Goal: Task Accomplishment & Management: Use online tool/utility

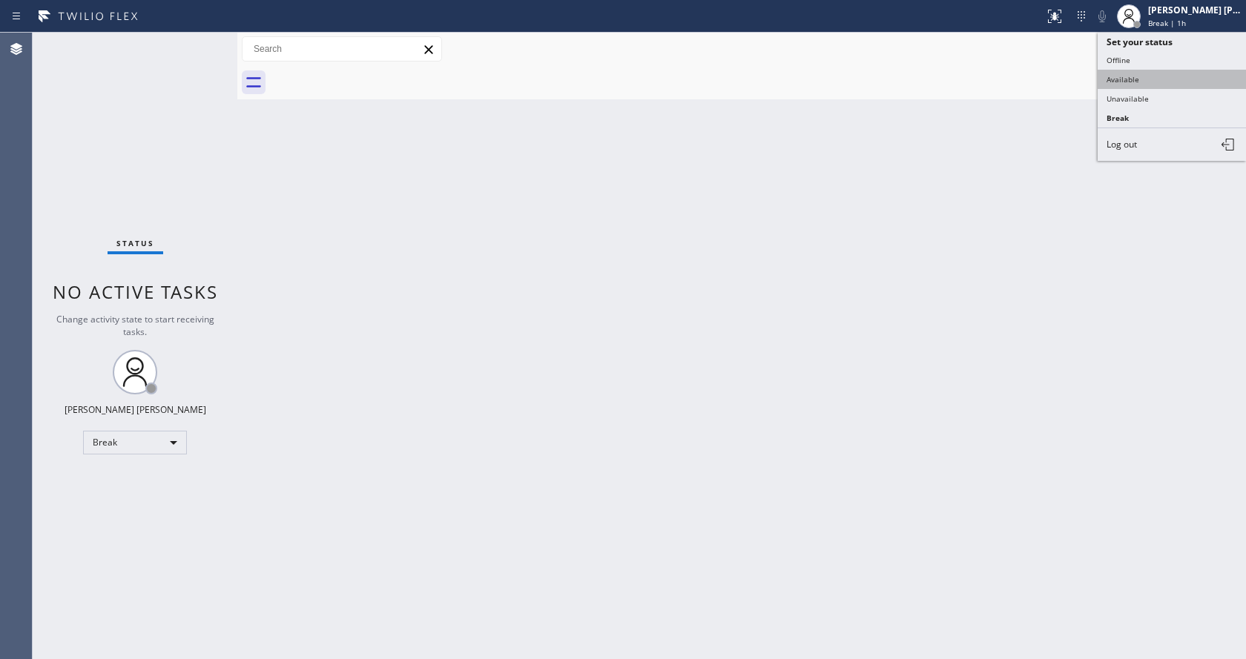
click at [1154, 85] on button "Available" at bounding box center [1172, 79] width 148 height 19
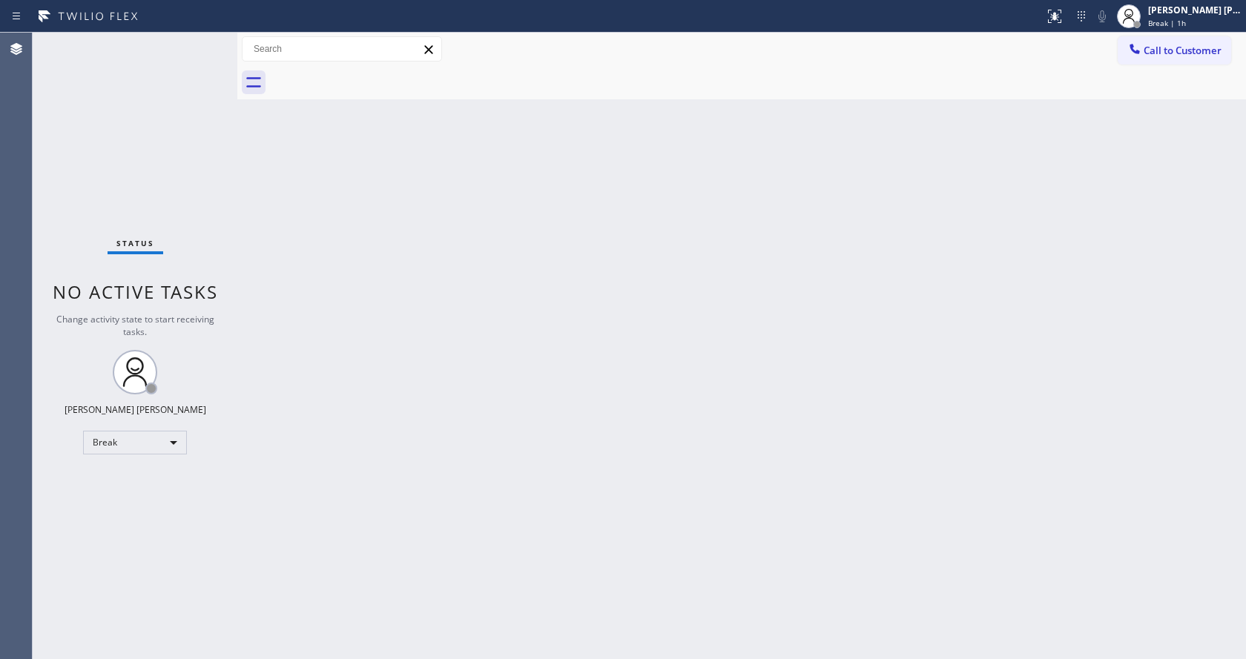
click at [553, 376] on div "Back to Dashboard Change Sender ID Customers Technicians Select a contact Outbo…" at bounding box center [741, 346] width 1009 height 627
click at [204, 228] on div "Status No active tasks You are ready to start receiving tasks. [PERSON_NAME] [P…" at bounding box center [135, 346] width 205 height 627
click at [207, 29] on div "Status report No issues detected If you experience an issue, please download th…" at bounding box center [623, 16] width 1246 height 33
click at [274, 204] on div "Back to Dashboard Change Sender ID Customers Technicians Select a contact Outbo…" at bounding box center [741, 346] width 1009 height 627
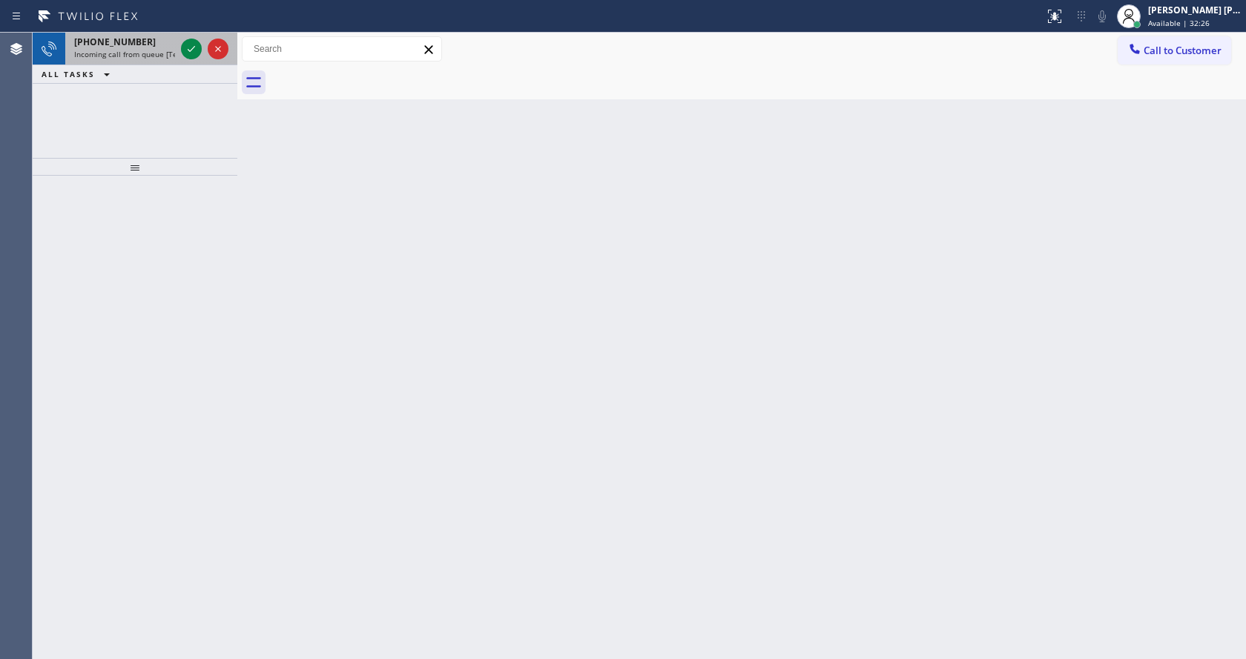
click at [174, 44] on div "[PHONE_NUMBER]" at bounding box center [124, 42] width 101 height 13
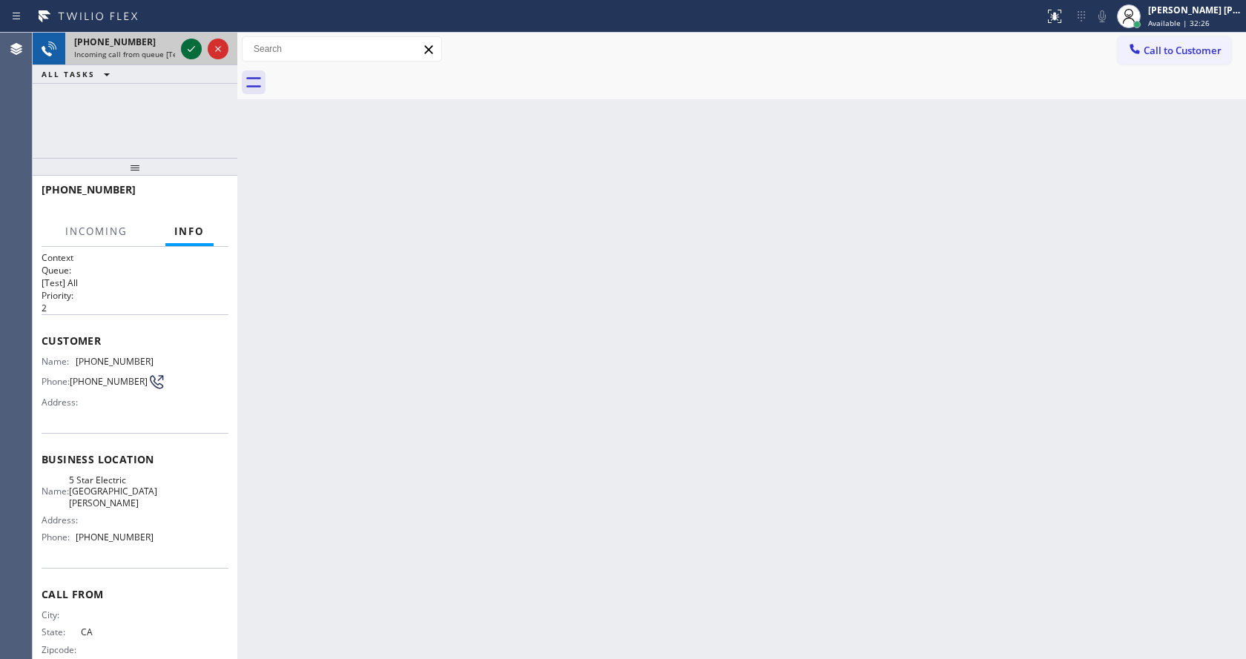
click at [188, 44] on icon at bounding box center [191, 49] width 18 height 18
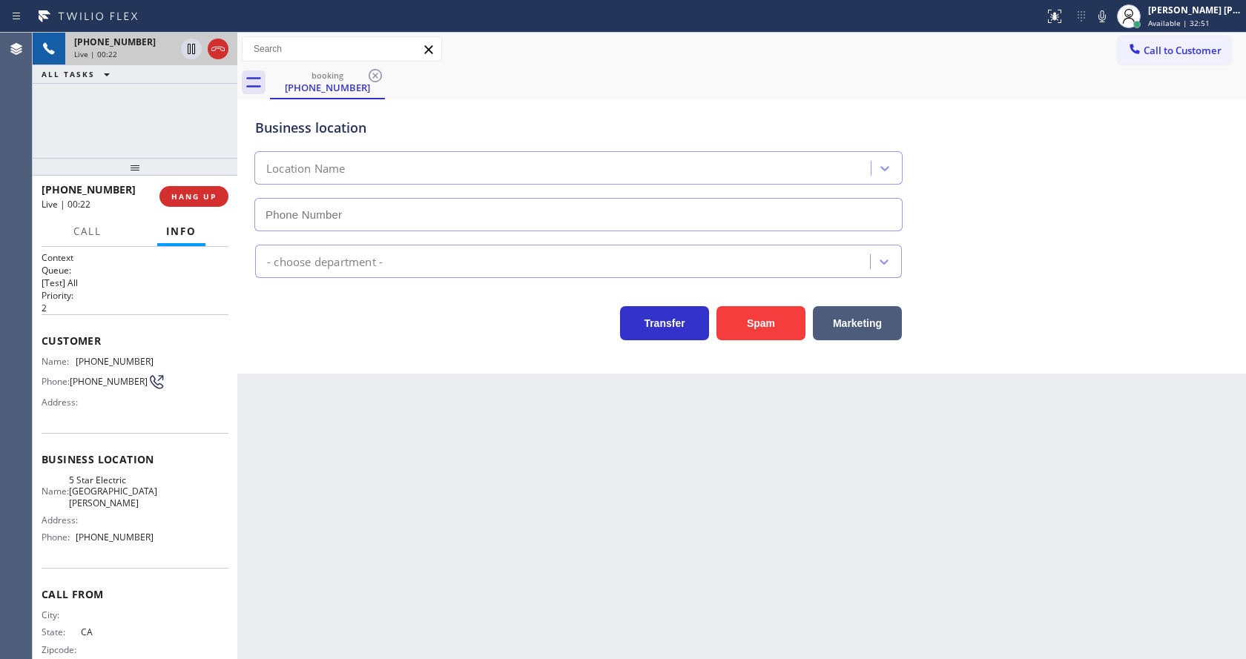
click at [403, 559] on div "Back to Dashboard Change Sender ID Customers Technicians Select a contact Outbo…" at bounding box center [741, 346] width 1009 height 627
click at [1102, 12] on icon at bounding box center [1102, 16] width 18 height 18
click at [382, 502] on div "Back to Dashboard Change Sender ID Customers Technicians Select a contact Outbo…" at bounding box center [741, 346] width 1009 height 627
drag, startPoint x: 1106, startPoint y: 14, endPoint x: 1107, endPoint y: 29, distance: 14.9
click at [1106, 14] on icon at bounding box center [1102, 16] width 18 height 18
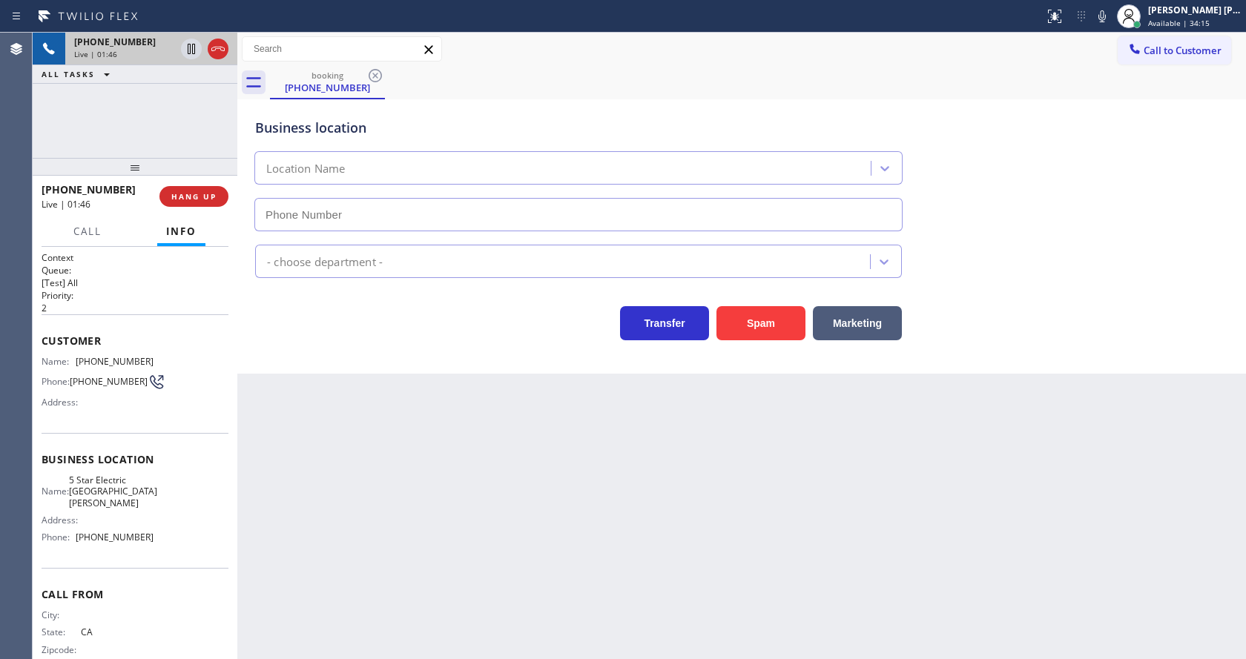
click at [605, 432] on div "Back to Dashboard Change Sender ID Customers Technicians Select a contact Outbo…" at bounding box center [741, 346] width 1009 height 627
click at [148, 378] on icon at bounding box center [157, 382] width 18 height 18
drag, startPoint x: 69, startPoint y: 361, endPoint x: 168, endPoint y: 354, distance: 98.9
click at [168, 354] on div "Customer Name: [PHONE_NUMBER] Phone: [PHONE_NUMBER] Address:" at bounding box center [135, 373] width 187 height 119
copy div "[PHONE_NUMBER]"
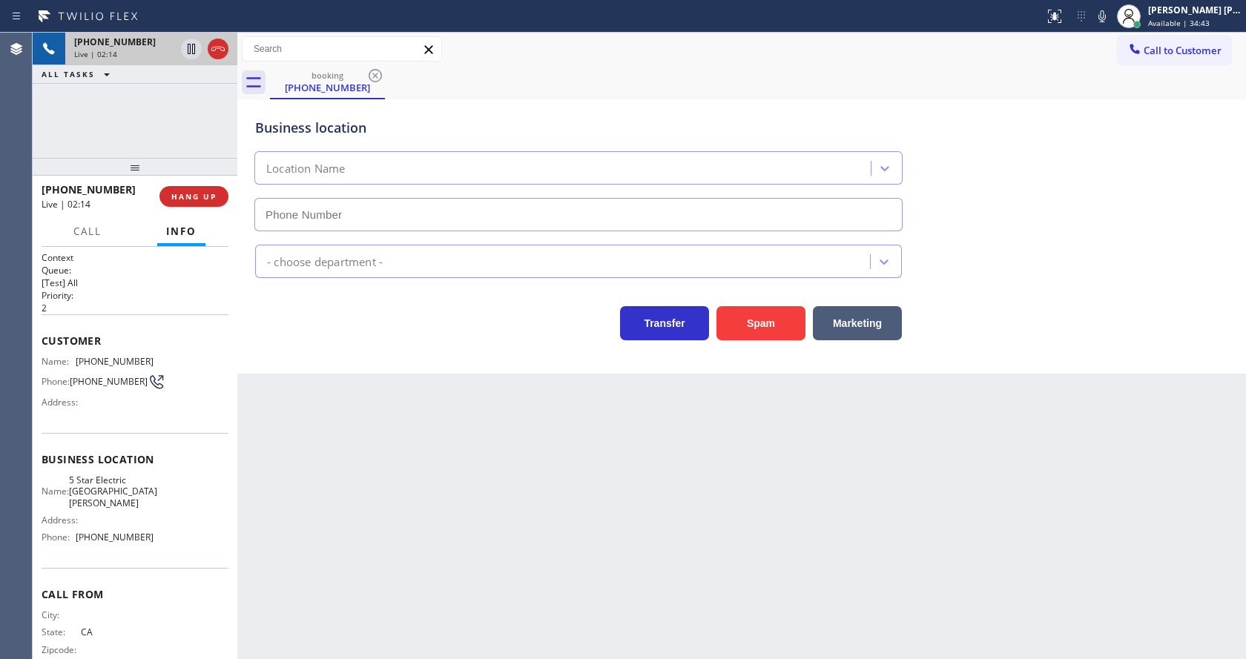
drag, startPoint x: 406, startPoint y: 491, endPoint x: 340, endPoint y: 651, distance: 172.3
click at [403, 495] on div "Back to Dashboard Change Sender ID Customers Technicians Select a contact Outbo…" at bounding box center [741, 346] width 1009 height 627
click at [141, 466] on span "Business location" at bounding box center [135, 459] width 187 height 14
drag, startPoint x: 76, startPoint y: 482, endPoint x: 135, endPoint y: 496, distance: 61.0
click at [135, 496] on div "Name: 5 Star Electric [GEOGRAPHIC_DATA][PERSON_NAME]" at bounding box center [98, 492] width 112 height 34
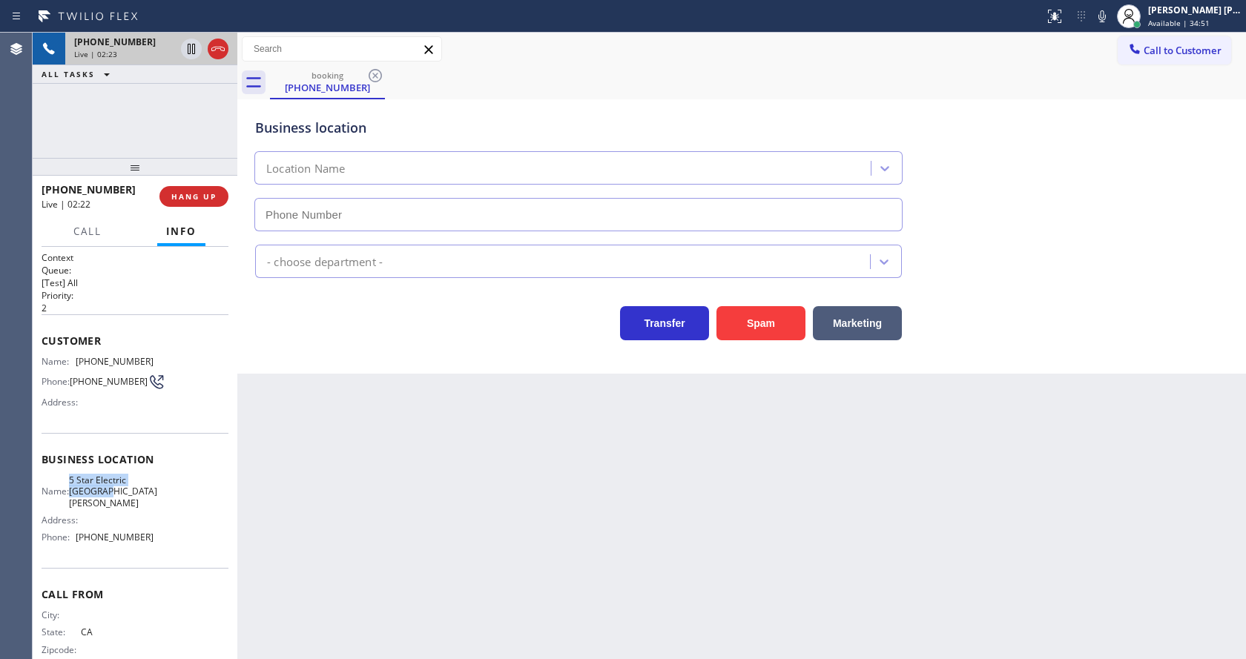
copy span "5 Star Electric [GEOGRAPHIC_DATA][PERSON_NAME]"
click at [346, 542] on div "Back to Dashboard Change Sender ID Customers Technicians Select a contact Outbo…" at bounding box center [741, 346] width 1009 height 627
click at [146, 518] on div "Address:" at bounding box center [98, 520] width 112 height 11
drag, startPoint x: 141, startPoint y: 500, endPoint x: 134, endPoint y: 512, distance: 13.6
click at [141, 500] on span "5 Star Electric [GEOGRAPHIC_DATA][PERSON_NAME]" at bounding box center [113, 492] width 88 height 34
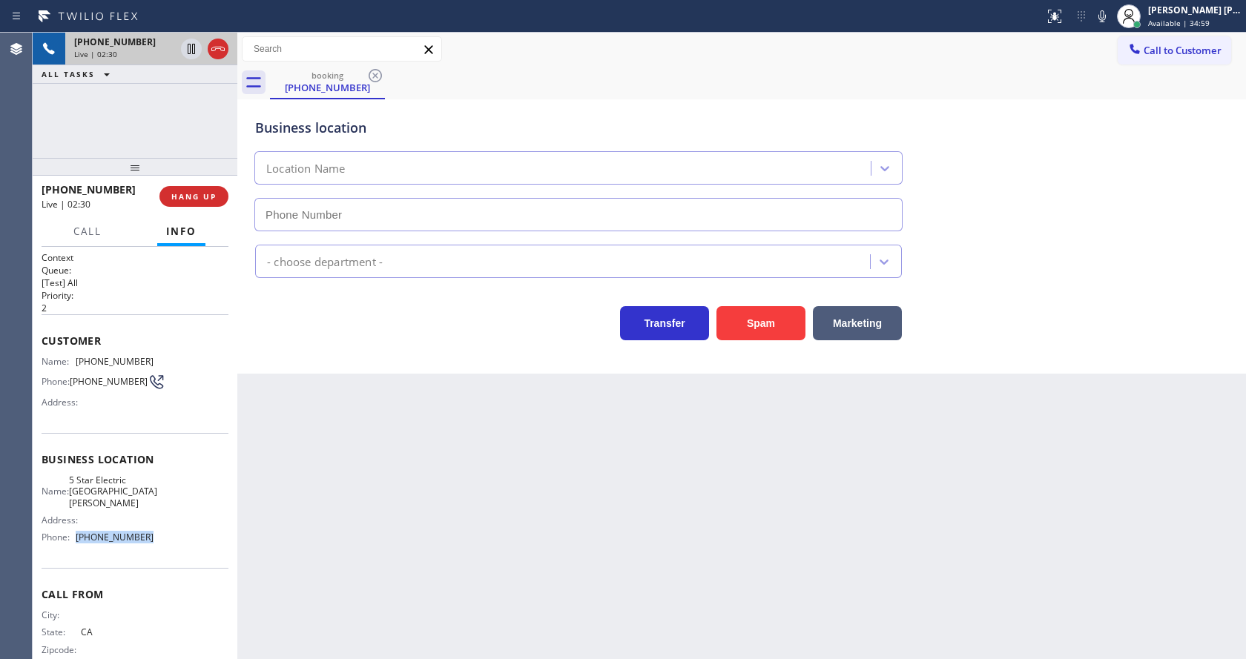
drag, startPoint x: 76, startPoint y: 532, endPoint x: 142, endPoint y: 533, distance: 65.3
click at [142, 533] on div "Phone: [PHONE_NUMBER]" at bounding box center [98, 537] width 112 height 11
copy div "[PHONE_NUMBER]"
drag, startPoint x: 392, startPoint y: 501, endPoint x: 386, endPoint y: 613, distance: 112.9
click at [392, 510] on div "Back to Dashboard Change Sender ID Customers Technicians Select a contact Outbo…" at bounding box center [741, 346] width 1009 height 627
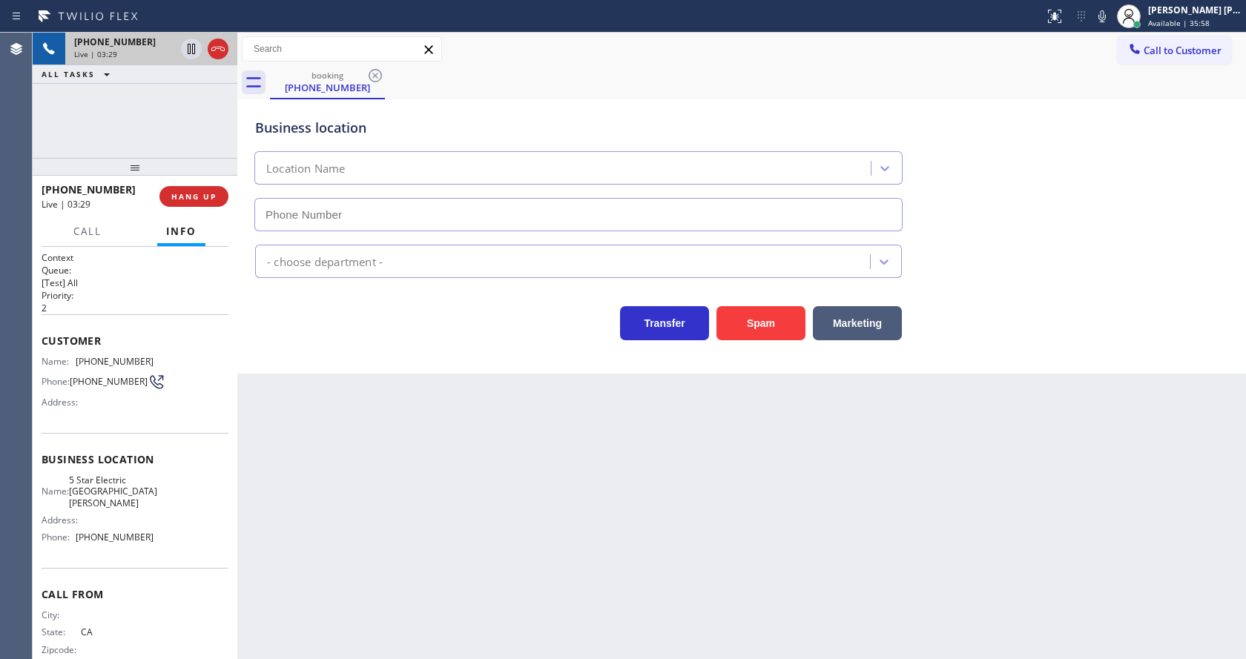
click at [354, 593] on div "Back to Dashboard Change Sender ID Customers Technicians Select a contact Outbo…" at bounding box center [741, 346] width 1009 height 627
click at [194, 100] on icon at bounding box center [191, 100] width 18 height 18
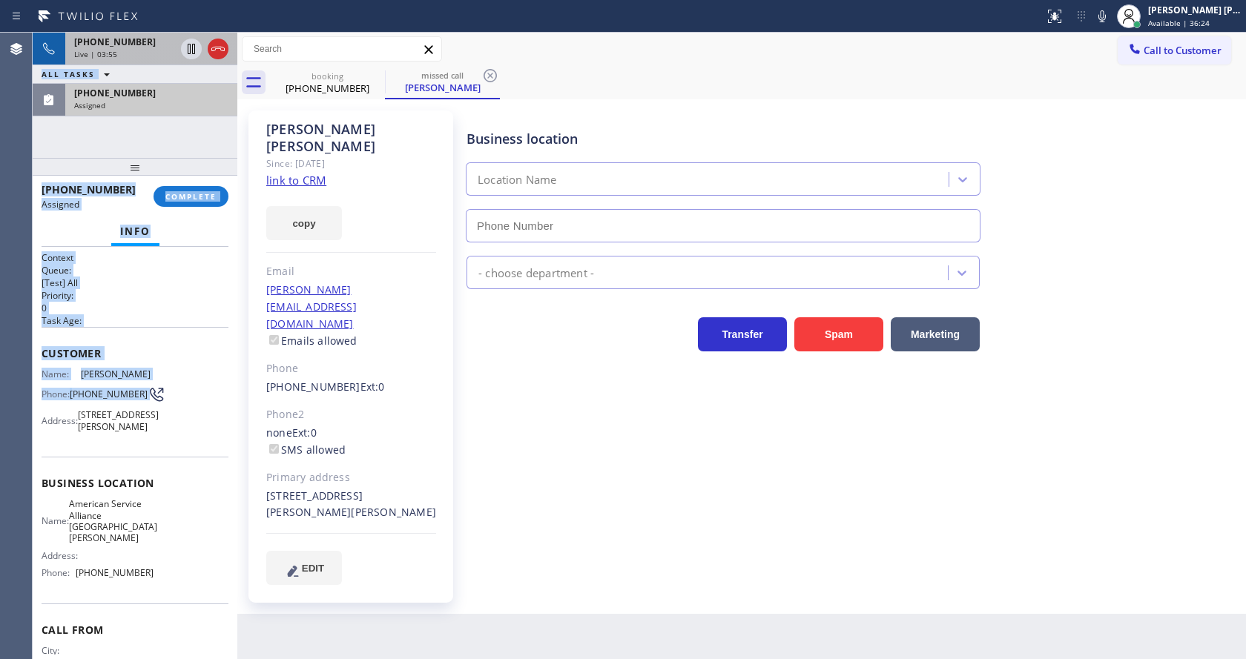
drag, startPoint x: 28, startPoint y: 353, endPoint x: 154, endPoint y: 418, distance: 141.0
click at [154, 418] on div "Agent Desktop Classify the call LOCATION NAME [GEOGRAPHIC_DATA] FixIt Repair FR…" at bounding box center [623, 346] width 1246 height 627
type input "[PHONE_NUMBER]"
click at [38, 355] on div "Context Queue: [Test] All Priority: 0 Task Age: Customer Name: [PERSON_NAME] Ph…" at bounding box center [135, 453] width 205 height 412
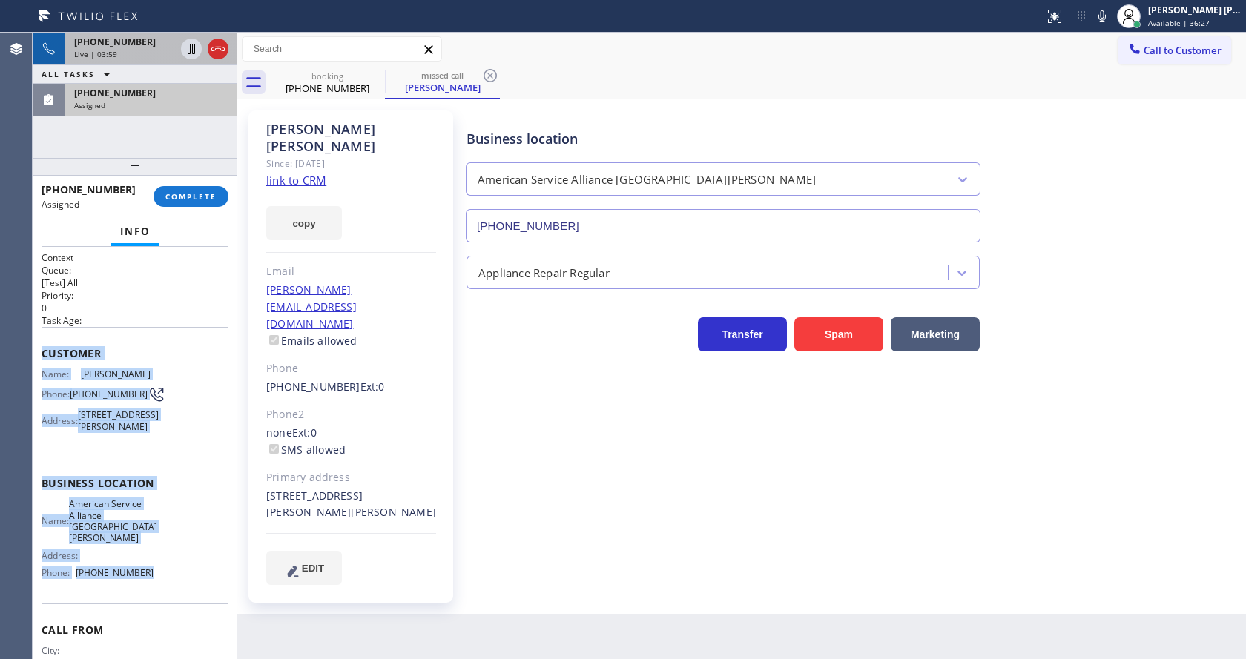
drag, startPoint x: 40, startPoint y: 351, endPoint x: 157, endPoint y: 593, distance: 268.7
click at [157, 593] on div "Context Queue: [Test] All Priority: 0 Task Age: Customer Name: [PERSON_NAME] Ph…" at bounding box center [135, 453] width 205 height 412
copy div "Customer Name: [PERSON_NAME] Phone: [PHONE_NUMBER] Address: [STREET_ADDRESS][PE…"
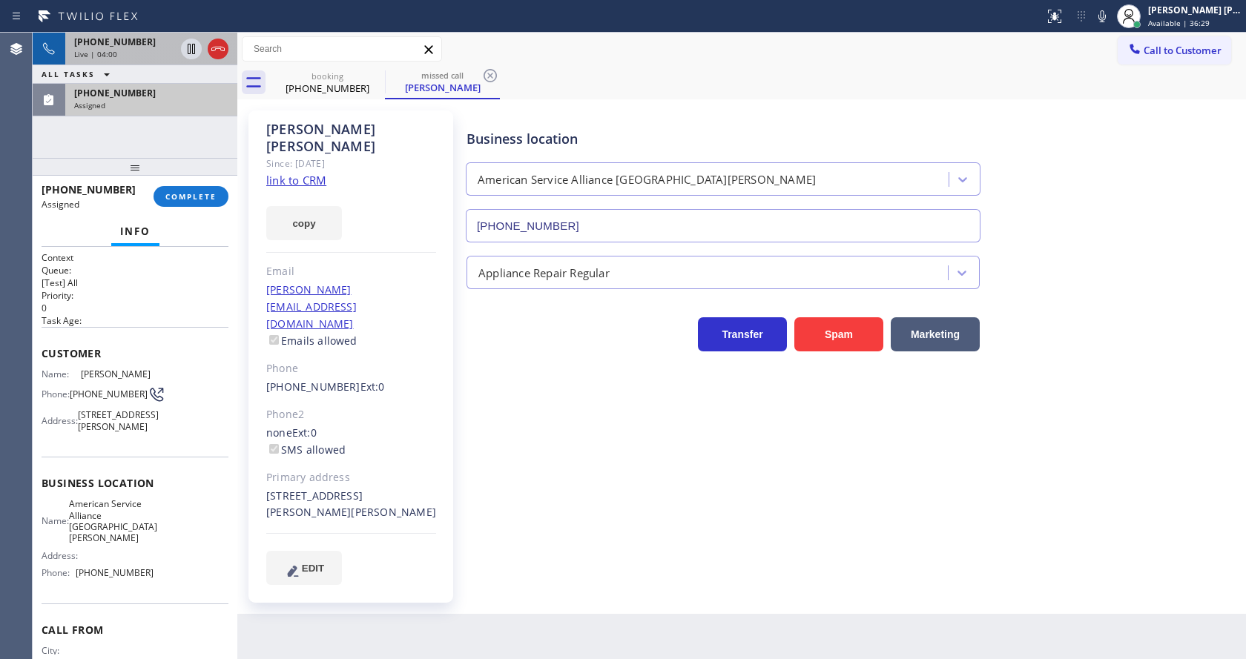
click at [177, 185] on div "[PHONE_NUMBER] Assigned COMPLETE" at bounding box center [135, 196] width 187 height 39
click at [175, 196] on span "COMPLETE" at bounding box center [190, 196] width 51 height 10
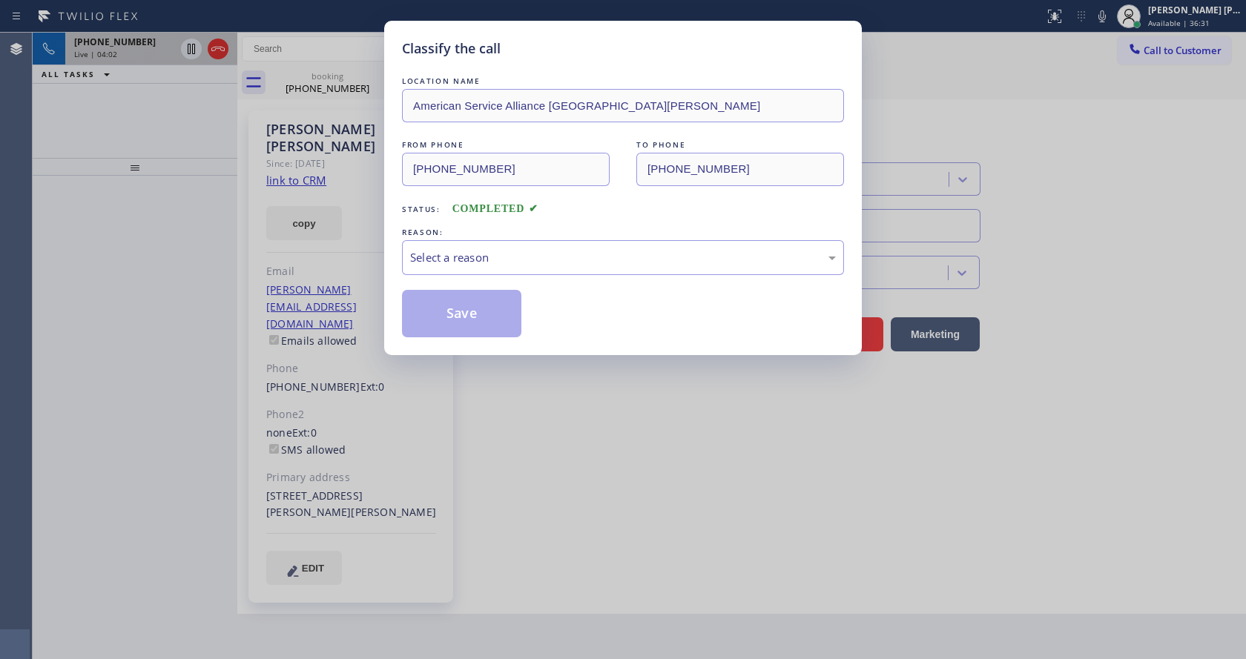
click at [442, 277] on div "LOCATION NAME American Service Alliance Santa [PERSON_NAME] FROM PHONE [PHONE_N…" at bounding box center [623, 205] width 442 height 264
click at [441, 266] on div "Select a reason" at bounding box center [623, 257] width 442 height 35
click at [454, 304] on button "Save" at bounding box center [461, 313] width 119 height 47
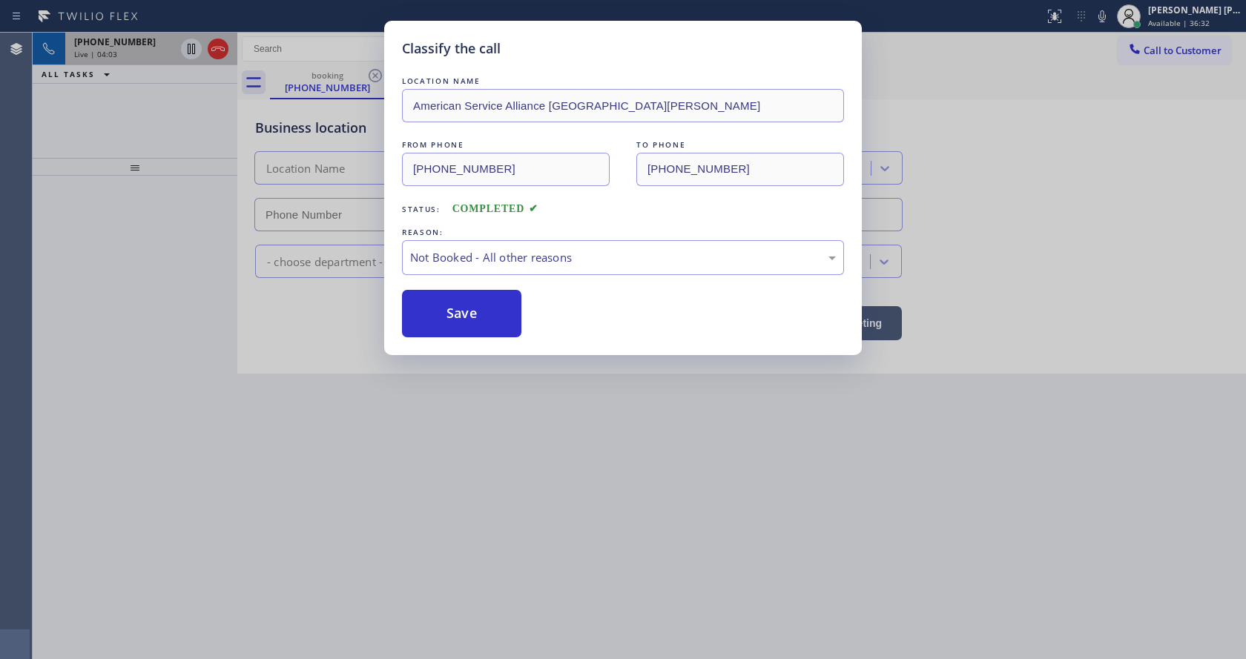
click at [567, 446] on div "Classify the call LOCATION NAME American Service Alliance Santa [PERSON_NAME] F…" at bounding box center [623, 329] width 1246 height 659
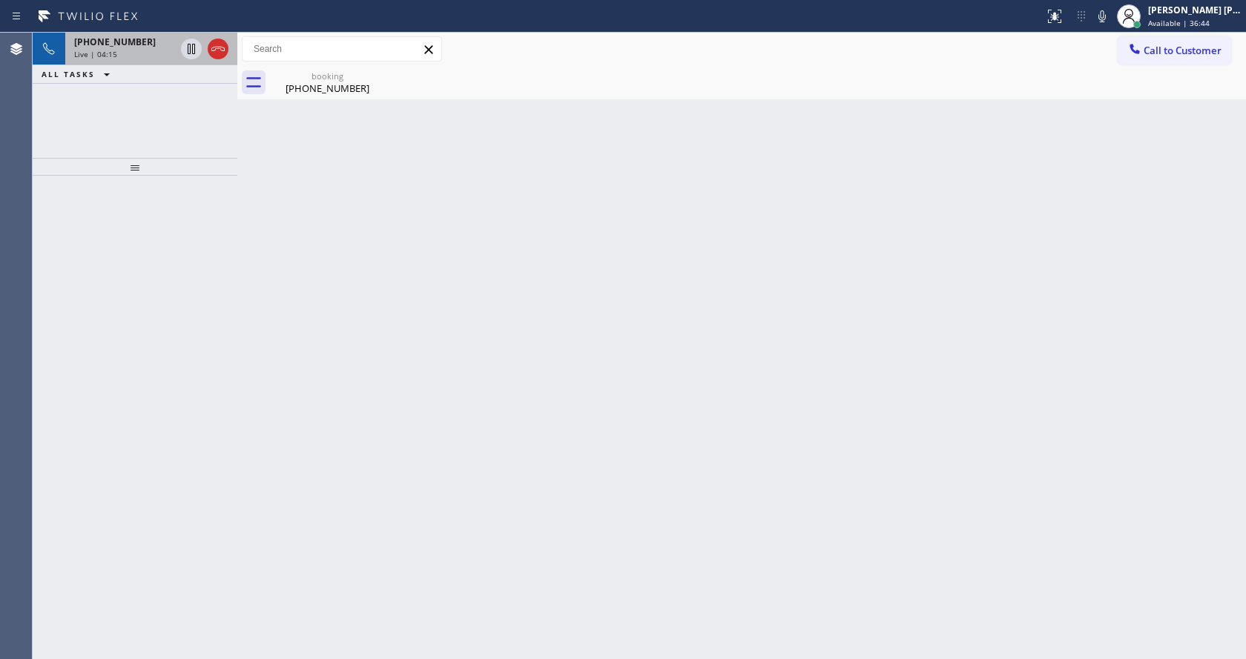
click at [313, 280] on div "Back to Dashboard Change Sender ID Customers Technicians Select a contact Outbo…" at bounding box center [741, 346] width 1009 height 627
click at [300, 92] on div "[PHONE_NUMBER]" at bounding box center [327, 88] width 112 height 13
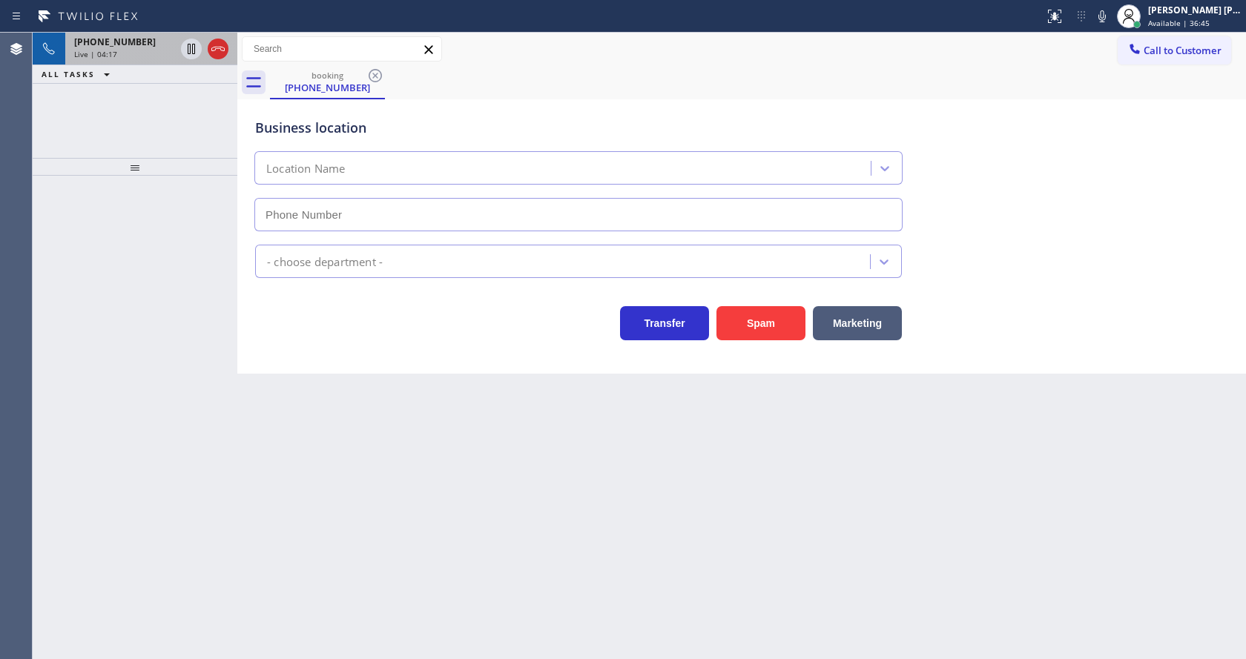
click at [161, 53] on div "Live | 04:17" at bounding box center [124, 54] width 101 height 10
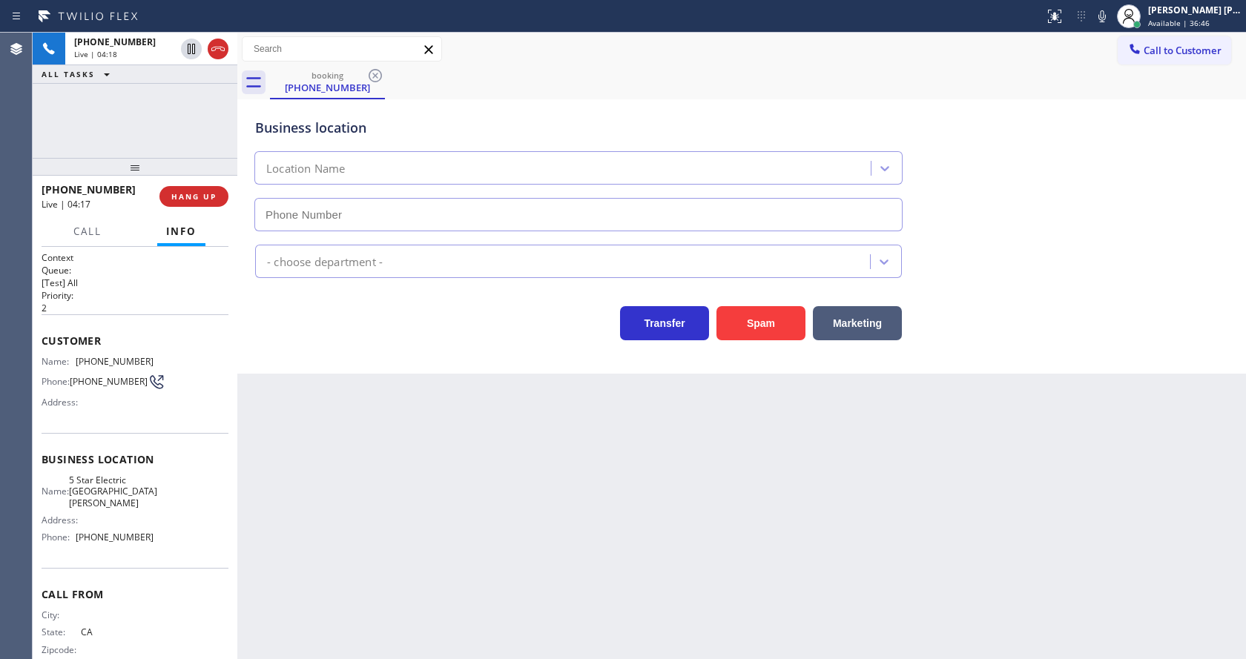
click at [482, 516] on div "Back to Dashboard Change Sender ID Customers Technicians Select a contact Outbo…" at bounding box center [741, 346] width 1009 height 627
drag, startPoint x: 390, startPoint y: 493, endPoint x: 390, endPoint y: 552, distance: 59.3
click at [390, 495] on div "Back to Dashboard Change Sender ID Customers Technicians Select a contact Outbo…" at bounding box center [741, 346] width 1009 height 627
click at [748, 441] on div "Back to Dashboard Change Sender ID Customers Technicians Select a contact Outbo…" at bounding box center [741, 346] width 1009 height 627
click at [371, 405] on div "Back to Dashboard Change Sender ID Customers Technicians Select a contact Outbo…" at bounding box center [741, 346] width 1009 height 627
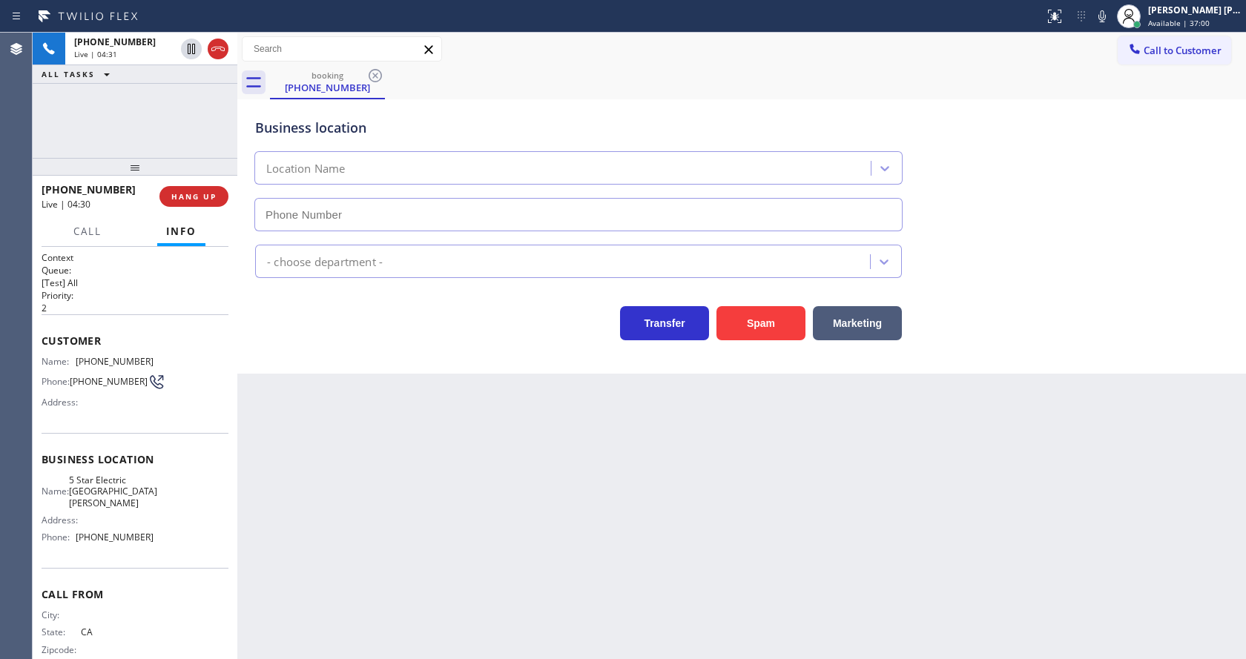
click at [1101, 31] on div "Status report No issues detected If you experience an issue, please download th…" at bounding box center [1142, 16] width 208 height 33
click at [1103, 23] on icon at bounding box center [1102, 16] width 18 height 18
click at [191, 49] on icon at bounding box center [191, 49] width 7 height 10
click at [402, 418] on div "Back to Dashboard Change Sender ID Customers Technicians Select a contact Outbo…" at bounding box center [741, 346] width 1009 height 627
click at [367, 461] on div "Back to Dashboard Change Sender ID Customers Technicians Select a contact Outbo…" at bounding box center [741, 346] width 1009 height 627
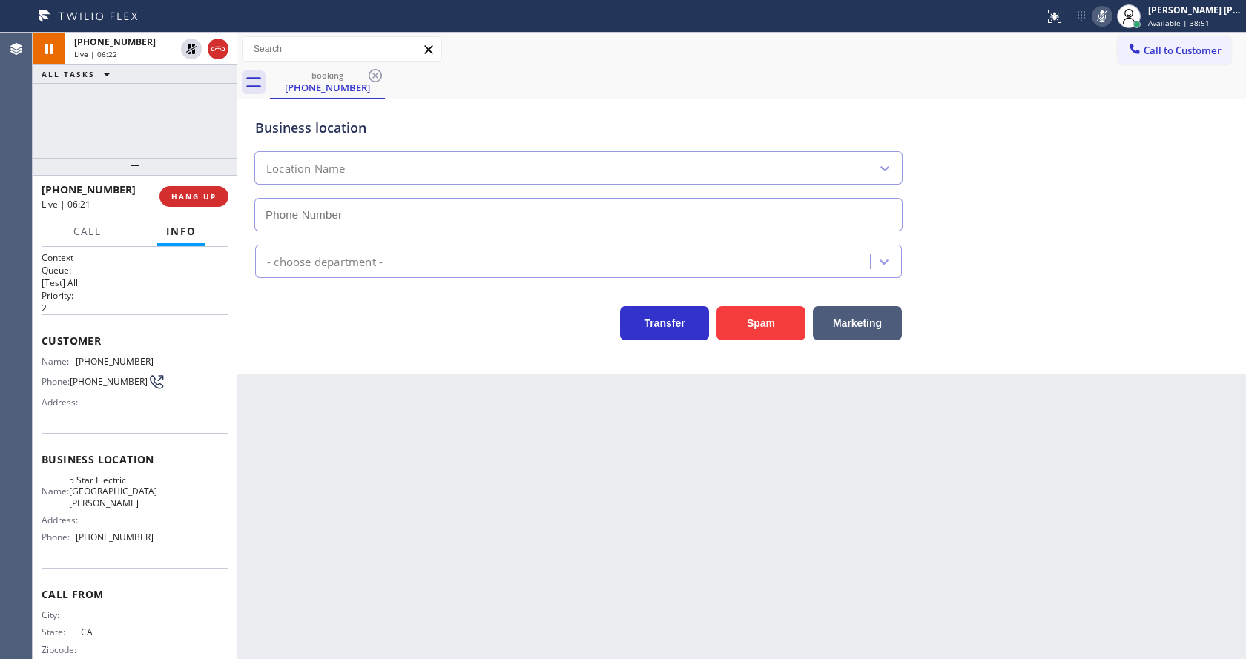
drag, startPoint x: 386, startPoint y: 491, endPoint x: 378, endPoint y: 658, distance: 167.1
click at [386, 513] on div "Back to Dashboard Change Sender ID Customers Technicians Select a contact Outbo…" at bounding box center [741, 346] width 1009 height 627
drag, startPoint x: 734, startPoint y: 562, endPoint x: 574, endPoint y: 587, distance: 162.2
click at [728, 564] on div "Back to Dashboard Change Sender ID Customers Technicians Select a contact Outbo…" at bounding box center [741, 346] width 1009 height 627
click at [304, 404] on div "Back to Dashboard Change Sender ID Customers Technicians Select a contact Outbo…" at bounding box center [741, 346] width 1009 height 627
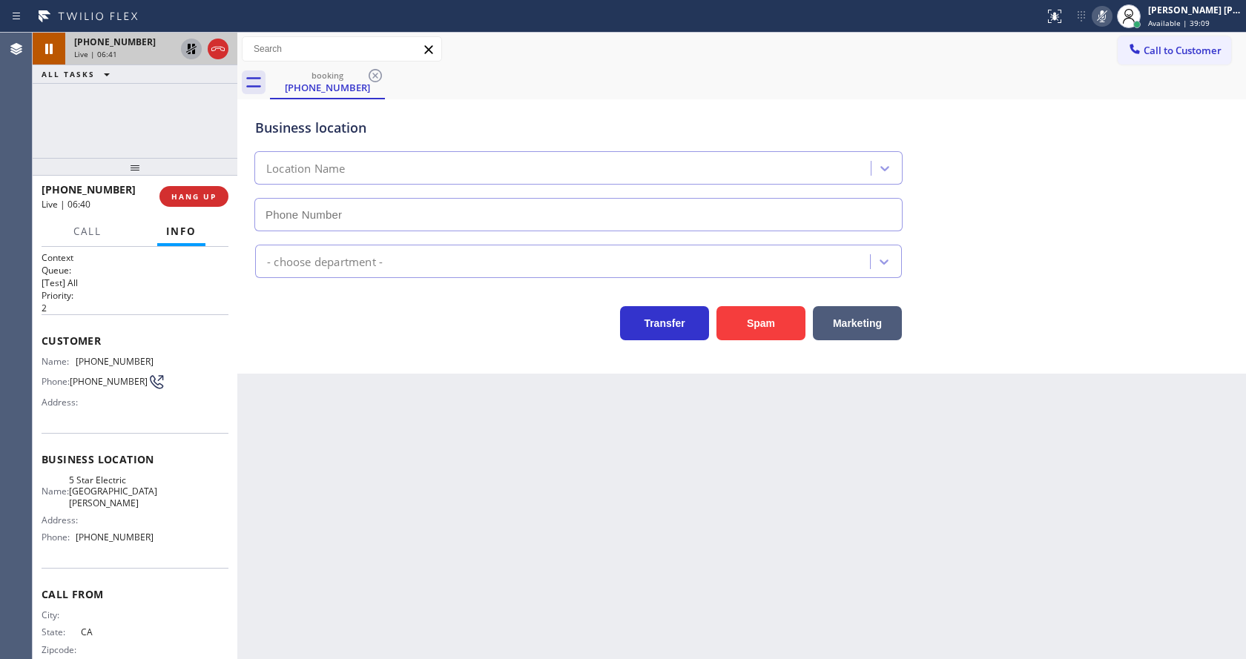
click at [185, 50] on icon at bounding box center [191, 49] width 18 height 18
drag, startPoint x: 1106, startPoint y: 22, endPoint x: 1099, endPoint y: 75, distance: 53.2
click at [1105, 27] on div "Status report No issues detected If you experience an issue, please download th…" at bounding box center [1142, 16] width 208 height 33
click at [1099, 75] on div "booking [PHONE_NUMBER]" at bounding box center [758, 82] width 976 height 33
click at [1102, 11] on icon at bounding box center [1102, 16] width 18 height 18
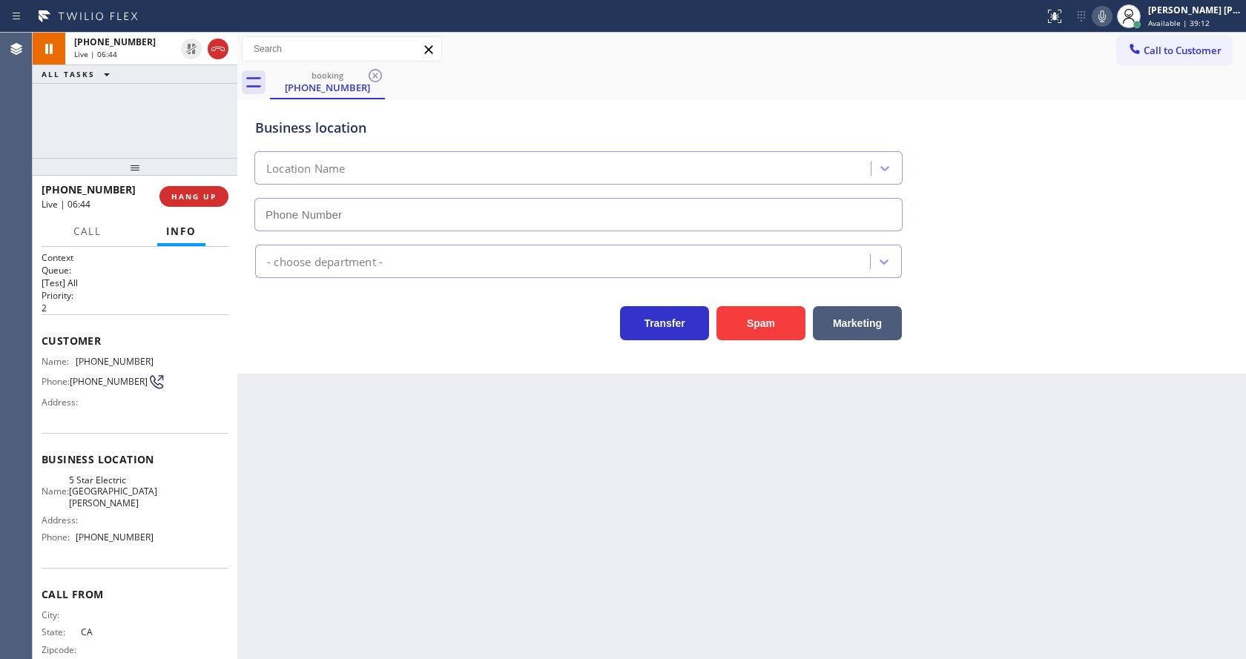
click at [1058, 157] on div "Business location Location Name" at bounding box center [741, 164] width 979 height 134
click at [195, 129] on div "[PHONE_NUMBER] Live | 06:46 ALL TASKS ALL TASKS ACTIVE TASKS TASKS IN WRAP UP" at bounding box center [135, 95] width 205 height 125
drag, startPoint x: 192, startPoint y: 42, endPoint x: 208, endPoint y: 53, distance: 19.3
click at [191, 45] on icon at bounding box center [191, 49] width 18 height 18
click at [475, 467] on div "Back to Dashboard Change Sender ID Customers Technicians Select a contact Outbo…" at bounding box center [741, 346] width 1009 height 627
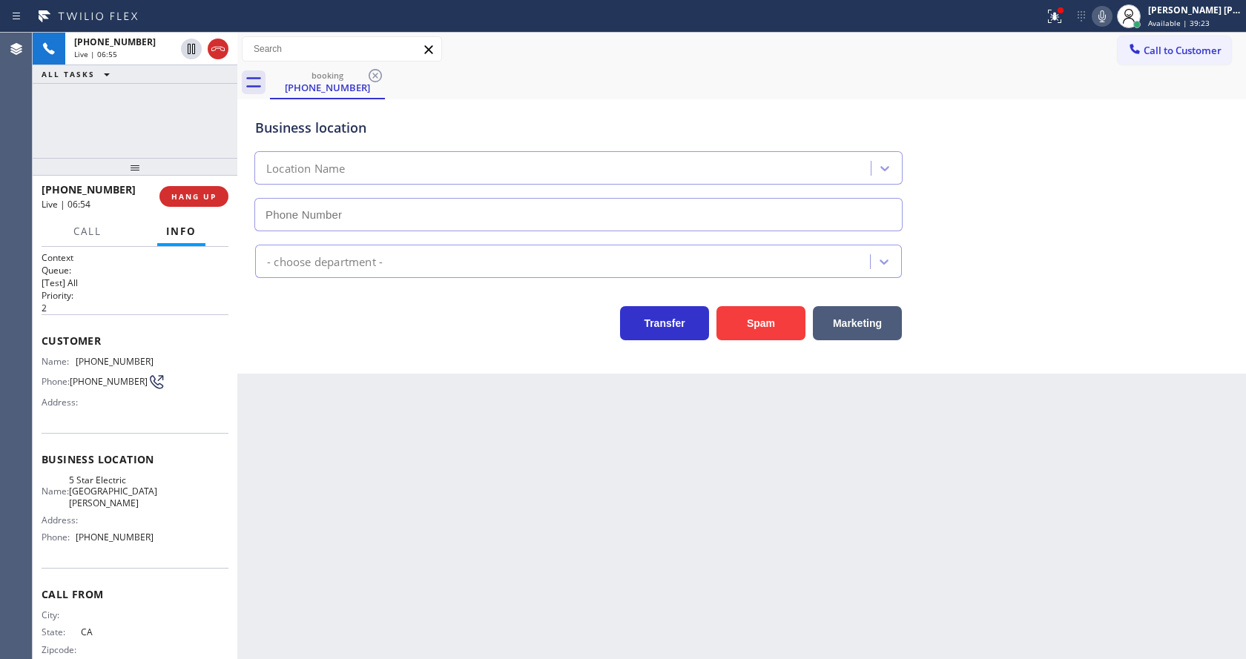
click at [375, 338] on div "Transfer Spam Marketing" at bounding box center [578, 320] width 653 height 42
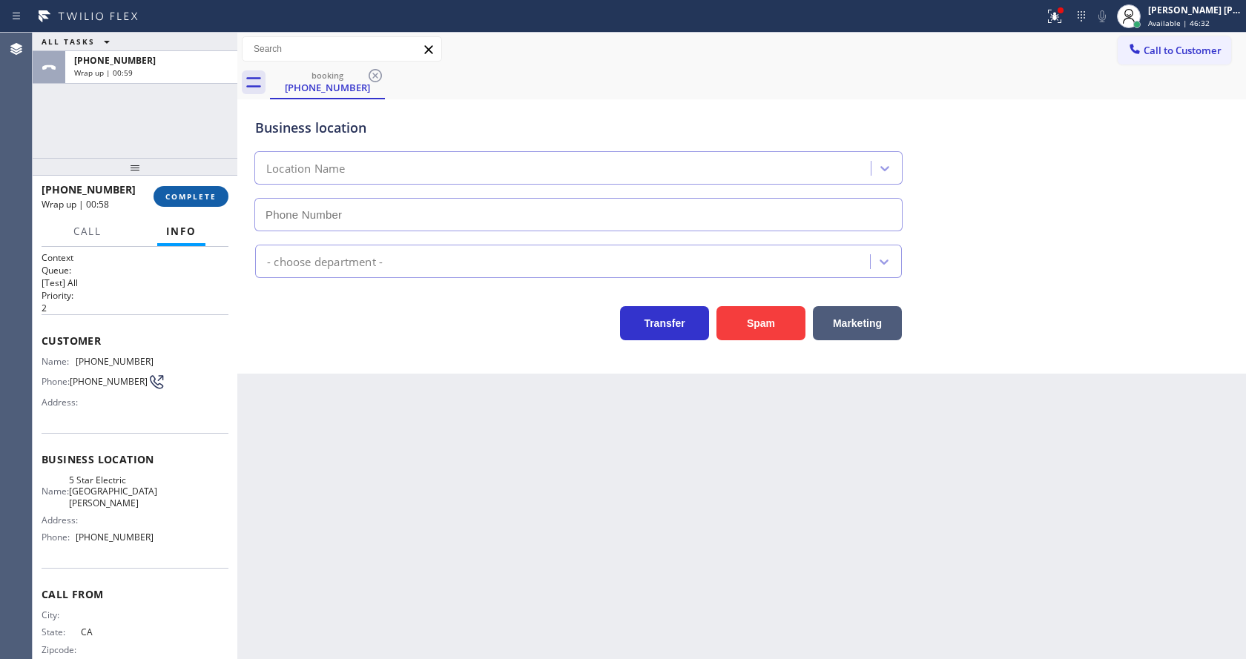
click at [169, 195] on span "COMPLETE" at bounding box center [190, 196] width 51 height 10
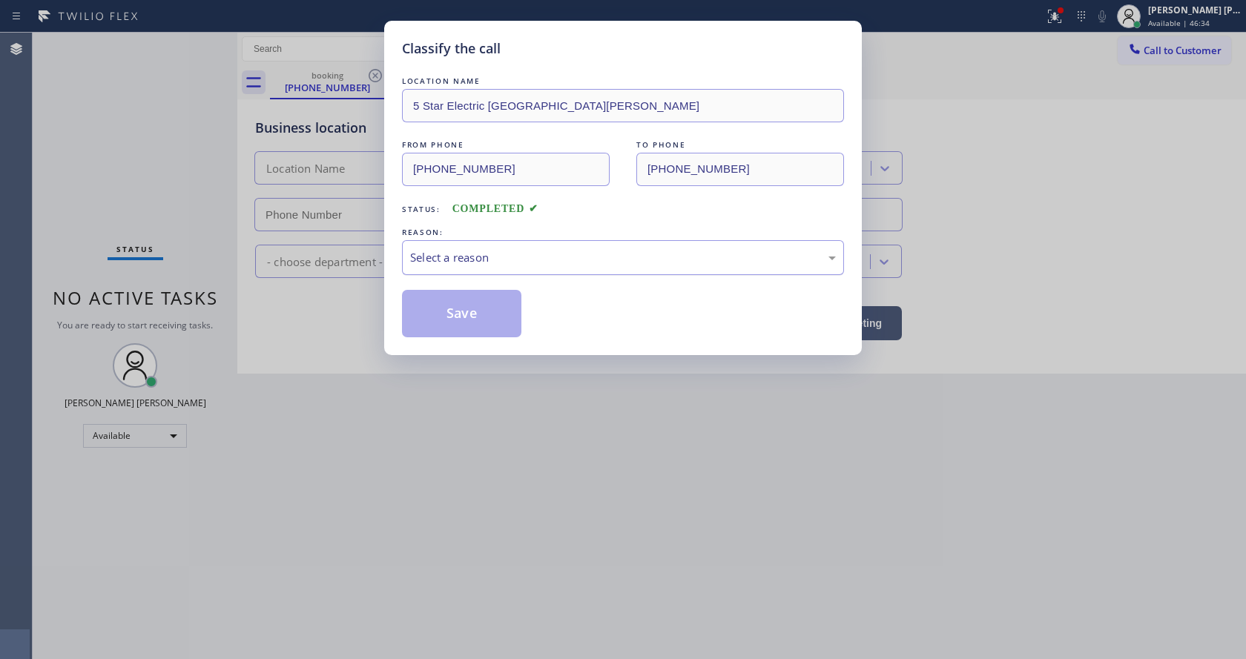
click at [444, 253] on div "Select a reason" at bounding box center [623, 257] width 426 height 17
click at [448, 320] on button "Save" at bounding box center [461, 313] width 119 height 47
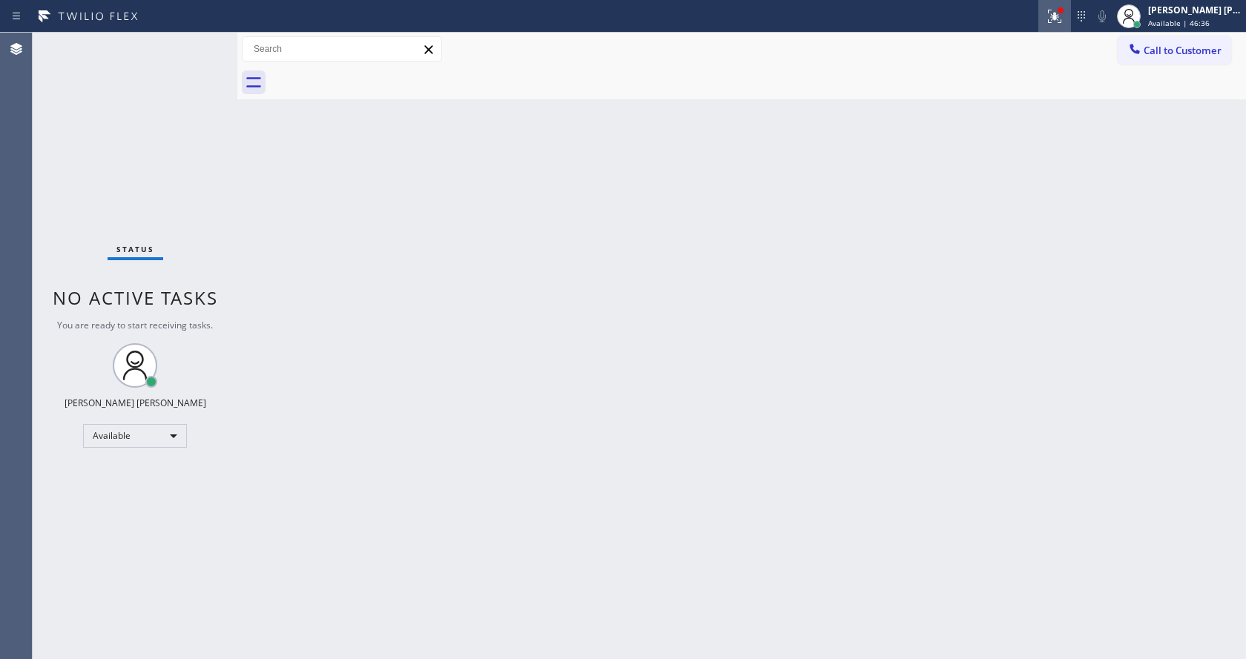
click at [1059, 14] on icon at bounding box center [1054, 14] width 9 height 5
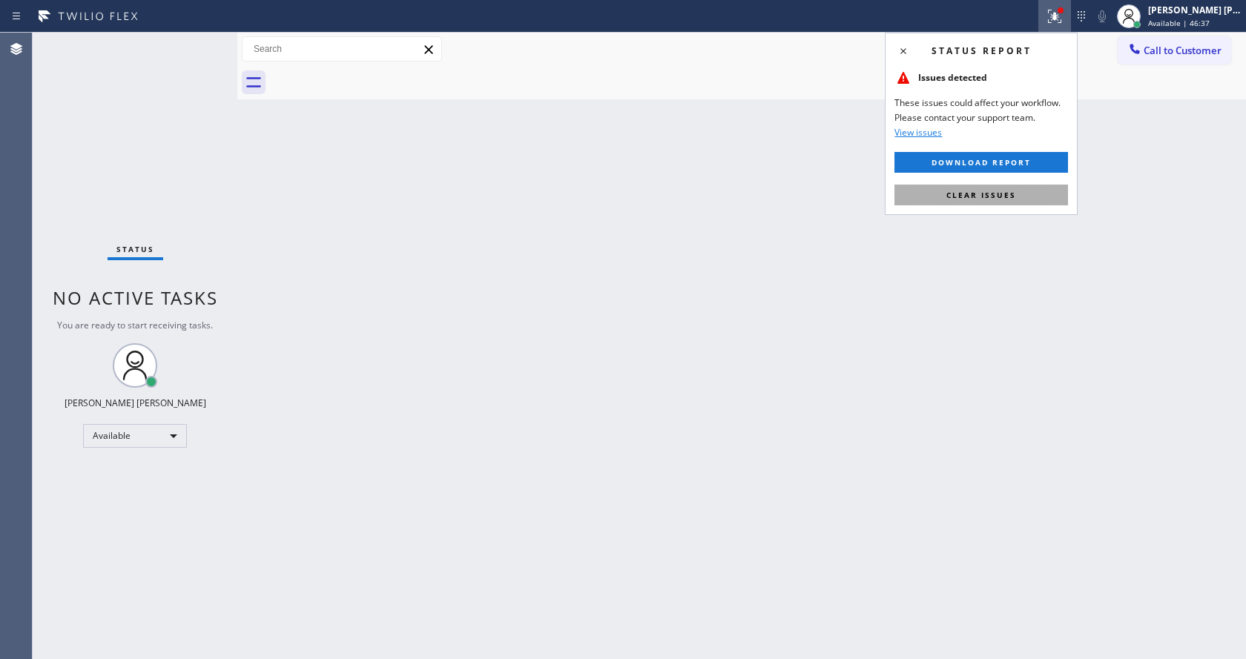
click at [1024, 199] on button "Clear issues" at bounding box center [982, 195] width 174 height 21
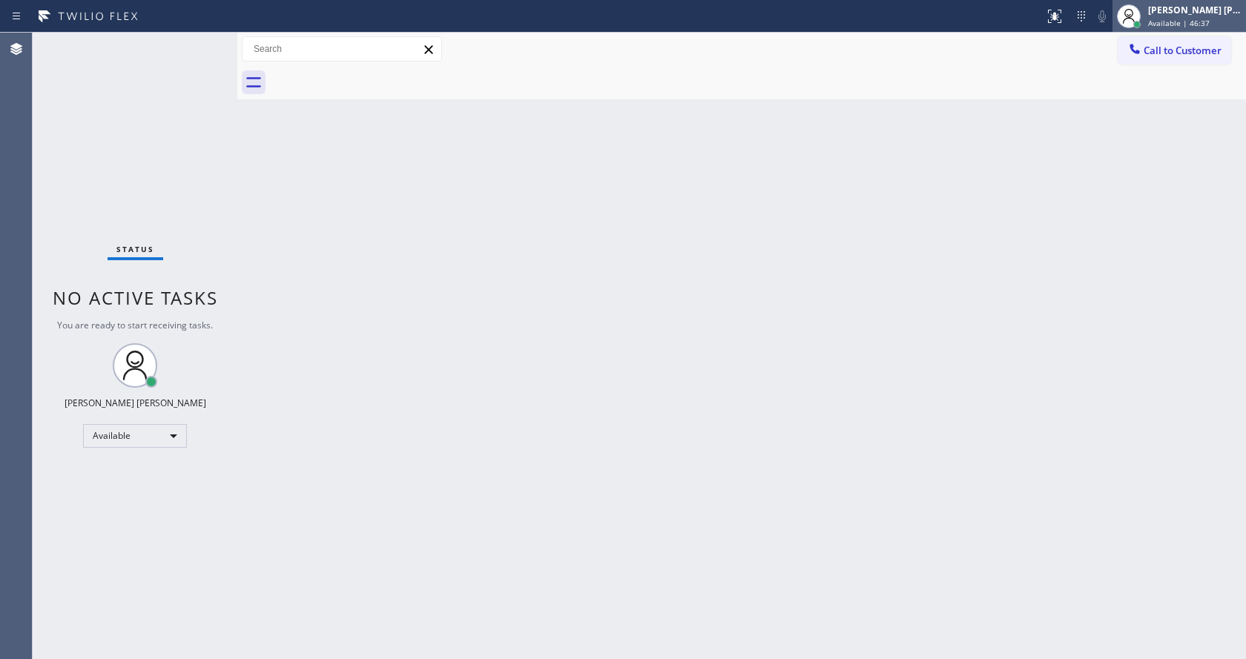
click at [1171, 20] on span "Available | 46:37" at bounding box center [1179, 23] width 62 height 10
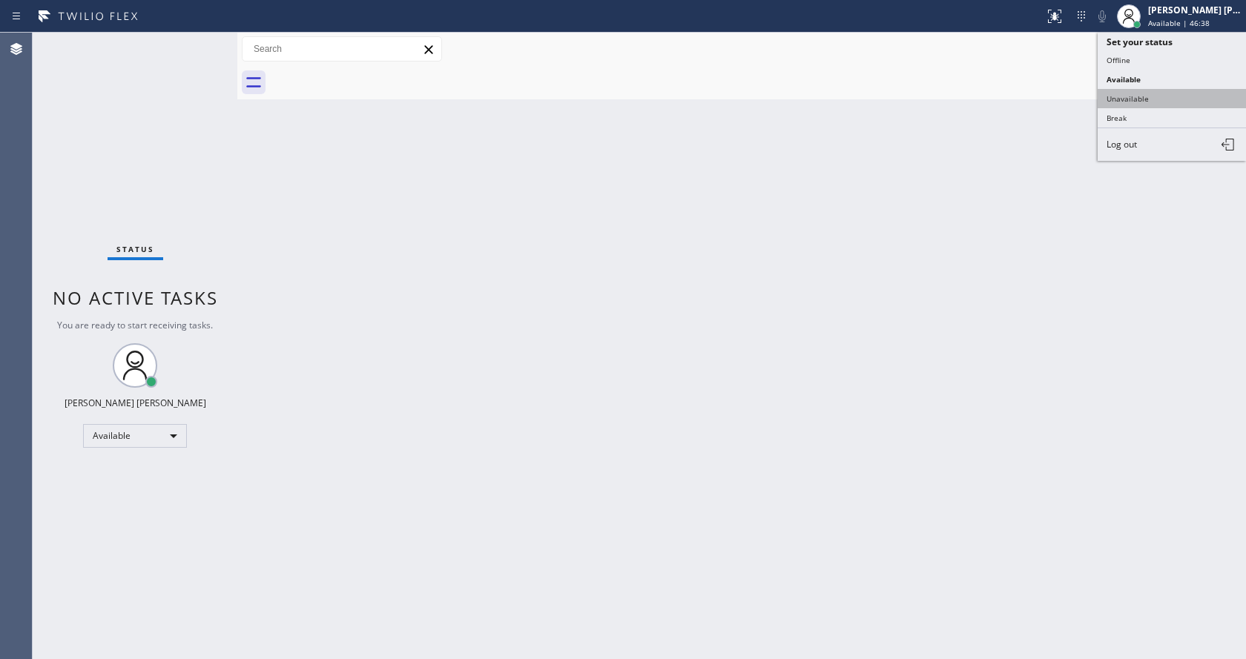
click at [1139, 92] on button "Unavailable" at bounding box center [1172, 98] width 148 height 19
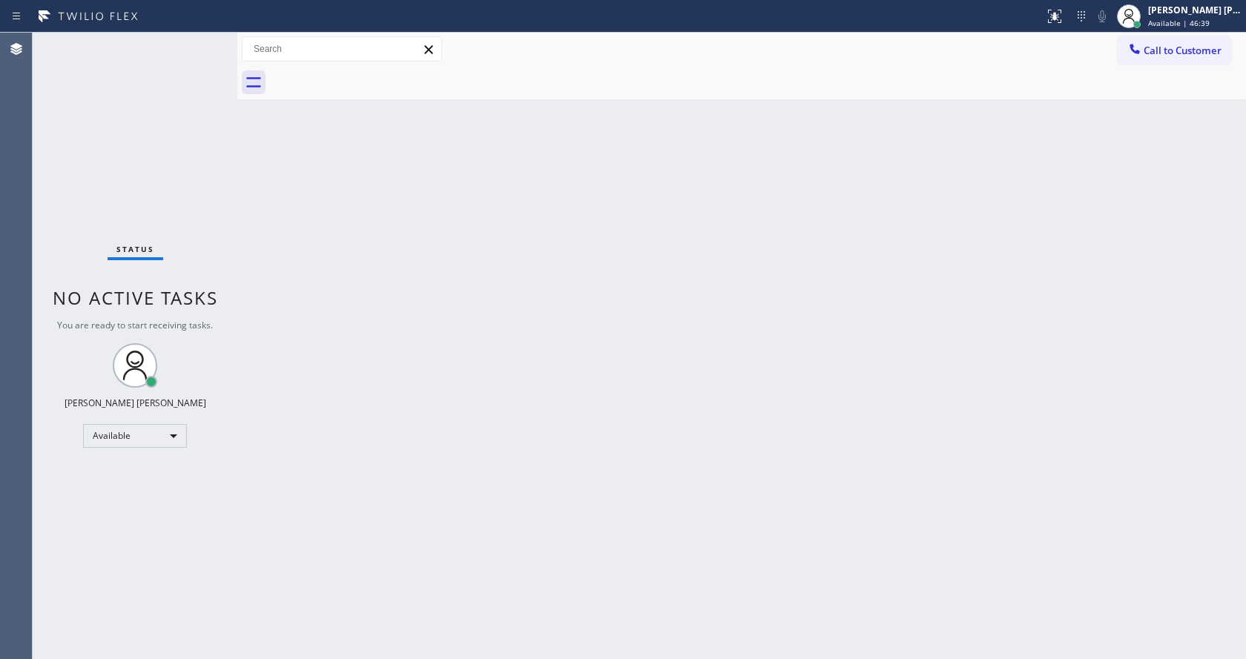
click at [424, 448] on div "Back to Dashboard Change Sender ID Customers Technicians Select a contact Outbo…" at bounding box center [741, 346] width 1009 height 627
click at [372, 651] on div "Back to Dashboard Change Sender ID Customers Technicians Select a contact Outbo…" at bounding box center [741, 346] width 1009 height 627
click at [607, 503] on div "Back to Dashboard Change Sender ID Customers Technicians Select a contact Outbo…" at bounding box center [741, 346] width 1009 height 627
click at [373, 278] on div "Back to Dashboard Change Sender ID Customers Technicians Select a contact Outbo…" at bounding box center [741, 346] width 1009 height 627
click at [432, 364] on div "Back to Dashboard Change Sender ID Customers Technicians Select a contact Outbo…" at bounding box center [741, 346] width 1009 height 627
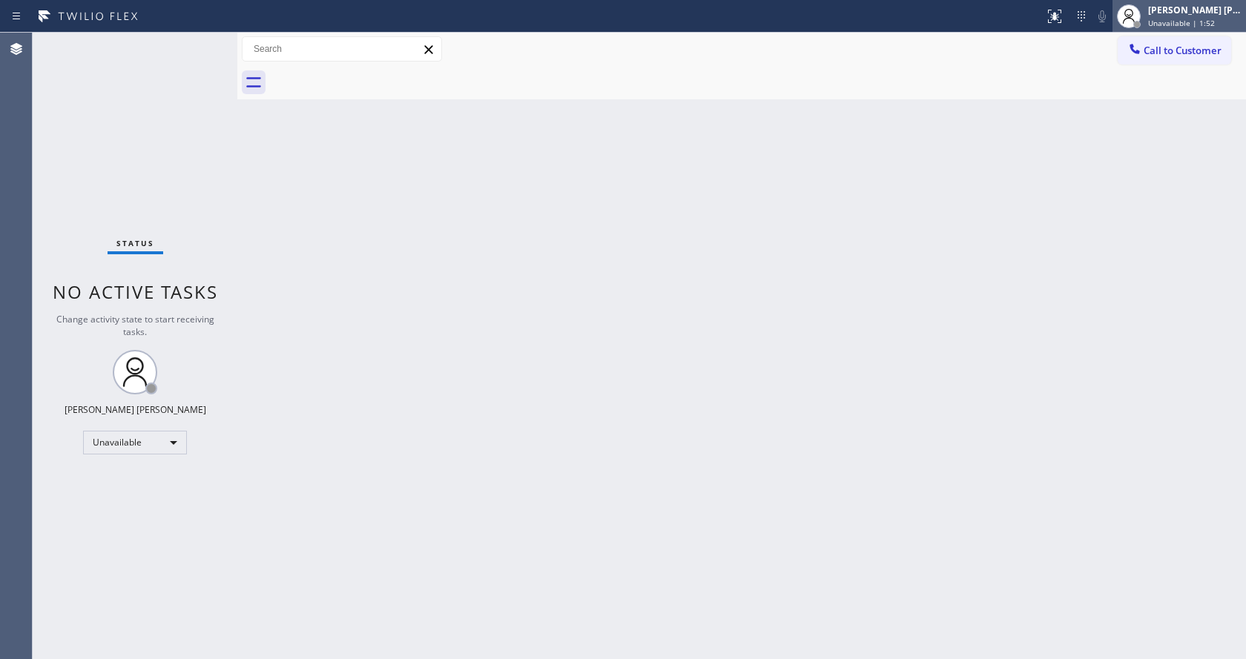
click at [1167, 22] on span "Unavailable | 1:52" at bounding box center [1181, 23] width 67 height 10
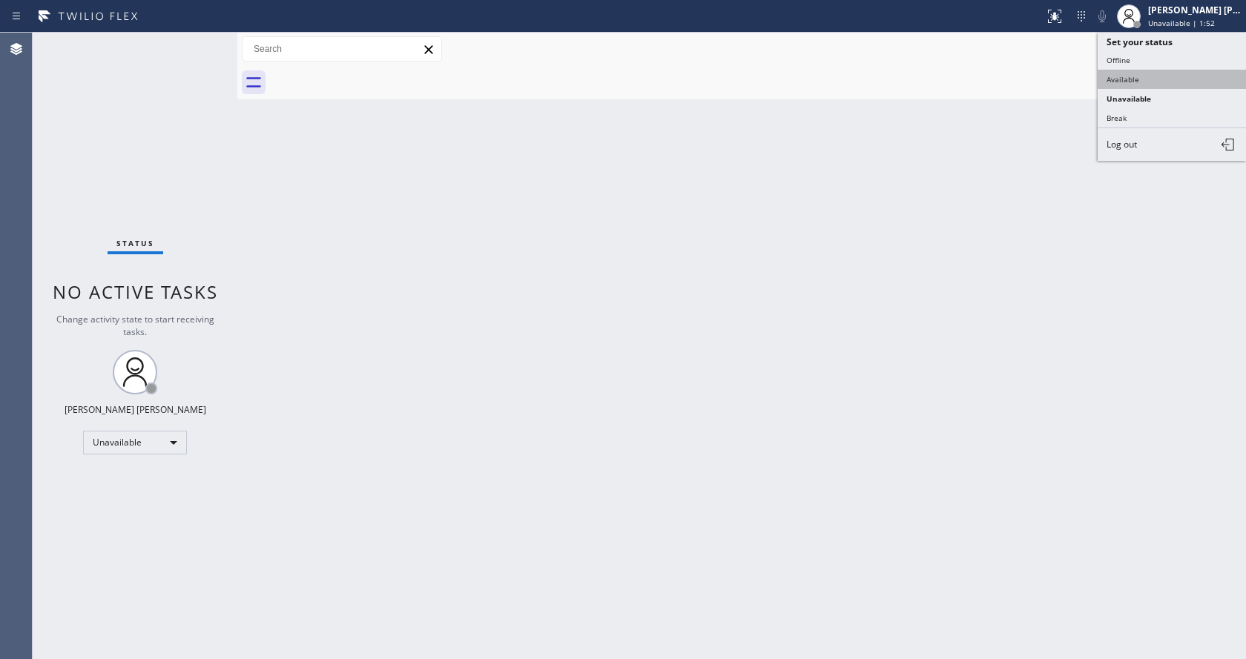
click at [1129, 80] on button "Available" at bounding box center [1172, 79] width 148 height 19
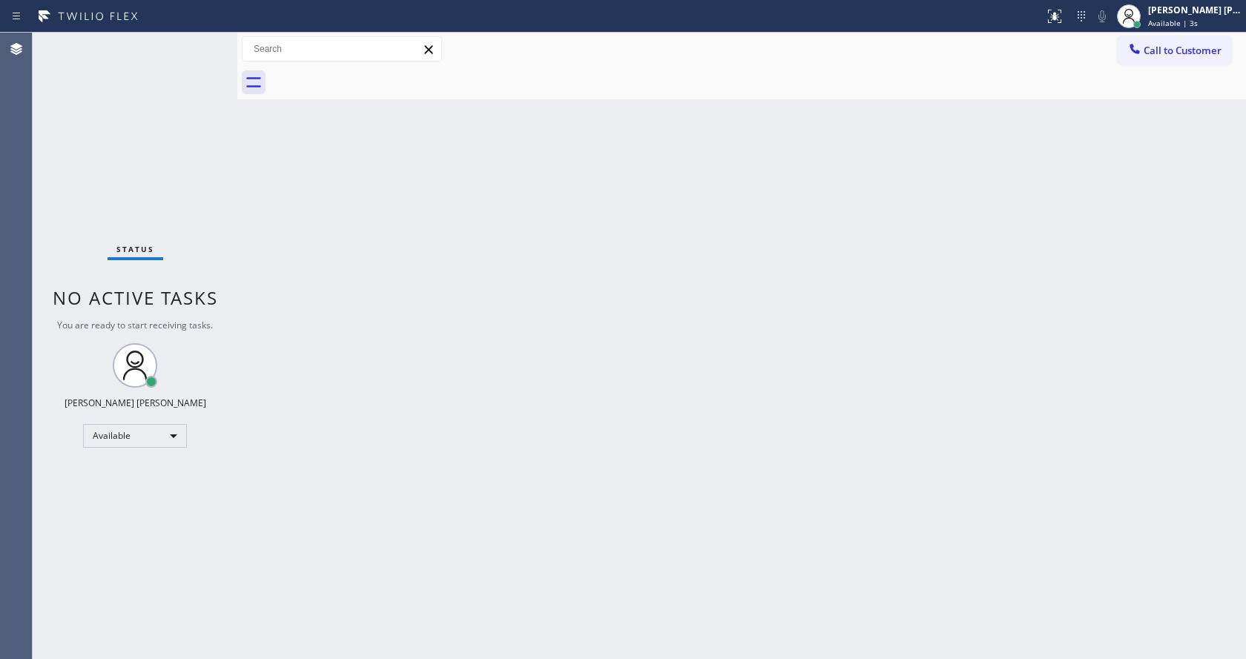
click at [276, 264] on div "Back to Dashboard Change Sender ID Customers Technicians Select a contact Outbo…" at bounding box center [741, 346] width 1009 height 627
click at [817, 371] on div "Back to Dashboard Change Sender ID Customers Technicians Select a contact Outbo…" at bounding box center [741, 346] width 1009 height 627
click at [514, 584] on div "Back to Dashboard Change Sender ID Customers Technicians Select a contact Outbo…" at bounding box center [741, 346] width 1009 height 627
click at [507, 637] on div "Back to Dashboard Change Sender ID Customers Technicians Select a contact Outbo…" at bounding box center [741, 346] width 1009 height 627
click at [495, 503] on div "Back to Dashboard Change Sender ID Customers Technicians Select a contact Outbo…" at bounding box center [741, 346] width 1009 height 627
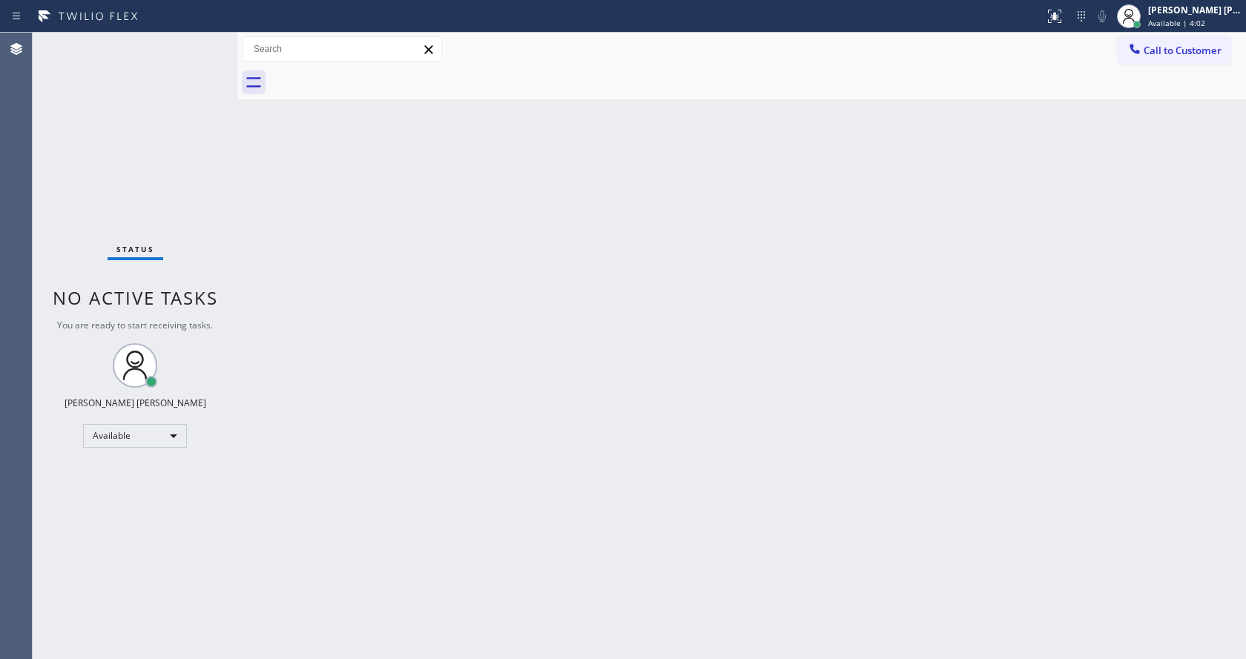
click at [641, 558] on div "Back to Dashboard Change Sender ID Customers Technicians Select a contact Outbo…" at bounding box center [741, 346] width 1009 height 627
click at [297, 285] on div "Back to Dashboard Change Sender ID Customers Technicians Select a contact Outbo…" at bounding box center [741, 346] width 1009 height 627
click at [199, 42] on div "Status No active tasks You are ready to start receiving tasks. [PERSON_NAME] [P…" at bounding box center [135, 346] width 205 height 627
click at [563, 294] on div "Back to Dashboard Change Sender ID Customers Technicians Select a contact Outbo…" at bounding box center [741, 346] width 1009 height 627
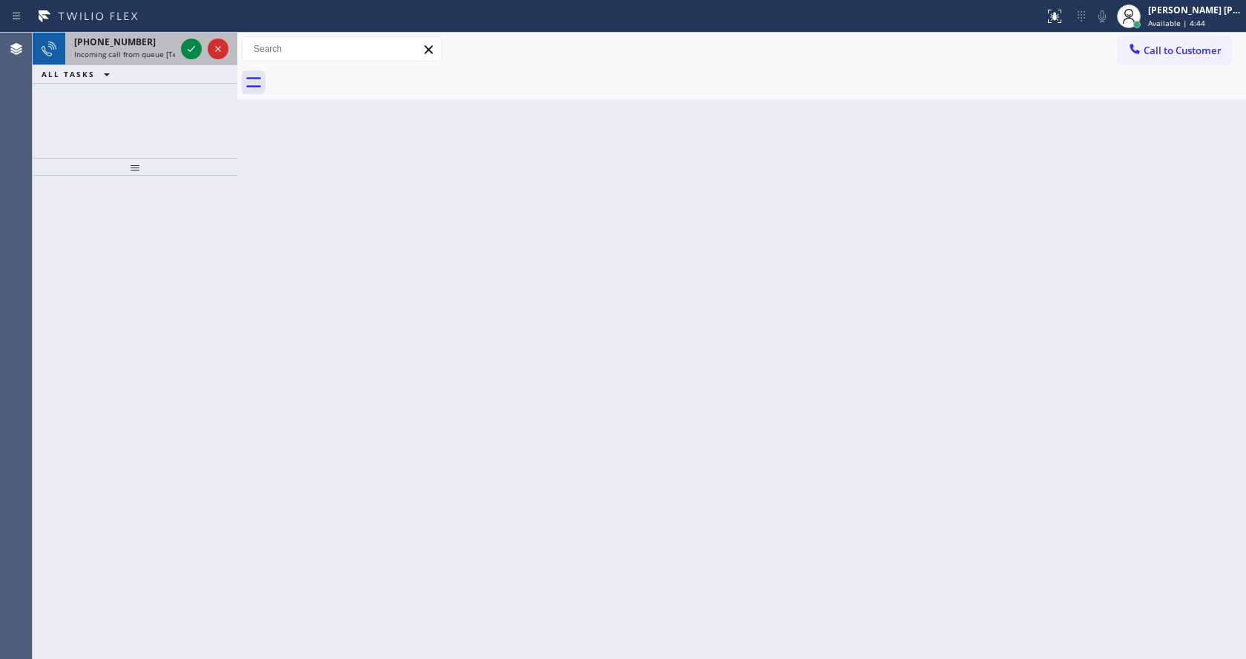
click at [166, 39] on div "[PHONE_NUMBER]" at bounding box center [124, 42] width 101 height 13
click at [185, 45] on icon at bounding box center [191, 49] width 18 height 18
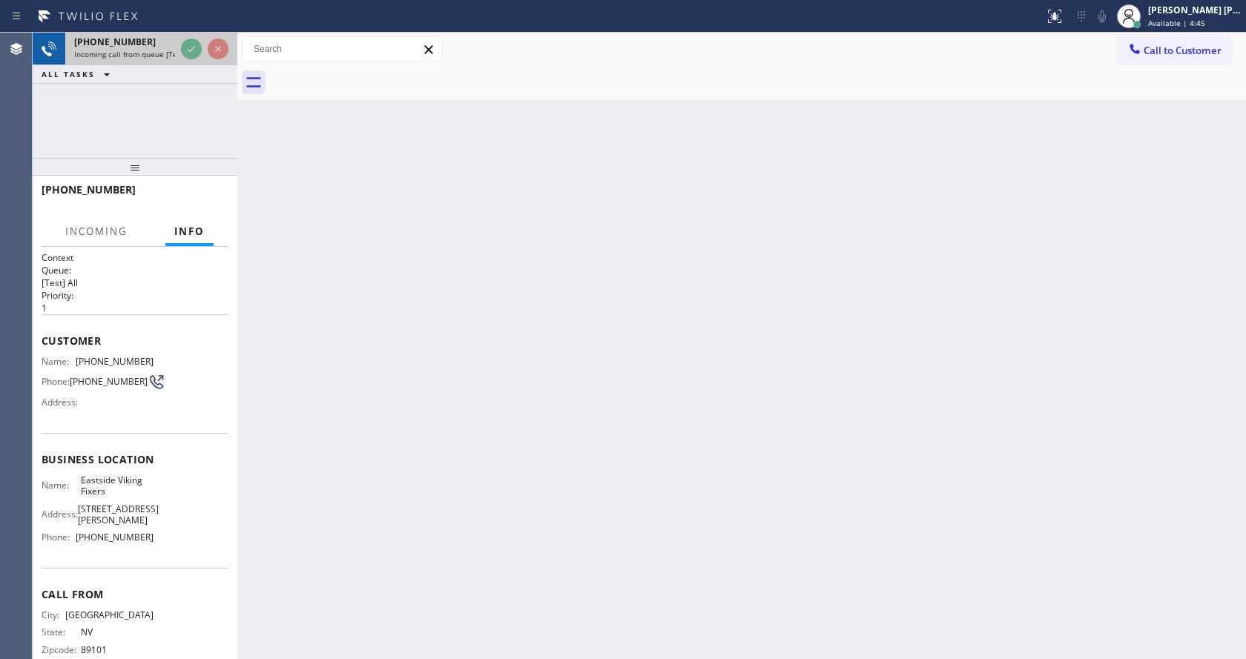
click at [202, 39] on div at bounding box center [204, 49] width 53 height 33
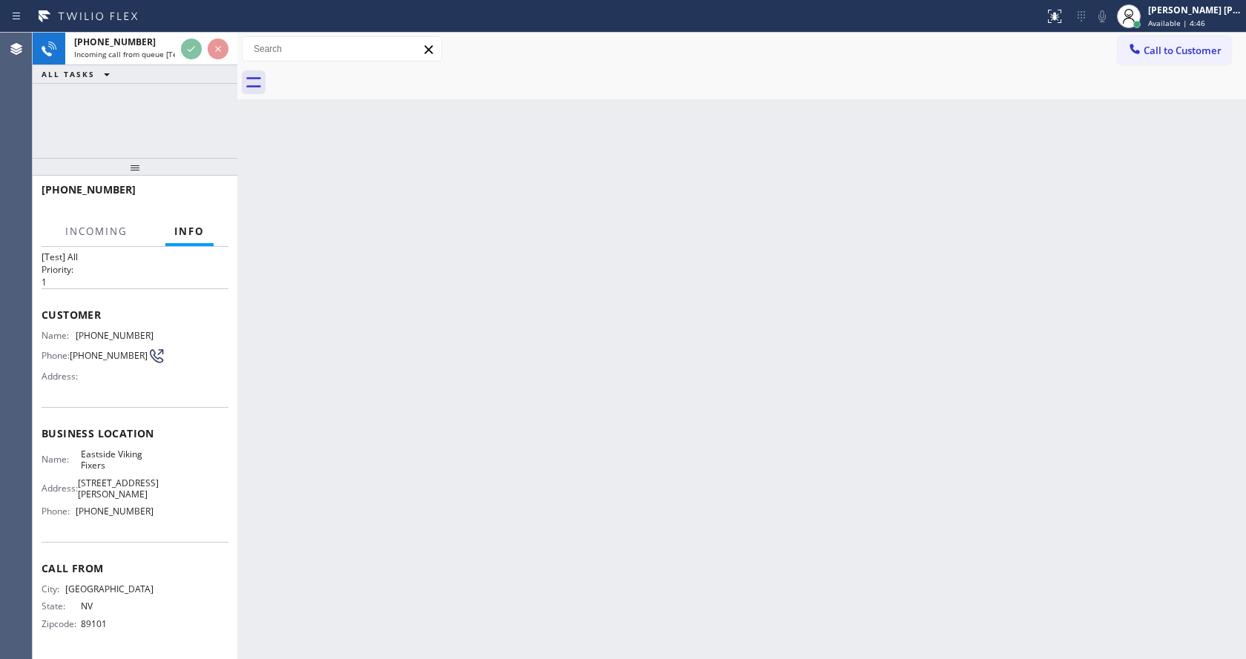
click at [666, 455] on div "Back to Dashboard Change Sender ID Customers Technicians Select a contact Outbo…" at bounding box center [741, 346] width 1009 height 627
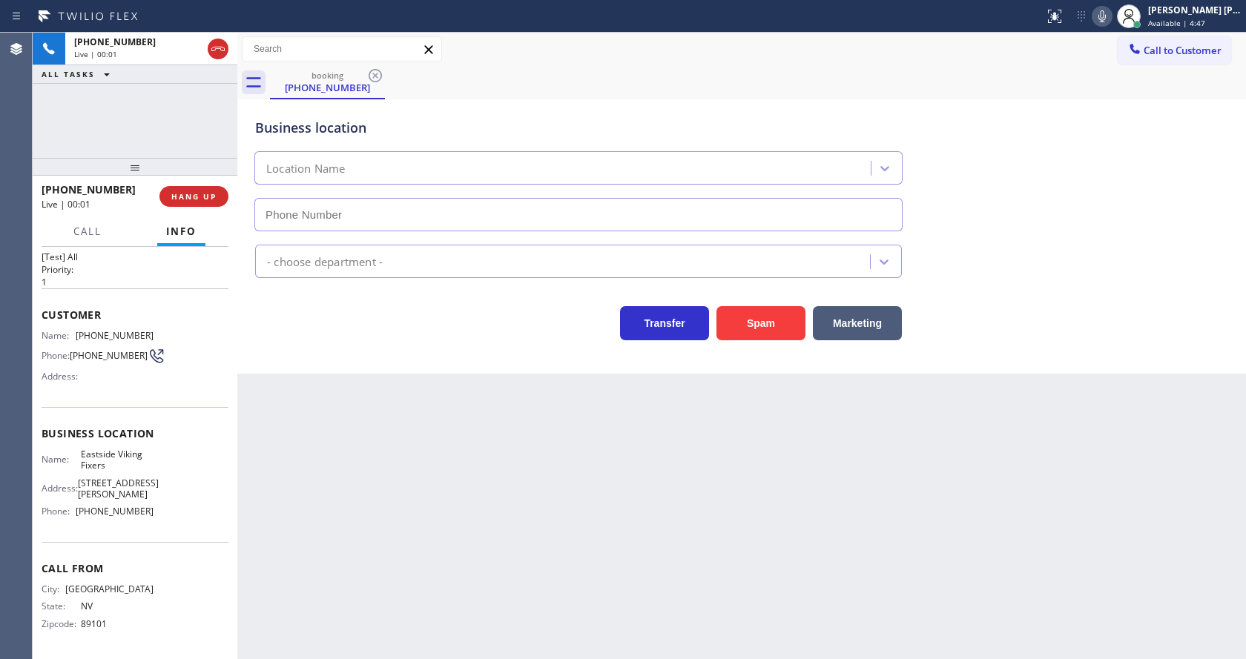
type input "[PHONE_NUMBER]"
click at [1106, 19] on icon at bounding box center [1102, 16] width 7 height 12
click at [1109, 19] on icon at bounding box center [1102, 16] width 18 height 18
click at [530, 496] on div "Back to Dashboard Change Sender ID Customers Technicians Select a contact Outbo…" at bounding box center [741, 346] width 1009 height 627
click at [144, 394] on div "Customer Name: [PHONE_NUMBER] Phone: [PHONE_NUMBER] Address:" at bounding box center [135, 348] width 187 height 119
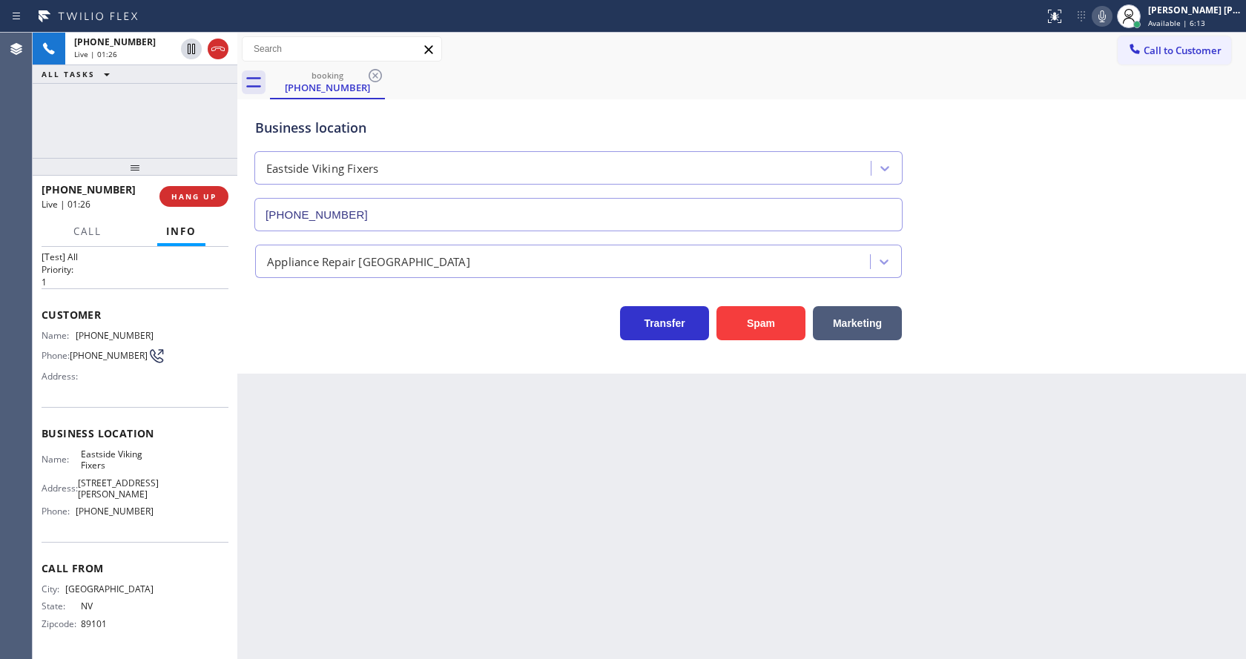
click at [394, 310] on div "Transfer Spam Marketing" at bounding box center [578, 320] width 653 height 42
click at [349, 440] on div "Back to Dashboard Change Sender ID Customers Technicians Select a contact Outbo…" at bounding box center [741, 346] width 1009 height 627
click at [141, 452] on span "Eastside Viking Fixers" at bounding box center [117, 460] width 73 height 23
drag, startPoint x: 72, startPoint y: 326, endPoint x: 148, endPoint y: 329, distance: 75.7
click at [148, 330] on div "Name: [PHONE_NUMBER] Phone: [PHONE_NUMBER] Address:" at bounding box center [135, 359] width 187 height 59
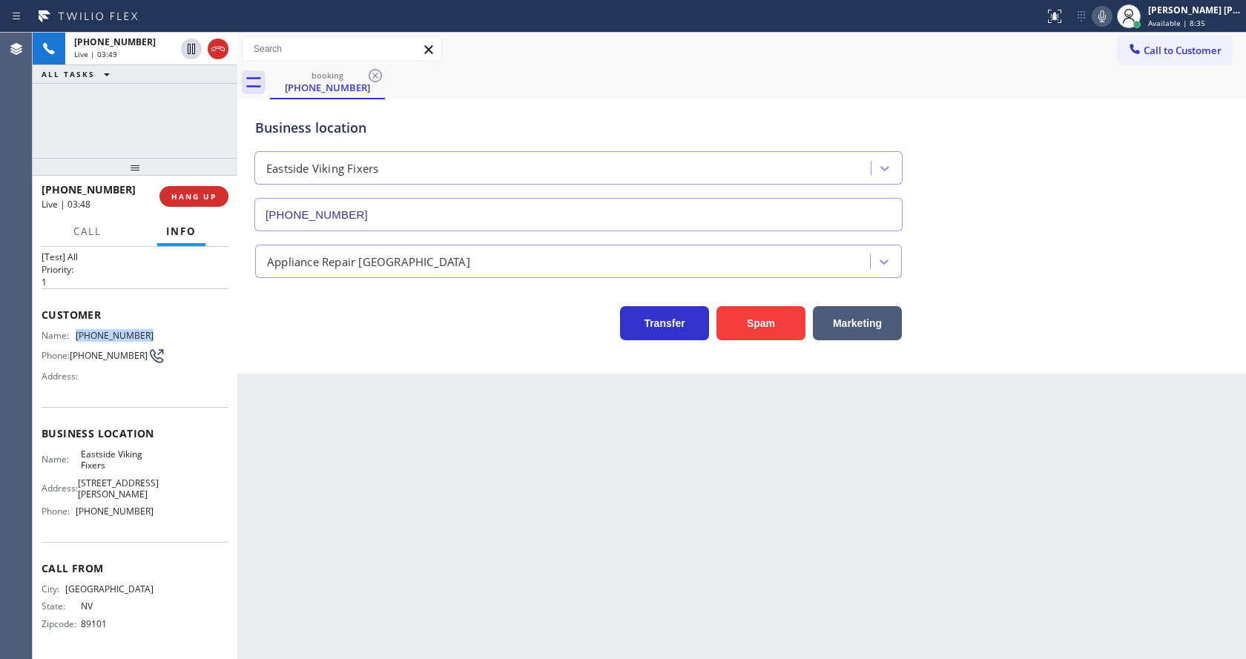
copy div "[PHONE_NUMBER]"
click at [365, 539] on div "Back to Dashboard Change Sender ID Customers Technicians Select a contact Outbo…" at bounding box center [741, 346] width 1009 height 627
click at [136, 490] on span "[STREET_ADDRESS][PERSON_NAME]" at bounding box center [118, 489] width 81 height 23
drag, startPoint x: 77, startPoint y: 453, endPoint x: 117, endPoint y: 474, distance: 45.1
click at [117, 474] on div "Name: Eastside Viking Fixers Address: [STREET_ADDRESS][PERSON_NAME] Phone: [PHO…" at bounding box center [98, 486] width 112 height 75
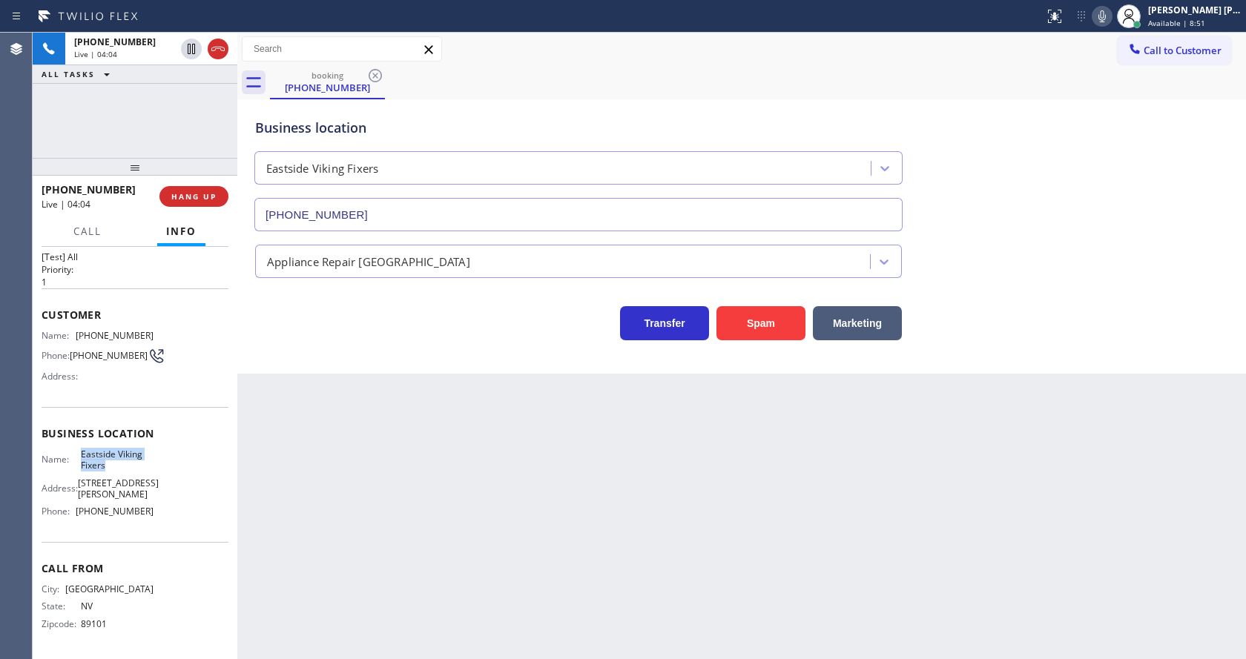
copy span "Eastside Viking Fixers"
drag, startPoint x: 343, startPoint y: 518, endPoint x: 333, endPoint y: 648, distance: 129.5
click at [340, 540] on div "Back to Dashboard Change Sender ID Customers Technicians Select a contact Outbo…" at bounding box center [741, 346] width 1009 height 627
drag, startPoint x: 142, startPoint y: 490, endPoint x: 136, endPoint y: 508, distance: 19.7
click at [138, 502] on div "Name: Eastside Viking Fixers Address: [STREET_ADDRESS][PERSON_NAME] Phone: [PHO…" at bounding box center [98, 486] width 112 height 75
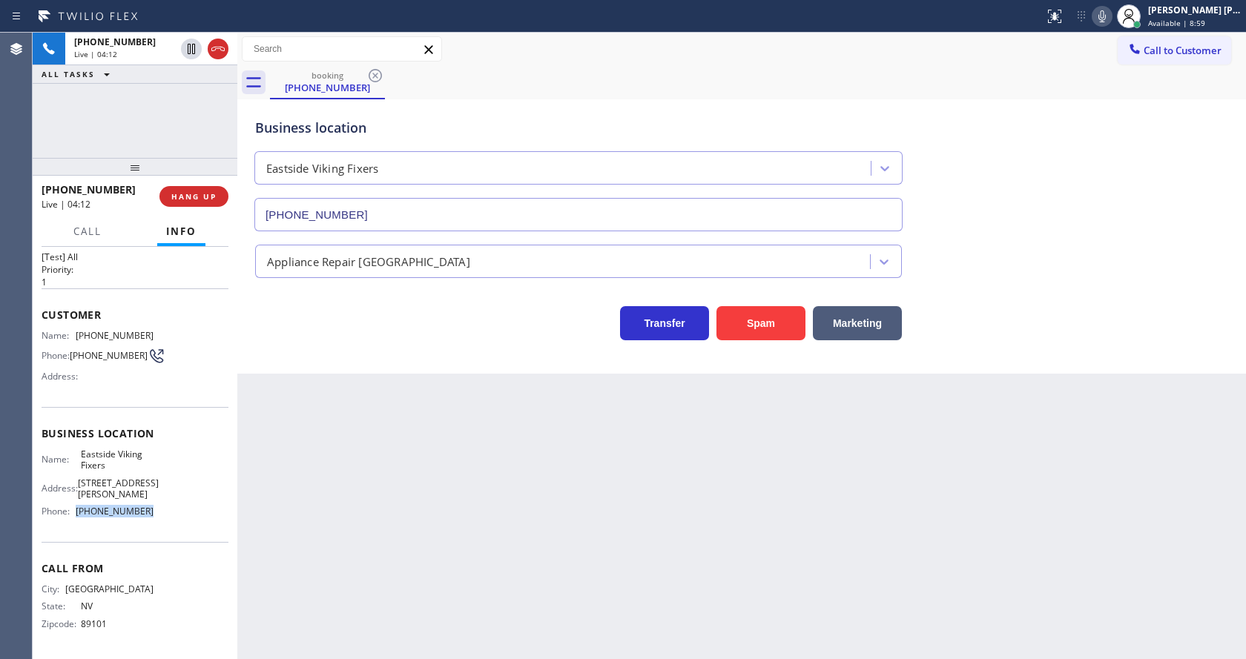
drag, startPoint x: 76, startPoint y: 511, endPoint x: 139, endPoint y: 516, distance: 63.9
click at [139, 516] on div "Phone: [PHONE_NUMBER]" at bounding box center [98, 511] width 112 height 11
copy div "[PHONE_NUMBER]"
drag, startPoint x: 416, startPoint y: 561, endPoint x: 370, endPoint y: 656, distance: 105.5
click at [401, 579] on div "Back to Dashboard Change Sender ID Customers Technicians Select a contact Outbo…" at bounding box center [741, 346] width 1009 height 627
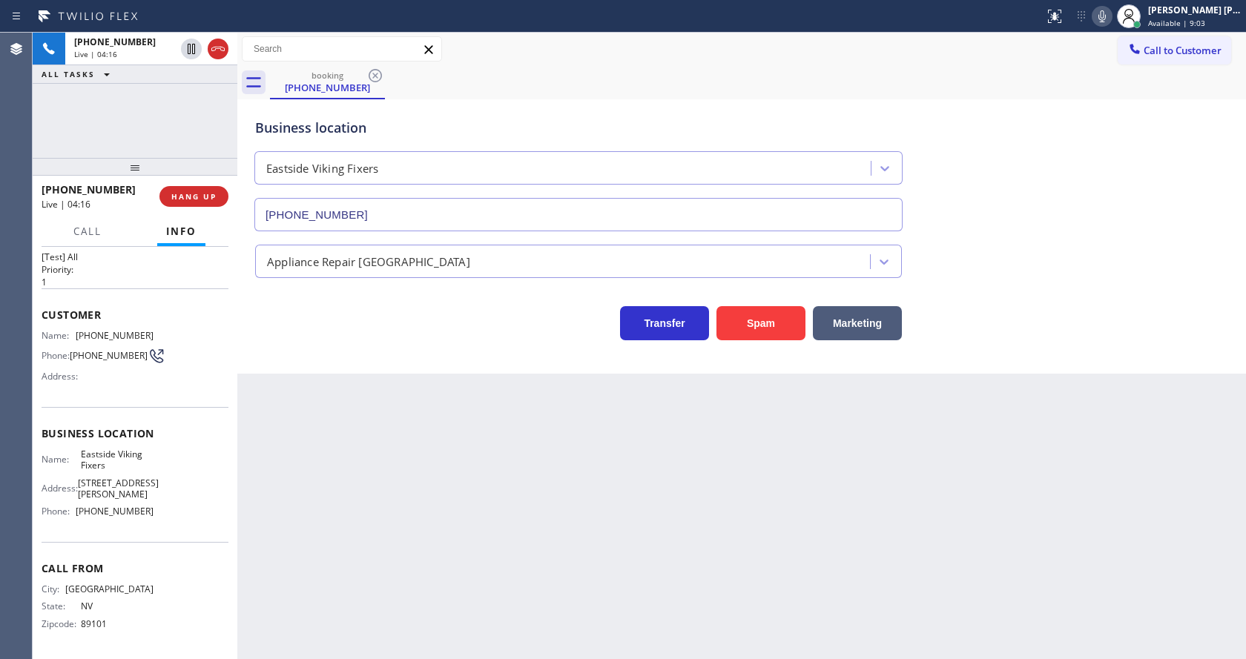
click at [1110, 7] on icon at bounding box center [1102, 16] width 18 height 18
click at [191, 45] on icon at bounding box center [191, 49] width 7 height 10
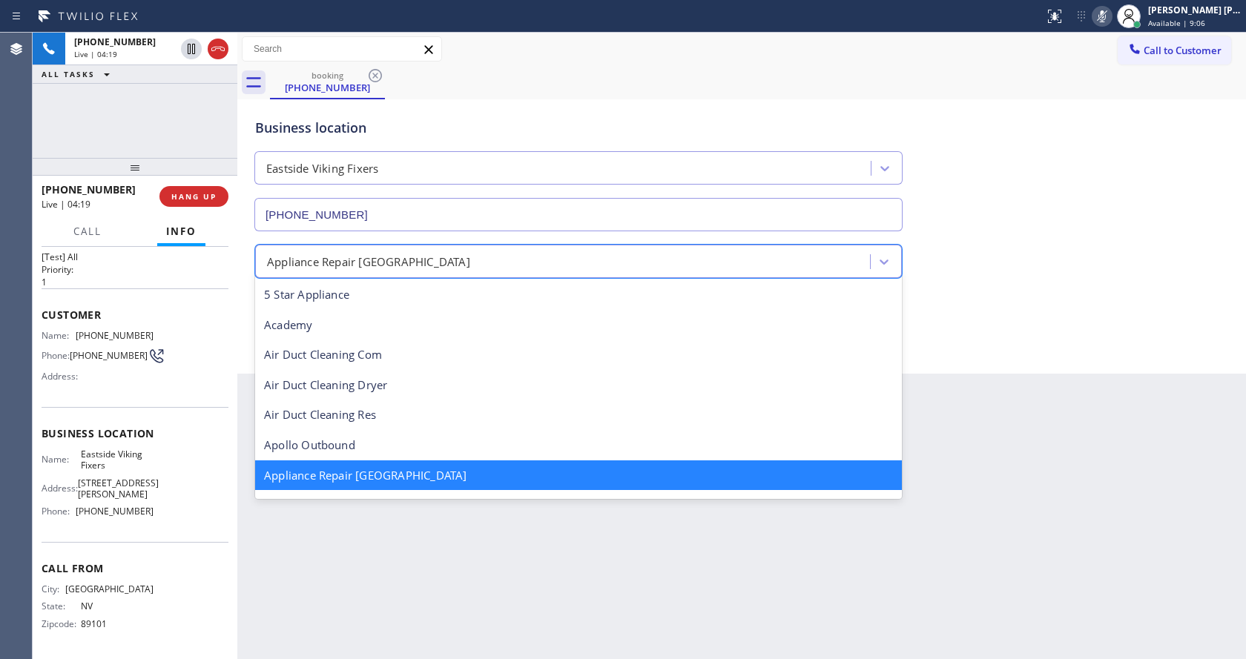
click at [344, 260] on div "Appliance Repair [GEOGRAPHIC_DATA]" at bounding box center [368, 261] width 203 height 17
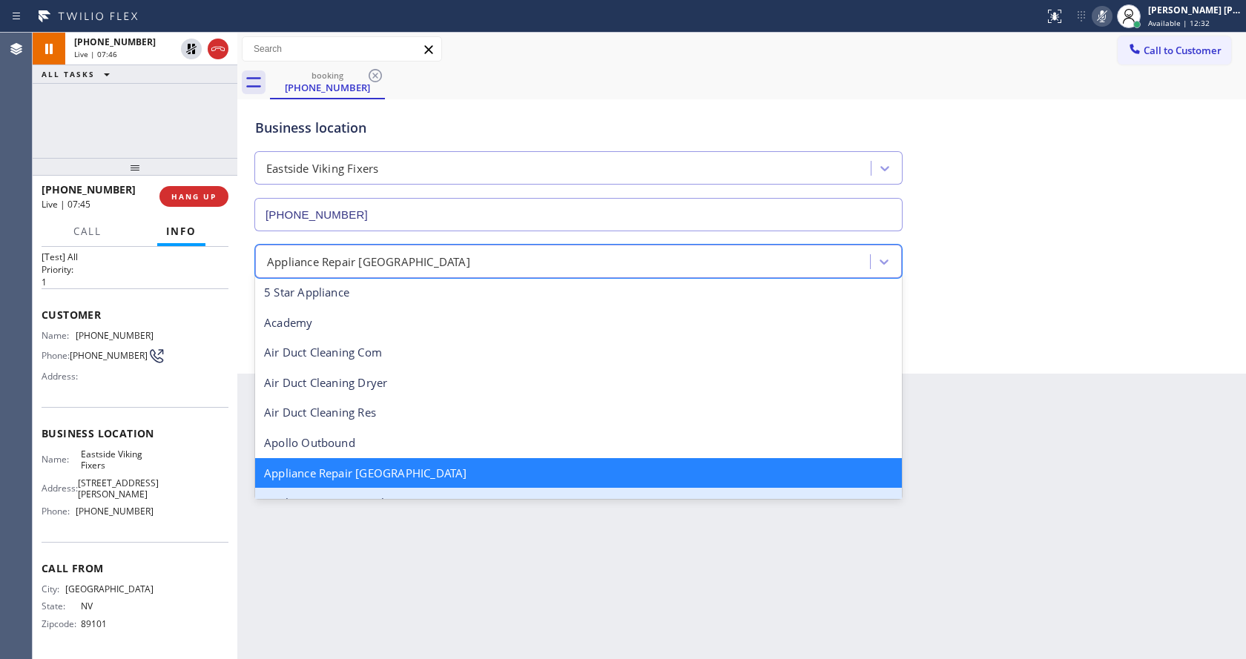
click at [404, 549] on div "Back to Dashboard Change Sender ID Customers Technicians Select a contact Outbo…" at bounding box center [741, 346] width 1009 height 627
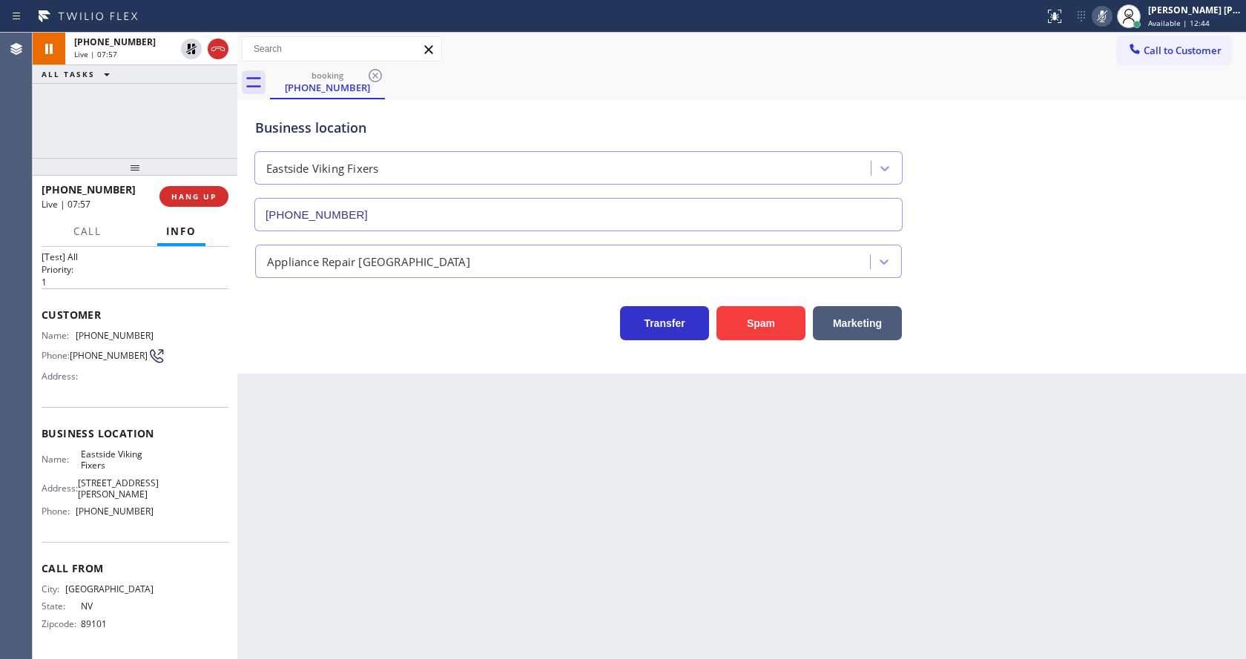
click at [366, 421] on div "Back to Dashboard Change Sender ID Customers Technicians Select a contact Outbo…" at bounding box center [741, 346] width 1009 height 627
click at [678, 568] on div "Back to Dashboard Change Sender ID Customers Technicians Select a contact Outbo…" at bounding box center [741, 346] width 1009 height 627
click at [358, 391] on div "Back to Dashboard Change Sender ID Customers Technicians Select a contact Outbo…" at bounding box center [741, 346] width 1009 height 627
click at [190, 51] on icon at bounding box center [191, 49] width 18 height 18
click at [1103, 16] on icon at bounding box center [1102, 16] width 18 height 18
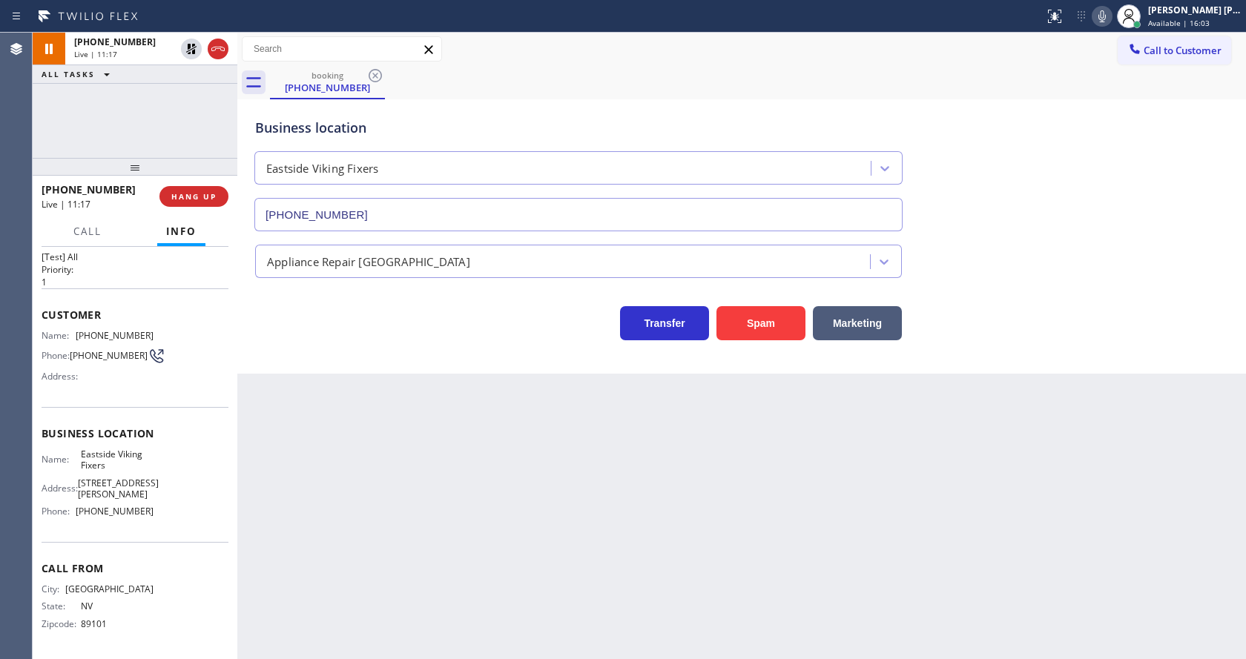
click at [1110, 58] on div "Call to Customer Outbound call Location Electricians Service Team [GEOGRAPHIC_D…" at bounding box center [741, 49] width 1009 height 26
click at [296, 513] on div "Back to Dashboard Change Sender ID Customers Technicians Select a contact Outbo…" at bounding box center [741, 346] width 1009 height 627
click at [677, 559] on div "Back to Dashboard Change Sender ID Customers Technicians Select a contact Outbo…" at bounding box center [741, 346] width 1009 height 627
click at [327, 418] on div "Back to Dashboard Change Sender ID Customers Technicians Select a contact Outbo…" at bounding box center [741, 346] width 1009 height 627
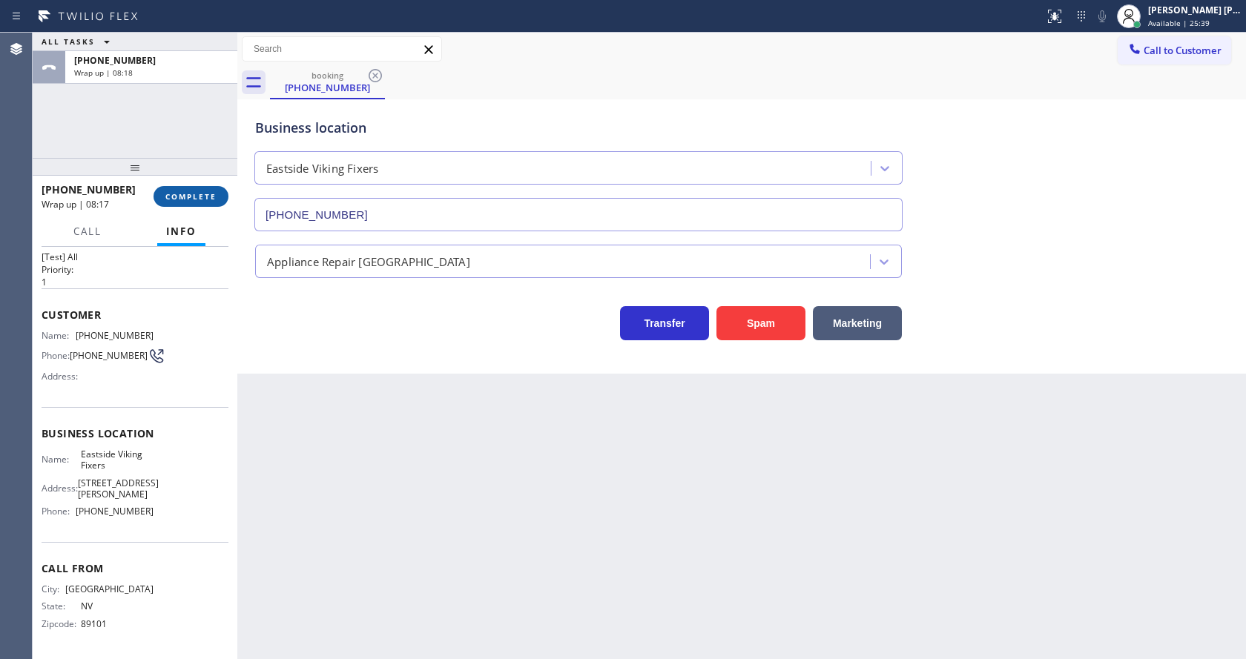
click at [183, 204] on button "COMPLETE" at bounding box center [191, 196] width 75 height 21
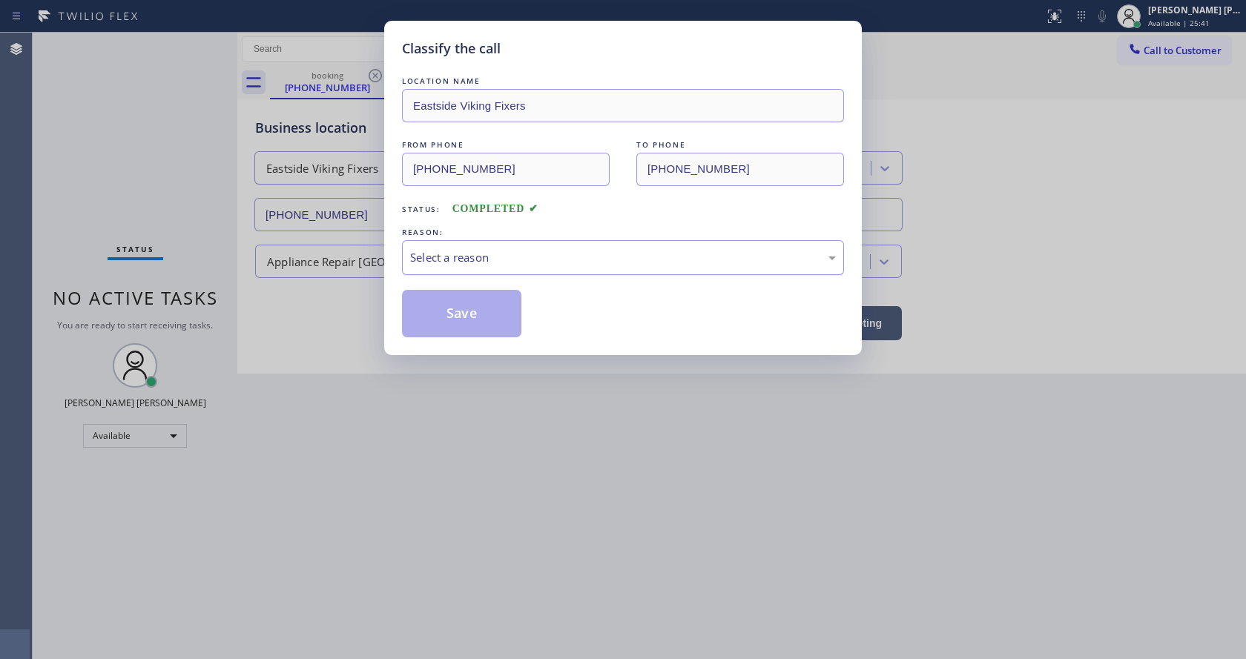
click at [459, 256] on div "Select a reason" at bounding box center [623, 257] width 426 height 17
click at [453, 311] on button "Save" at bounding box center [461, 313] width 119 height 47
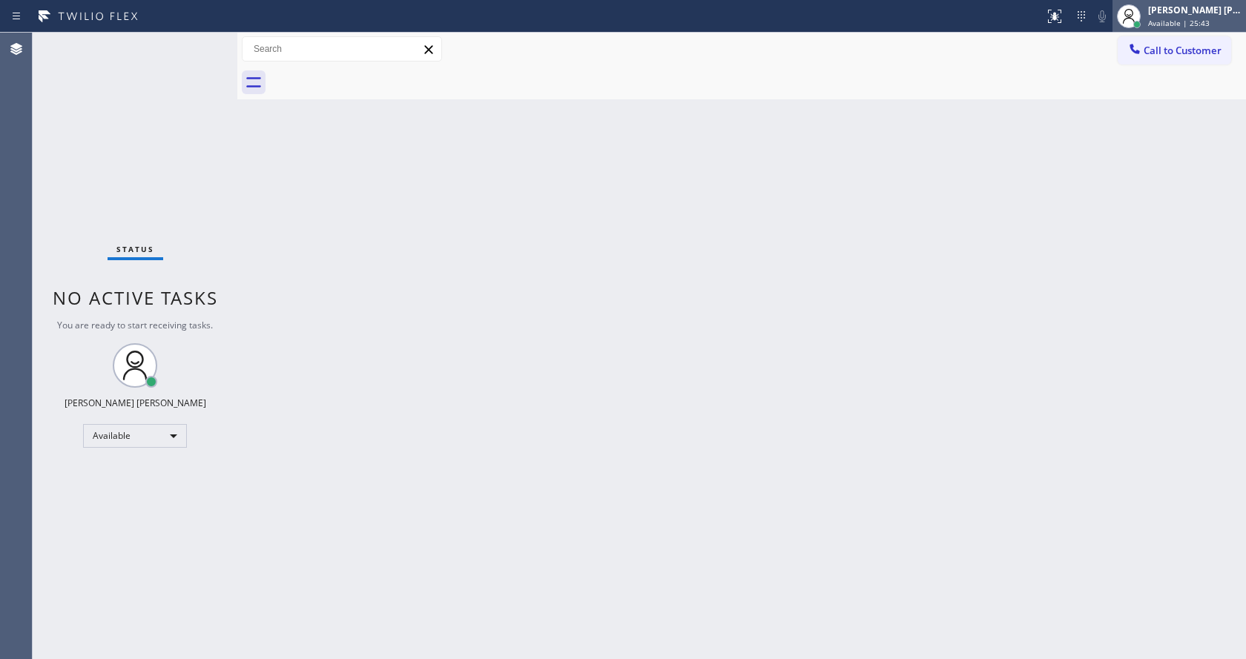
click at [1157, 22] on span "Available | 25:43" at bounding box center [1179, 23] width 62 height 10
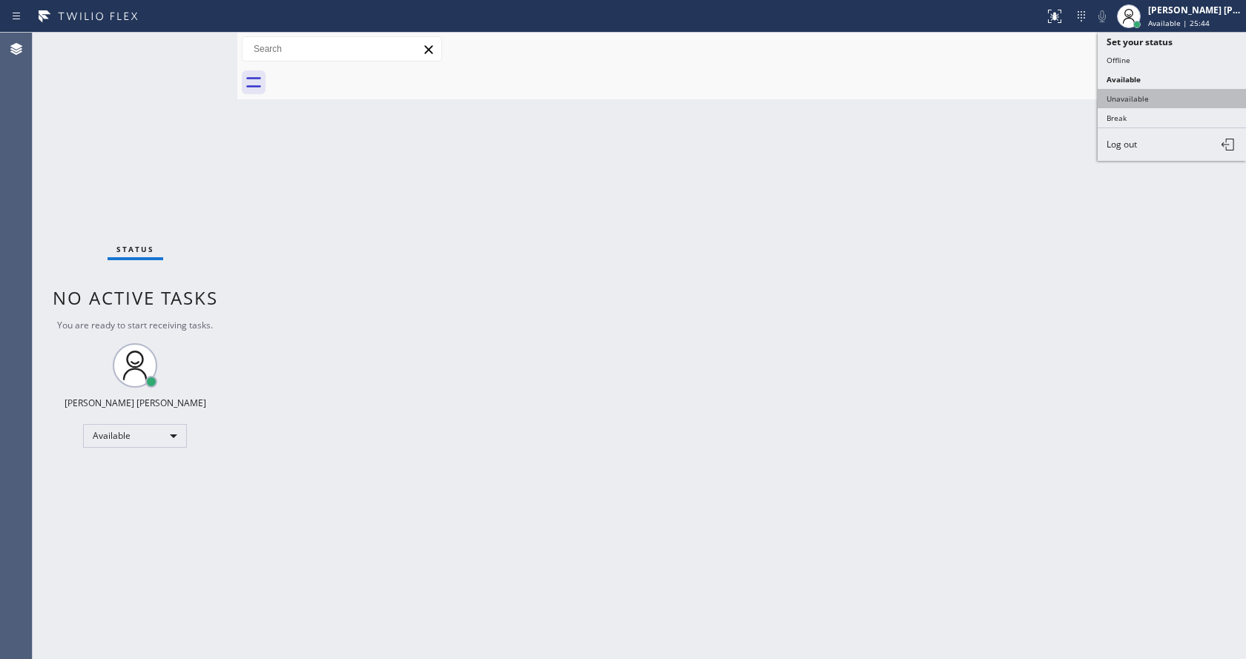
click at [1149, 94] on button "Unavailable" at bounding box center [1172, 98] width 148 height 19
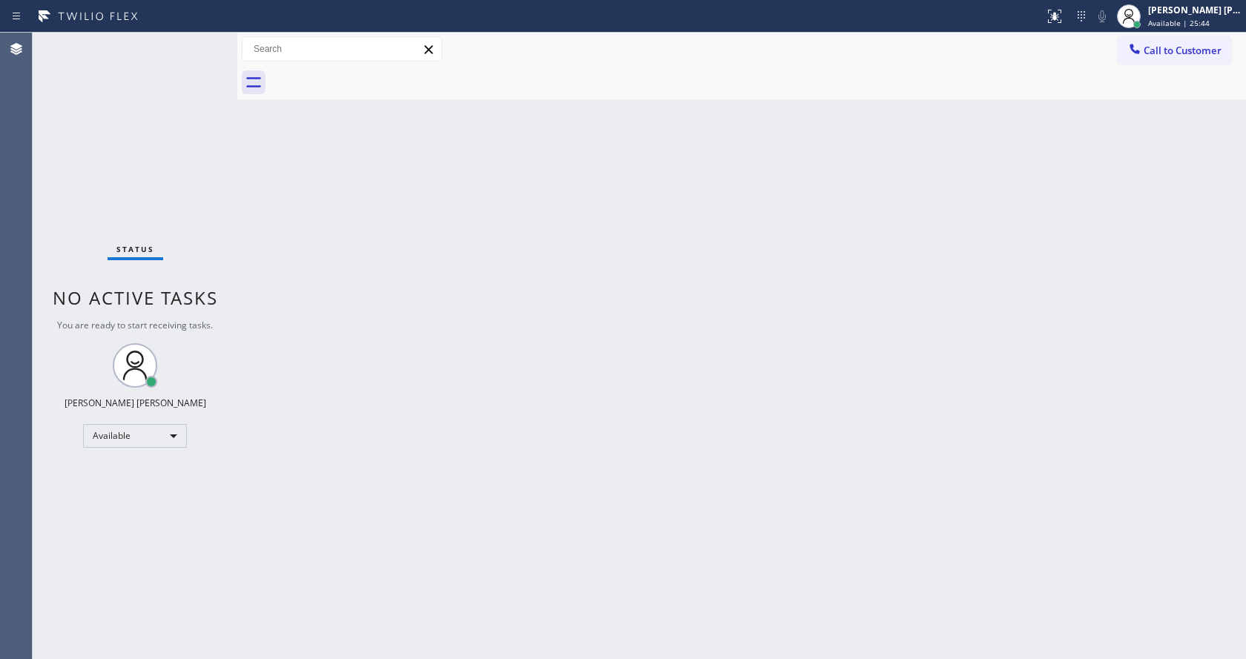
click at [575, 429] on div "Back to Dashboard Change Sender ID Customers Technicians Select a contact Outbo…" at bounding box center [741, 346] width 1009 height 627
click at [180, 261] on div "Status No active tasks Change activity state to start receiving tasks. [PERSON_…" at bounding box center [135, 346] width 205 height 627
click at [869, 151] on div "Back to Dashboard Change Sender ID Customers Technicians Select a contact Outbo…" at bounding box center [741, 346] width 1009 height 627
click at [734, 222] on div "Back to Dashboard Change Sender ID Customers Technicians Select a contact Outbo…" at bounding box center [741, 346] width 1009 height 627
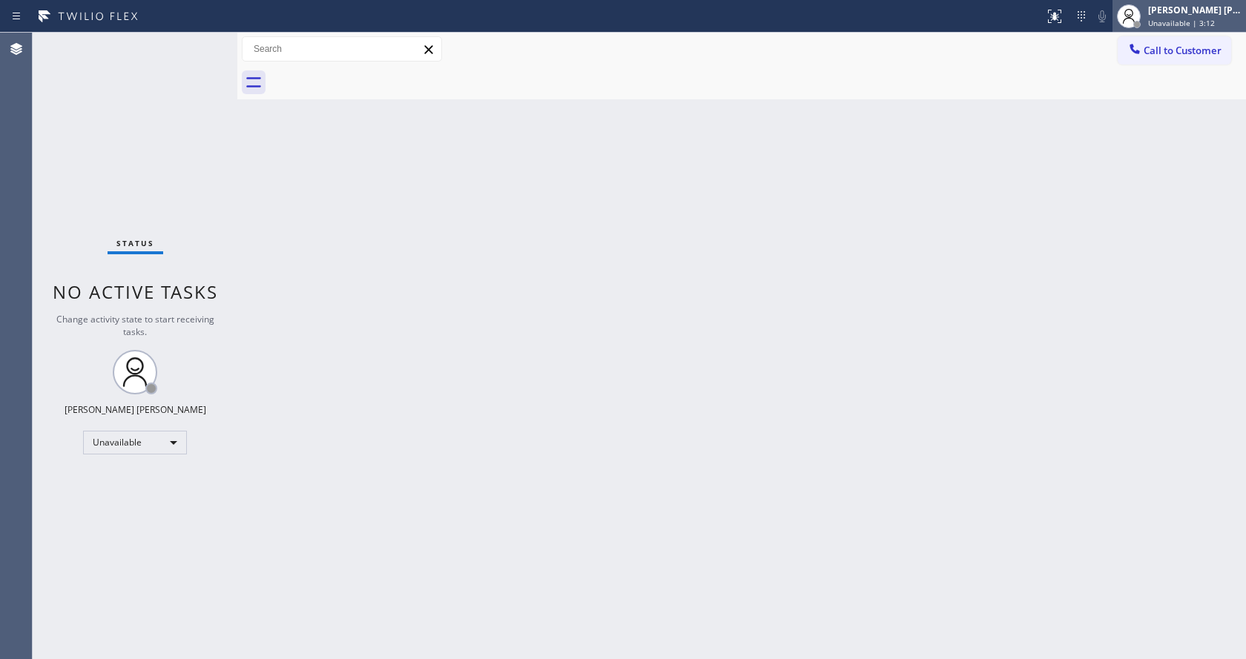
click at [1142, 22] on div at bounding box center [1137, 24] width 10 height 10
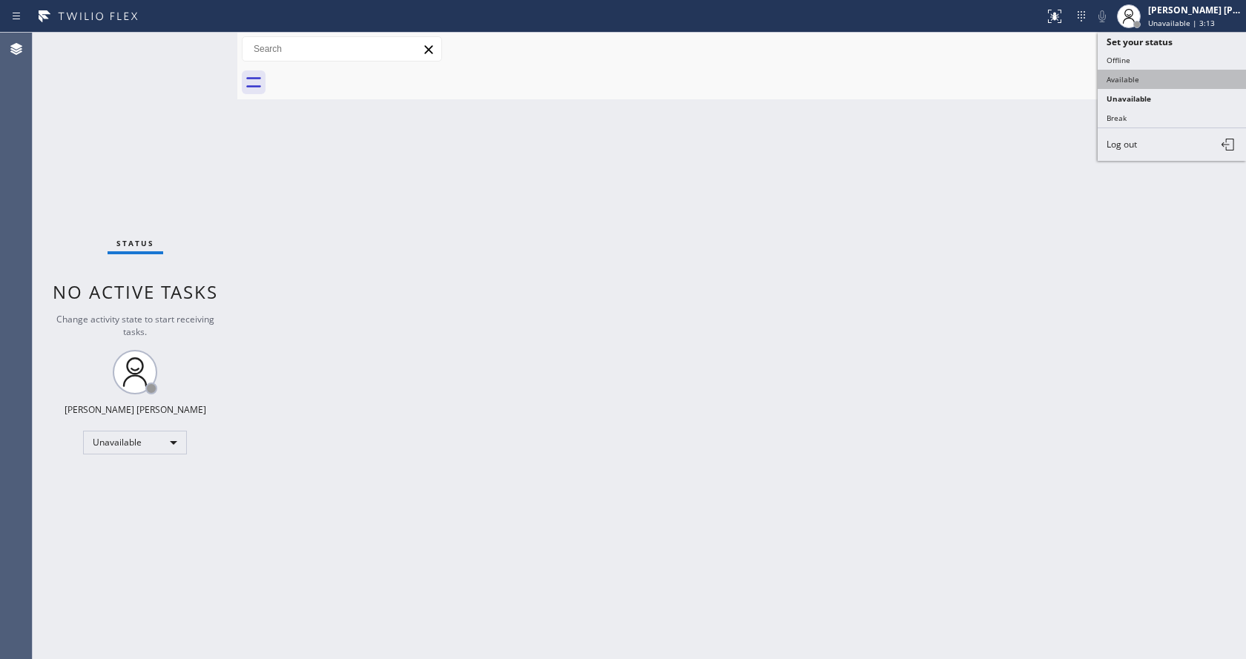
click at [1135, 85] on button "Available" at bounding box center [1172, 79] width 148 height 19
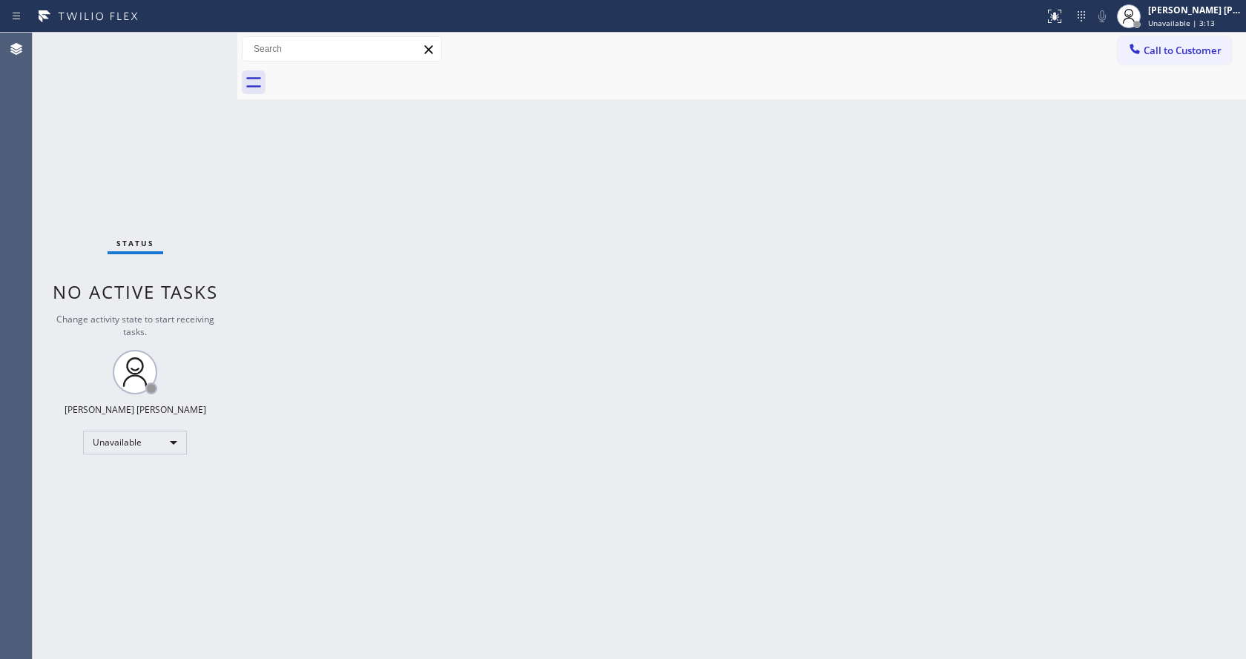
click at [698, 507] on div "Back to Dashboard Change Sender ID Customers Technicians Select a contact Outbo…" at bounding box center [741, 346] width 1009 height 627
click at [317, 284] on div "Back to Dashboard Change Sender ID Customers Technicians Select a contact Outbo…" at bounding box center [741, 346] width 1009 height 627
click at [433, 305] on div "Back to Dashboard Change Sender ID Customers Technicians Select a contact Outbo…" at bounding box center [741, 346] width 1009 height 627
click at [92, 158] on div "Status No active tasks You are ready to start receiving tasks. [PERSON_NAME] [P…" at bounding box center [135, 346] width 205 height 627
click at [426, 367] on div "Back to Dashboard Change Sender ID Customers Technicians Select a contact Outbo…" at bounding box center [741, 346] width 1009 height 627
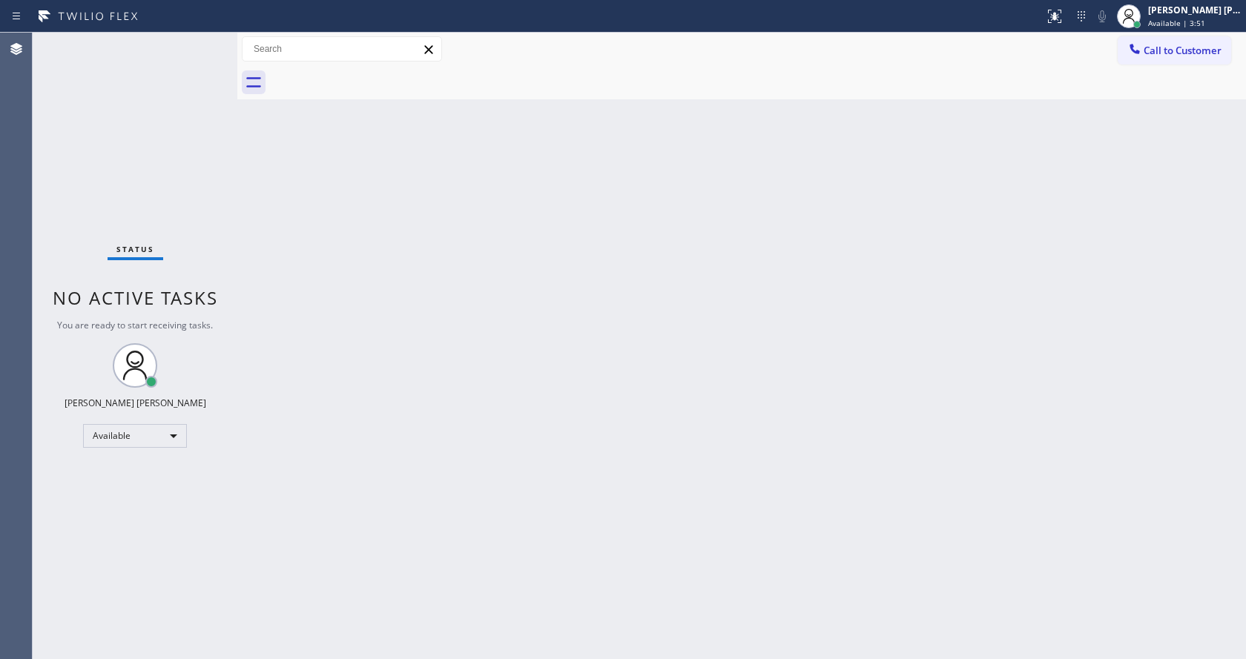
click at [395, 275] on div "Back to Dashboard Change Sender ID Customers Technicians Select a contact Outbo…" at bounding box center [741, 346] width 1009 height 627
click at [205, 42] on div "Status No active tasks You are ready to start receiving tasks. [PERSON_NAME] [P…" at bounding box center [135, 346] width 205 height 627
click at [182, 332] on div "Status No active tasks You are ready to start receiving tasks. [PERSON_NAME] [P…" at bounding box center [135, 346] width 205 height 627
drag, startPoint x: 694, startPoint y: 550, endPoint x: 599, endPoint y: 467, distance: 126.2
click at [691, 545] on div "Back to Dashboard Change Sender ID Customers Technicians Select a contact Outbo…" at bounding box center [741, 346] width 1009 height 627
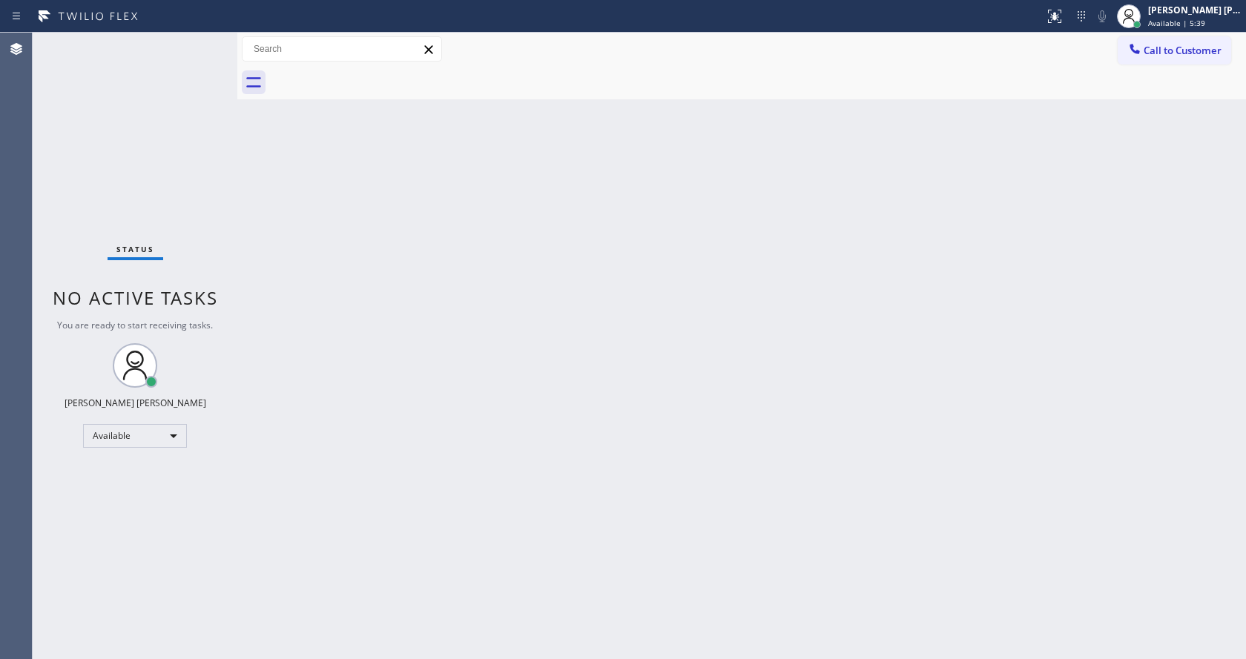
click at [156, 30] on div "Status report No issues detected If you experience an issue, please download th…" at bounding box center [623, 16] width 1246 height 33
click at [237, 142] on div at bounding box center [237, 346] width 0 height 627
drag, startPoint x: 668, startPoint y: 378, endPoint x: 602, endPoint y: 356, distance: 69.7
click at [668, 378] on div "Back to Dashboard Change Sender ID Customers Technicians Select a contact Outbo…" at bounding box center [741, 346] width 1009 height 627
click at [205, 39] on div "Status No active tasks You are ready to start receiving tasks. [PERSON_NAME] [P…" at bounding box center [135, 346] width 205 height 627
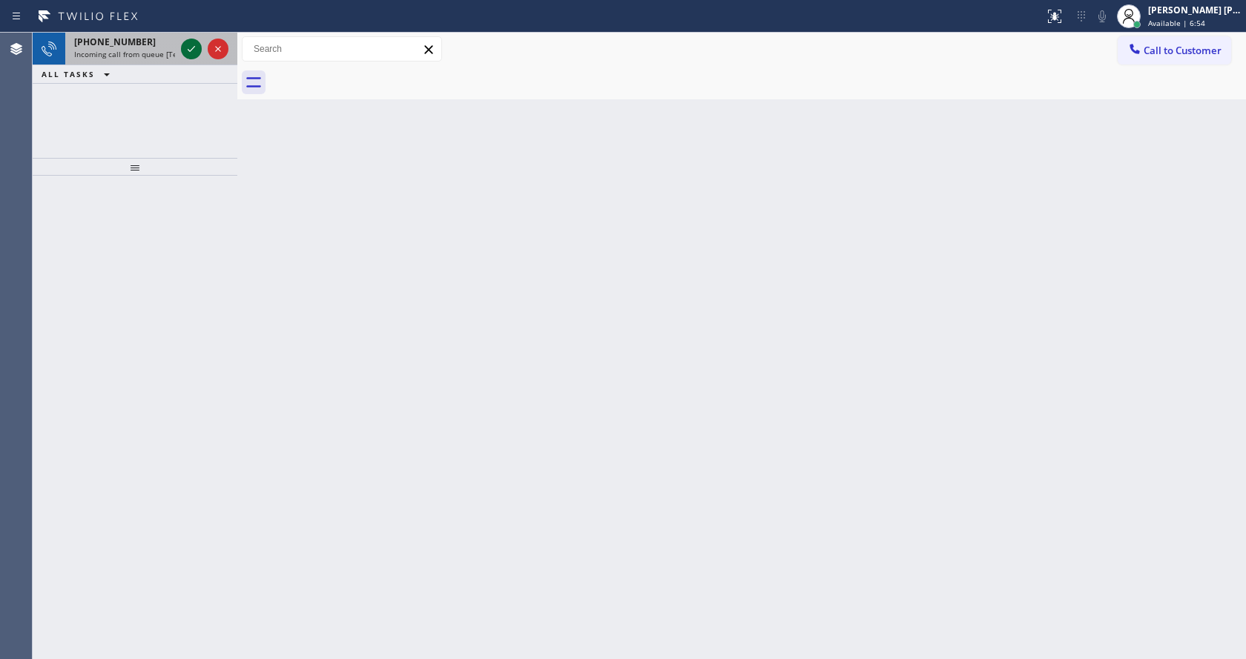
click at [193, 48] on icon at bounding box center [191, 49] width 7 height 6
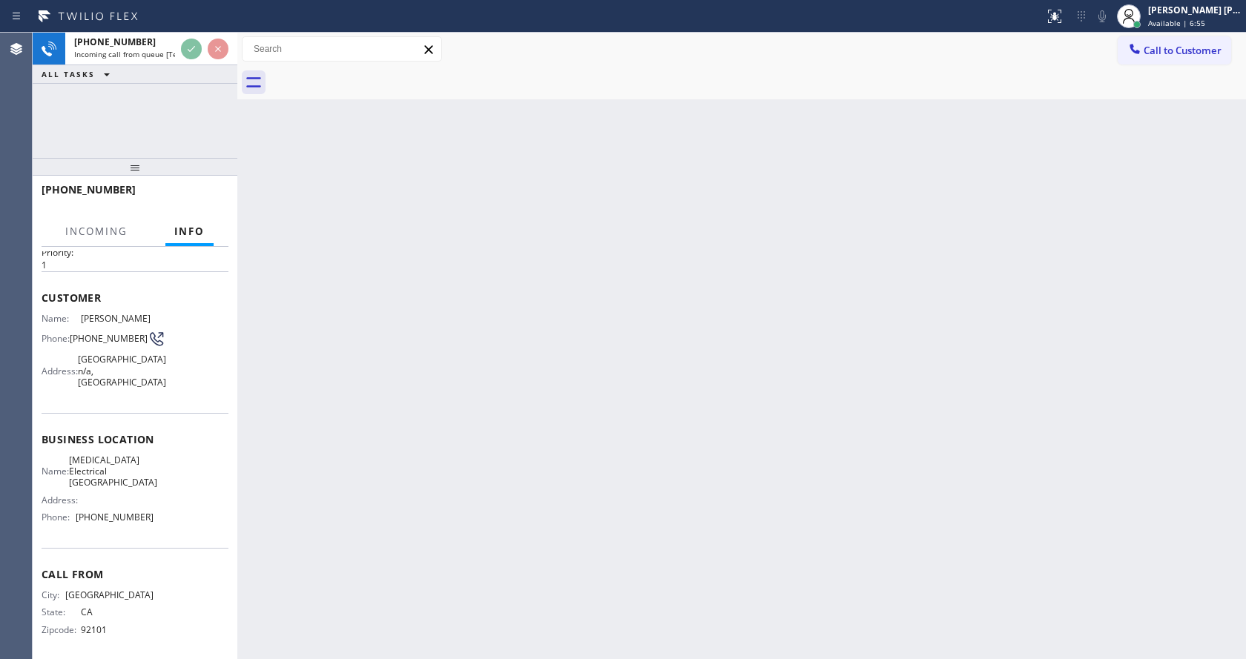
scroll to position [65, 0]
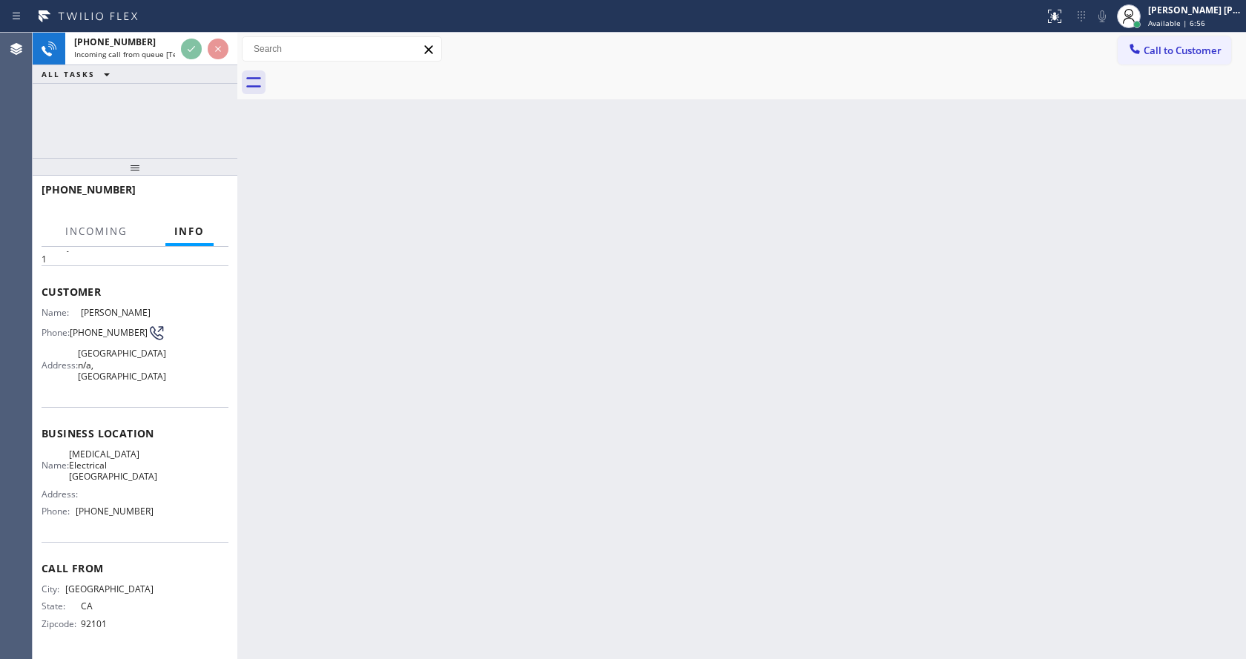
click at [506, 429] on div "Back to Dashboard Change Sender ID Customers Technicians Select a contact Outbo…" at bounding box center [741, 346] width 1009 height 627
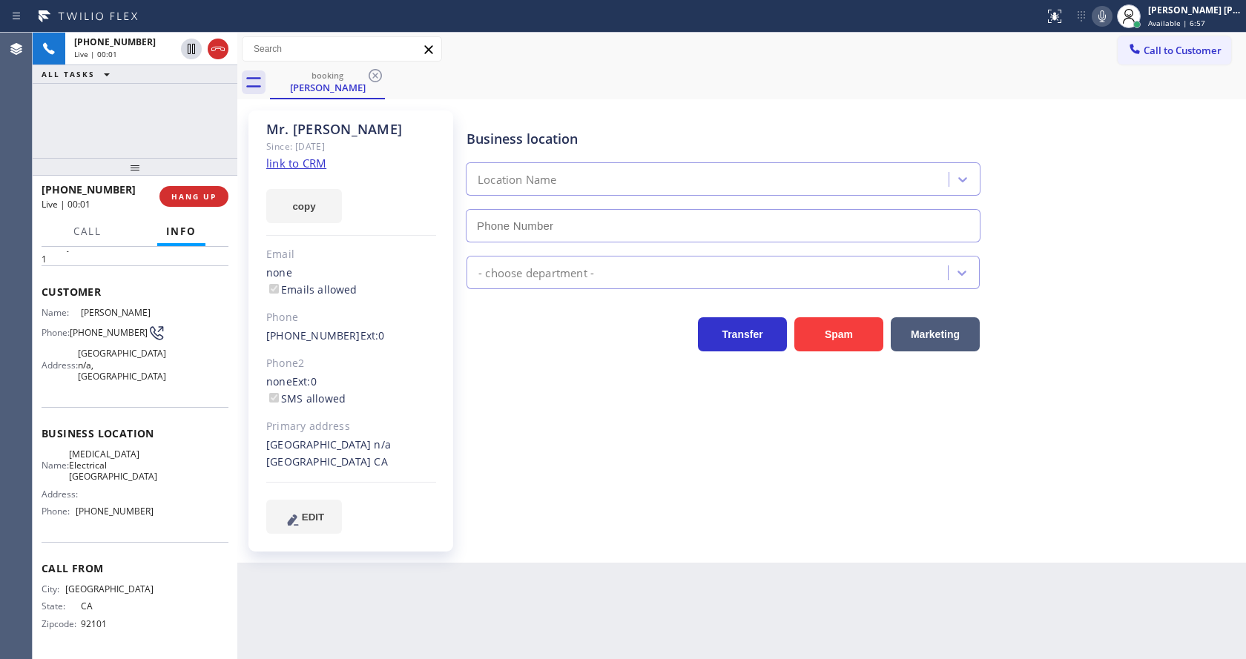
type input "[PHONE_NUMBER]"
click at [314, 155] on div "Since: [DATE]" at bounding box center [351, 146] width 170 height 17
click at [314, 160] on link "link to CRM" at bounding box center [296, 163] width 60 height 15
click at [1101, 22] on icon at bounding box center [1102, 16] width 18 height 18
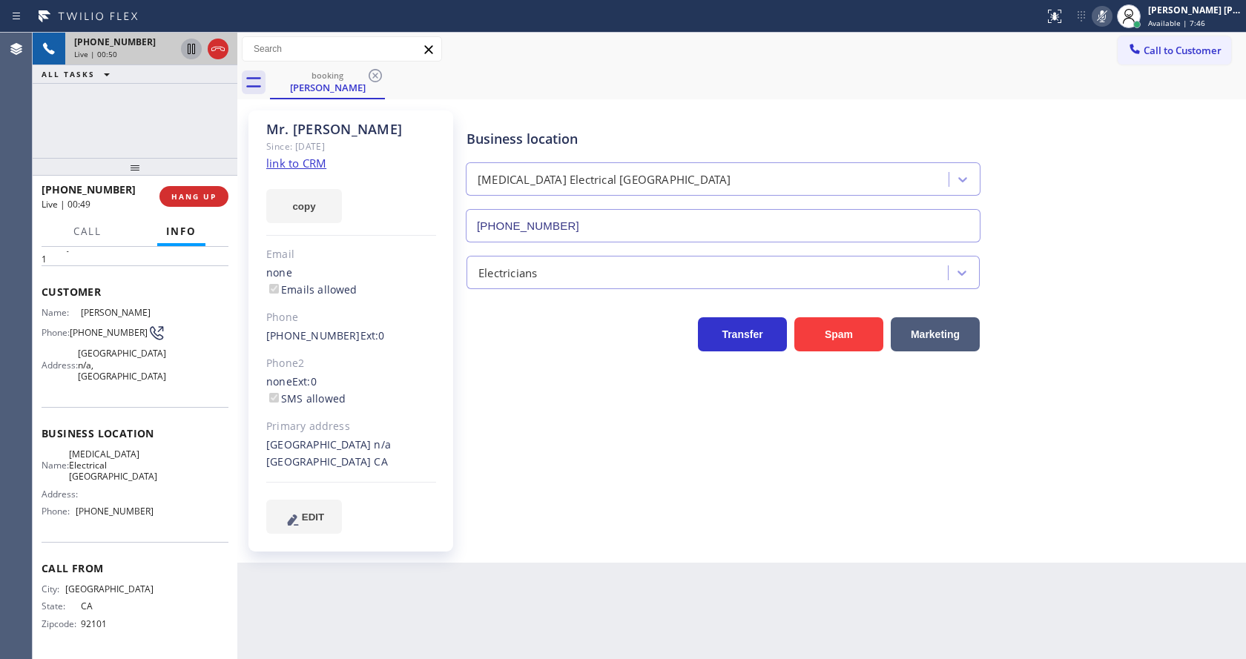
click at [191, 48] on icon at bounding box center [191, 49] width 7 height 10
click at [559, 389] on div "Business location [MEDICAL_DATA] Electrical [GEOGRAPHIC_DATA] [PHONE_NUMBER] El…" at bounding box center [853, 321] width 779 height 415
click at [190, 45] on icon at bounding box center [191, 49] width 10 height 10
click at [1106, 19] on icon at bounding box center [1102, 16] width 7 height 12
click at [1111, 36] on div "Call to Customer Outbound call Location Electricians Service Team [GEOGRAPHIC_D…" at bounding box center [741, 49] width 1009 height 33
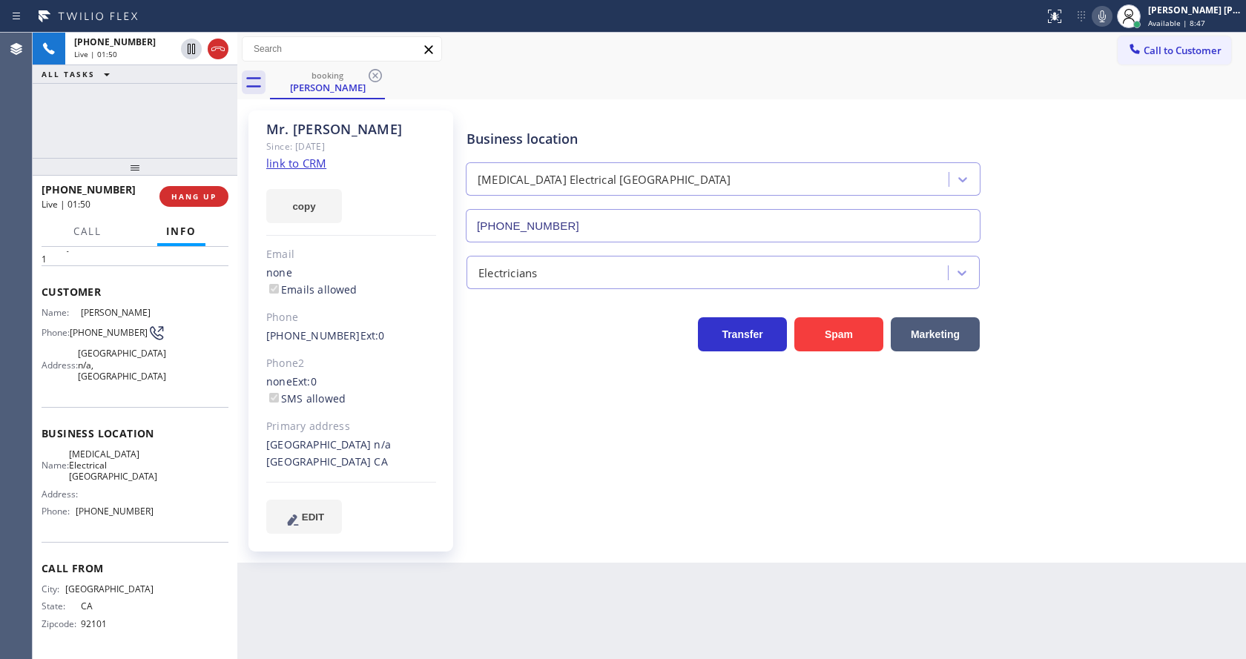
click at [476, 619] on div "Back to Dashboard Change Sender ID Customers Technicians Select a contact Outbo…" at bounding box center [741, 346] width 1009 height 627
click at [363, 251] on div "Email" at bounding box center [351, 254] width 170 height 17
click at [529, 538] on div "Business location [MEDICAL_DATA] Electrical [GEOGRAPHIC_DATA] [PHONE_NUMBER] El…" at bounding box center [853, 336] width 779 height 445
click at [388, 329] on div "[PHONE_NUMBER] Ext: 0" at bounding box center [351, 336] width 170 height 17
click at [180, 194] on span "HANG UP" at bounding box center [193, 196] width 45 height 10
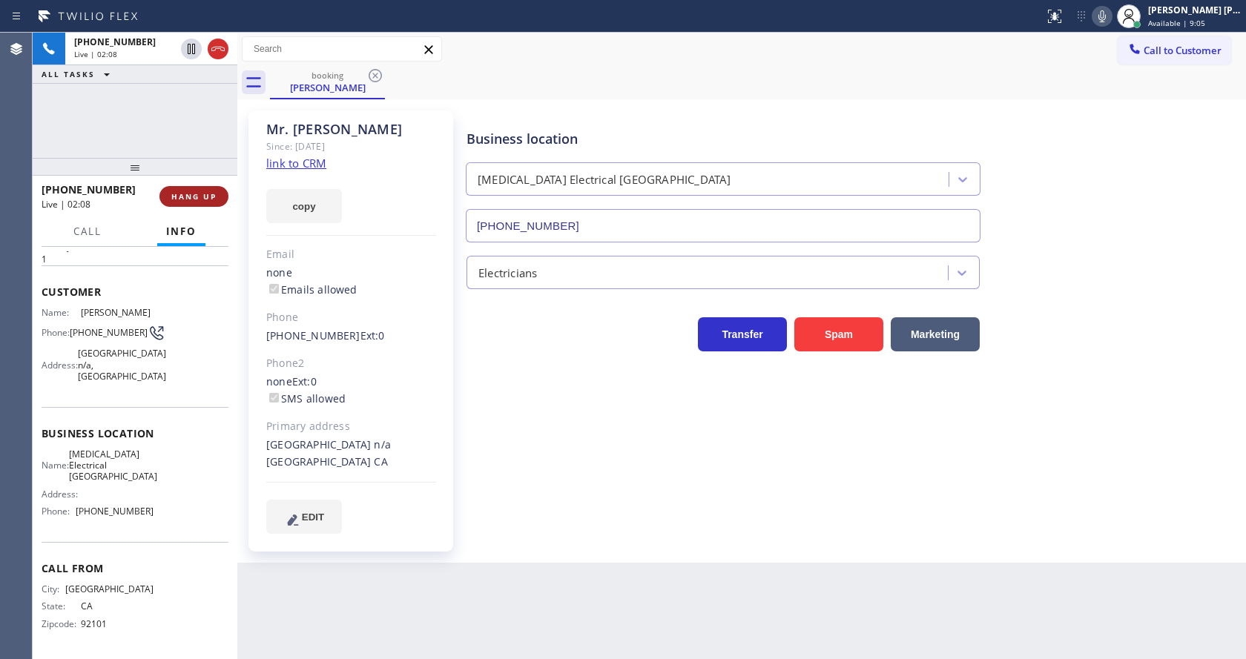
click at [180, 194] on span "HANG UP" at bounding box center [193, 196] width 45 height 10
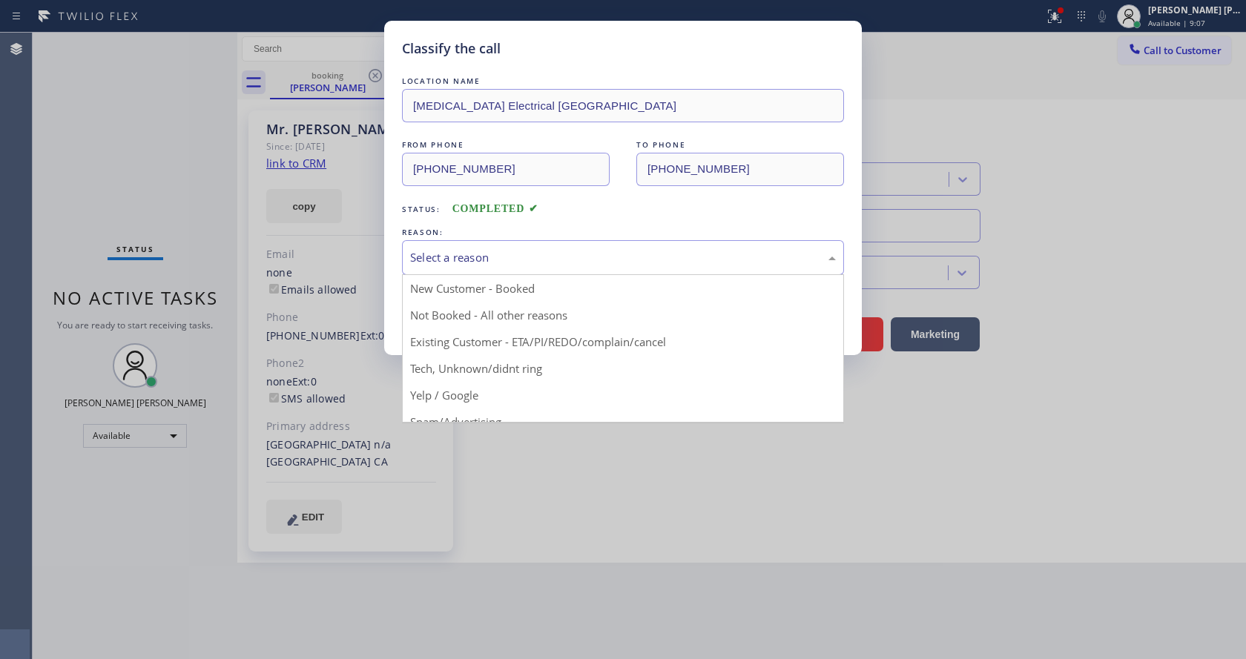
click at [472, 257] on div "Select a reason" at bounding box center [623, 257] width 426 height 17
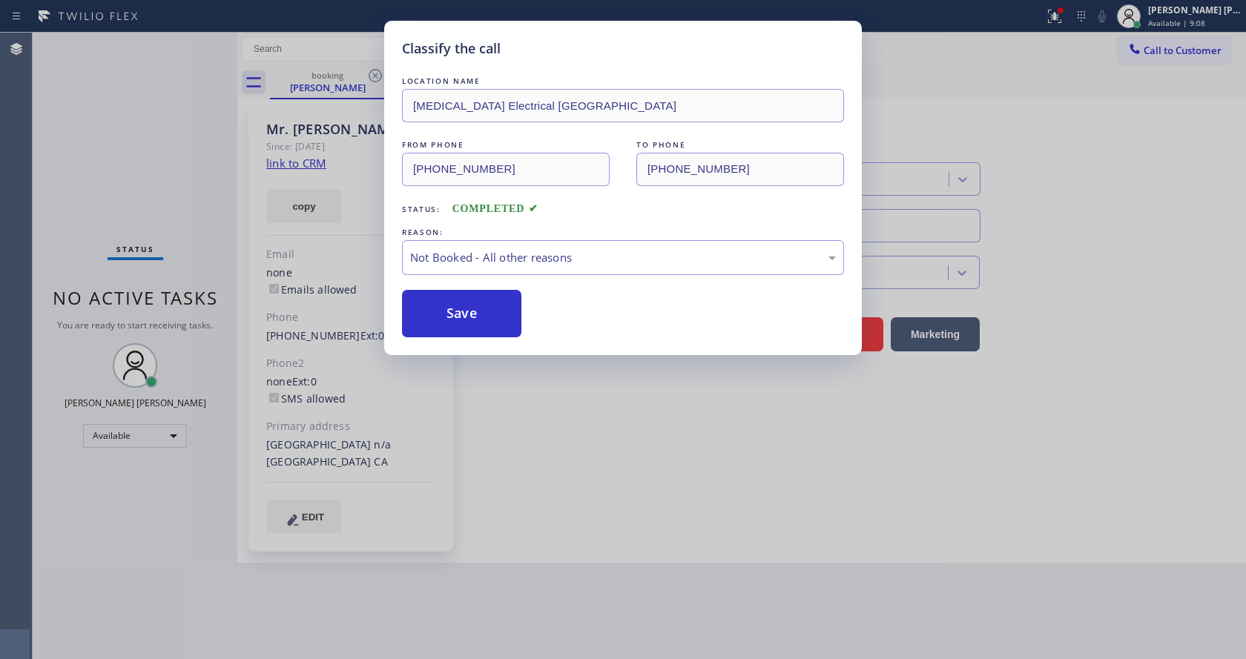
click at [455, 318] on button "Save" at bounding box center [461, 313] width 119 height 47
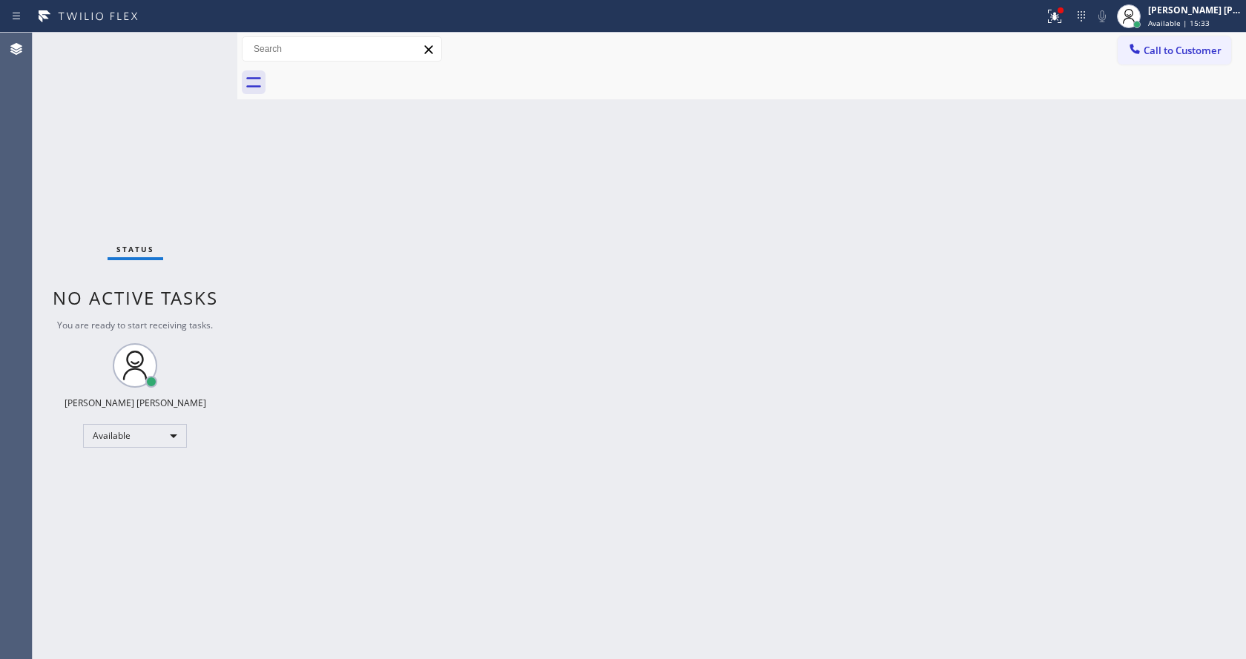
click at [964, 378] on div "Back to Dashboard Change Sender ID Customers Technicians Select a contact Outbo…" at bounding box center [741, 346] width 1009 height 627
click at [199, 260] on div "Status No active tasks You are ready to start receiving tasks. [PERSON_NAME] [P…" at bounding box center [135, 346] width 205 height 627
click at [212, 43] on div "Status No active tasks You are ready to start receiving tasks. [PERSON_NAME] [P…" at bounding box center [135, 346] width 205 height 627
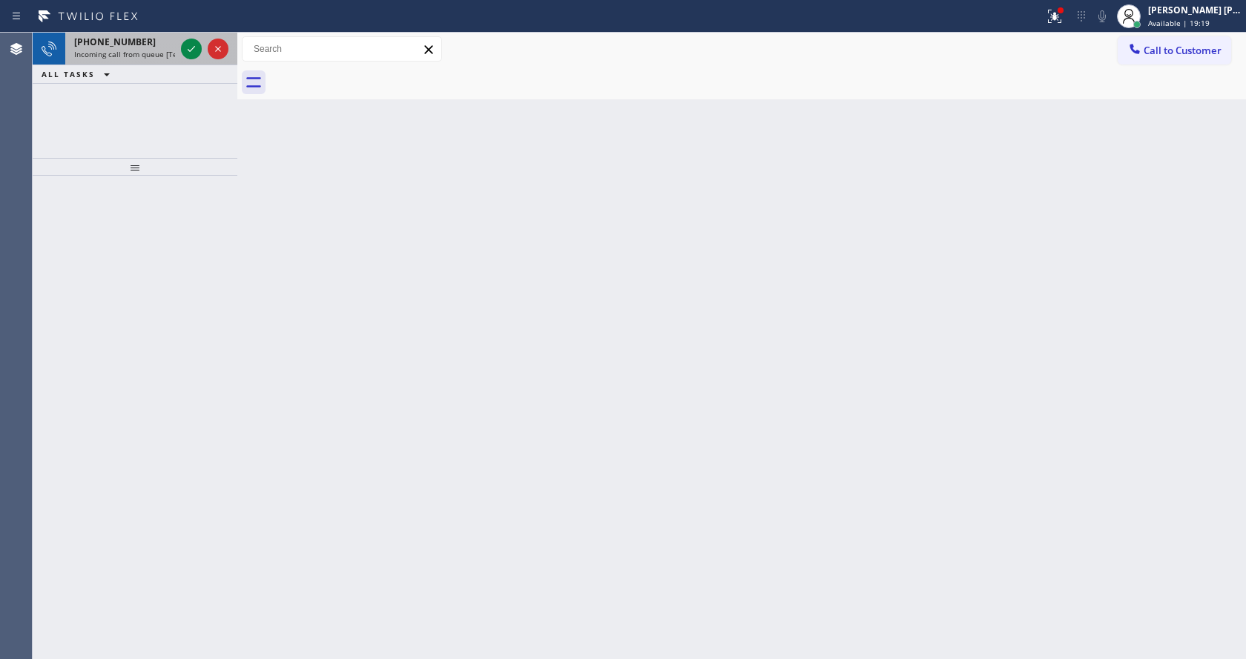
click at [163, 43] on div "[PHONE_NUMBER]" at bounding box center [124, 42] width 101 height 13
click at [161, 65] on div "[PHONE_NUMBER] Incoming call from queue [Test] All" at bounding box center [135, 49] width 205 height 33
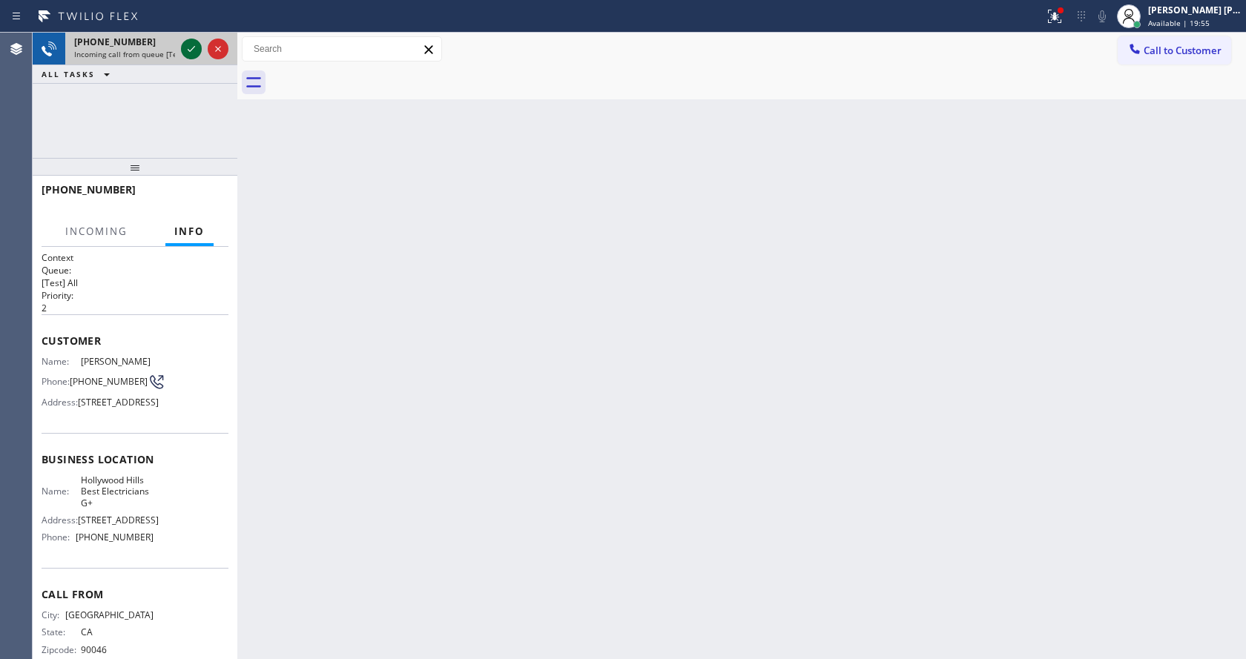
click at [191, 47] on icon at bounding box center [191, 49] width 18 height 18
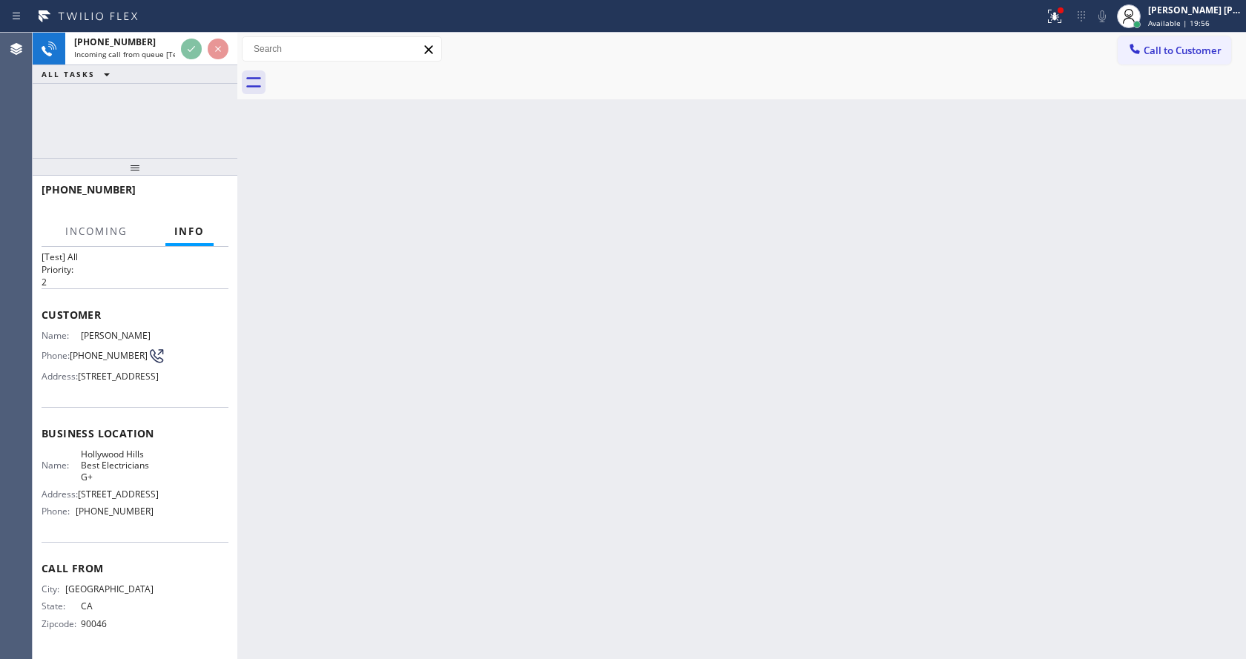
scroll to position [88, 0]
click at [430, 402] on div "Back to Dashboard Change Sender ID Customers Technicians Select a contact Outbo…" at bounding box center [741, 346] width 1009 height 627
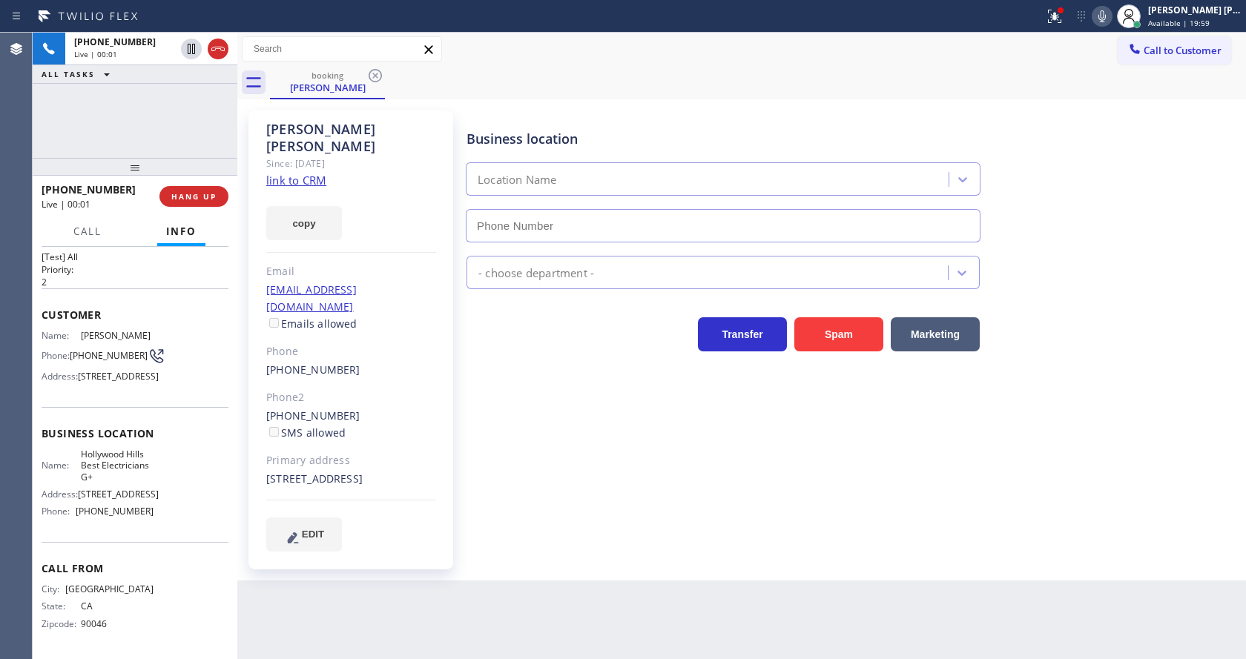
type input "[PHONE_NUMBER]"
click at [287, 173] on link "link to CRM" at bounding box center [296, 180] width 60 height 15
drag, startPoint x: 375, startPoint y: 206, endPoint x: 363, endPoint y: 214, distance: 13.8
click at [374, 207] on div "copy" at bounding box center [351, 214] width 170 height 51
drag, startPoint x: 268, startPoint y: 129, endPoint x: 390, endPoint y: 128, distance: 122.4
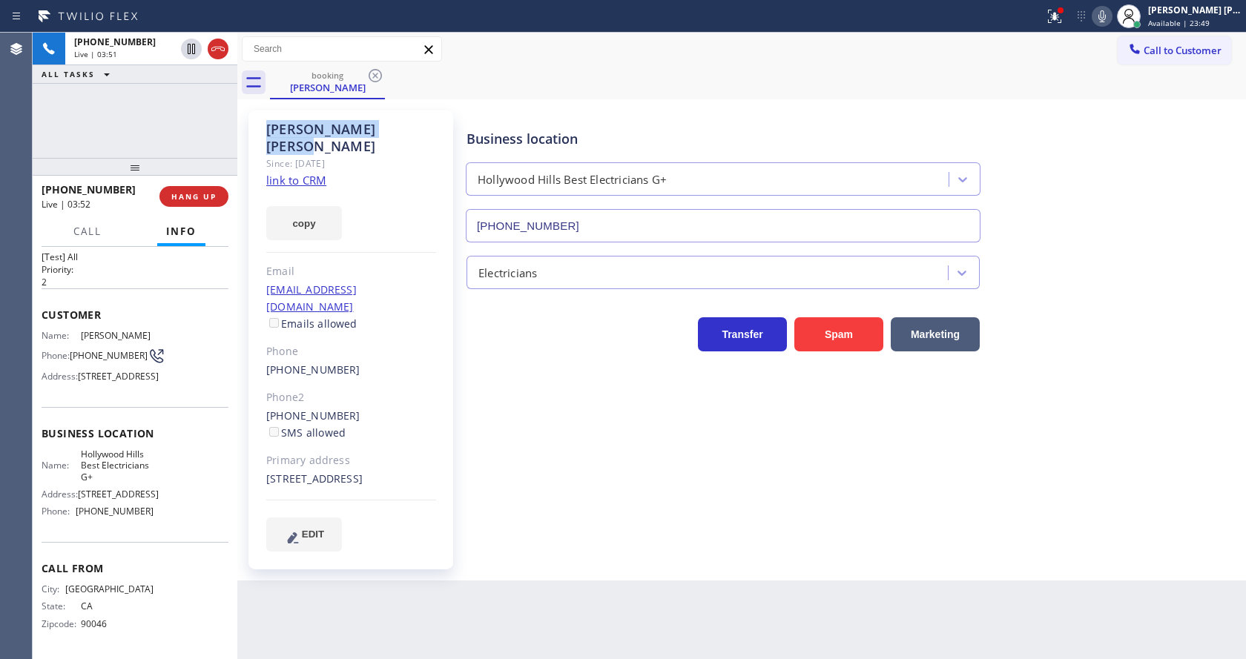
click at [390, 128] on div "[PERSON_NAME]" at bounding box center [351, 138] width 170 height 34
copy div "[PERSON_NAME]"
drag, startPoint x: 444, startPoint y: 381, endPoint x: 392, endPoint y: 567, distance: 192.4
click at [442, 383] on div "[PERSON_NAME] Since: [DATE] link to CRM copy Email [EMAIL_ADDRESS][DOMAIN_NAME]…" at bounding box center [350, 340] width 205 height 459
click at [139, 381] on div "Customer Name: [PERSON_NAME] Phone: [PHONE_NUMBER] Address: [STREET_ADDRESS]" at bounding box center [135, 348] width 187 height 119
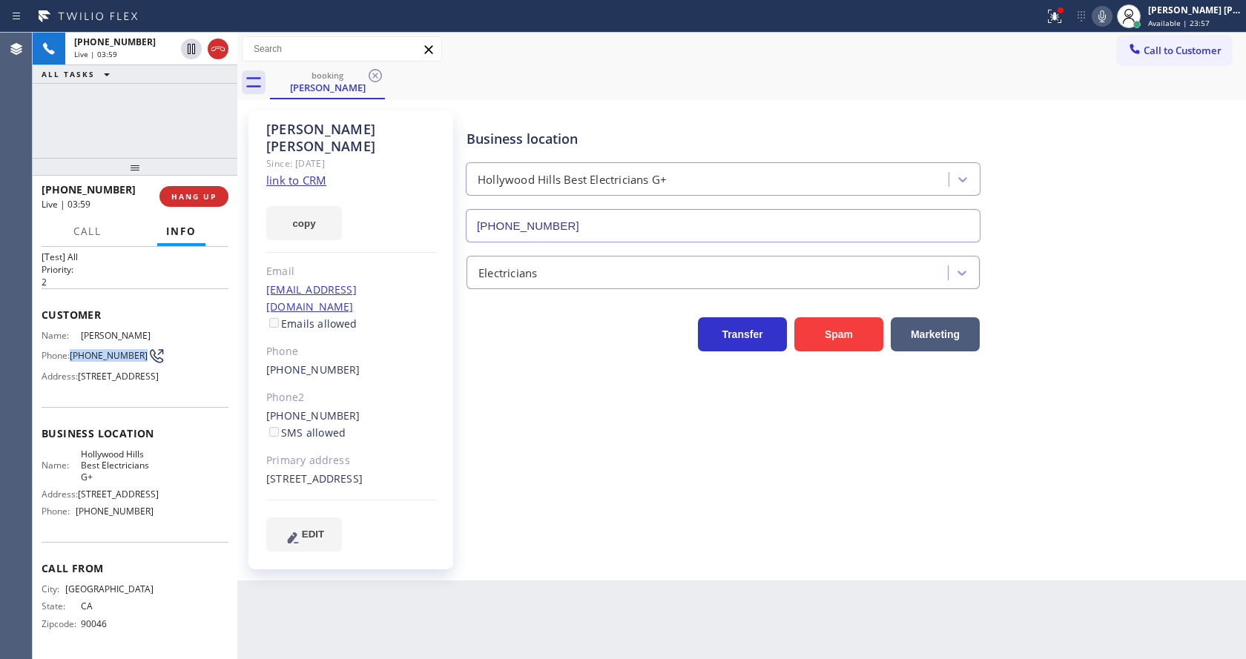
drag, startPoint x: 67, startPoint y: 286, endPoint x: 102, endPoint y: 300, distance: 36.9
click at [102, 347] on div "Phone: [PHONE_NUMBER]" at bounding box center [98, 356] width 112 height 18
copy span "[PHONE_NUMBER]"
drag, startPoint x: 557, startPoint y: 490, endPoint x: 538, endPoint y: 495, distance: 20.0
click at [549, 493] on div "Business location [GEOGRAPHIC_DATA] Best Electricians G+ [PHONE_NUMBER] Electri…" at bounding box center [853, 330] width 779 height 433
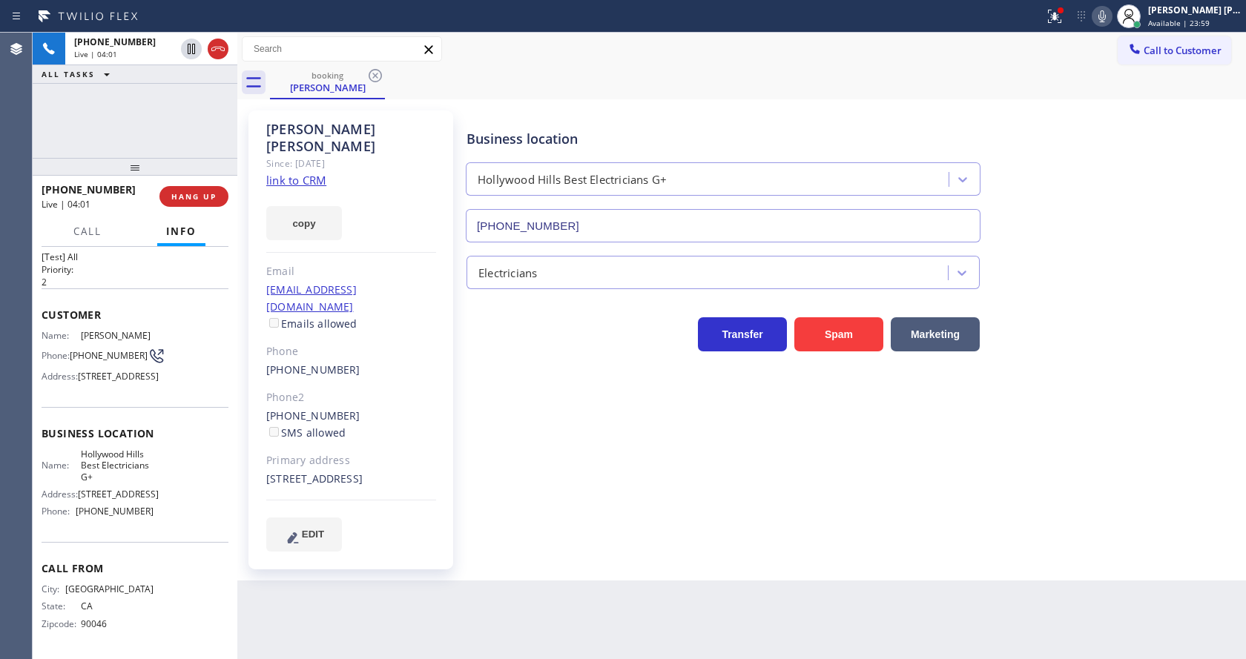
drag, startPoint x: 216, startPoint y: 471, endPoint x: 163, endPoint y: 489, distance: 55.6
click at [216, 471] on div "Name: [GEOGRAPHIC_DATA] Best Electricians G+ Address: [STREET_ADDRESS] Phone: […" at bounding box center [135, 486] width 187 height 75
drag, startPoint x: 84, startPoint y: 451, endPoint x: 103, endPoint y: 470, distance: 27.3
click at [103, 470] on div "Name: Hollywood Hills Best Electricians G+" at bounding box center [98, 466] width 112 height 34
copy span "Hollywood Hills Best Electricians G+"
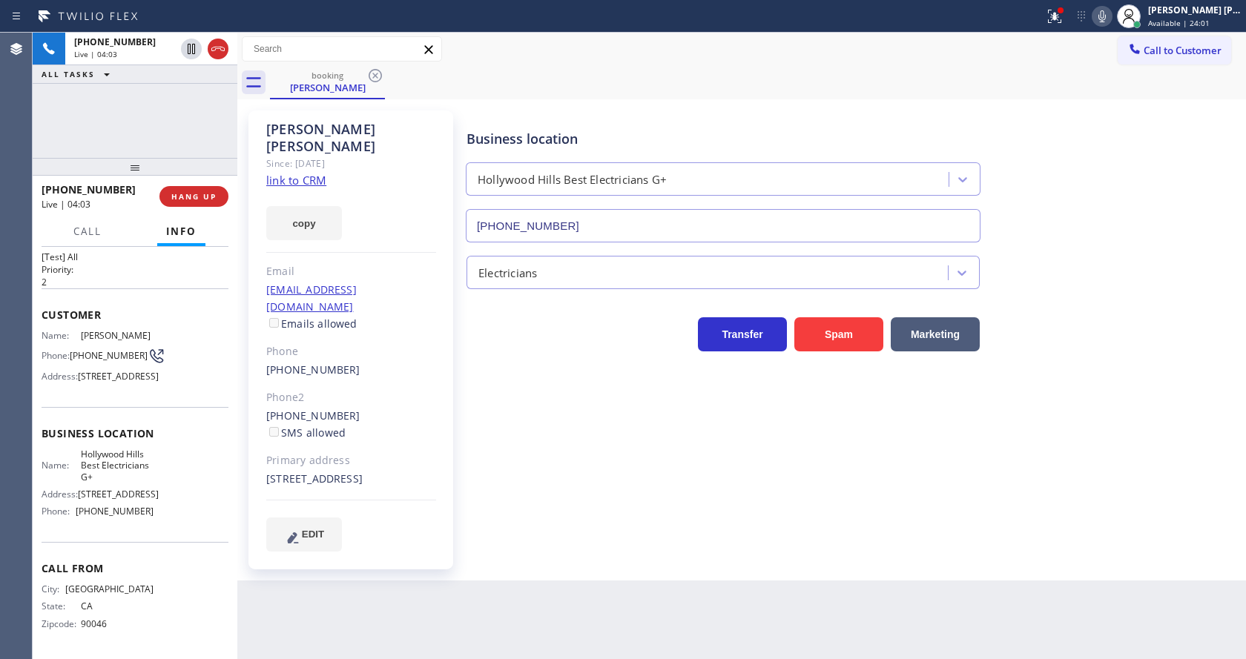
click at [378, 576] on div "Back to Dashboard Change Sender ID Customers Technicians Select a contact Outbo…" at bounding box center [741, 346] width 1009 height 627
drag, startPoint x: 174, startPoint y: 480, endPoint x: 110, endPoint y: 526, distance: 79.2
click at [174, 481] on div "Name: [GEOGRAPHIC_DATA] Best Electricians G+ Address: [STREET_ADDRESS] Phone: […" at bounding box center [135, 486] width 187 height 75
drag, startPoint x: 73, startPoint y: 513, endPoint x: 139, endPoint y: 516, distance: 66.1
click at [139, 516] on div "Phone: [PHONE_NUMBER]" at bounding box center [98, 511] width 112 height 11
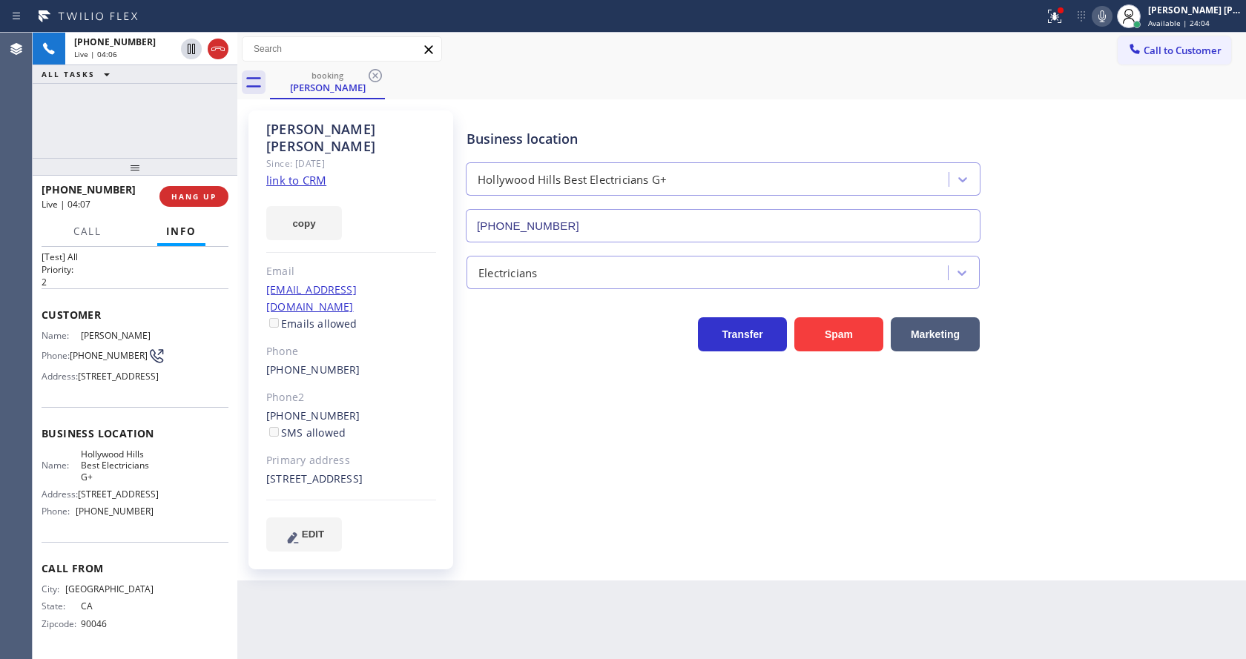
drag, startPoint x: 338, startPoint y: 602, endPoint x: 337, endPoint y: 636, distance: 33.4
click at [338, 604] on div "Back to Dashboard Change Sender ID Customers Technicians Select a contact Outbo…" at bounding box center [741, 346] width 1009 height 627
click at [1103, 20] on icon at bounding box center [1102, 16] width 18 height 18
click at [188, 43] on icon at bounding box center [191, 49] width 18 height 18
click at [461, 349] on div "[PERSON_NAME] Since: [DATE] link to CRM copy Email [EMAIL_ADDRESS][DOMAIN_NAME]…" at bounding box center [352, 340] width 223 height 474
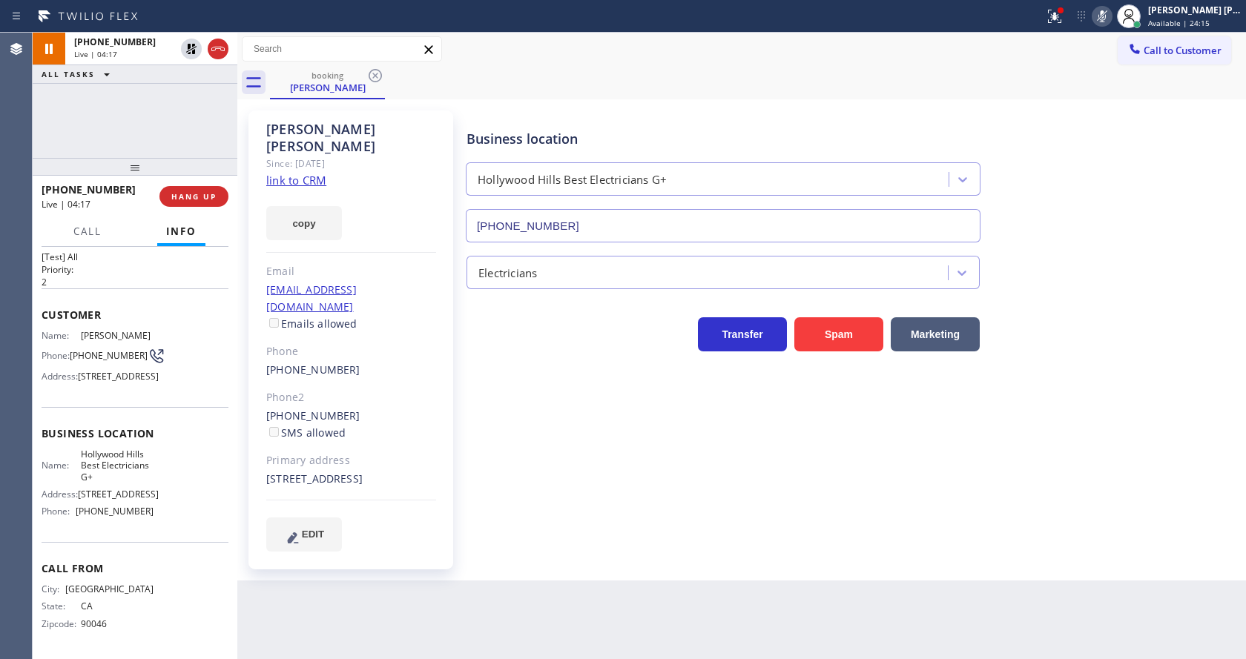
drag, startPoint x: 529, startPoint y: 472, endPoint x: 486, endPoint y: 463, distance: 43.9
click at [529, 472] on div "Business location [GEOGRAPHIC_DATA] Best Electricians G+ [PHONE_NUMBER] Electri…" at bounding box center [853, 330] width 779 height 433
click at [628, 526] on div "Business location [GEOGRAPHIC_DATA] Best Electricians G+ [PHONE_NUMBER] Electri…" at bounding box center [853, 330] width 779 height 433
click at [640, 507] on div "Business location [GEOGRAPHIC_DATA] Best Electricians G+ [PHONE_NUMBER] Electri…" at bounding box center [853, 330] width 779 height 433
click at [191, 45] on icon at bounding box center [191, 49] width 18 height 18
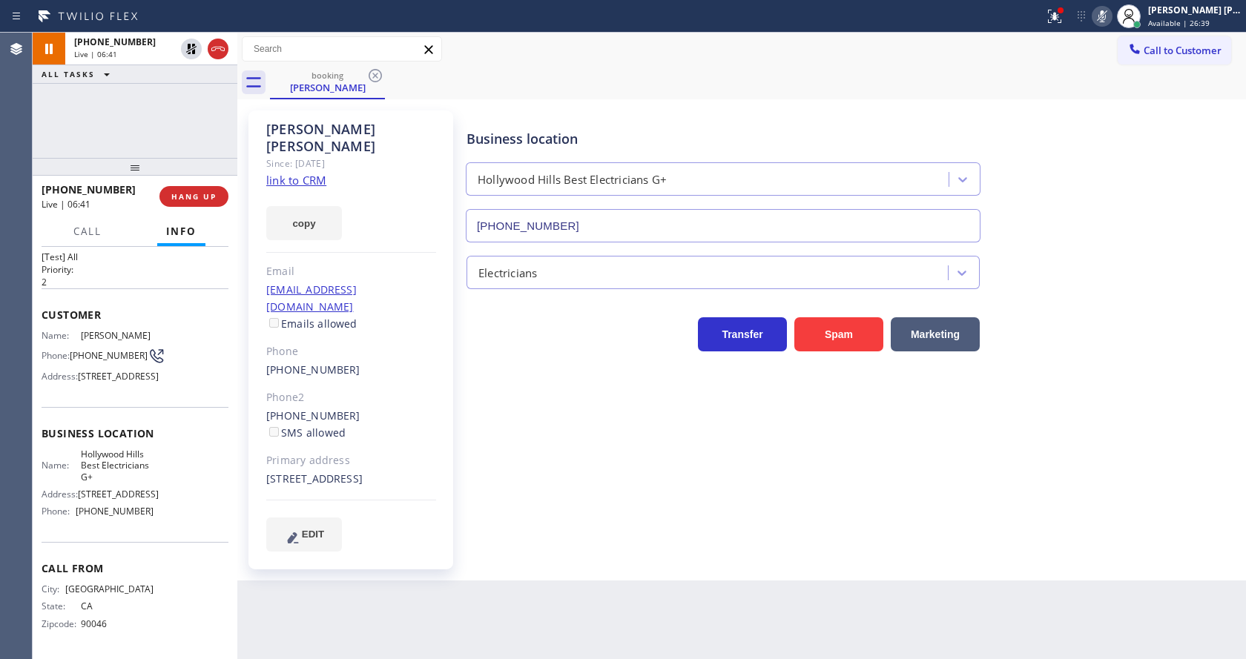
click at [1100, 16] on icon at bounding box center [1102, 16] width 18 height 18
click at [1064, 19] on icon at bounding box center [1055, 16] width 18 height 18
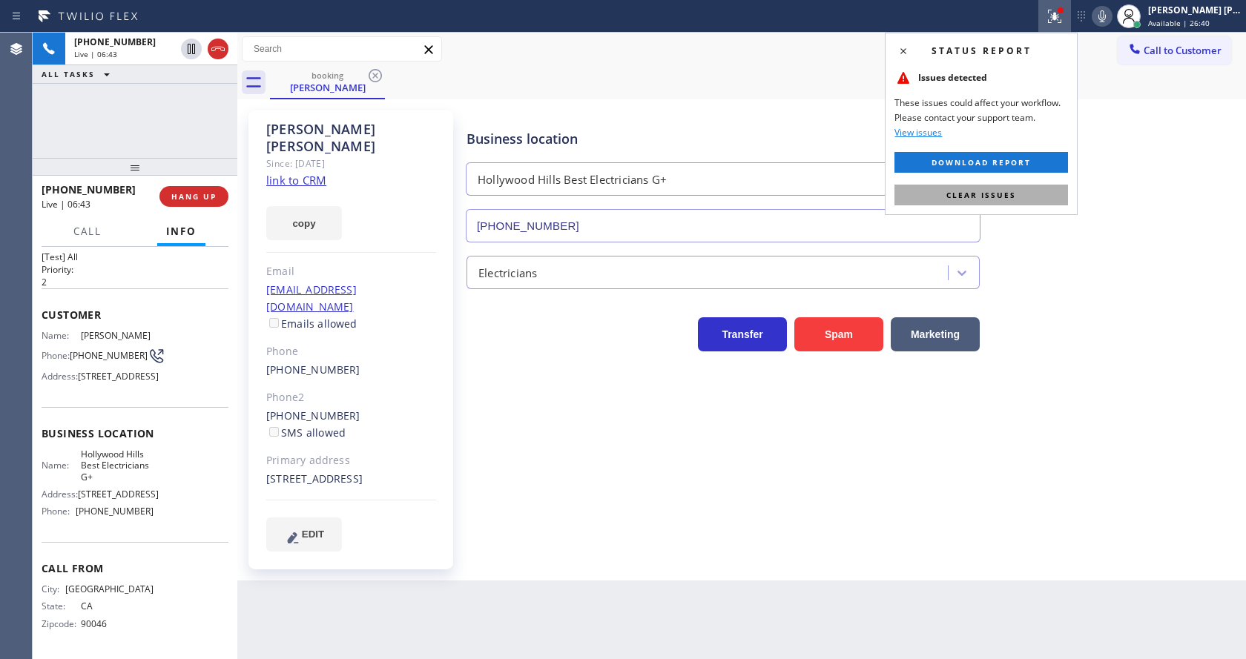
click at [995, 192] on span "Clear issues" at bounding box center [981, 195] width 70 height 10
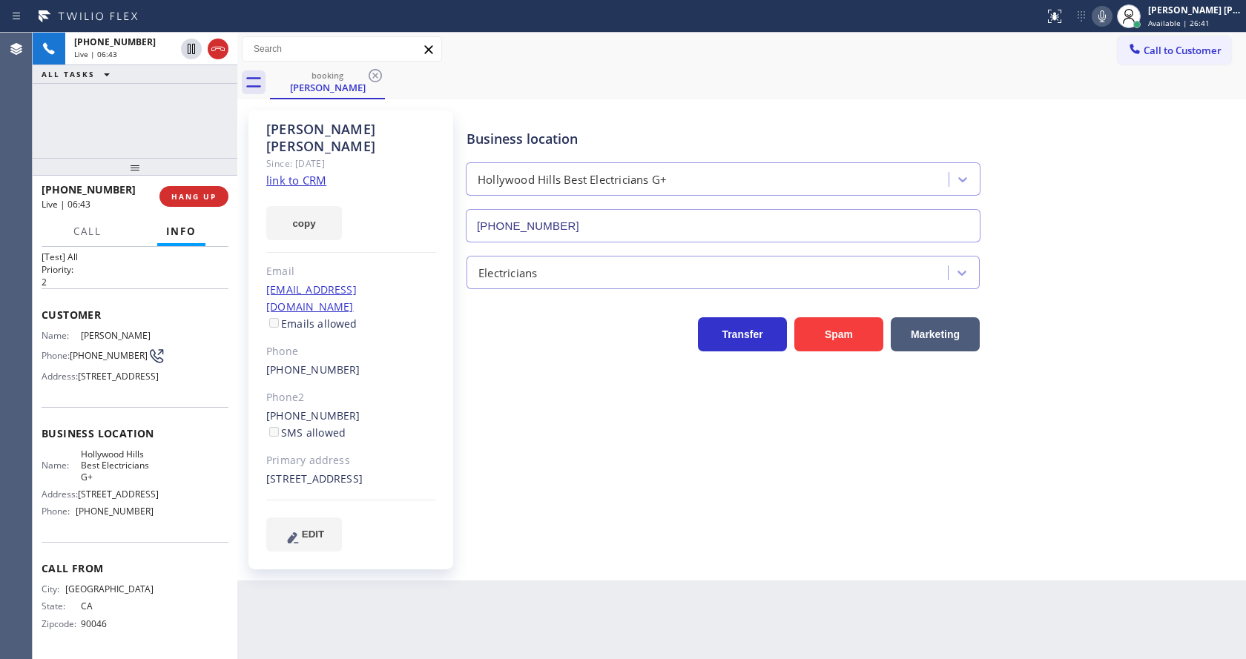
click at [1058, 182] on div "Business location [GEOGRAPHIC_DATA] Best Electricians G+ [PHONE_NUMBER]" at bounding box center [853, 175] width 779 height 134
drag, startPoint x: 513, startPoint y: 556, endPoint x: 456, endPoint y: 583, distance: 63.0
click at [507, 560] on div "[PERSON_NAME] Since: [DATE] link to CRM copy Email [EMAIL_ADDRESS][DOMAIN_NAME]…" at bounding box center [741, 339] width 1009 height 481
click at [494, 446] on div "Business location [GEOGRAPHIC_DATA] Best Electricians G+ [PHONE_NUMBER] Electri…" at bounding box center [853, 330] width 779 height 433
click at [534, 459] on div "Business location [GEOGRAPHIC_DATA] Best Electricians G+ [PHONE_NUMBER] Electri…" at bounding box center [853, 330] width 779 height 433
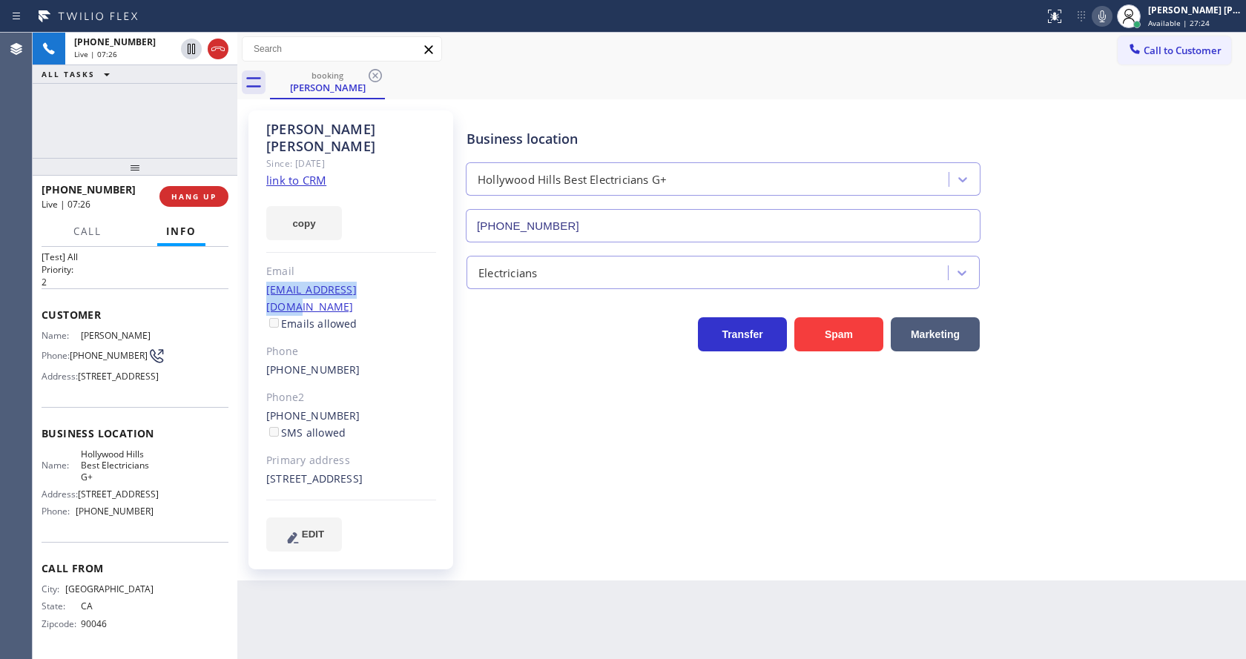
drag, startPoint x: 263, startPoint y: 273, endPoint x: 395, endPoint y: 273, distance: 132.0
click at [395, 273] on div "[PERSON_NAME] Since: [DATE] link to CRM copy Email [EMAIL_ADDRESS][DOMAIN_NAME]…" at bounding box center [350, 340] width 205 height 459
click at [517, 647] on div "Back to Dashboard Change Sender ID Customers Technicians Select a contact Outbo…" at bounding box center [741, 346] width 1009 height 627
click at [593, 441] on div "Business location [GEOGRAPHIC_DATA] Best Electricians G+ [PHONE_NUMBER] Electri…" at bounding box center [853, 330] width 779 height 433
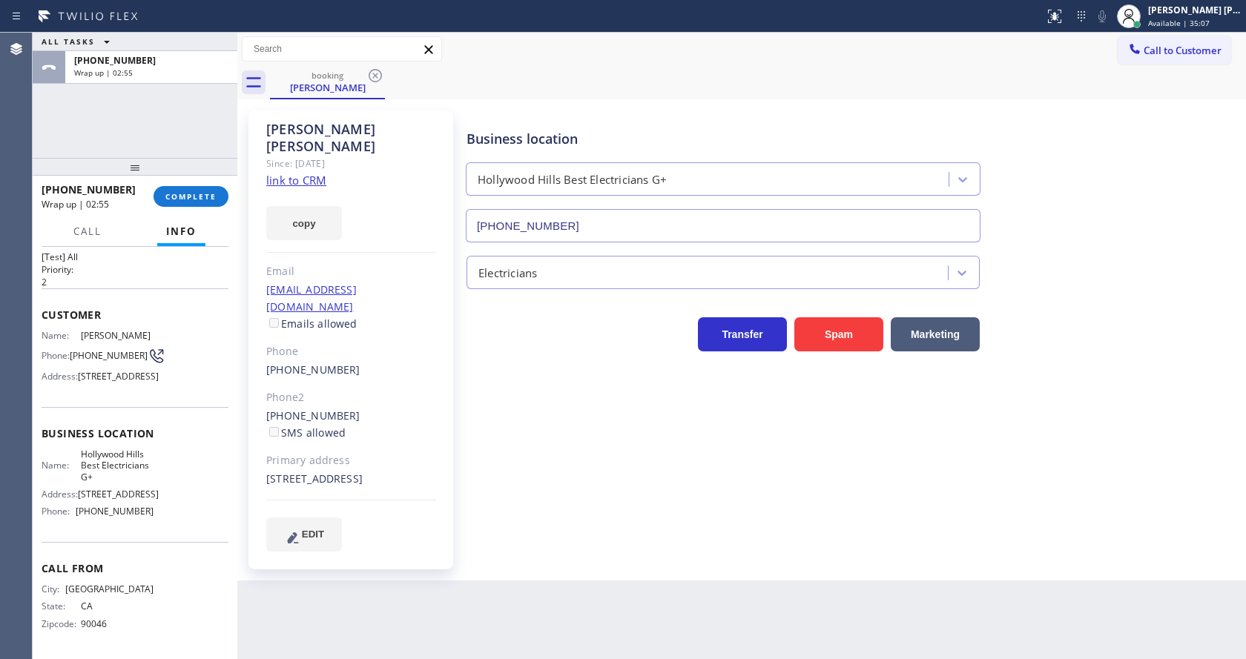
click at [169, 176] on div at bounding box center [135, 167] width 205 height 18
click at [175, 191] on span "COMPLETE" at bounding box center [190, 196] width 51 height 10
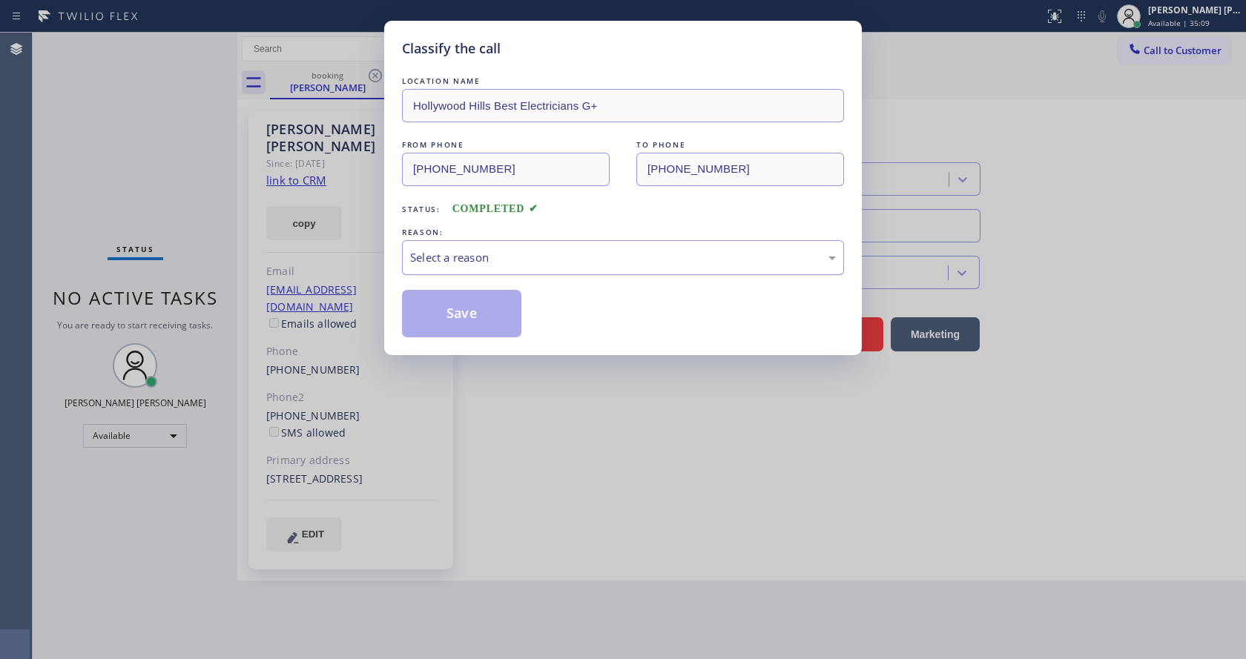
click at [440, 260] on div "Select a reason" at bounding box center [623, 257] width 426 height 17
click at [453, 307] on button "Save" at bounding box center [461, 313] width 119 height 47
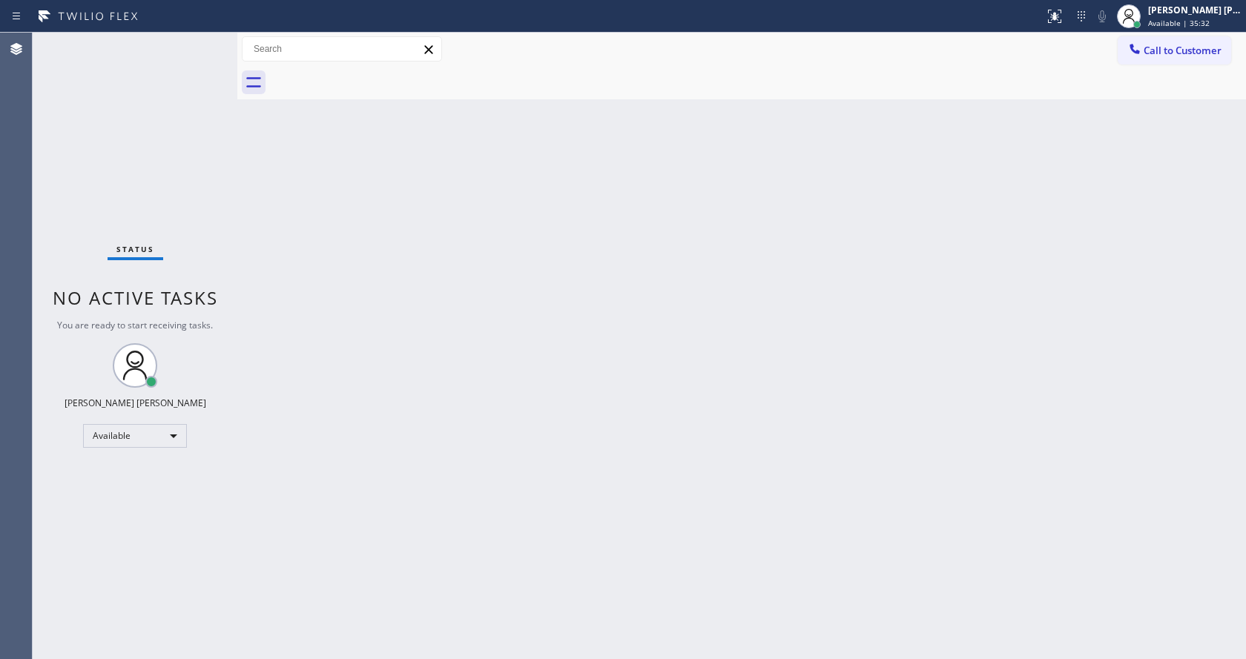
click at [420, 342] on div "Back to Dashboard Change Sender ID Customers Technicians Select a contact Outbo…" at bounding box center [741, 346] width 1009 height 627
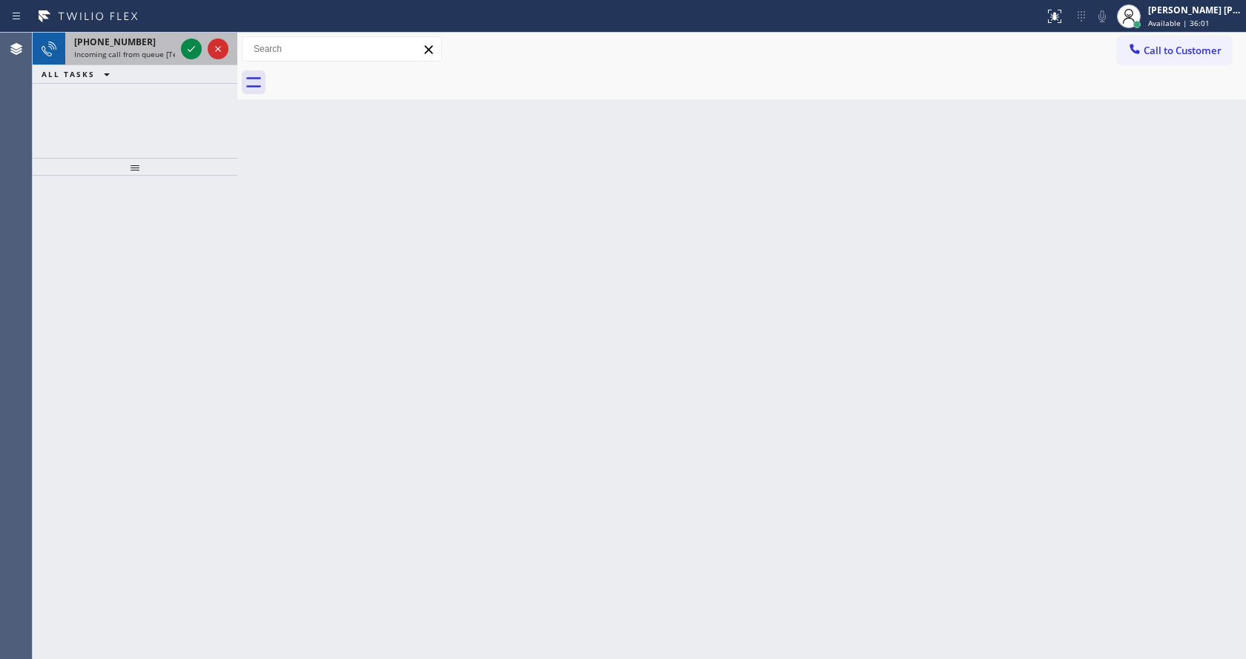
drag, startPoint x: 403, startPoint y: 304, endPoint x: 95, endPoint y: 34, distance: 409.5
click at [107, 136] on div "[PHONE_NUMBER] Incoming call from queue [Test] All ALL TASKS ALL TASKS ACTIVE T…" at bounding box center [135, 95] width 205 height 125
click at [154, 62] on div "[PHONE_NUMBER] Incoming call from queue [Test] All" at bounding box center [121, 49] width 113 height 33
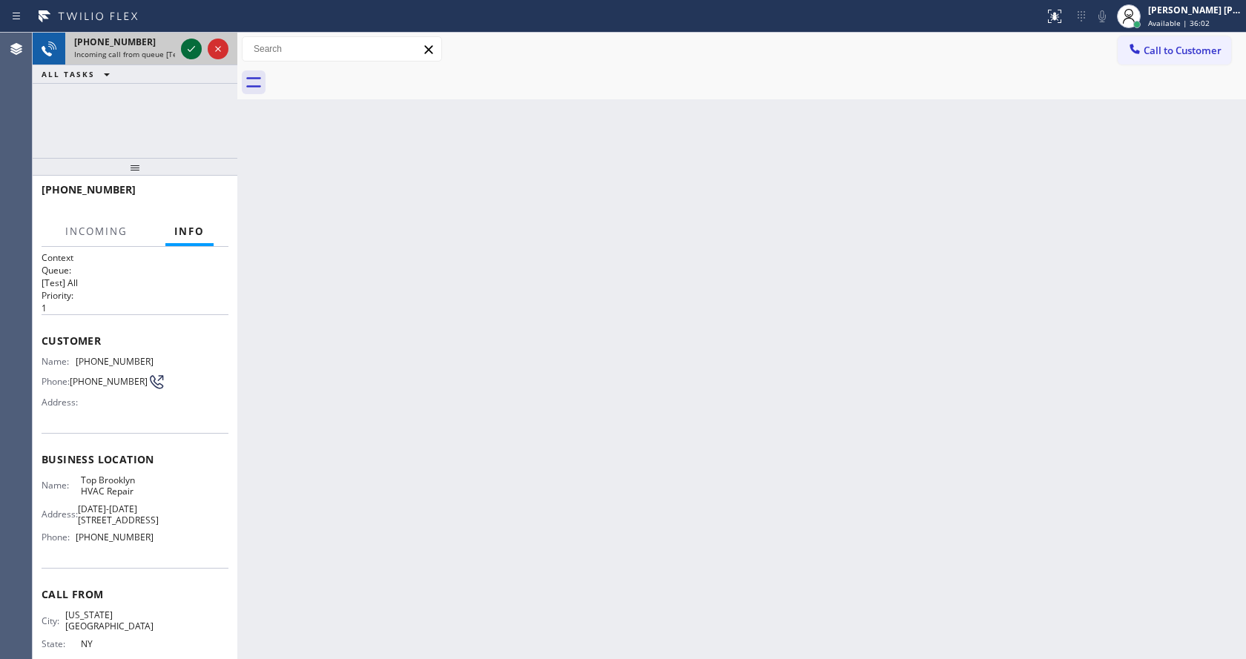
click at [184, 51] on icon at bounding box center [191, 49] width 18 height 18
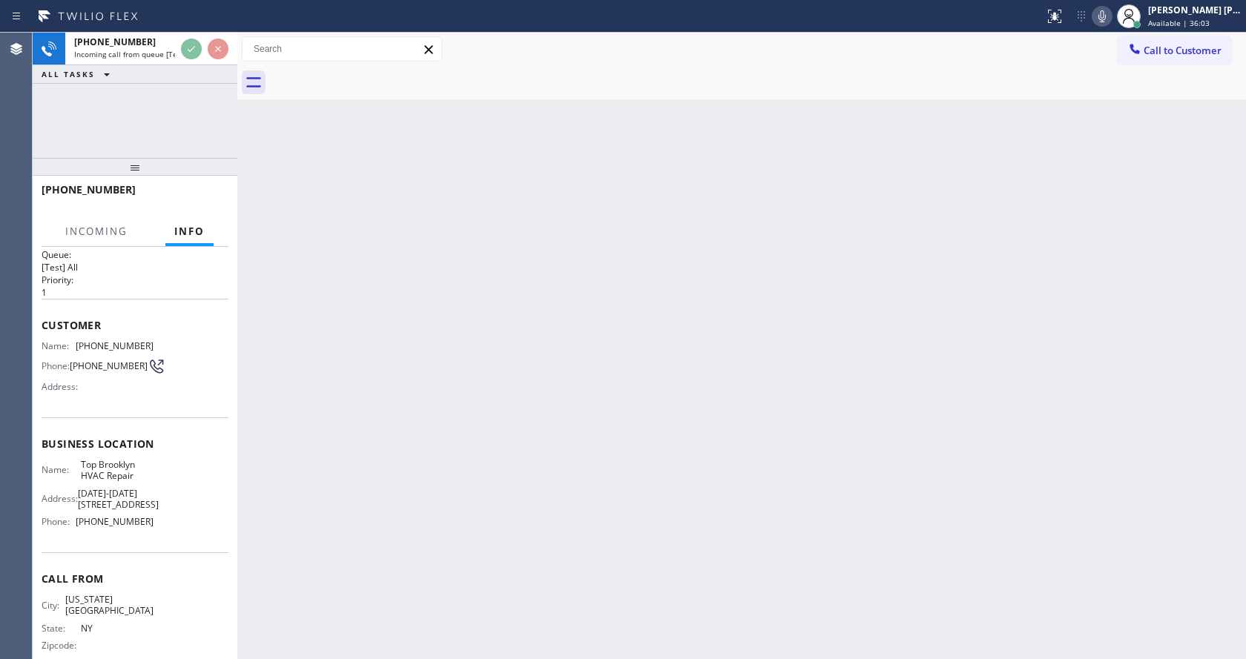
click at [443, 418] on div "Back to Dashboard Change Sender ID Customers Technicians Select a contact Outbo…" at bounding box center [741, 346] width 1009 height 627
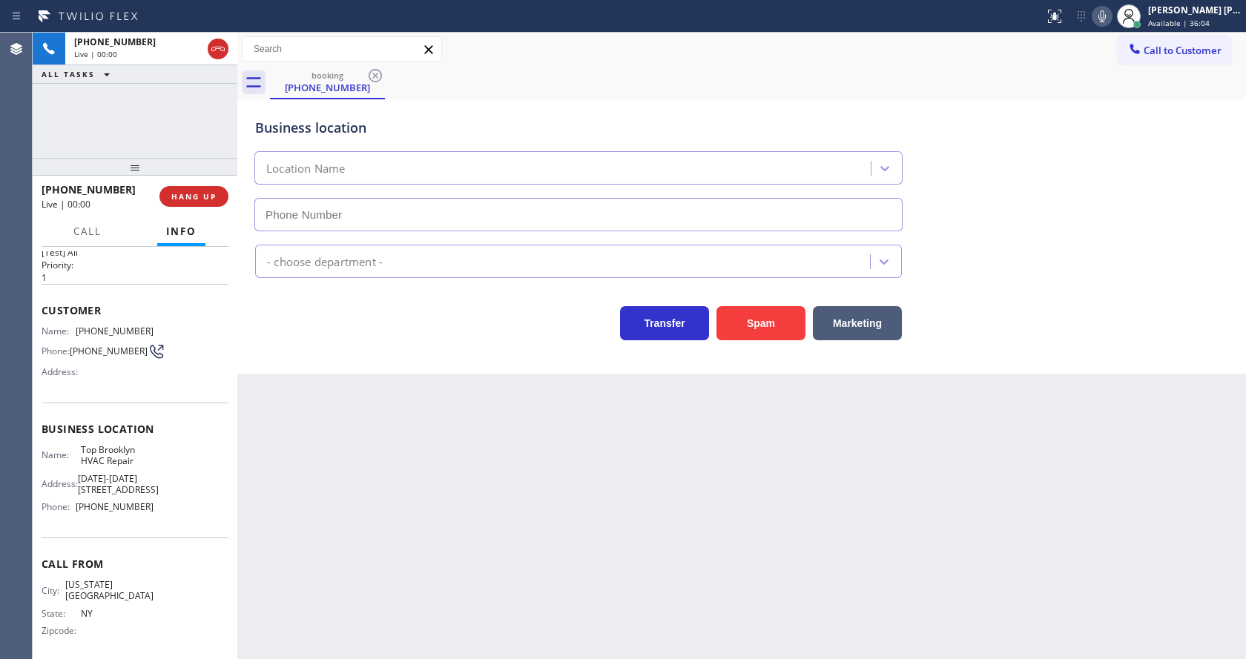
type input "[PHONE_NUMBER]"
click at [441, 418] on div "Back to Dashboard Change Sender ID Customers Technicians Select a contact Outbo…" at bounding box center [741, 346] width 1009 height 627
click at [398, 490] on div "Back to Dashboard Change Sender ID Customers Technicians Select a contact Outbo…" at bounding box center [741, 346] width 1009 height 627
click at [278, 431] on div "Back to Dashboard Change Sender ID Customers Technicians Select a contact Outbo…" at bounding box center [741, 346] width 1009 height 627
click at [731, 317] on button "Spam" at bounding box center [761, 323] width 89 height 34
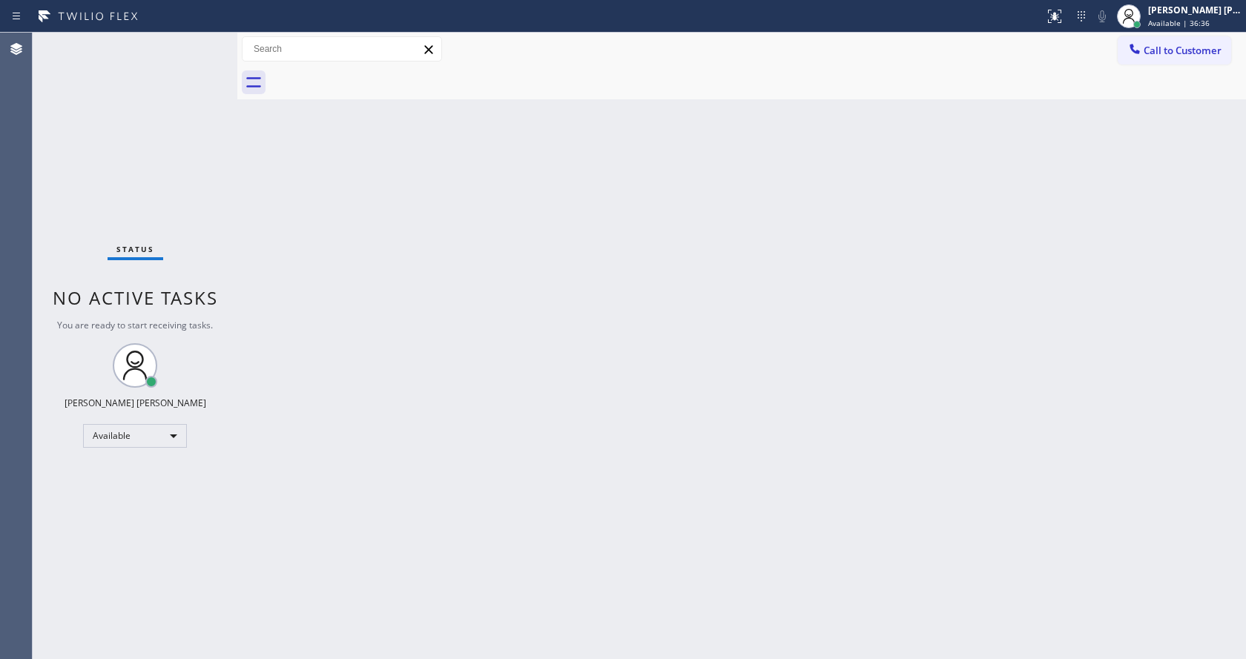
click at [639, 286] on div "Back to Dashboard Change Sender ID Customers Technicians Select a contact Outbo…" at bounding box center [741, 346] width 1009 height 627
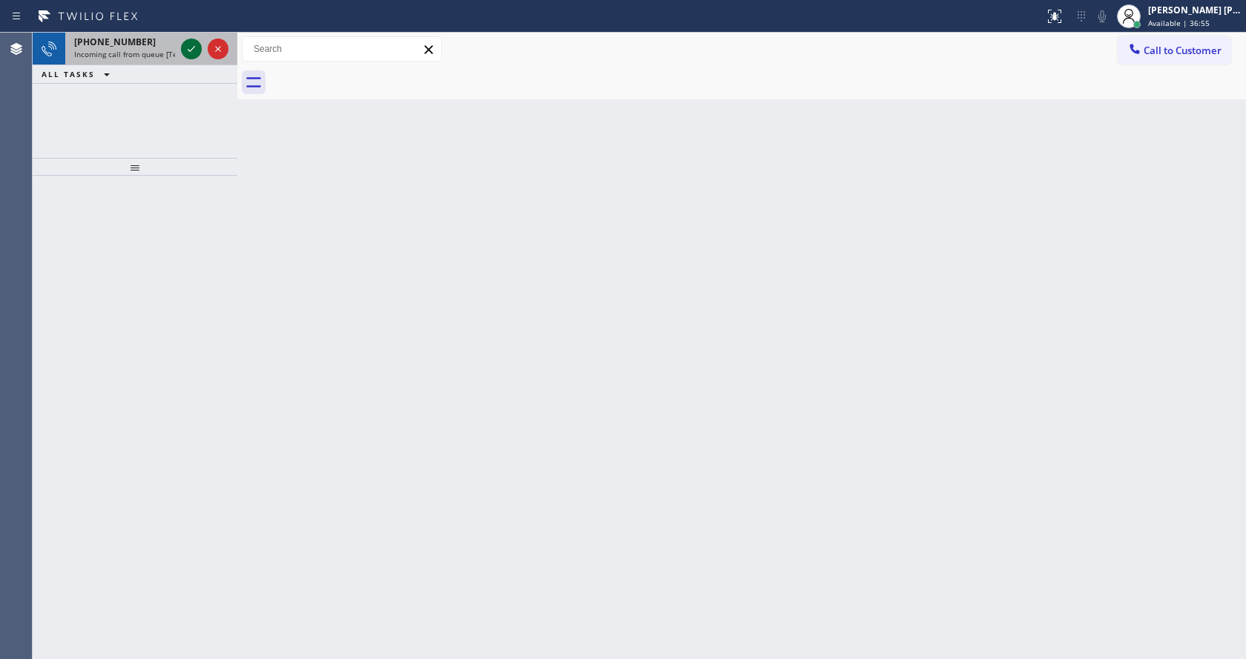
click at [189, 45] on icon at bounding box center [191, 49] width 18 height 18
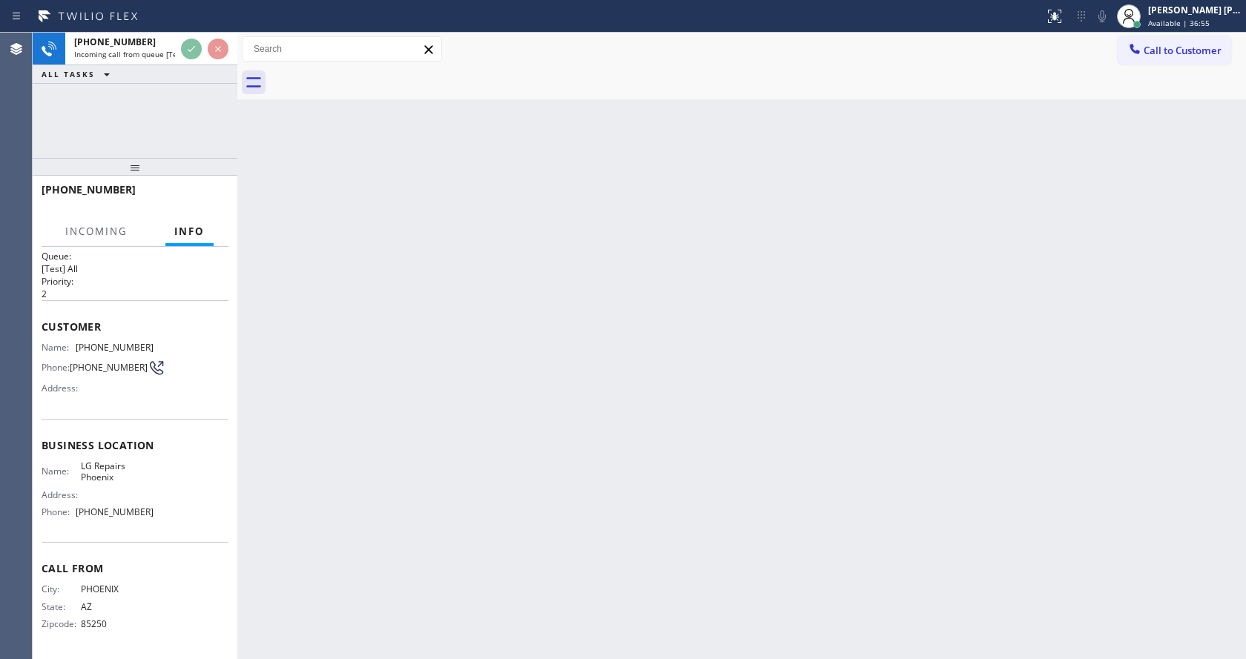
scroll to position [19, 0]
click at [423, 421] on div "Back to Dashboard Change Sender ID Customers Technicians Select a contact Outbo…" at bounding box center [741, 346] width 1009 height 627
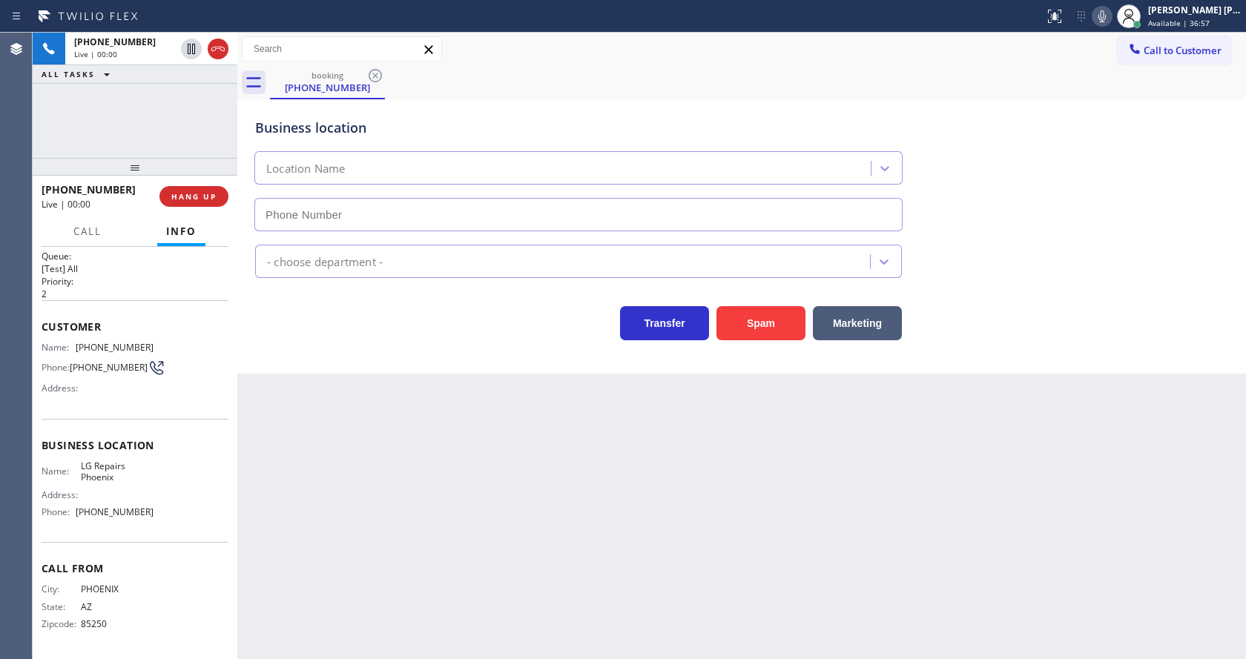
type input "[PHONE_NUMBER]"
click at [420, 421] on div "Back to Dashboard Change Sender ID Customers Technicians Select a contact Outbo…" at bounding box center [741, 346] width 1009 height 627
click at [355, 404] on div "Back to Dashboard Change Sender ID Customers Technicians Select a contact Outbo…" at bounding box center [741, 346] width 1009 height 627
drag, startPoint x: 73, startPoint y: 345, endPoint x: 166, endPoint y: 340, distance: 92.8
click at [166, 342] on div "Name: [PHONE_NUMBER] Phone: [PHONE_NUMBER] Address:" at bounding box center [135, 371] width 187 height 59
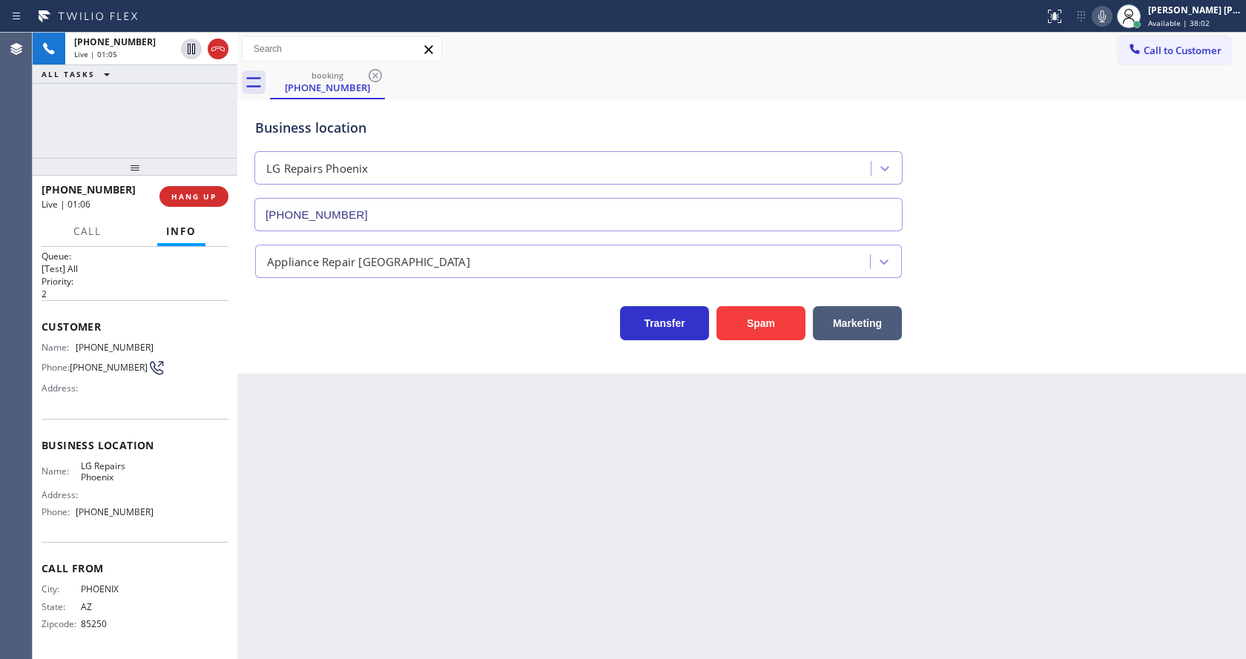
drag, startPoint x: 374, startPoint y: 448, endPoint x: 347, endPoint y: 644, distance: 197.6
click at [372, 451] on div "Back to Dashboard Change Sender ID Customers Technicians Select a contact Outbo…" at bounding box center [741, 346] width 1009 height 627
click at [243, 456] on div "Back to Dashboard Change Sender ID Customers Technicians Select a contact Outbo…" at bounding box center [741, 346] width 1009 height 627
drag, startPoint x: 156, startPoint y: 485, endPoint x: 144, endPoint y: 488, distance: 12.2
click at [156, 485] on div "Name: LG Repairs Phoenix Address: Phone: [PHONE_NUMBER]" at bounding box center [135, 493] width 187 height 64
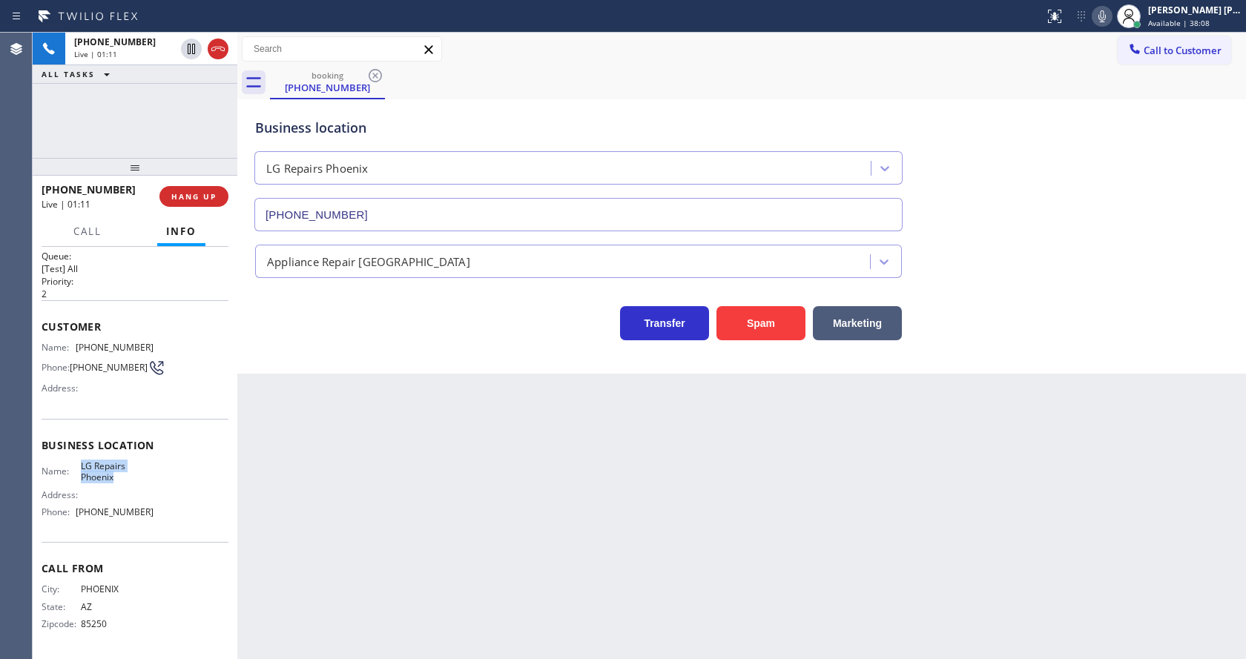
drag, startPoint x: 75, startPoint y: 466, endPoint x: 134, endPoint y: 482, distance: 61.5
click at [134, 482] on div "Name: LG Repairs Phoenix" at bounding box center [98, 472] width 112 height 23
click at [366, 481] on div "Back to Dashboard Change Sender ID Customers Technicians Select a contact Outbo…" at bounding box center [741, 346] width 1009 height 627
drag, startPoint x: 137, startPoint y: 520, endPoint x: 122, endPoint y: 518, distance: 15.0
click at [137, 520] on div "Name: LG Repairs Phoenix Address: Phone: [PHONE_NUMBER]" at bounding box center [98, 493] width 112 height 64
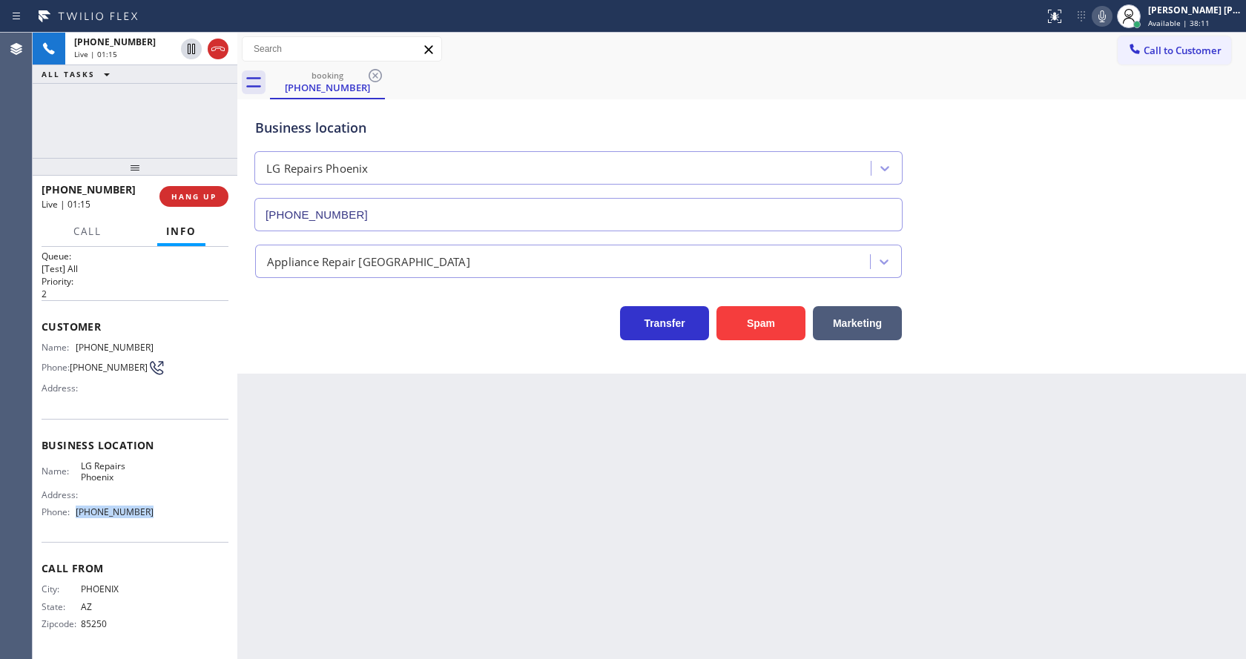
drag, startPoint x: 70, startPoint y: 510, endPoint x: 165, endPoint y: 512, distance: 95.7
click at [165, 512] on div "Name: LG Repairs Phoenix Address: Phone: [PHONE_NUMBER]" at bounding box center [135, 493] width 187 height 64
drag, startPoint x: 317, startPoint y: 489, endPoint x: 318, endPoint y: 503, distance: 14.2
click at [318, 503] on div "Back to Dashboard Change Sender ID Customers Technicians Select a contact Outbo…" at bounding box center [741, 346] width 1009 height 627
click at [322, 628] on div "Back to Dashboard Change Sender ID Customers Technicians Select a contact Outbo…" at bounding box center [741, 346] width 1009 height 627
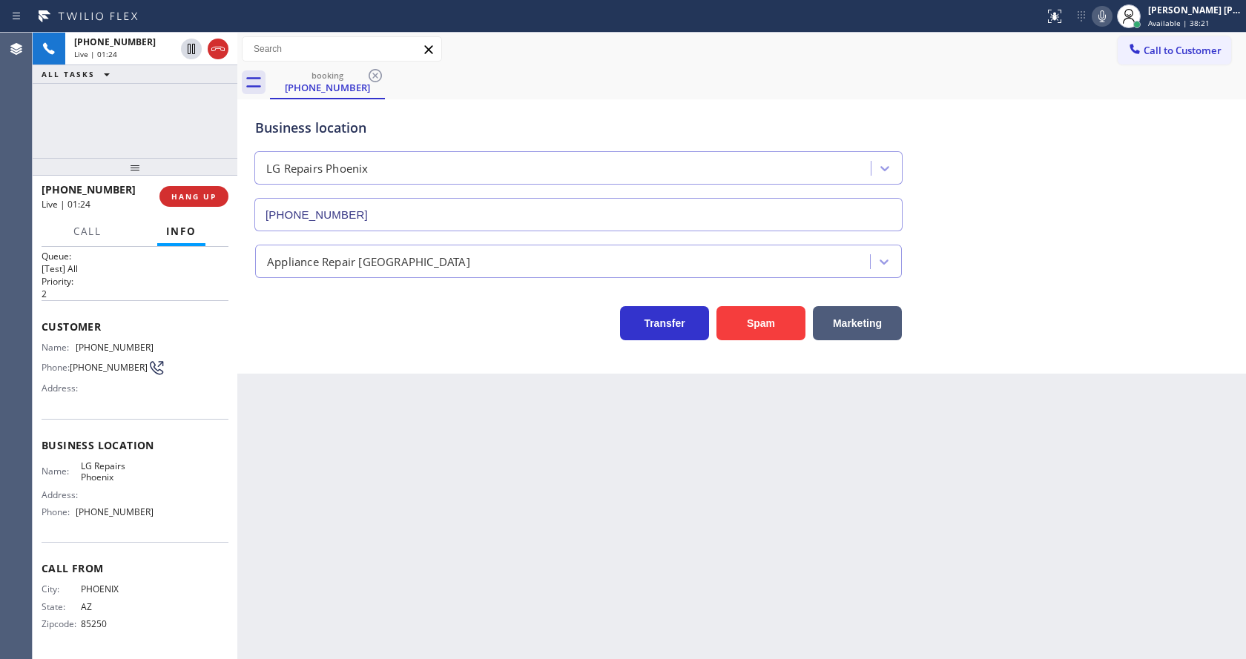
click at [787, 532] on div "Back to Dashboard Change Sender ID Customers Technicians Select a contact Outbo…" at bounding box center [741, 346] width 1009 height 627
click at [1104, 19] on icon at bounding box center [1102, 16] width 18 height 18
click at [1094, 117] on div "Business location LG Repairs [GEOGRAPHIC_DATA] [PHONE_NUMBER]" at bounding box center [741, 164] width 979 height 134
click at [1102, 13] on icon at bounding box center [1102, 16] width 18 height 18
click at [1104, 78] on div "booking [PHONE_NUMBER]" at bounding box center [758, 82] width 976 height 33
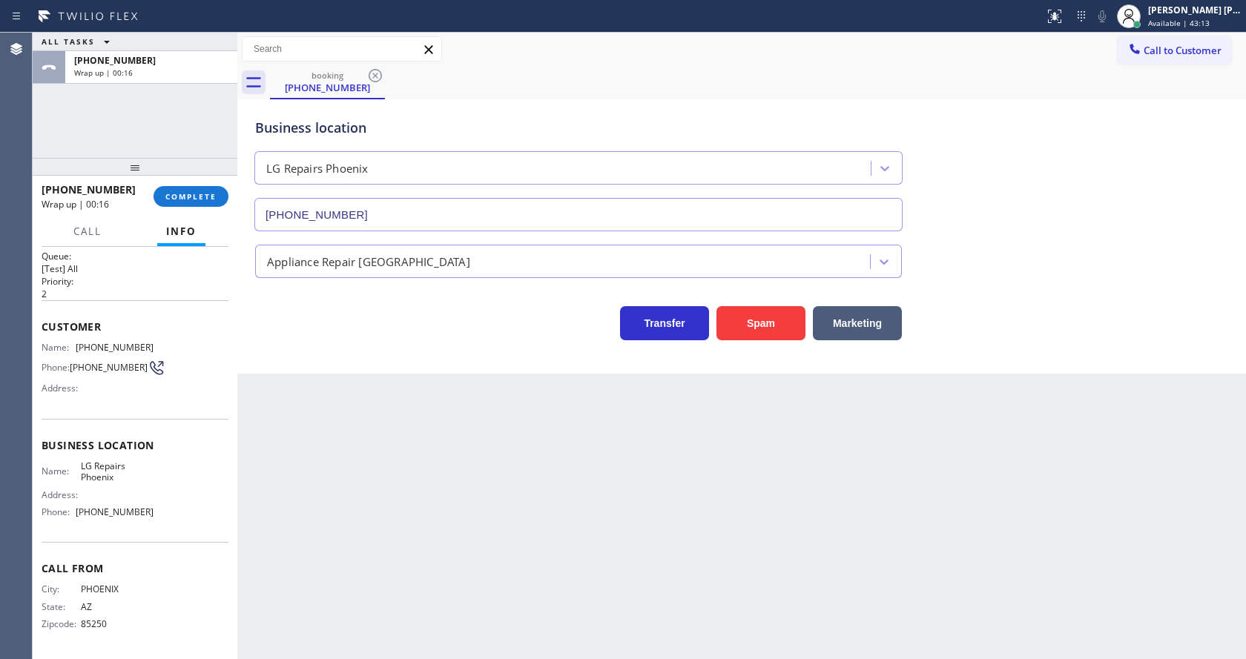
click at [317, 342] on div "Business location LG Repairs [GEOGRAPHIC_DATA] [PHONE_NUMBER] Appliance Repair …" at bounding box center [741, 236] width 1009 height 274
click at [175, 193] on span "COMPLETE" at bounding box center [190, 196] width 51 height 10
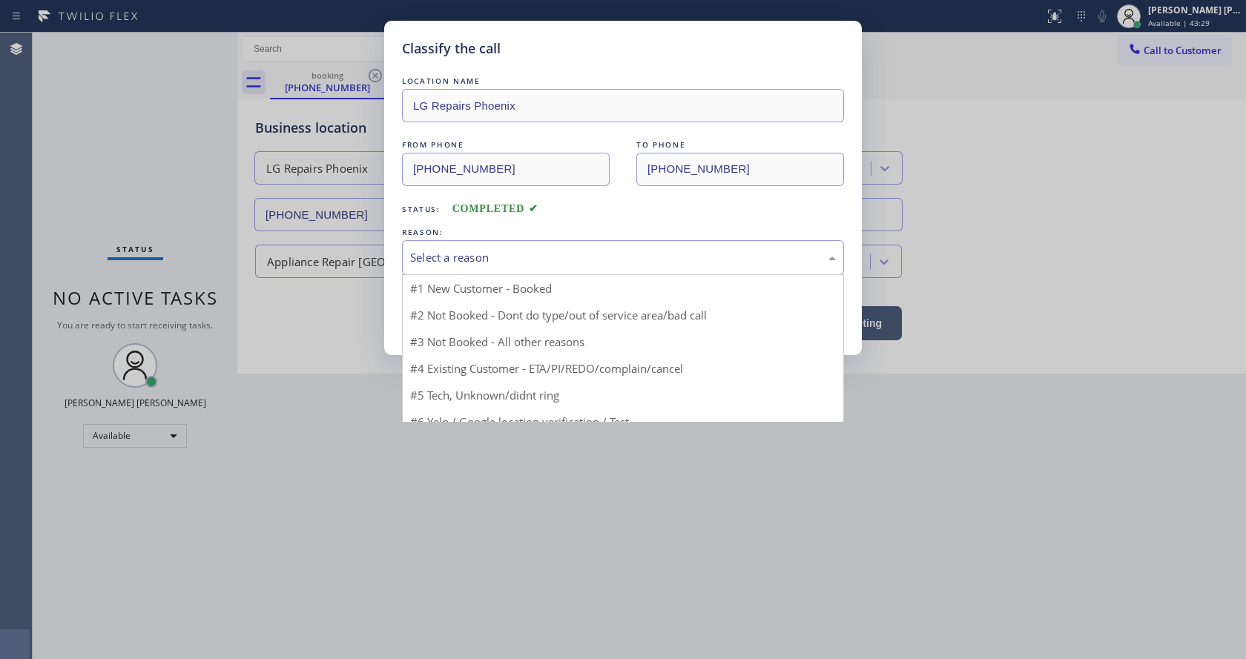
click at [471, 260] on div "Select a reason" at bounding box center [623, 257] width 426 height 17
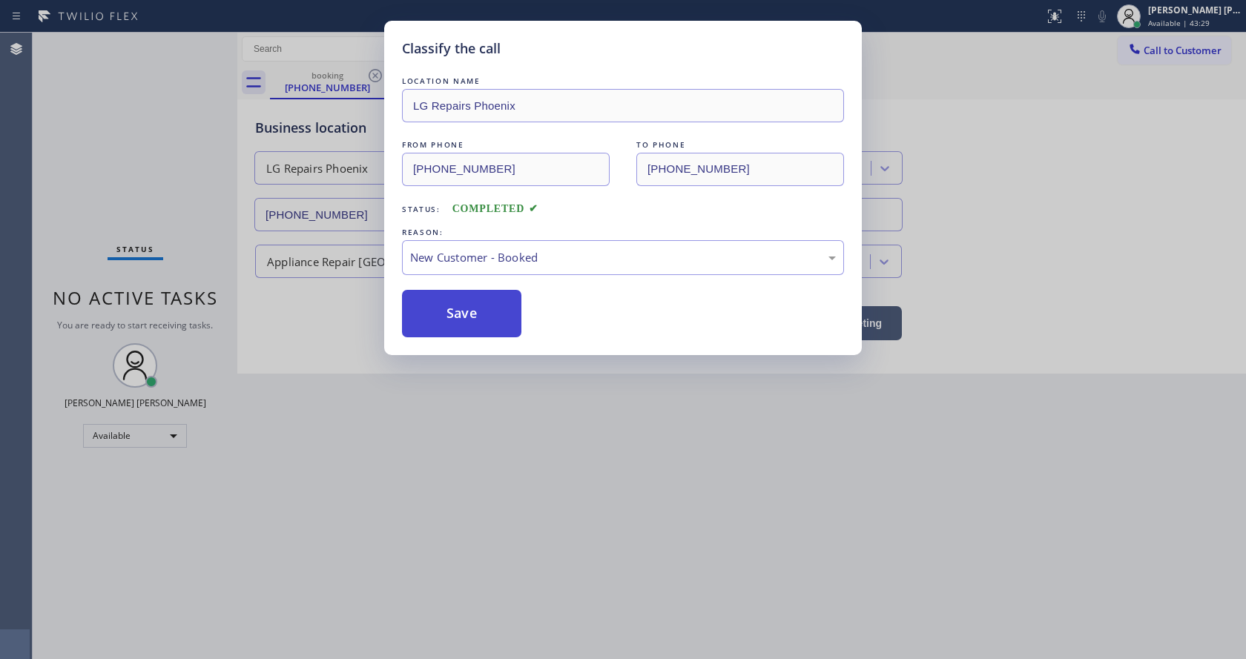
click at [453, 309] on button "Save" at bounding box center [461, 313] width 119 height 47
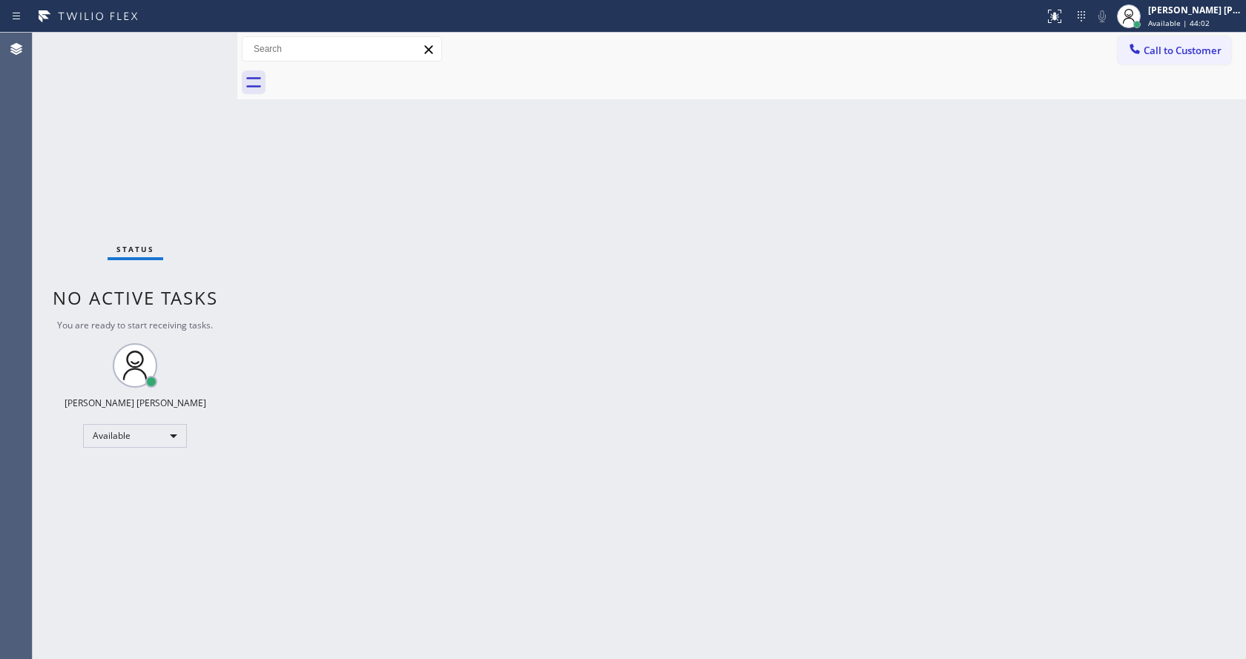
click at [154, 96] on div "Status No active tasks You are ready to start receiving tasks. [PERSON_NAME] [P…" at bounding box center [135, 346] width 205 height 627
click at [513, 452] on div "Back to Dashboard Change Sender ID Customers Technicians Select a contact Outbo…" at bounding box center [741, 346] width 1009 height 627
drag, startPoint x: 622, startPoint y: 482, endPoint x: 579, endPoint y: 496, distance: 46.0
click at [622, 482] on div "Back to Dashboard Change Sender ID Customers Technicians Select a contact Outbo…" at bounding box center [741, 346] width 1009 height 627
click at [286, 231] on div "Back to Dashboard Change Sender ID Customers Technicians Select a contact Outbo…" at bounding box center [741, 346] width 1009 height 627
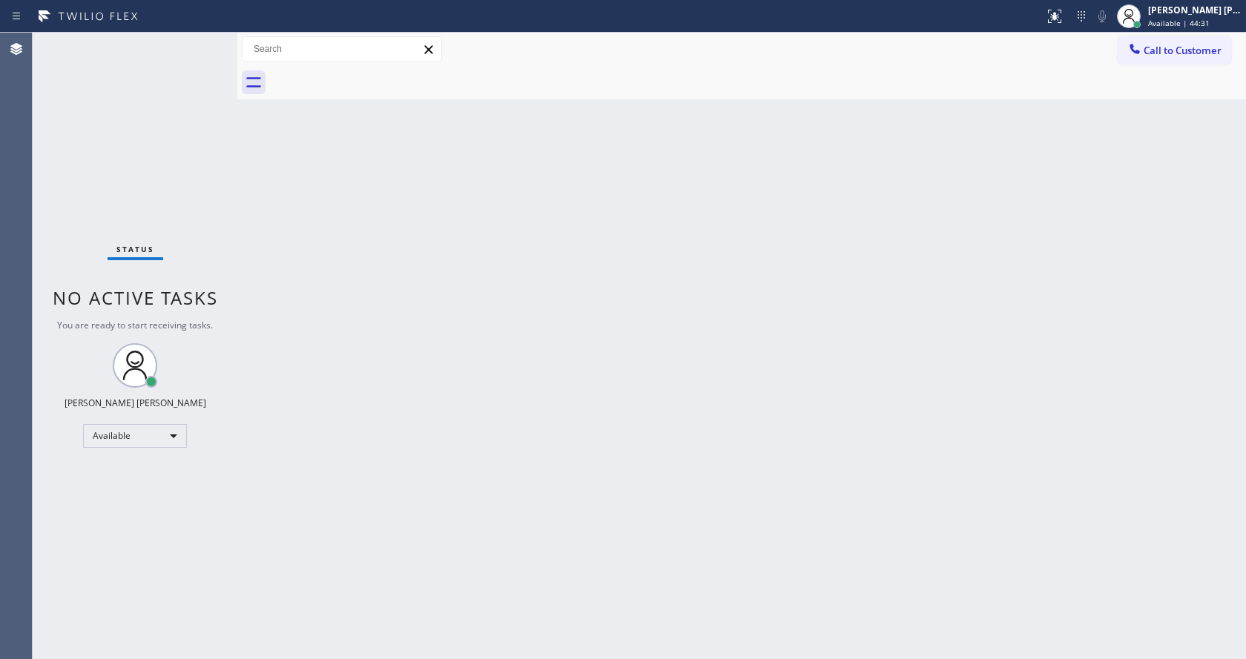
click at [343, 290] on div "Back to Dashboard Change Sender ID Customers Technicians Select a contact Outbo…" at bounding box center [741, 346] width 1009 height 627
click at [450, 429] on div "Back to Dashboard Change Sender ID Customers Technicians Select a contact Outbo…" at bounding box center [741, 346] width 1009 height 627
click at [490, 611] on div "Back to Dashboard Change Sender ID Customers Technicians Select a contact Outbo…" at bounding box center [741, 346] width 1009 height 627
click at [231, 214] on div "Status No active tasks You are ready to start receiving tasks. [PERSON_NAME] [P…" at bounding box center [135, 346] width 205 height 627
click at [203, 42] on div "Status No active tasks You are ready to start receiving tasks. [PERSON_NAME] [P…" at bounding box center [135, 346] width 205 height 627
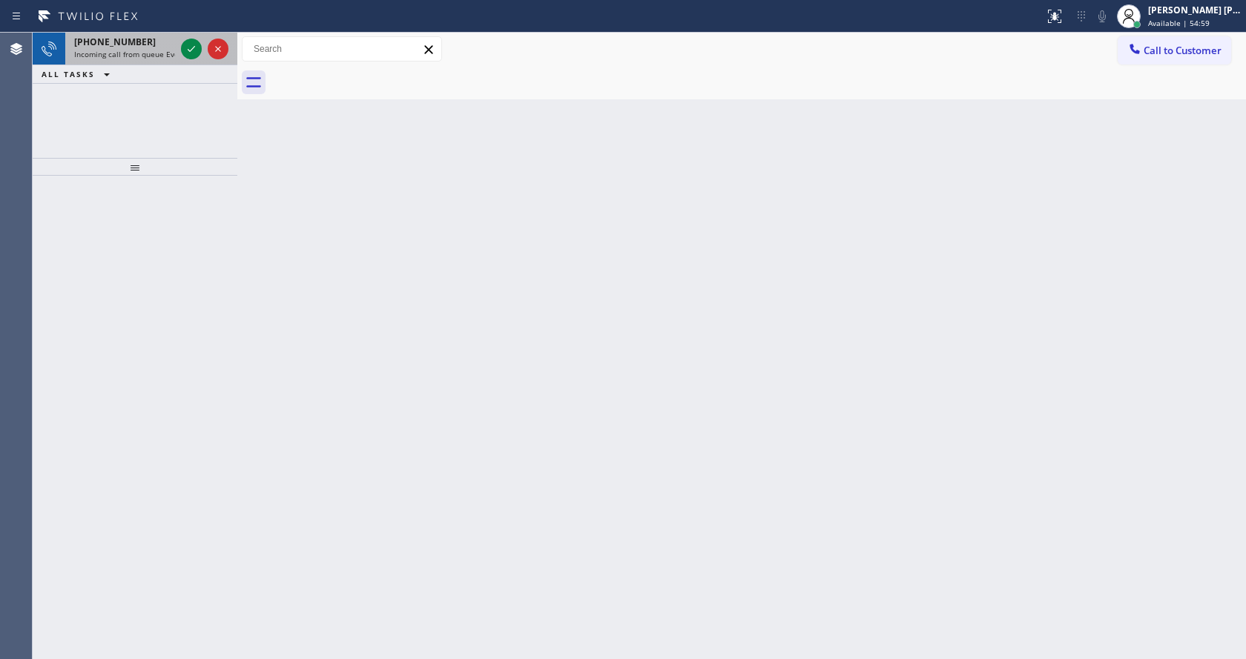
click at [148, 53] on span "Incoming call from queue Everybody" at bounding box center [138, 54] width 128 height 10
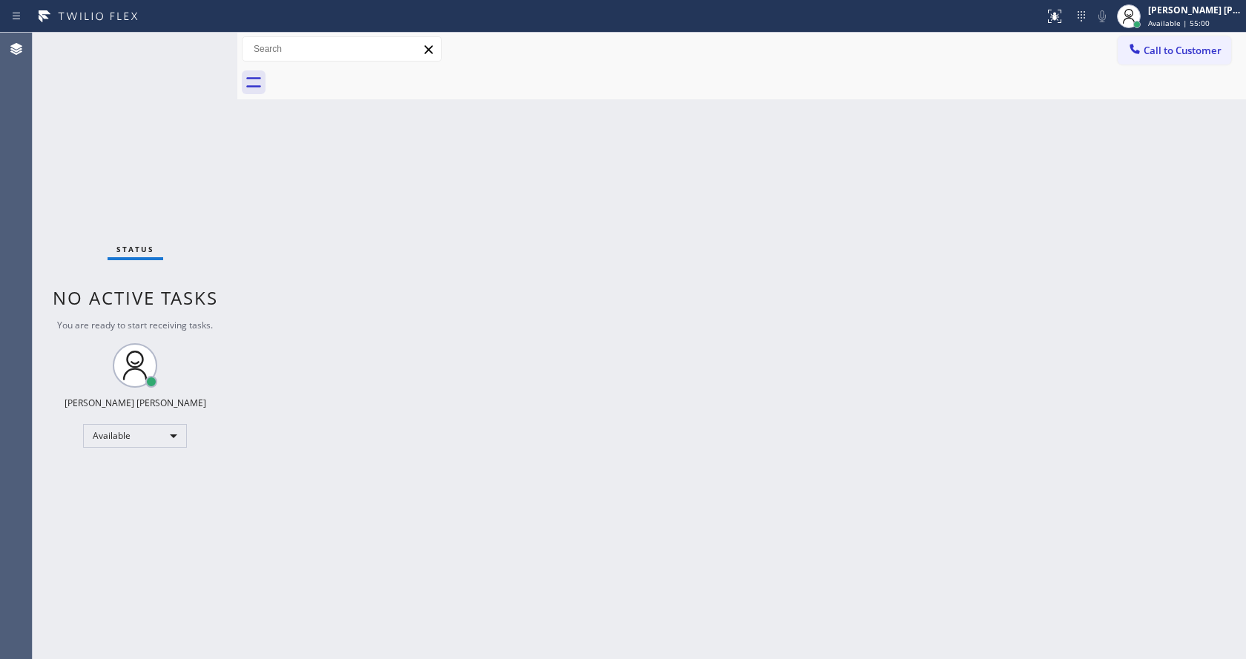
click at [191, 43] on div "Status No active tasks You are ready to start receiving tasks. [PERSON_NAME] [P…" at bounding box center [135, 346] width 205 height 627
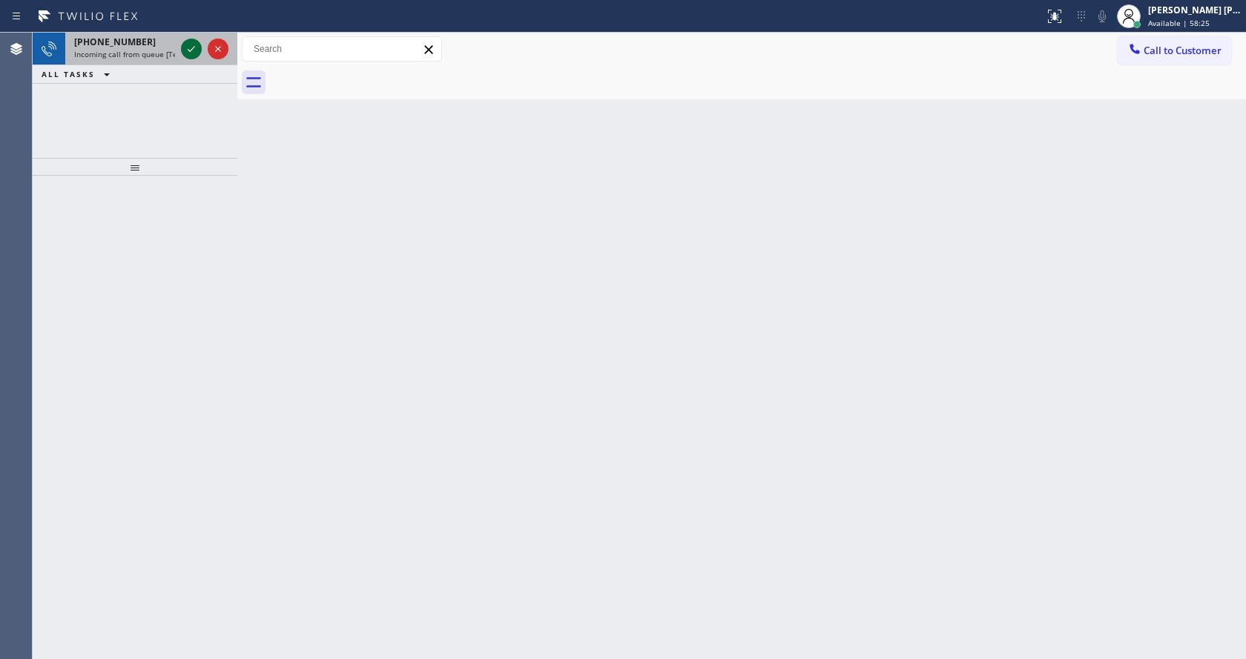
click at [197, 46] on icon at bounding box center [191, 49] width 18 height 18
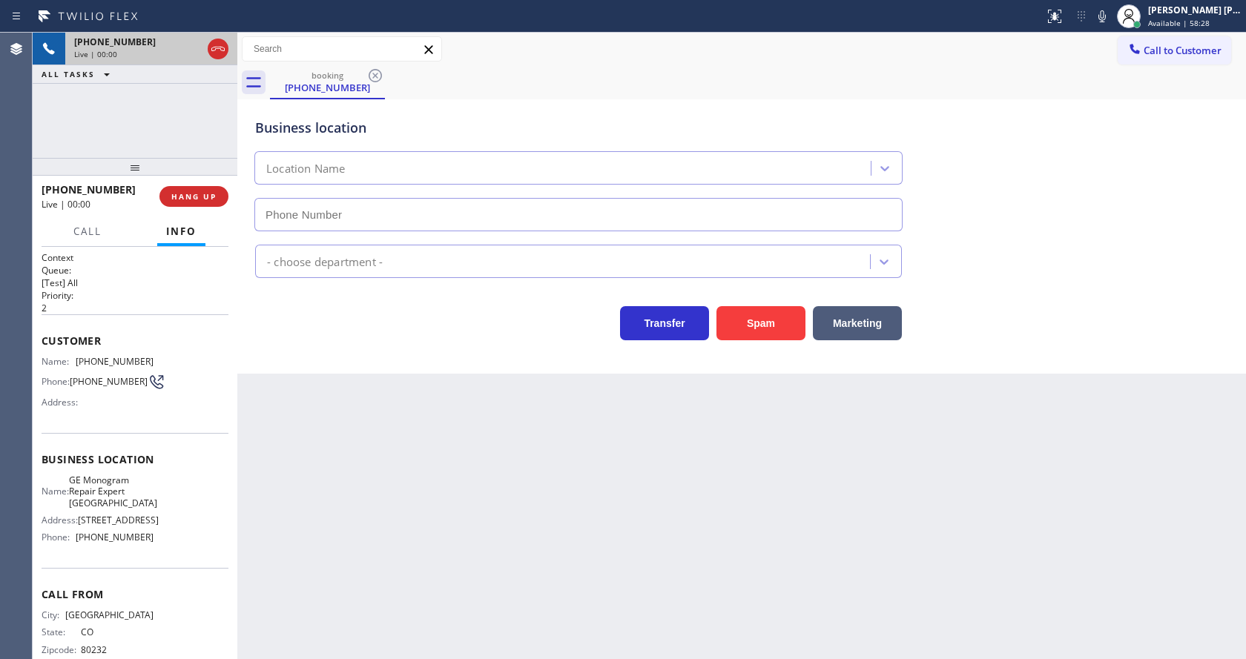
type input "[PHONE_NUMBER]"
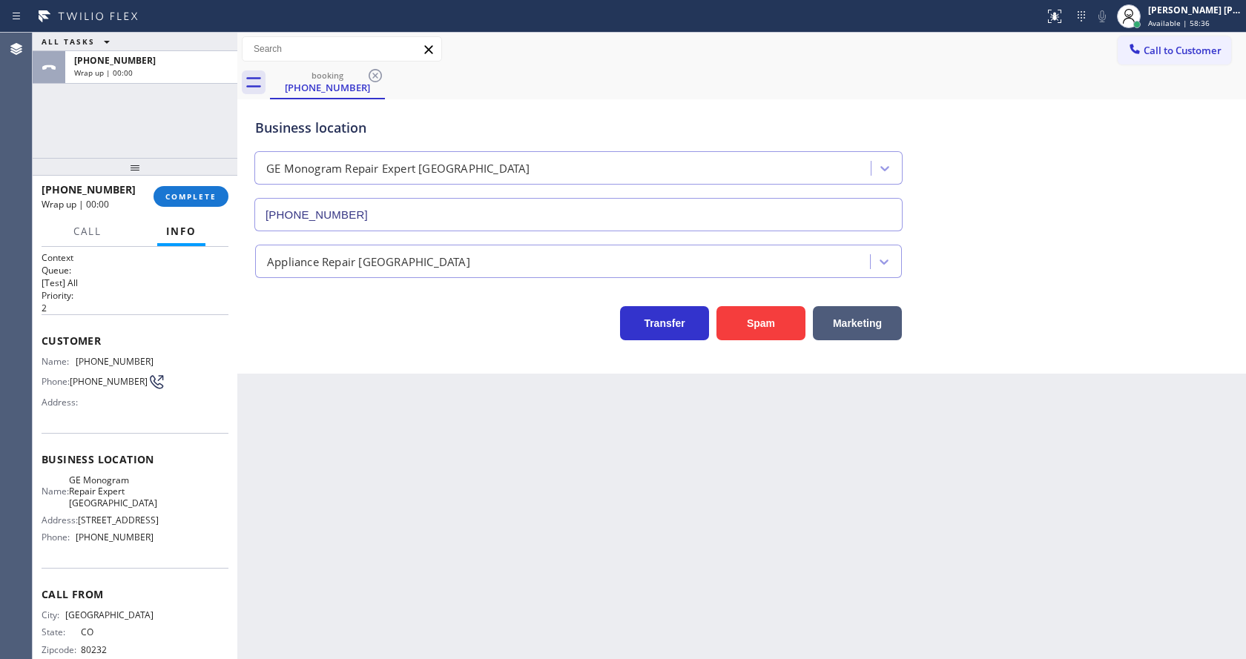
click at [314, 429] on div "Back to Dashboard Change Sender ID Customers Technicians Select a contact Outbo…" at bounding box center [741, 346] width 1009 height 627
click at [202, 200] on span "COMPLETE" at bounding box center [190, 196] width 51 height 10
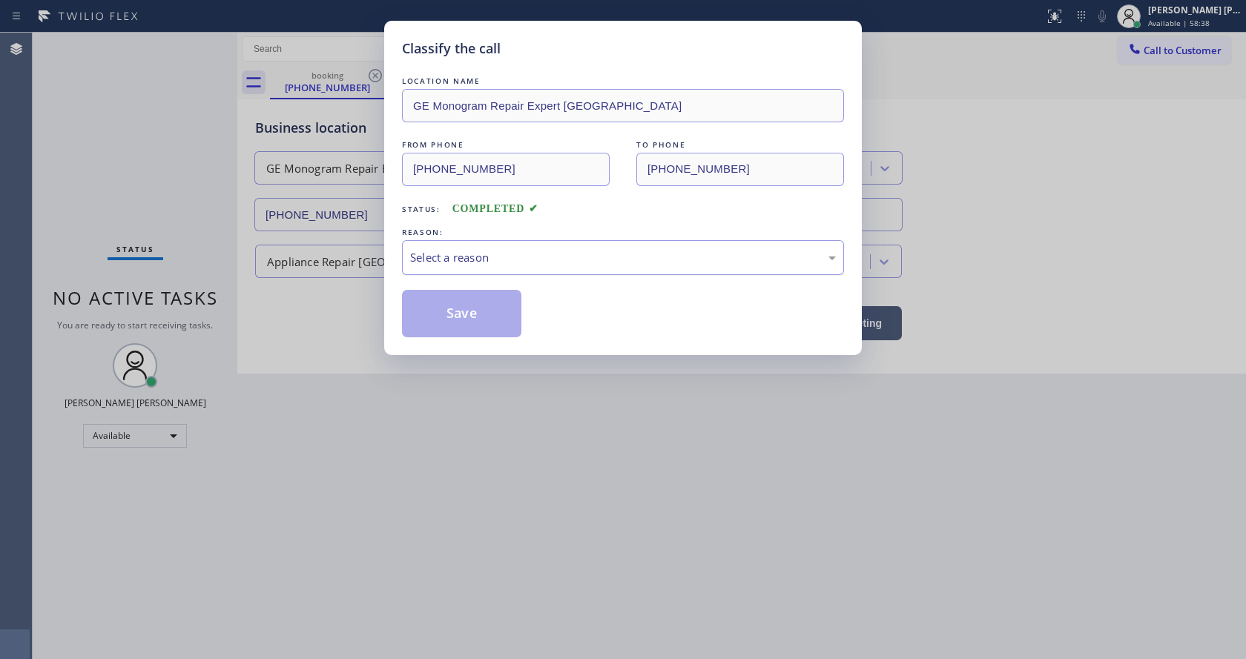
click at [480, 257] on div "Select a reason" at bounding box center [623, 257] width 426 height 17
click at [462, 323] on button "Save" at bounding box center [461, 313] width 119 height 47
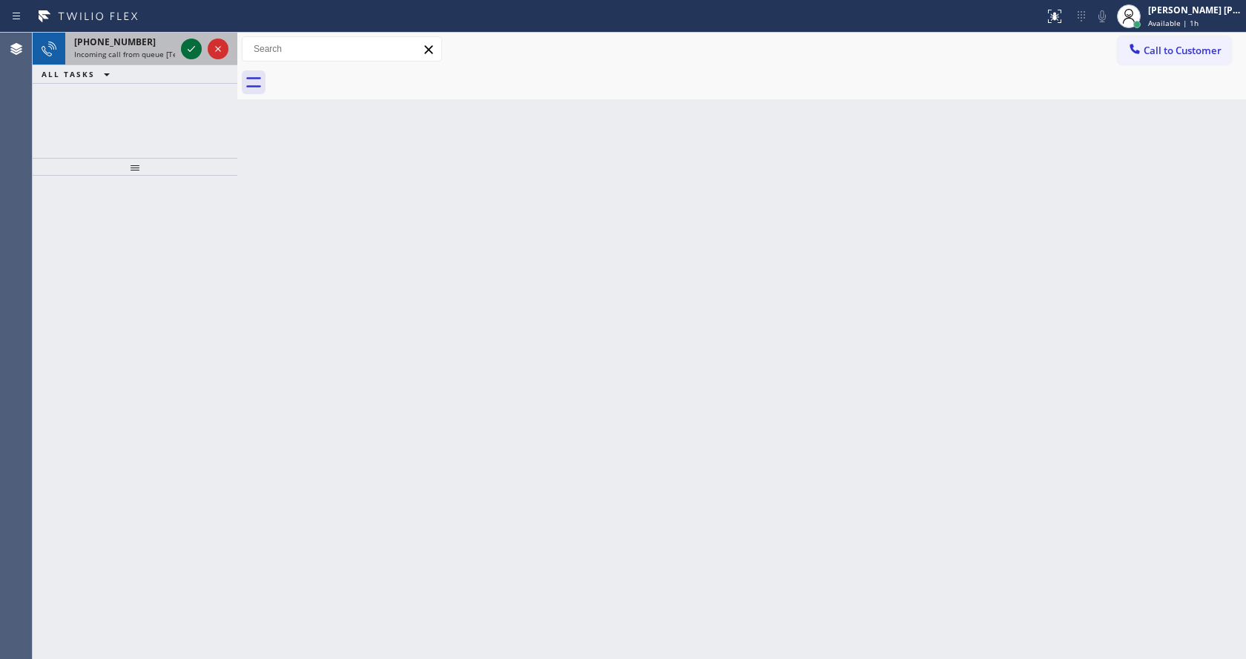
click at [193, 49] on icon at bounding box center [191, 49] width 7 height 6
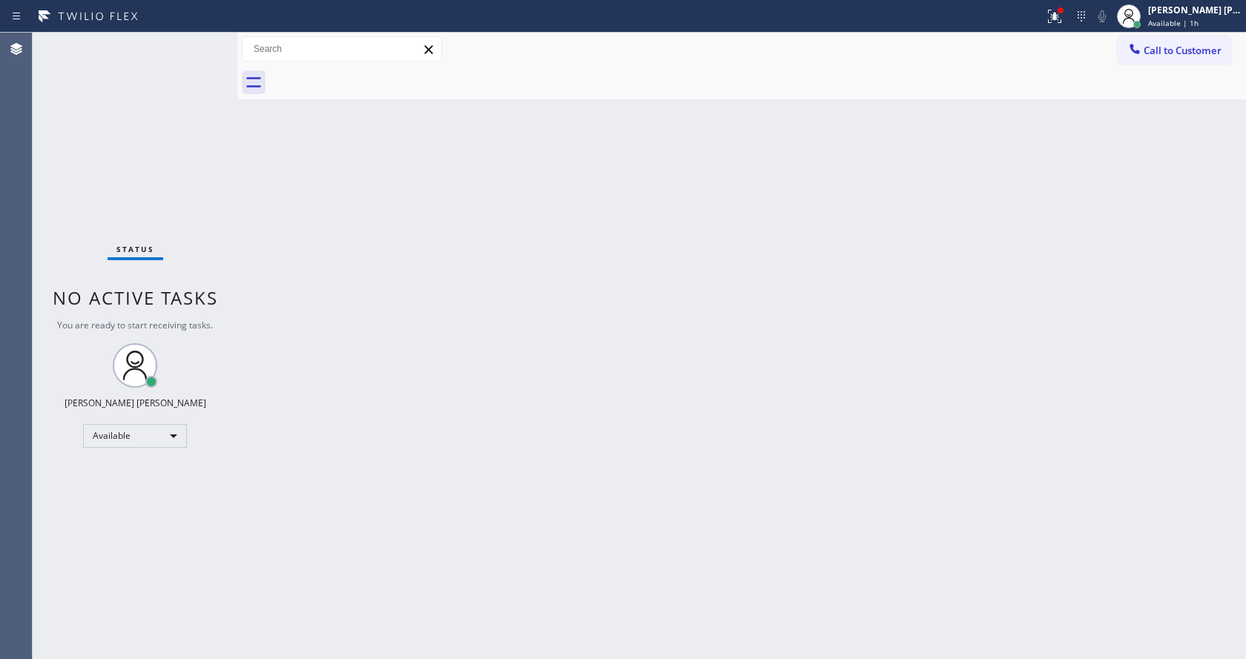
drag, startPoint x: 417, startPoint y: 391, endPoint x: 441, endPoint y: 534, distance: 145.2
click at [422, 403] on div "Back to Dashboard Change Sender ID Customers Technicians Select a contact Outbo…" at bounding box center [741, 346] width 1009 height 627
click at [106, 208] on div "Status No active tasks You are ready to start receiving tasks. [PERSON_NAME] [P…" at bounding box center [135, 346] width 205 height 627
click at [211, 42] on div "Status No active tasks You are ready to start receiving tasks. [PERSON_NAME] [P…" at bounding box center [135, 346] width 205 height 627
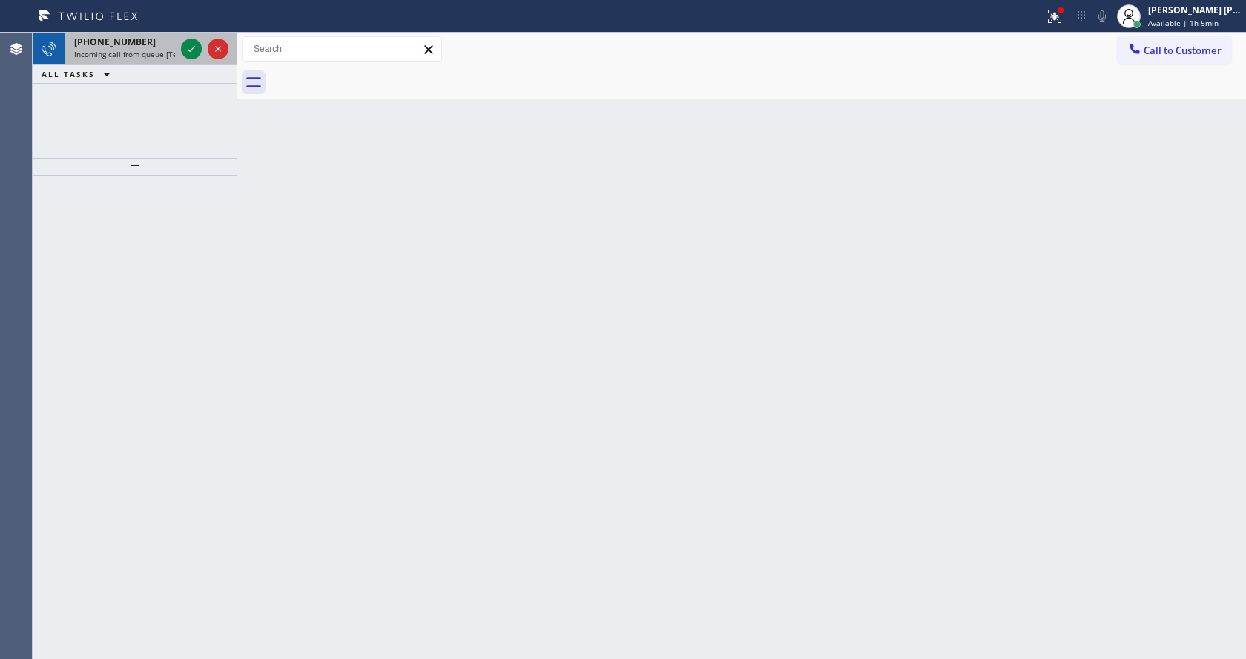
drag, startPoint x: 139, startPoint y: 53, endPoint x: 154, endPoint y: 56, distance: 15.1
click at [139, 53] on span "Incoming call from queue [Test] All" at bounding box center [135, 54] width 123 height 10
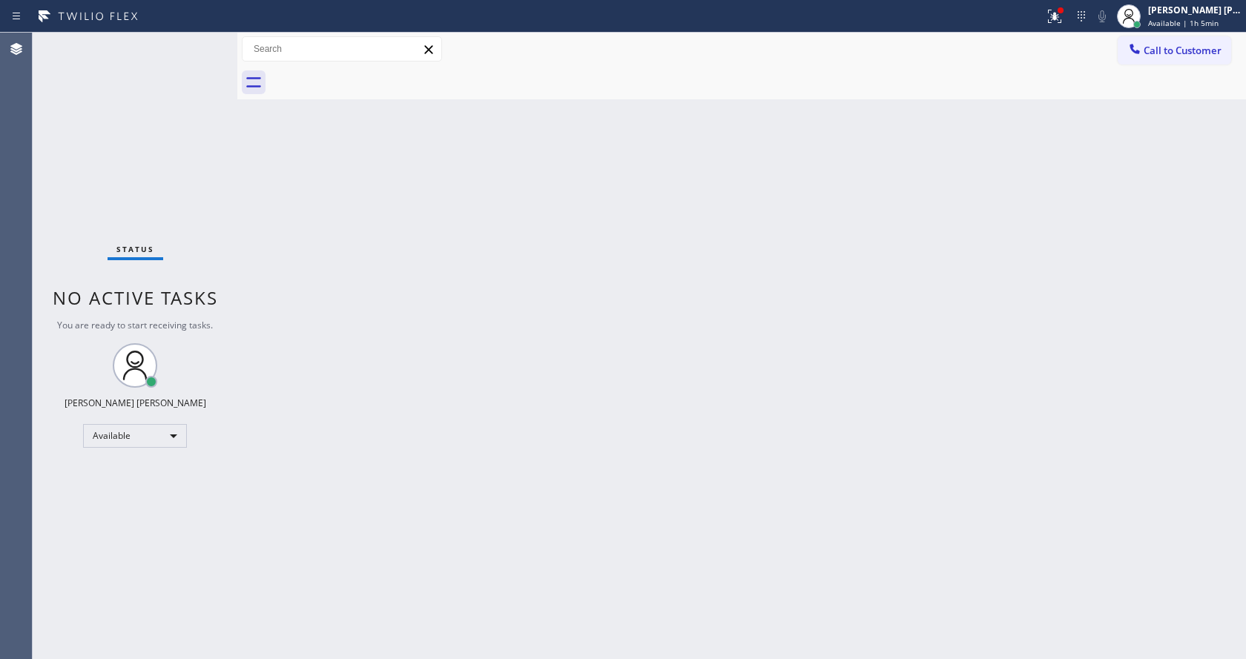
click at [278, 367] on div "Back to Dashboard Change Sender ID Customers Technicians Select a contact Outbo…" at bounding box center [741, 346] width 1009 height 627
drag, startPoint x: 1167, startPoint y: 79, endPoint x: 1167, endPoint y: 67, distance: 12.6
click at [1167, 79] on div at bounding box center [758, 82] width 976 height 33
click at [1170, 28] on div "[PERSON_NAME] [PERSON_NAME] Available | 1h 6min" at bounding box center [1195, 16] width 101 height 26
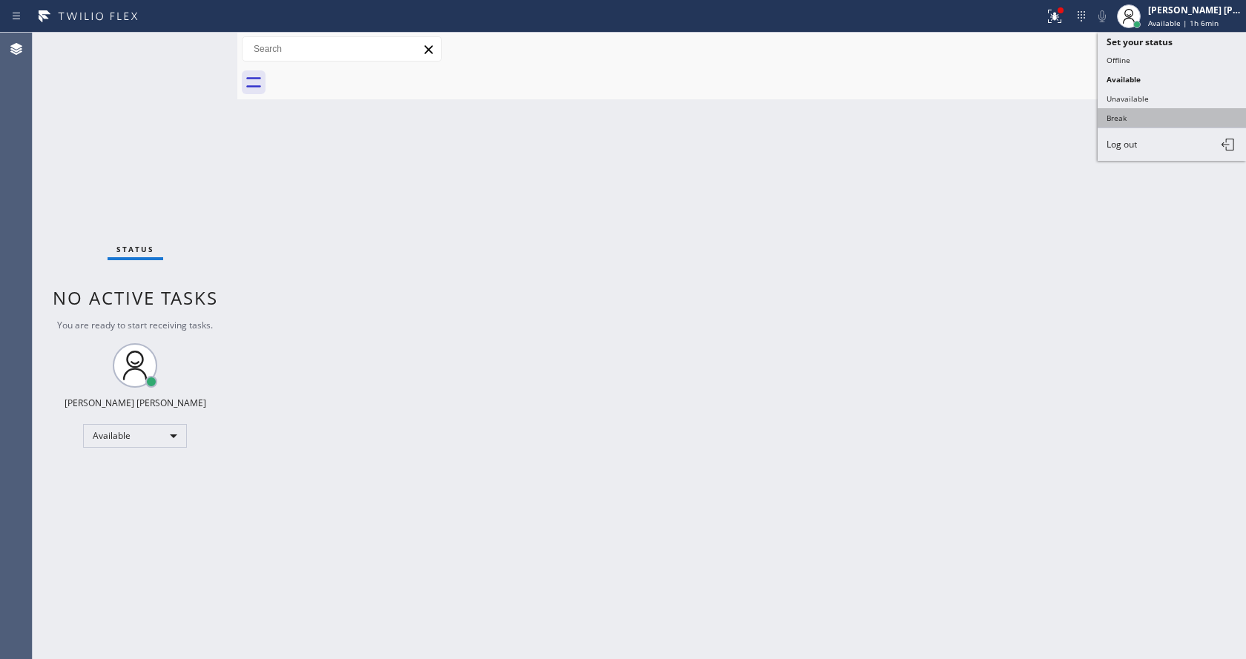
click at [1154, 115] on button "Break" at bounding box center [1172, 117] width 148 height 19
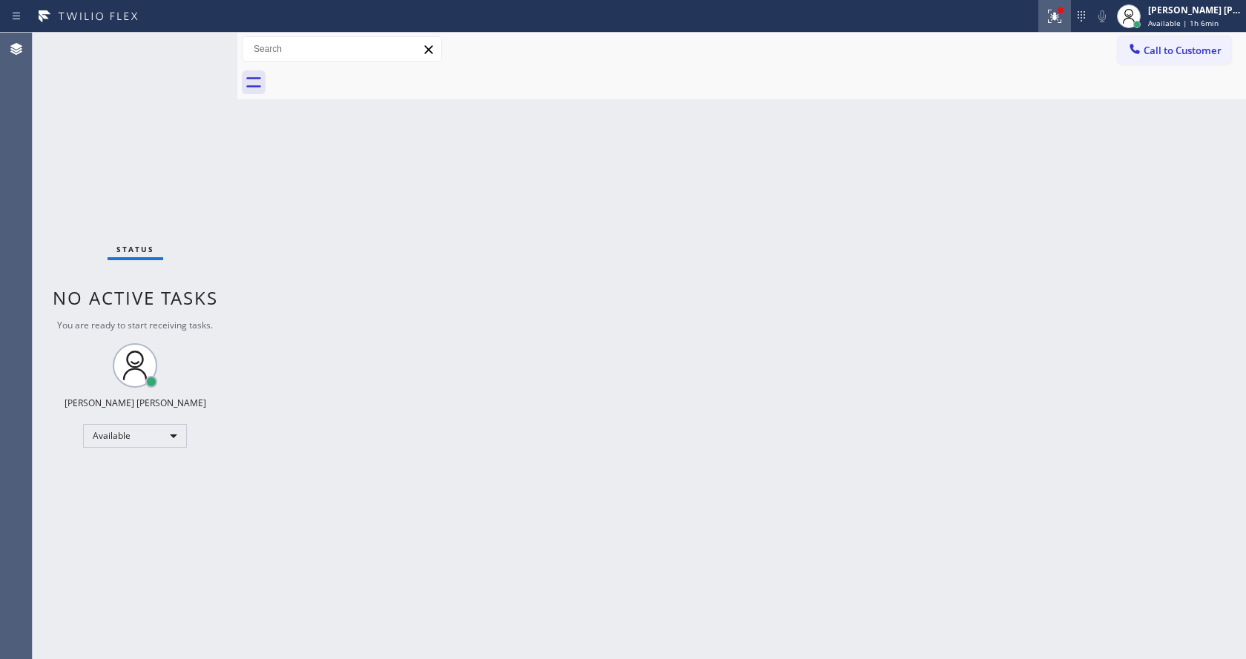
click at [1064, 22] on icon at bounding box center [1055, 16] width 18 height 18
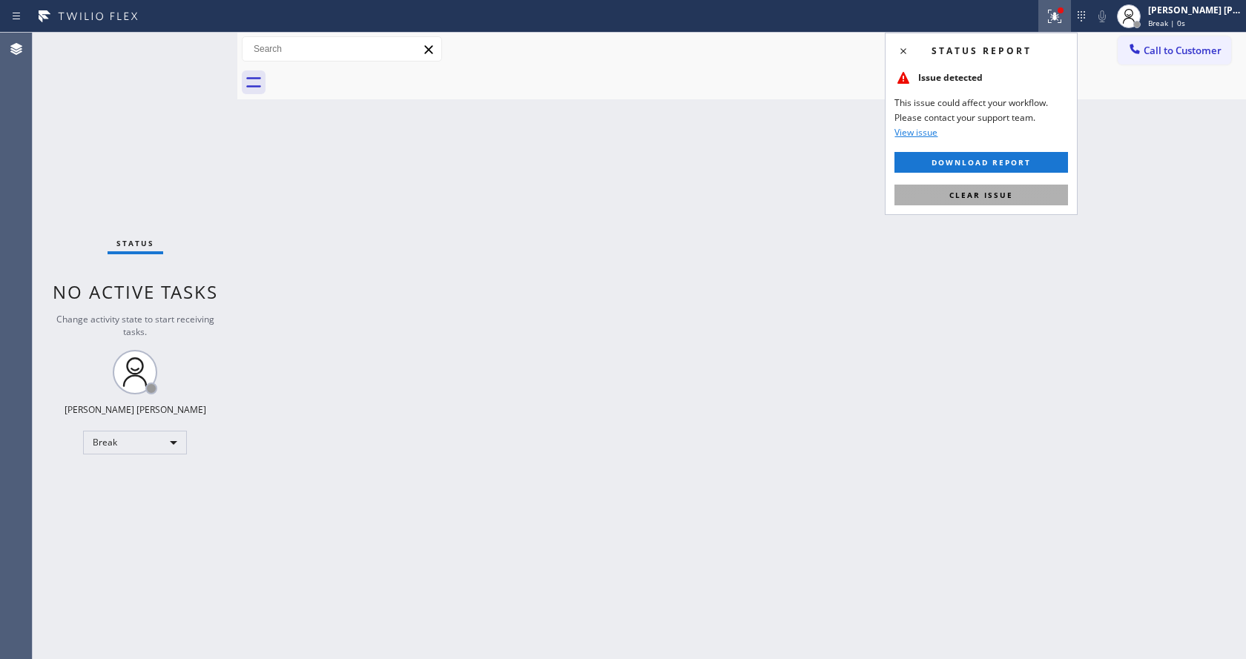
click at [1010, 197] on span "Clear issue" at bounding box center [981, 195] width 64 height 10
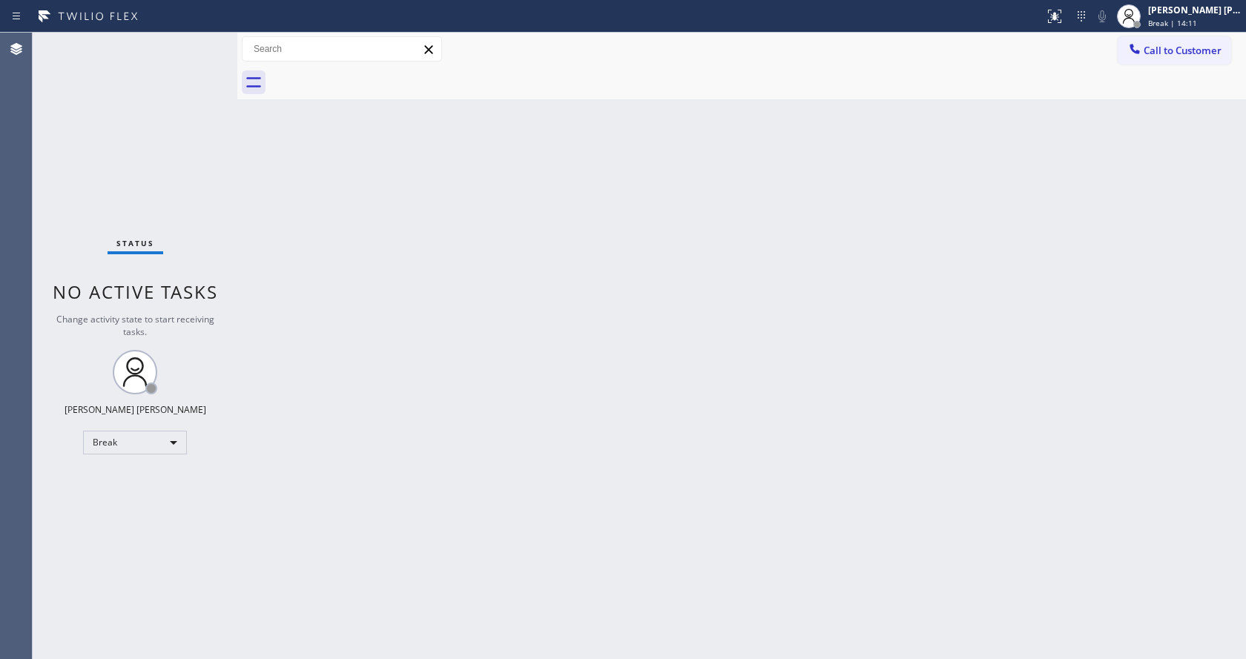
click at [508, 369] on div "Back to Dashboard Change Sender ID Customers Technicians Select a contact Outbo…" at bounding box center [741, 346] width 1009 height 627
click at [550, 631] on div "Back to Dashboard Change Sender ID Customers Technicians Select a contact Outbo…" at bounding box center [741, 346] width 1009 height 627
drag, startPoint x: 291, startPoint y: 239, endPoint x: 309, endPoint y: 235, distance: 18.2
click at [291, 239] on div "Back to Dashboard Change Sender ID Customers Technicians Select a contact Outbo…" at bounding box center [741, 346] width 1009 height 627
click at [1193, 27] on span "Break | 14:20" at bounding box center [1172, 23] width 49 height 10
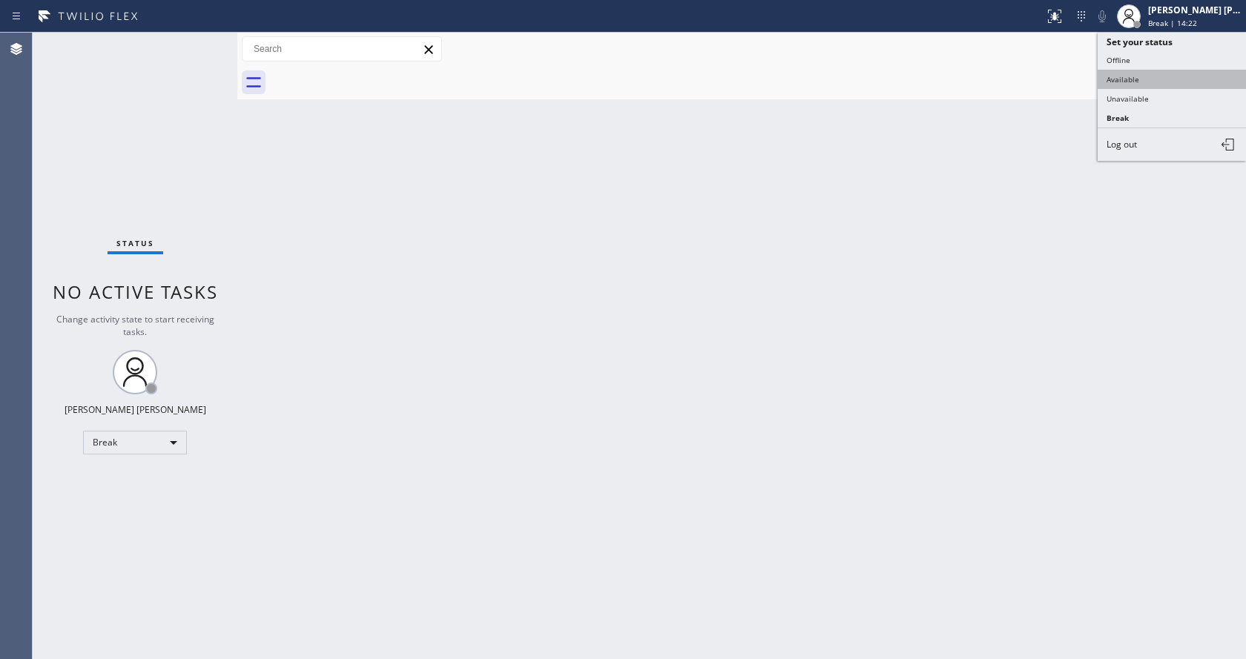
click at [1149, 73] on button "Available" at bounding box center [1172, 79] width 148 height 19
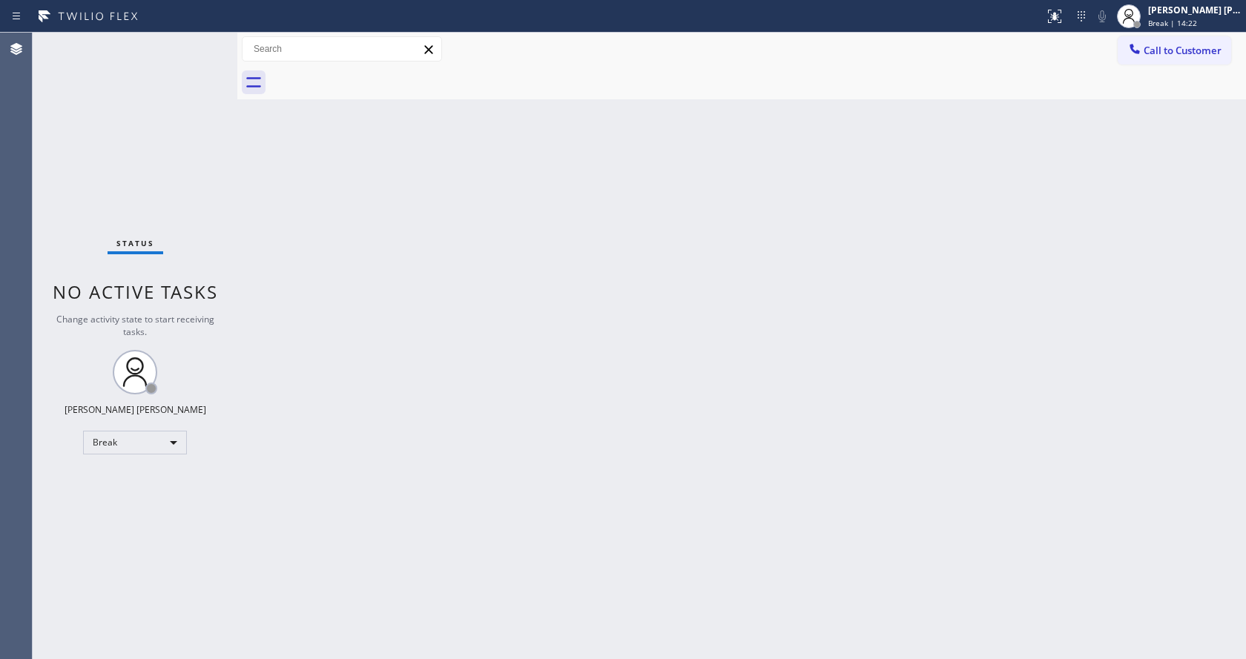
click at [576, 372] on div "Back to Dashboard Change Sender ID Customers Technicians Select a contact Outbo…" at bounding box center [741, 346] width 1009 height 627
drag, startPoint x: 175, startPoint y: 200, endPoint x: 189, endPoint y: 209, distance: 16.7
click at [175, 200] on div "Status No active tasks You are ready to start receiving tasks. [PERSON_NAME] [P…" at bounding box center [135, 346] width 205 height 627
click at [384, 168] on div "Back to Dashboard Change Sender ID Customers Technicians Select a contact Outbo…" at bounding box center [741, 346] width 1009 height 627
click at [223, 36] on div "Status No active tasks You are ready to start receiving tasks. [PERSON_NAME] [P…" at bounding box center [135, 346] width 205 height 627
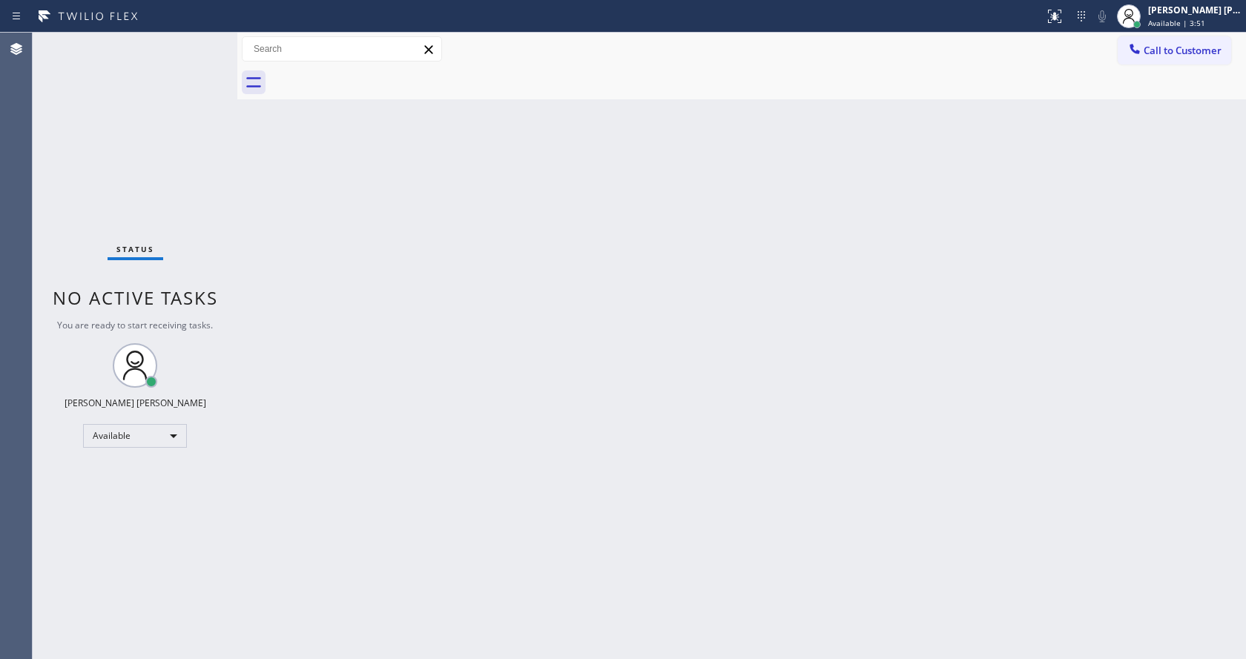
click at [108, 223] on div "Status No active tasks You are ready to start receiving tasks. [PERSON_NAME] [P…" at bounding box center [135, 346] width 205 height 627
click at [204, 42] on div "Status No active tasks You are ready to start receiving tasks. [PERSON_NAME] [P…" at bounding box center [135, 346] width 205 height 627
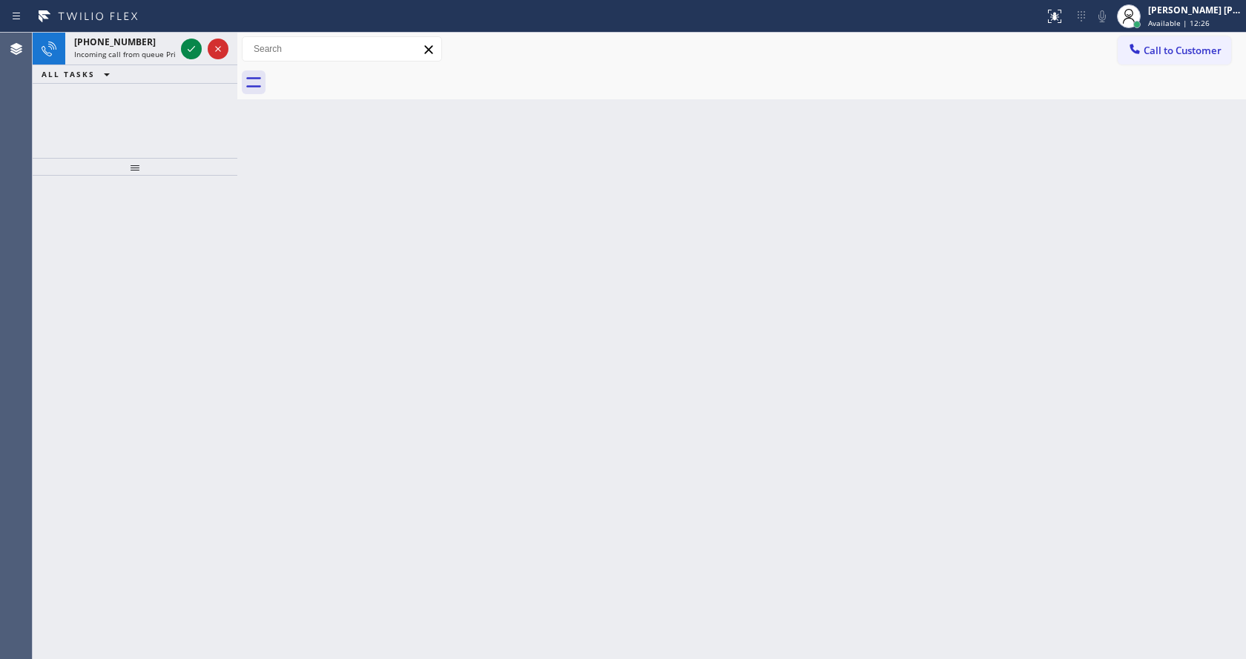
click at [1022, 332] on div "Back to Dashboard Change Sender ID Customers Technicians Select a contact Outbo…" at bounding box center [741, 346] width 1009 height 627
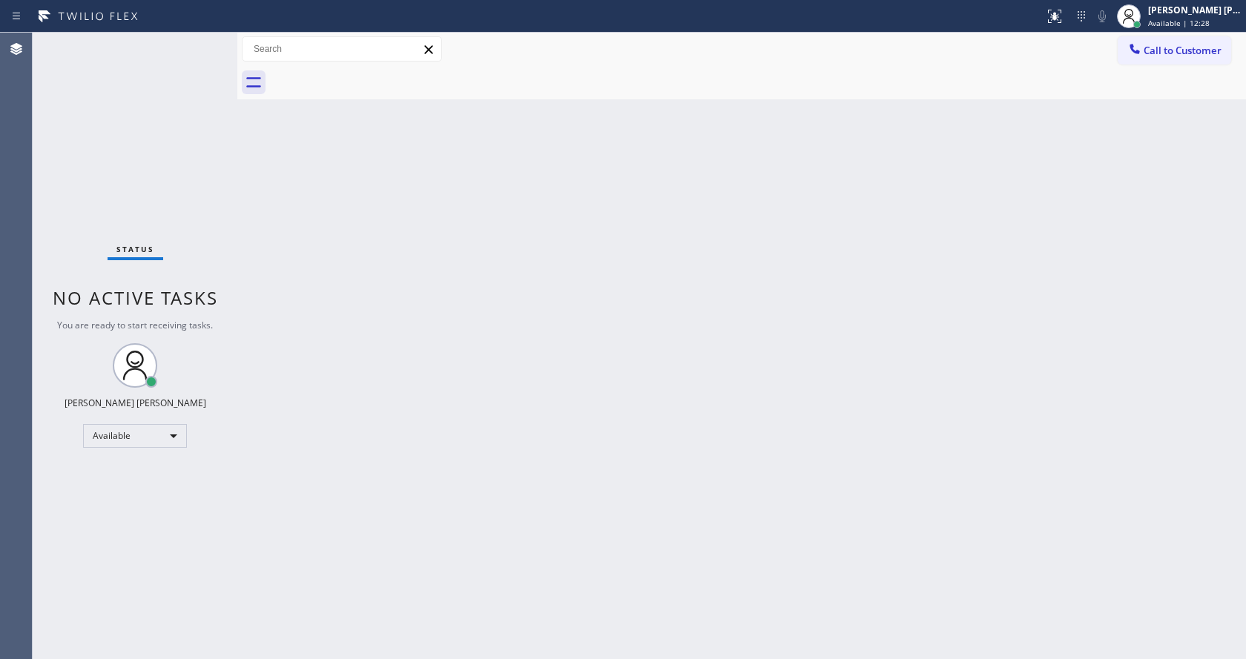
click at [154, 57] on div "Status No active tasks You are ready to start receiving tasks. [PERSON_NAME] [P…" at bounding box center [135, 346] width 205 height 627
drag, startPoint x: 300, startPoint y: 170, endPoint x: 237, endPoint y: 128, distance: 75.9
click at [300, 170] on div "Back to Dashboard Change Sender ID Customers Technicians Select a contact Outbo…" at bounding box center [741, 346] width 1009 height 627
click at [196, 42] on div "Status No active tasks You are ready to start receiving tasks. [PERSON_NAME] [P…" at bounding box center [135, 346] width 205 height 627
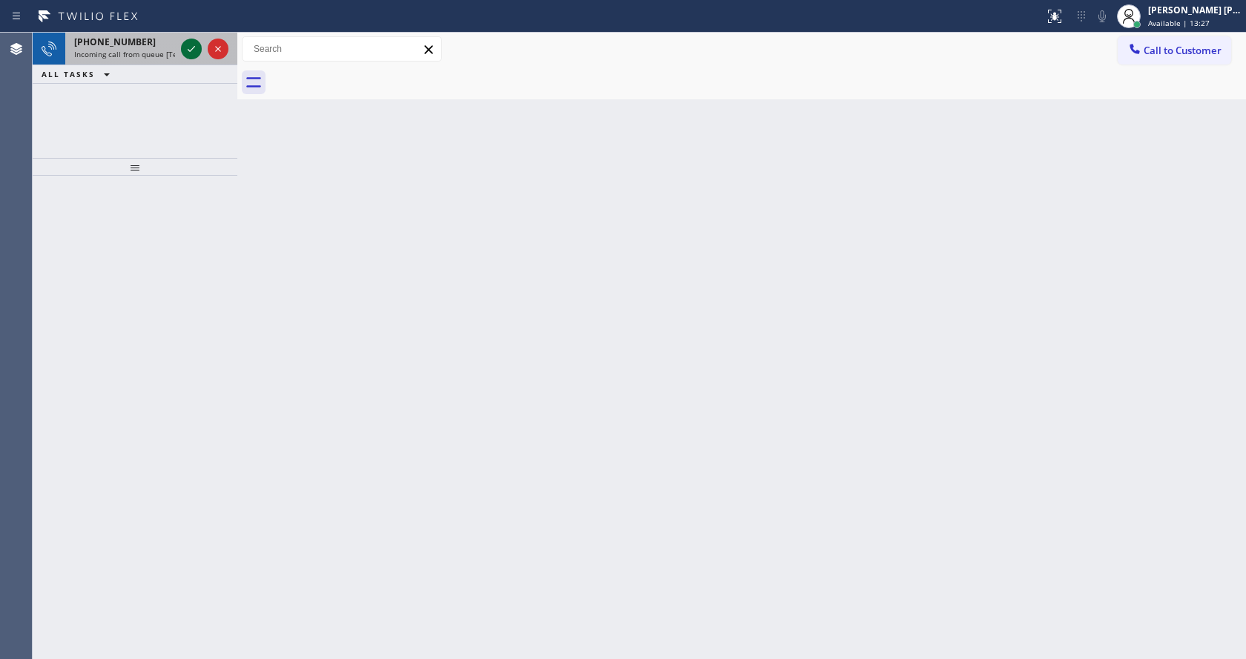
drag, startPoint x: 160, startPoint y: 56, endPoint x: 194, endPoint y: 59, distance: 33.5
click at [170, 59] on span "Incoming call from queue [Test] All" at bounding box center [135, 54] width 123 height 10
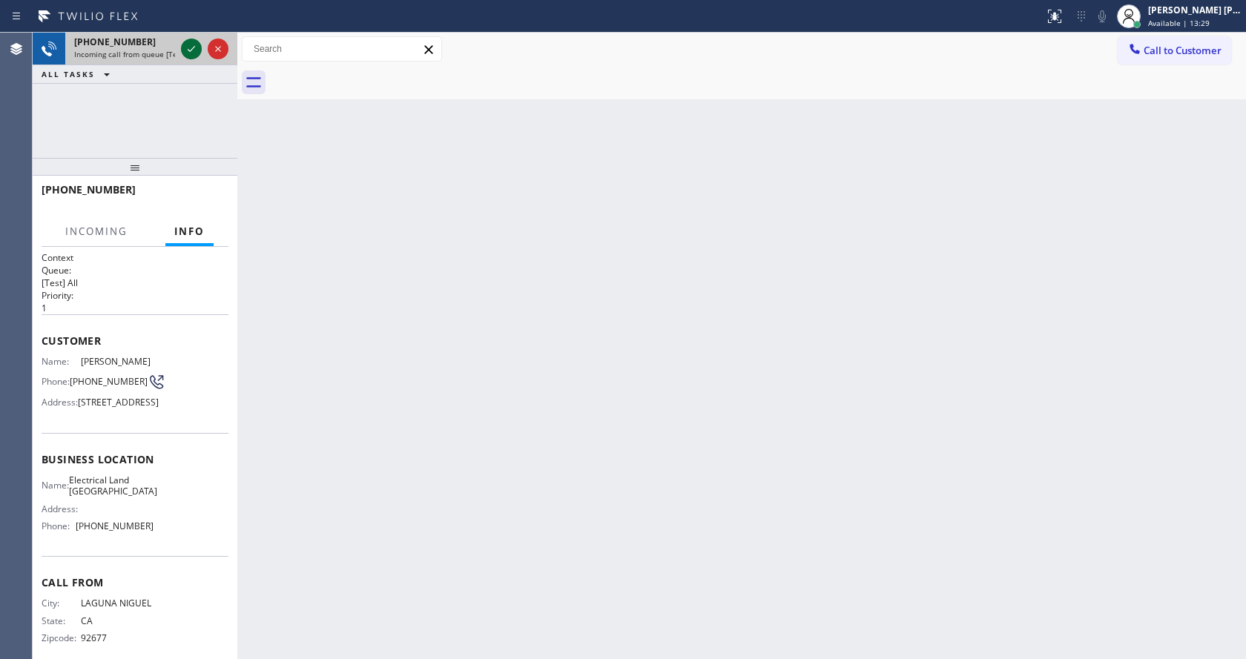
click at [190, 52] on icon at bounding box center [191, 49] width 18 height 18
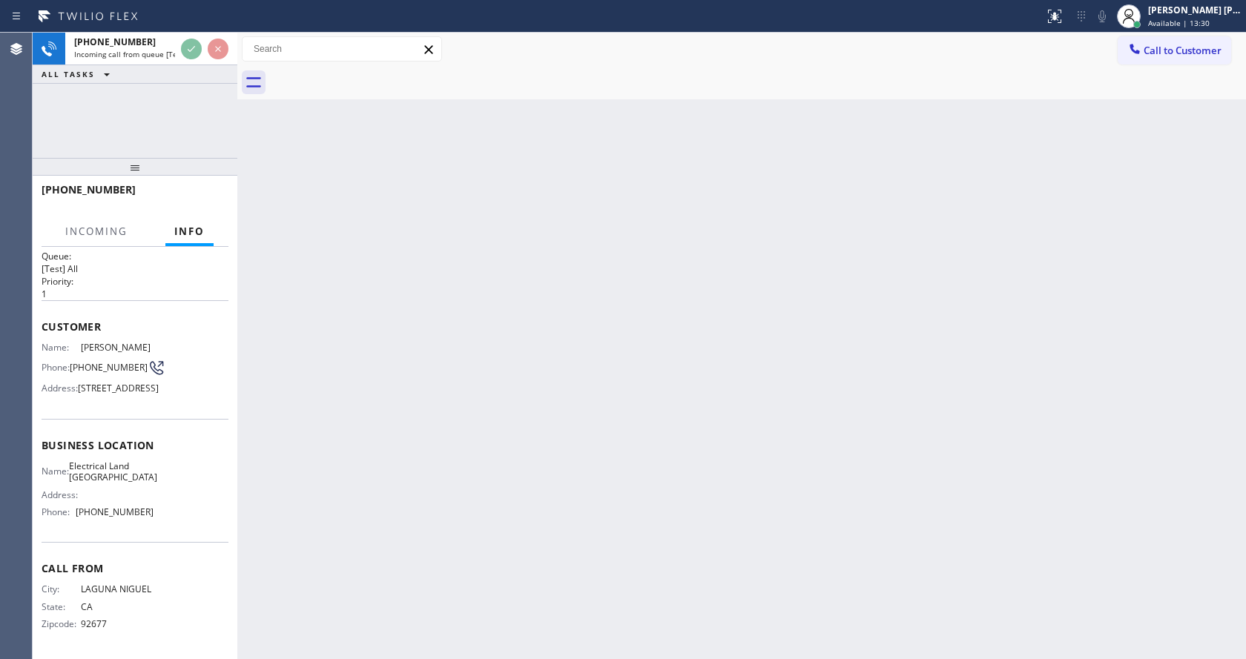
scroll to position [53, 0]
click at [685, 196] on div "Back to Dashboard Change Sender ID Customers Technicians Select a contact Outbo…" at bounding box center [741, 346] width 1009 height 627
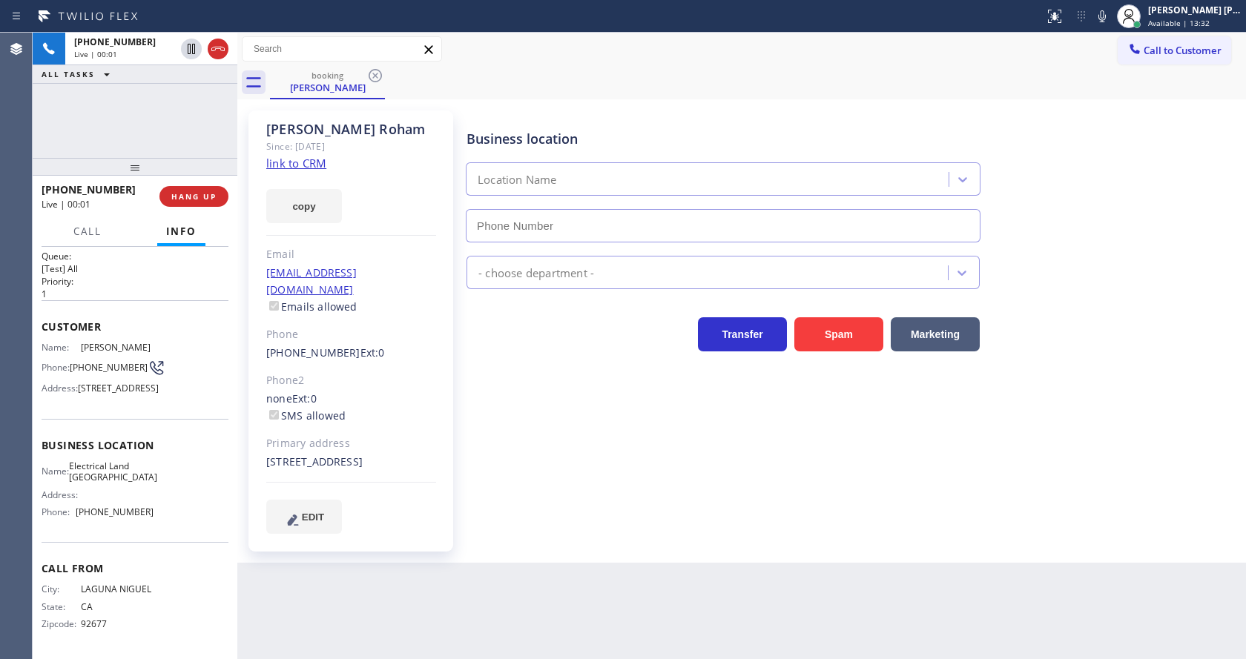
type input "[PHONE_NUMBER]"
click at [553, 459] on div "Business location Electrical Land [GEOGRAPHIC_DATA] [PHONE_NUMBER] Electricians…" at bounding box center [853, 321] width 779 height 415
click at [314, 162] on link "link to CRM" at bounding box center [296, 163] width 60 height 15
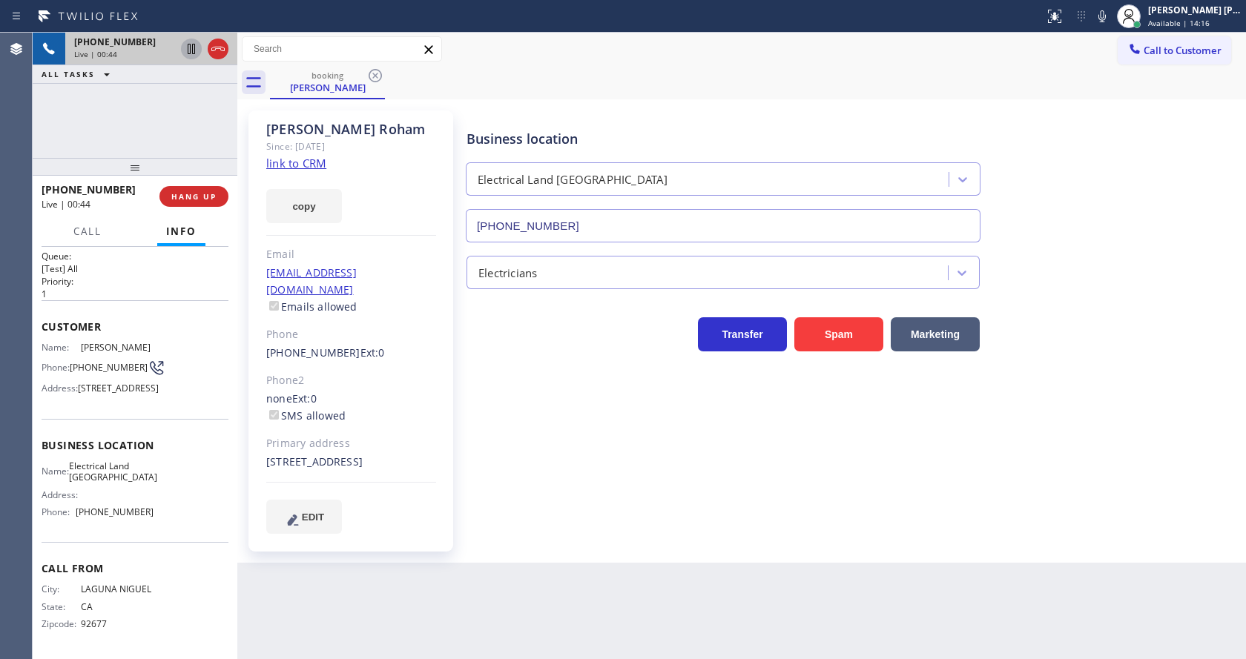
click at [190, 51] on icon at bounding box center [191, 49] width 18 height 18
click at [1106, 20] on icon at bounding box center [1102, 16] width 7 height 12
click at [1087, 159] on div "Business location Electrical Land [GEOGRAPHIC_DATA] [PHONE_NUMBER]" at bounding box center [853, 175] width 779 height 134
click at [1145, 266] on div "Electricians" at bounding box center [853, 269] width 779 height 39
click at [1103, 21] on icon at bounding box center [1102, 16] width 18 height 18
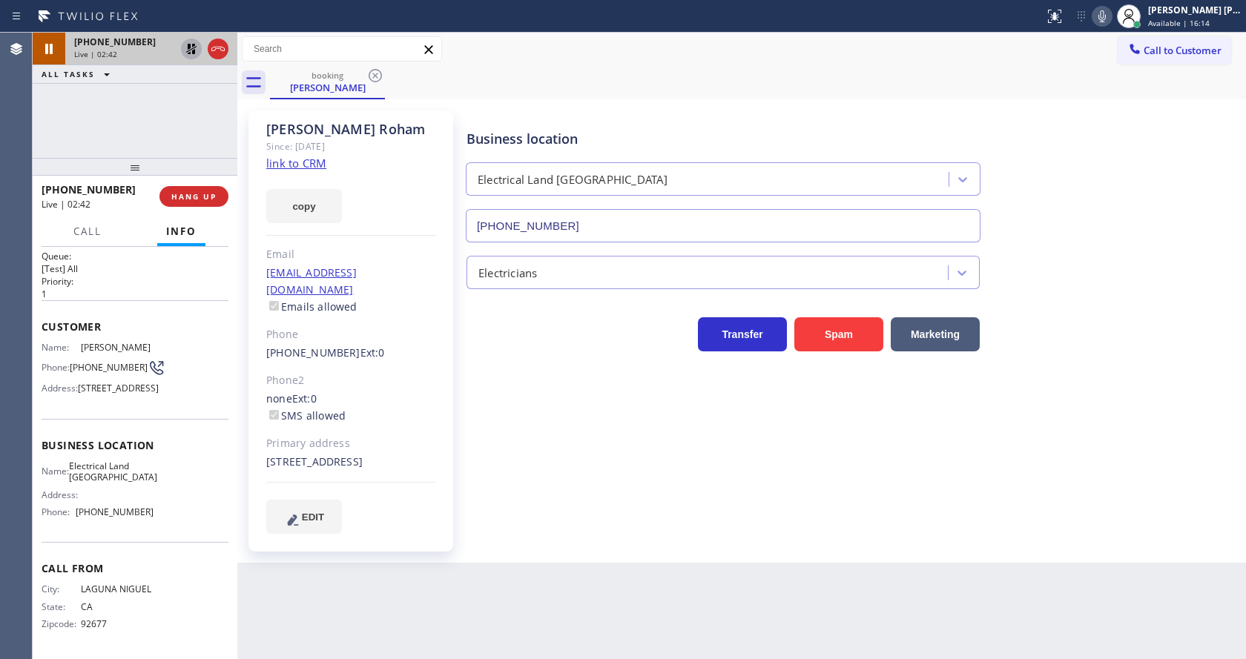
click at [191, 46] on icon at bounding box center [191, 49] width 10 height 10
click at [545, 477] on div "Business location Electrical Land [GEOGRAPHIC_DATA] [PHONE_NUMBER] Electricians…" at bounding box center [853, 321] width 779 height 415
click at [381, 238] on div "[PERSON_NAME] Since: [DATE] link to CRM copy Email [EMAIL_ADDRESS][DOMAIN_NAME]…" at bounding box center [350, 331] width 205 height 441
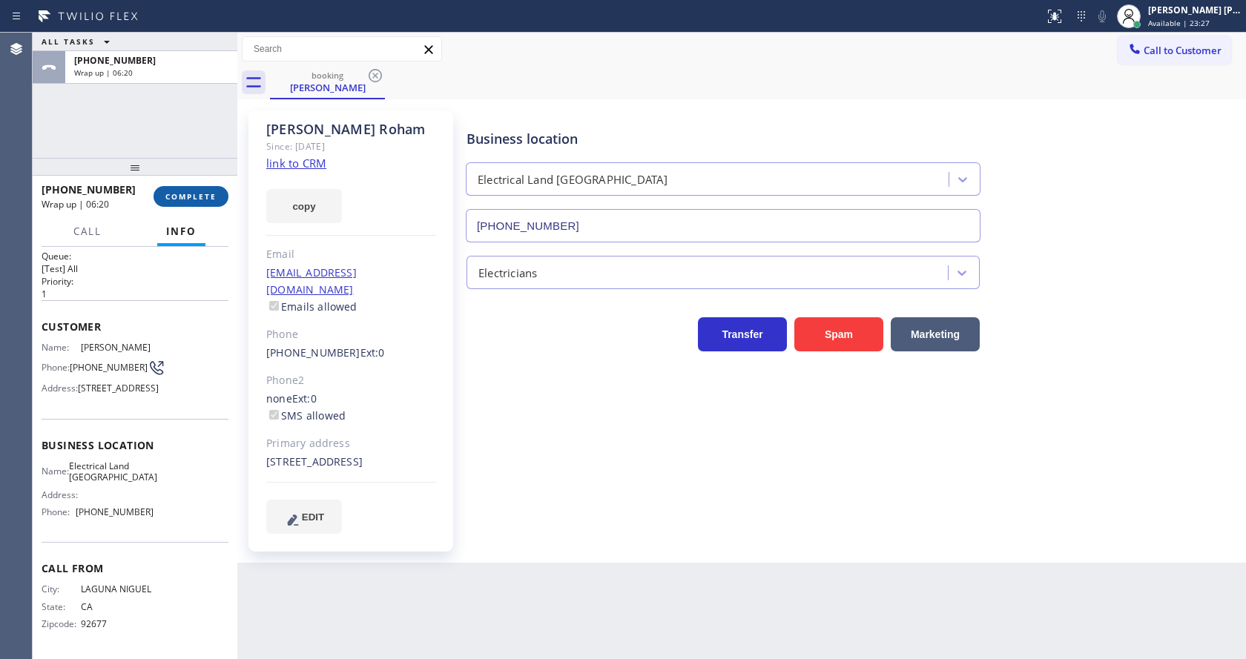
click at [180, 197] on span "COMPLETE" at bounding box center [190, 196] width 51 height 10
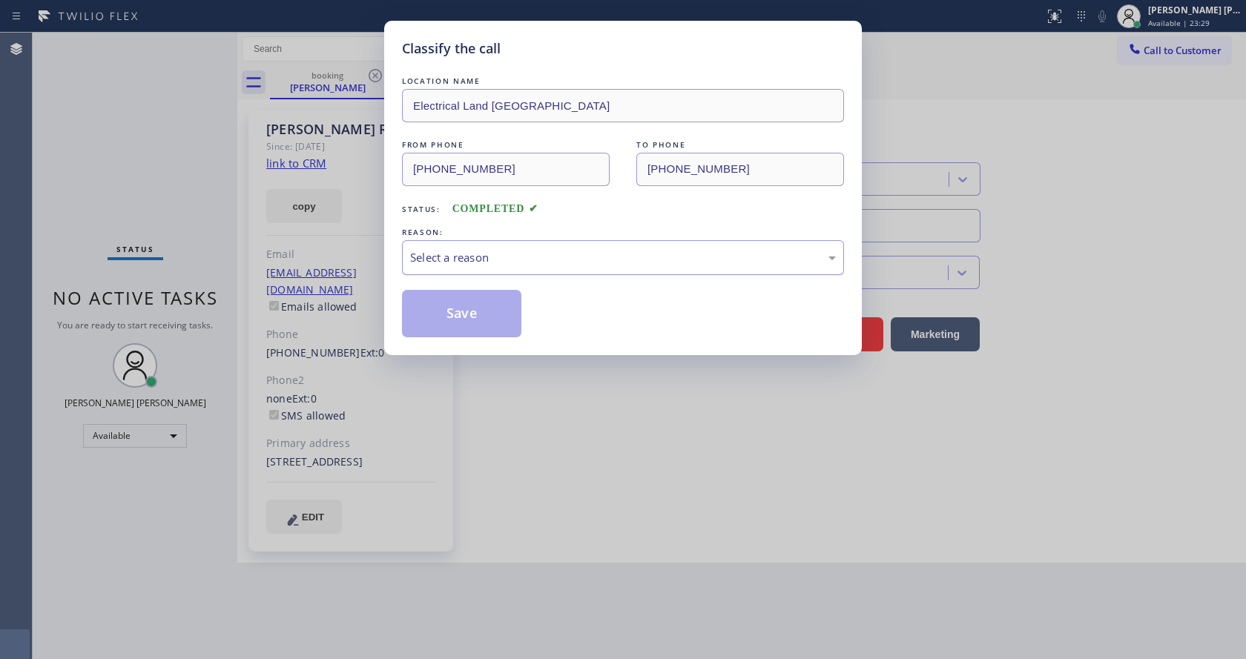
click at [464, 252] on div "Select a reason" at bounding box center [623, 257] width 426 height 17
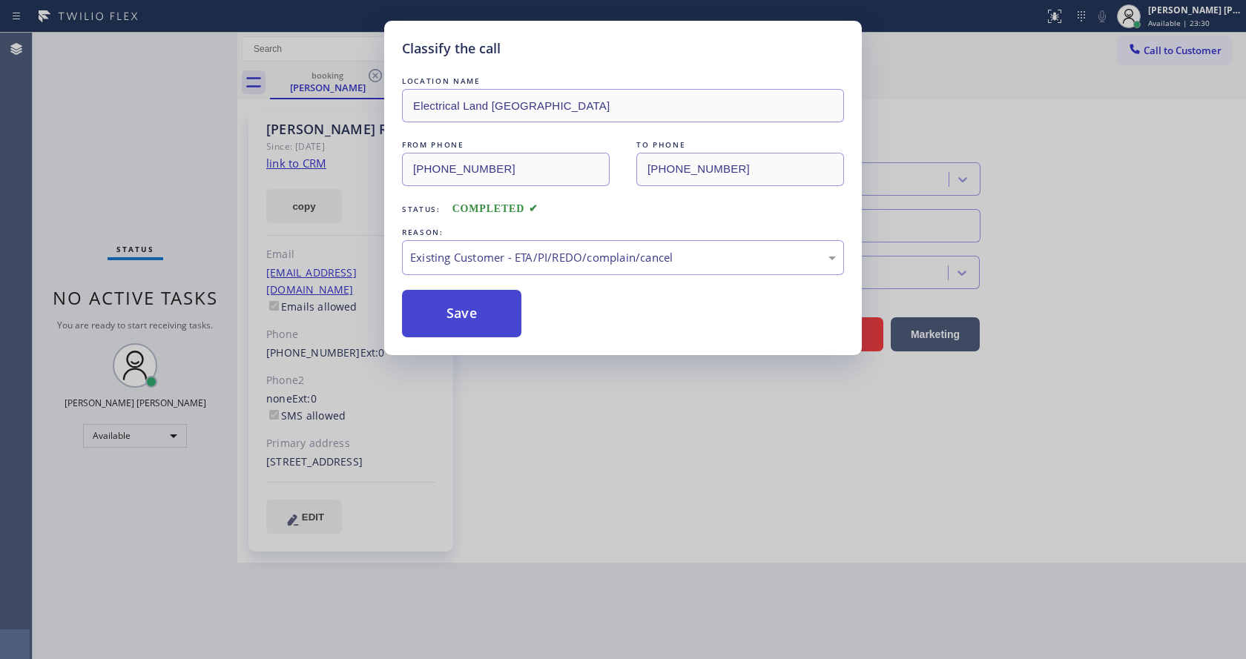
click at [455, 312] on button "Save" at bounding box center [461, 313] width 119 height 47
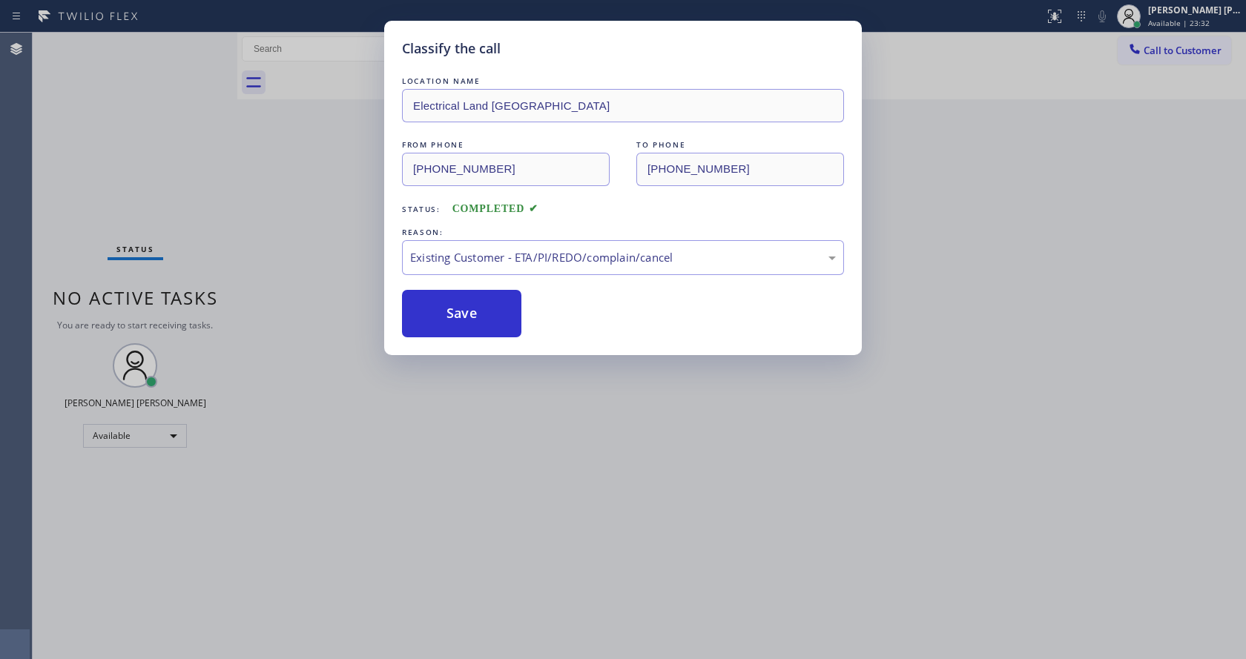
click at [557, 525] on div "Classify the call LOCATION NAME Electrical Land [GEOGRAPHIC_DATA] FROM PHONE [P…" at bounding box center [623, 329] width 1246 height 659
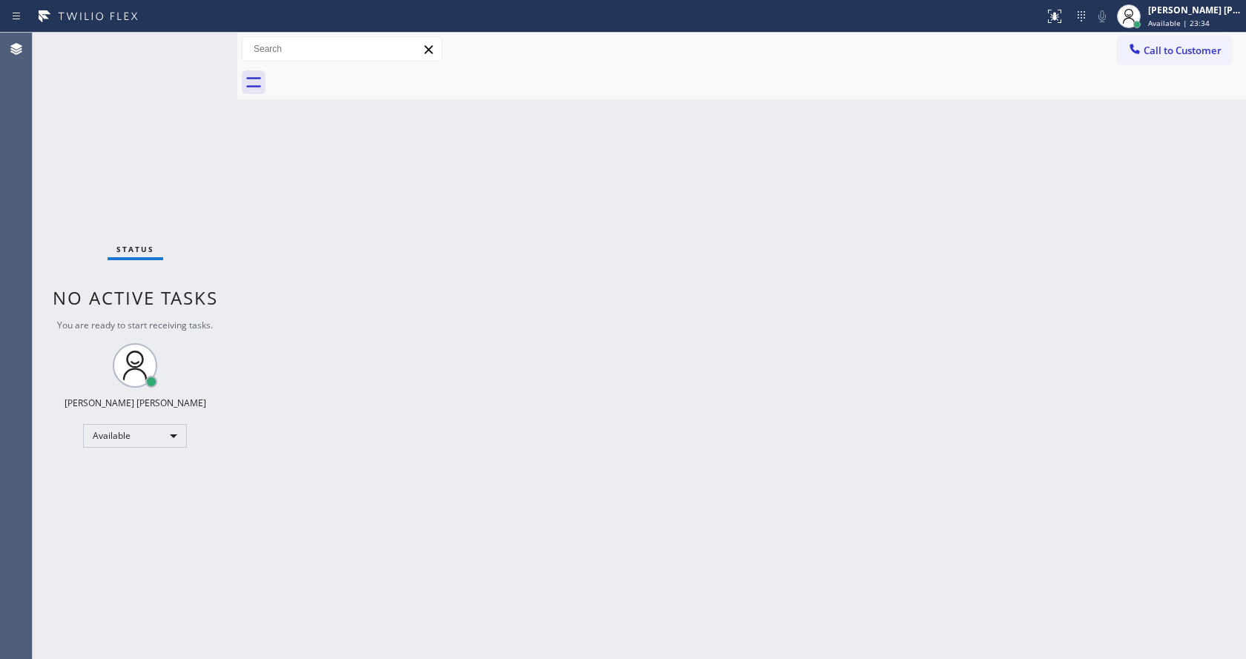
click at [274, 246] on div "Back to Dashboard Change Sender ID Customers Technicians Select a contact Outbo…" at bounding box center [741, 346] width 1009 height 627
drag, startPoint x: 250, startPoint y: 310, endPoint x: 258, endPoint y: 315, distance: 9.7
click at [251, 310] on div "Back to Dashboard Change Sender ID Customers Technicians Select a contact Outbo…" at bounding box center [741, 346] width 1009 height 627
click at [237, 306] on div at bounding box center [237, 346] width 0 height 627
click at [205, 41] on div "Status No active tasks You are ready to start receiving tasks. [PERSON_NAME] [P…" at bounding box center [135, 346] width 205 height 627
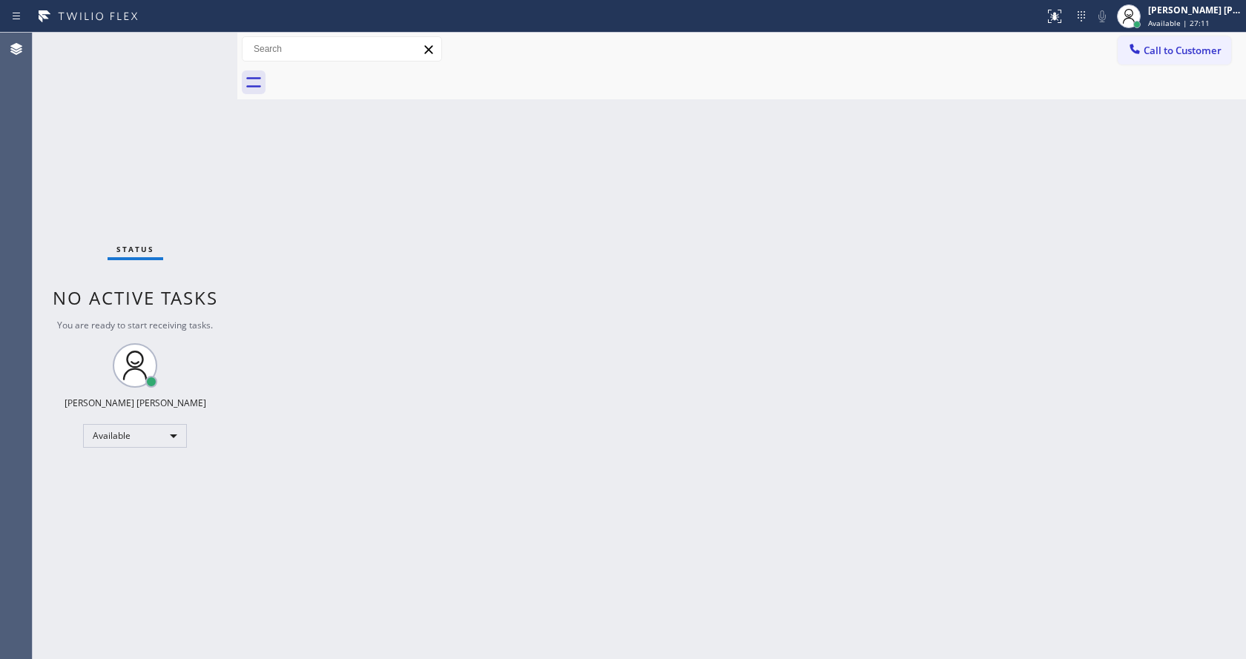
click at [125, 7] on icon at bounding box center [88, 16] width 111 height 24
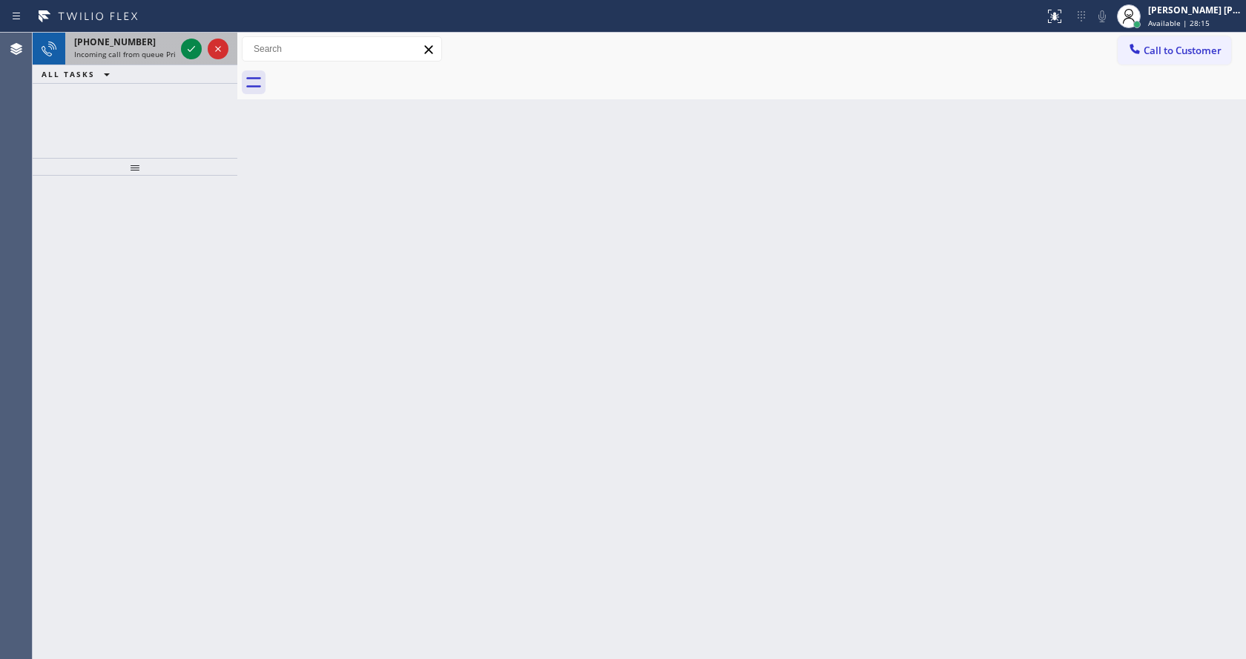
click at [139, 46] on div "[PHONE_NUMBER]" at bounding box center [124, 42] width 101 height 13
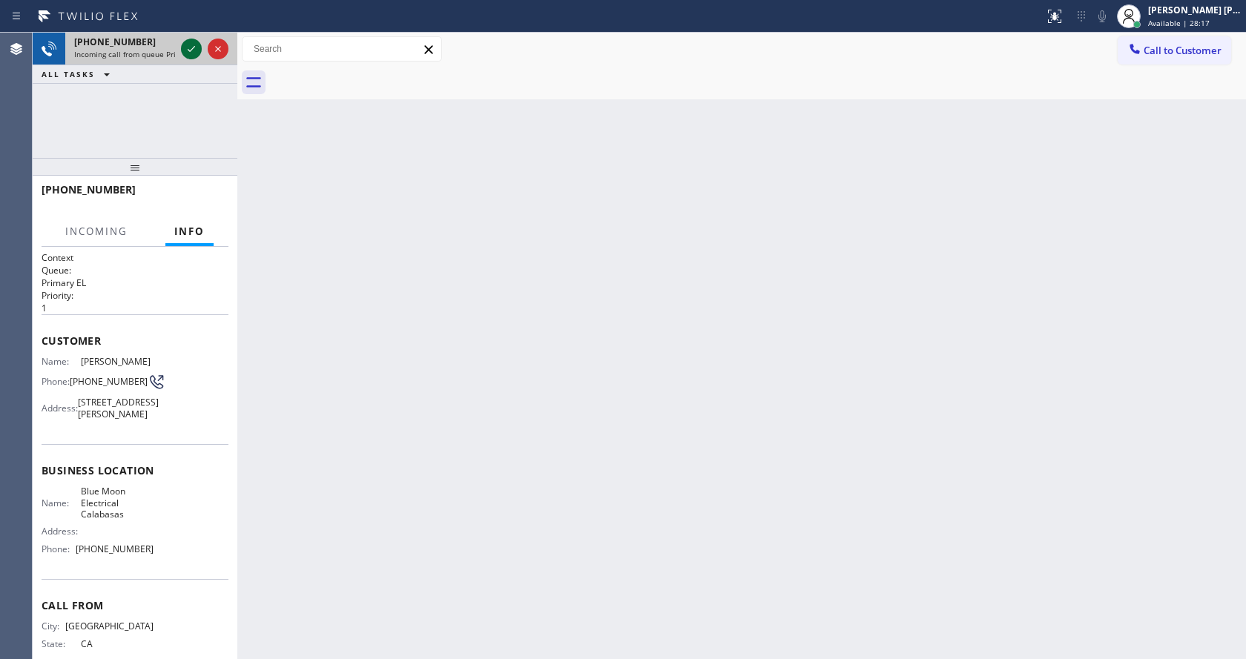
click at [192, 53] on icon at bounding box center [191, 49] width 18 height 18
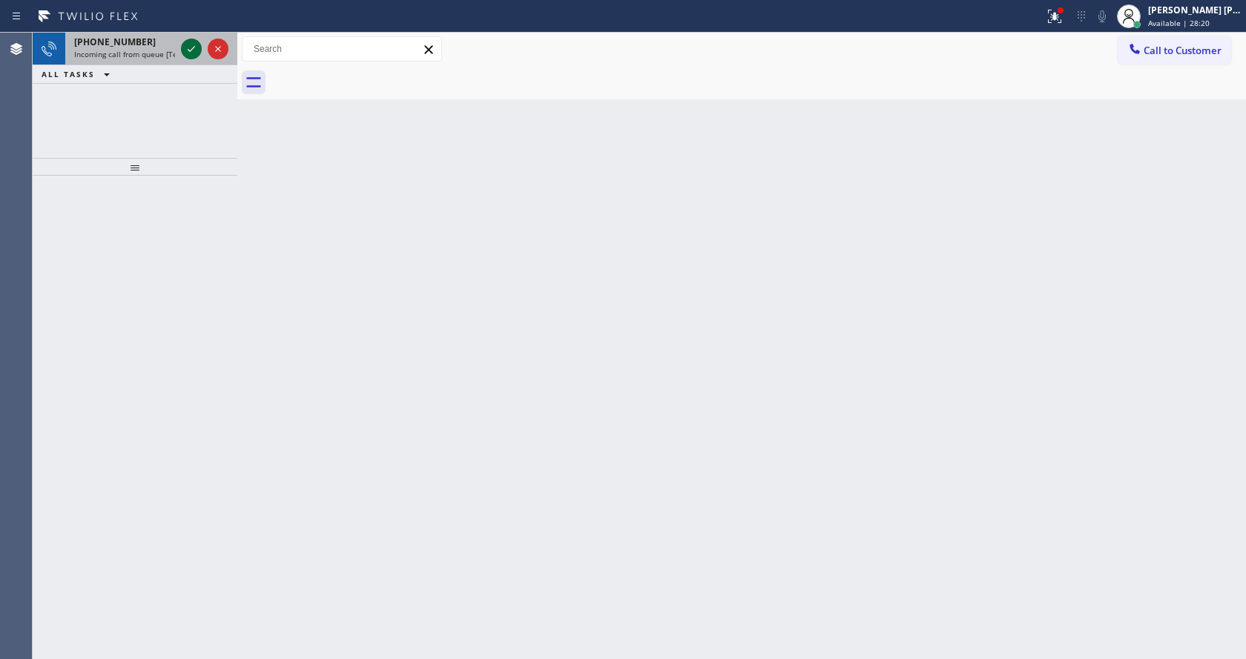
click at [192, 52] on icon at bounding box center [191, 49] width 18 height 18
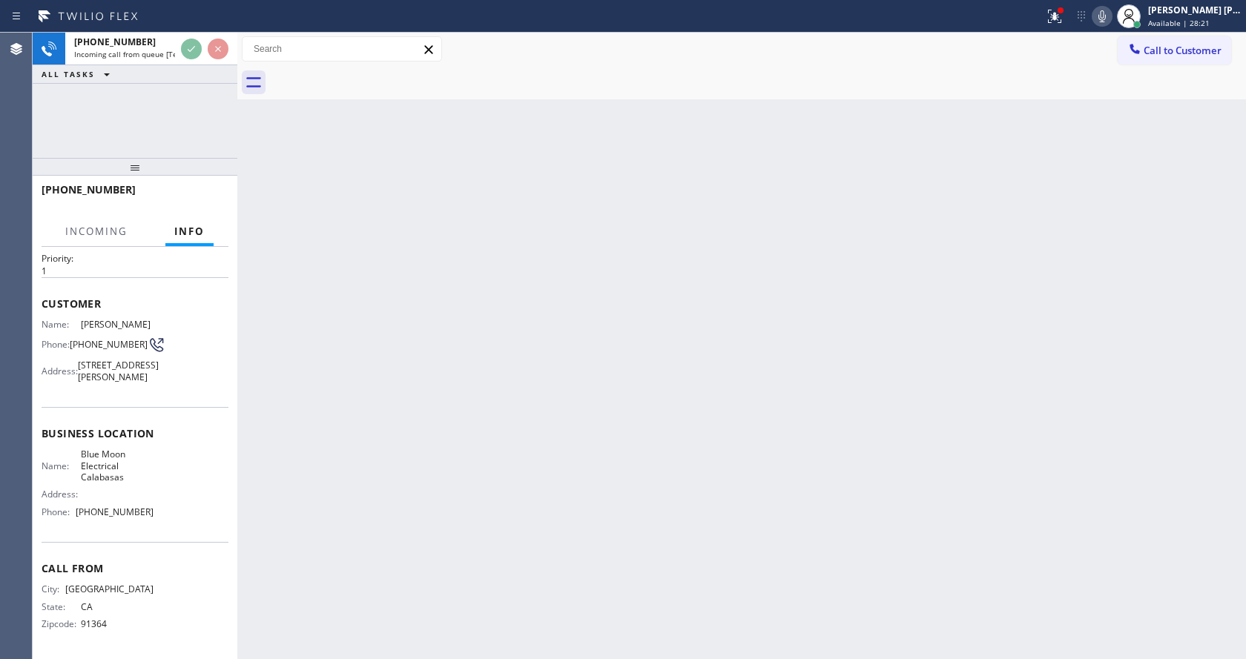
scroll to position [65, 0]
click at [556, 382] on div "Back to Dashboard Change Sender ID Customers Technicians Select a contact Outbo…" at bounding box center [741, 346] width 1009 height 627
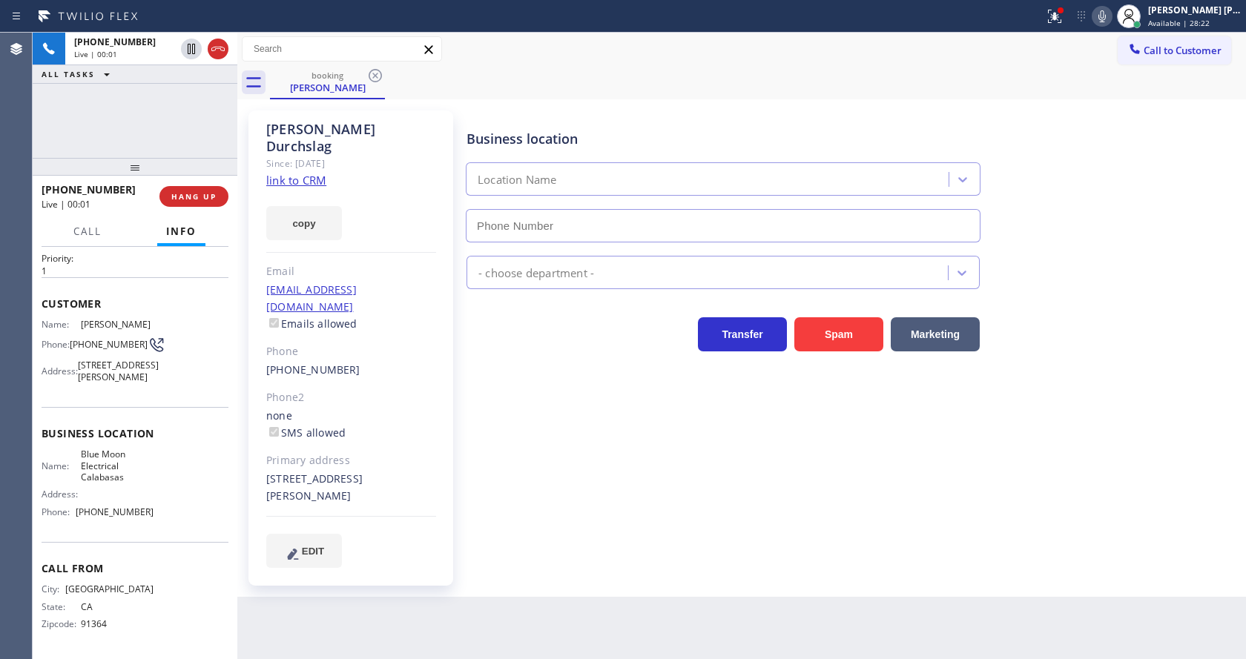
type input "[PHONE_NUMBER]"
click at [1106, 12] on icon at bounding box center [1102, 16] width 7 height 12
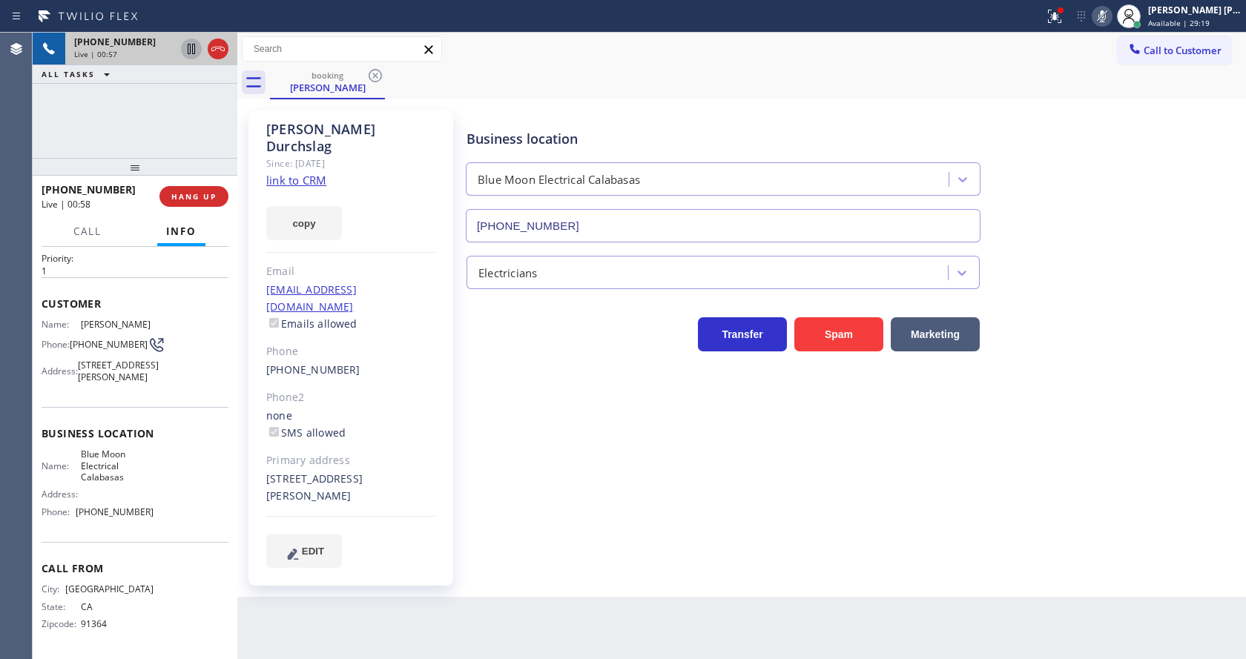
click at [189, 45] on icon at bounding box center [191, 49] width 18 height 18
click at [649, 521] on div "Business location Blue Moon Electrical Calabasas [PHONE_NUMBER] Electricians Tr…" at bounding box center [853, 338] width 779 height 449
click at [314, 173] on link "link to CRM" at bounding box center [296, 180] width 60 height 15
click at [188, 45] on icon at bounding box center [191, 49] width 10 height 10
click at [1111, 20] on icon at bounding box center [1102, 16] width 18 height 18
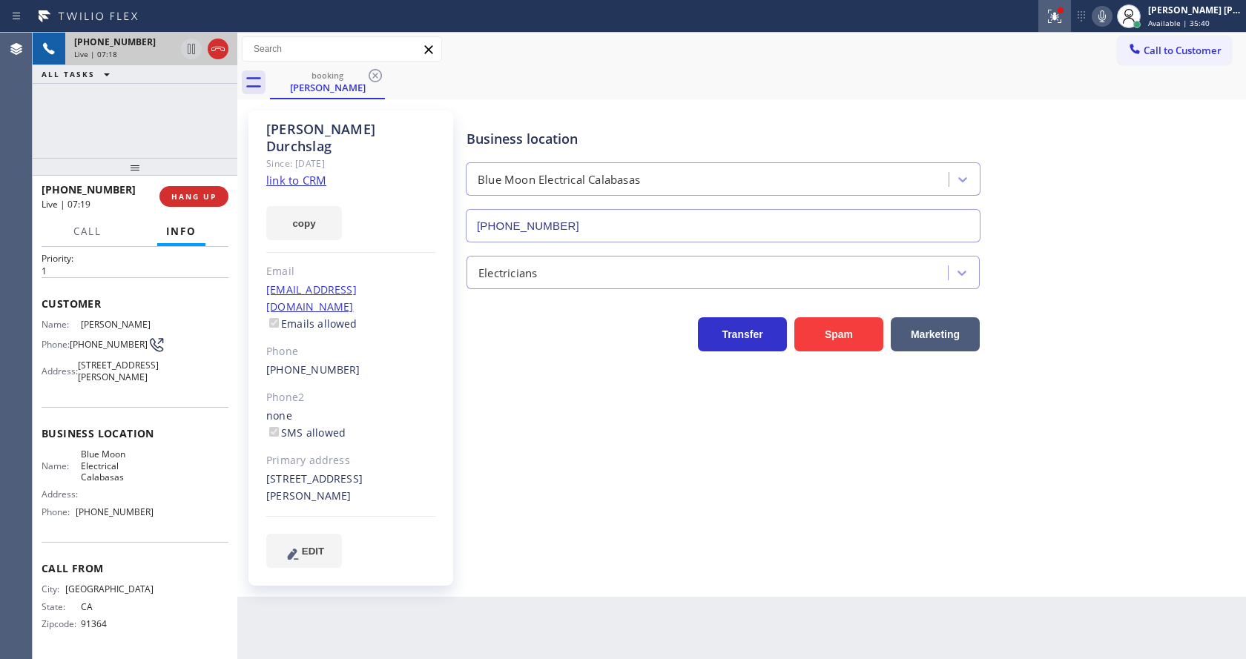
click at [1064, 19] on icon at bounding box center [1055, 16] width 18 height 18
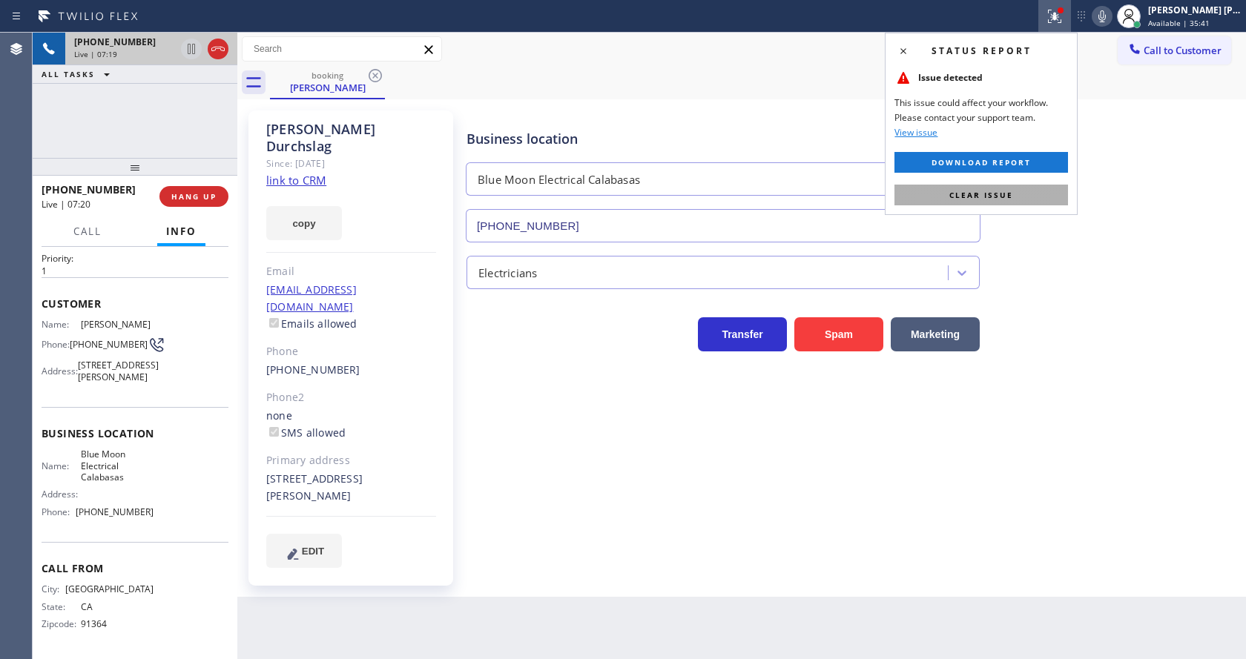
click at [998, 193] on span "Clear issue" at bounding box center [981, 195] width 64 height 10
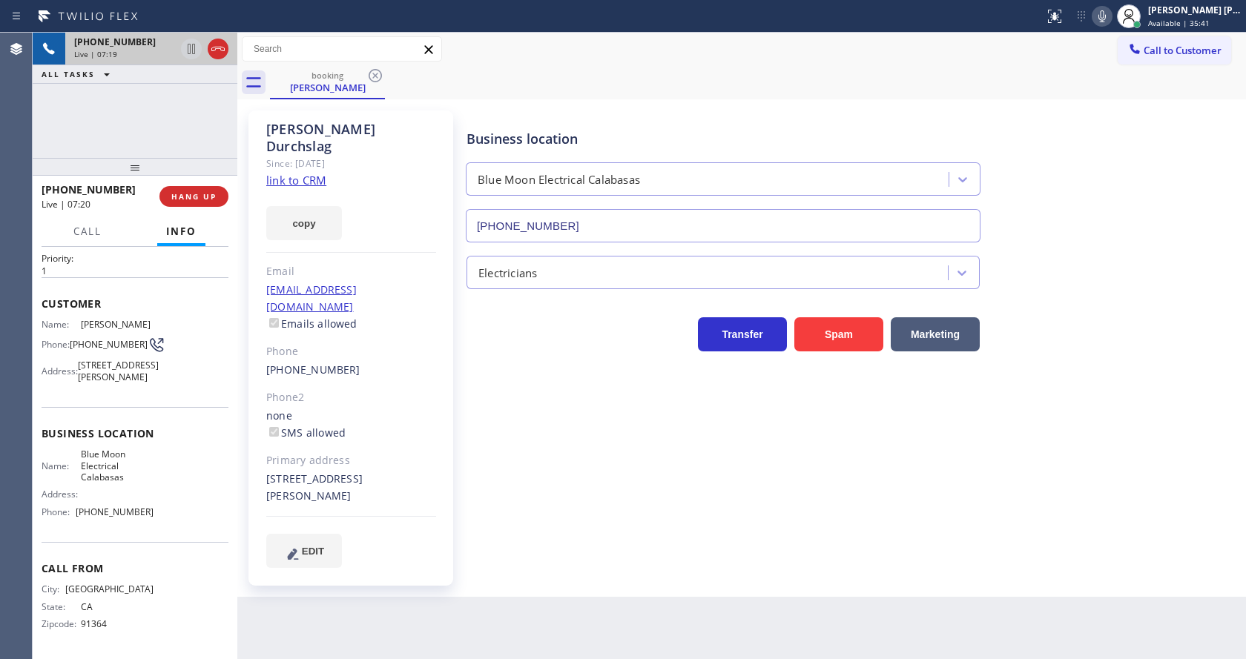
click at [1083, 174] on div "Business location Blue Moon Electrical Calabasas [PHONE_NUMBER]" at bounding box center [853, 175] width 779 height 134
click at [542, 536] on div "Business location Blue Moon Electrical Calabasas [PHONE_NUMBER] Electricians Tr…" at bounding box center [853, 353] width 779 height 479
click at [531, 447] on div "Business location Blue Moon Electrical Calabasas [PHONE_NUMBER] Electricians Tr…" at bounding box center [853, 338] width 779 height 449
click at [612, 544] on div "Business location Blue Moon Electrical Calabasas [PHONE_NUMBER] Electricians Tr…" at bounding box center [853, 353] width 779 height 479
drag, startPoint x: 628, startPoint y: 542, endPoint x: 595, endPoint y: 556, distance: 35.3
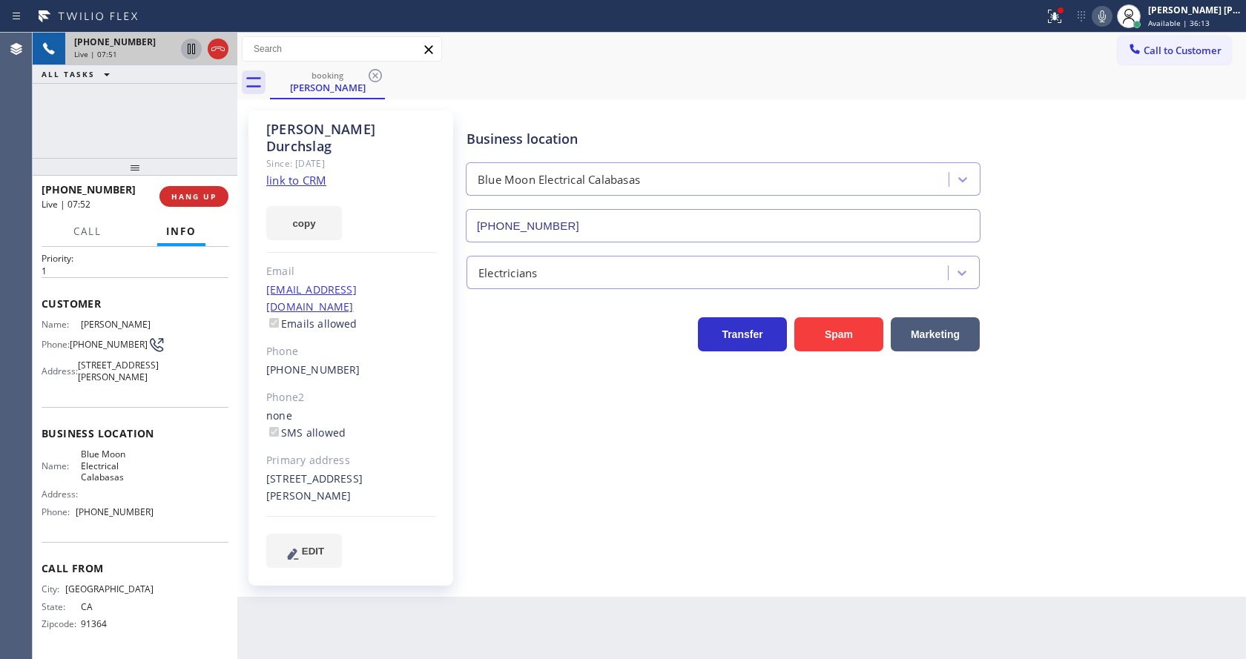
click at [628, 542] on div "Business location Blue Moon Electrical Calabasas [PHONE_NUMBER] Electricians Tr…" at bounding box center [853, 353] width 779 height 479
click at [404, 389] on div "Phone2" at bounding box center [351, 397] width 170 height 17
click at [89, 234] on span "Call" at bounding box center [87, 231] width 28 height 13
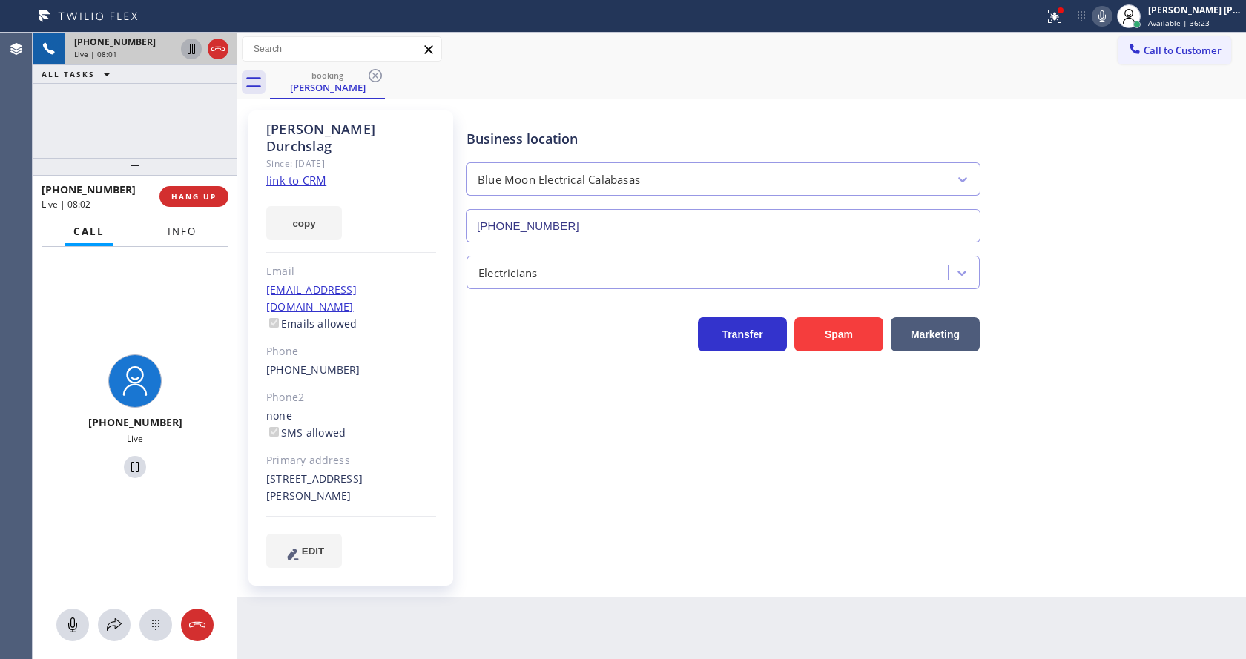
click at [177, 231] on span "Info" at bounding box center [182, 231] width 29 height 13
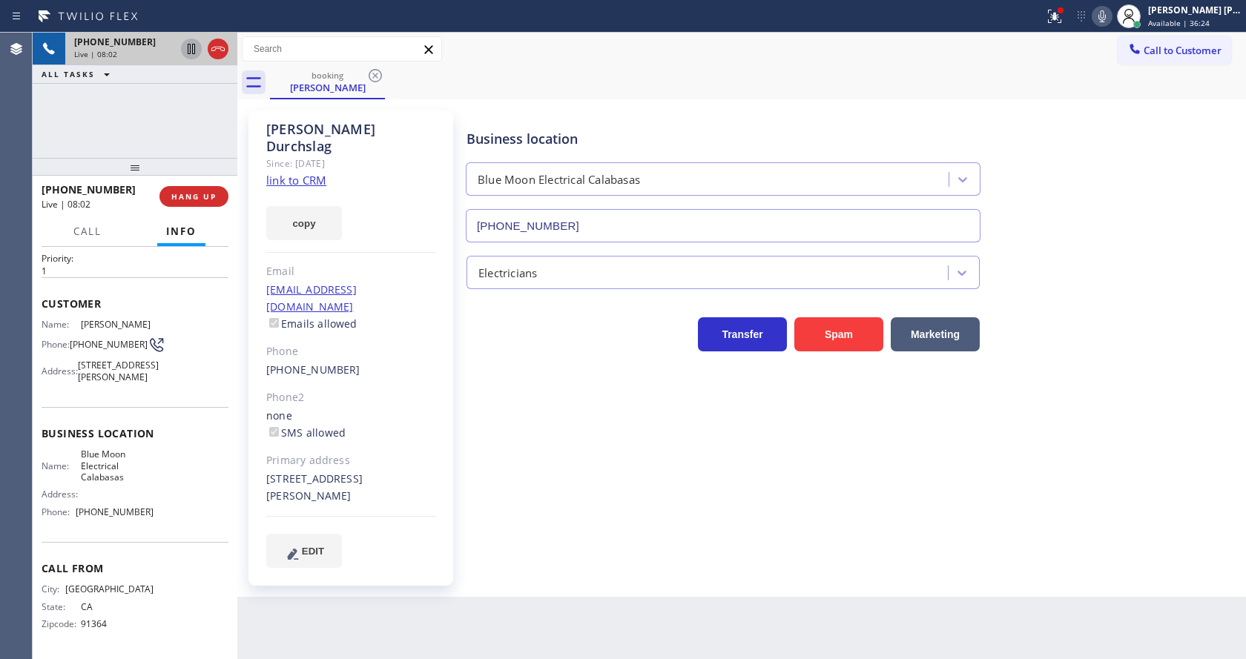
click at [456, 360] on div "[PERSON_NAME] Since: [DATE] link to CRM copy Email [EMAIL_ADDRESS][DOMAIN_NAME]…" at bounding box center [352, 348] width 223 height 490
drag, startPoint x: 683, startPoint y: 596, endPoint x: 654, endPoint y: 561, distance: 44.7
click at [683, 596] on div "Back to Dashboard Change Sender ID Customers Technicians Select a contact Outbo…" at bounding box center [741, 346] width 1009 height 627
click at [195, 194] on span "HANG UP" at bounding box center [193, 196] width 45 height 10
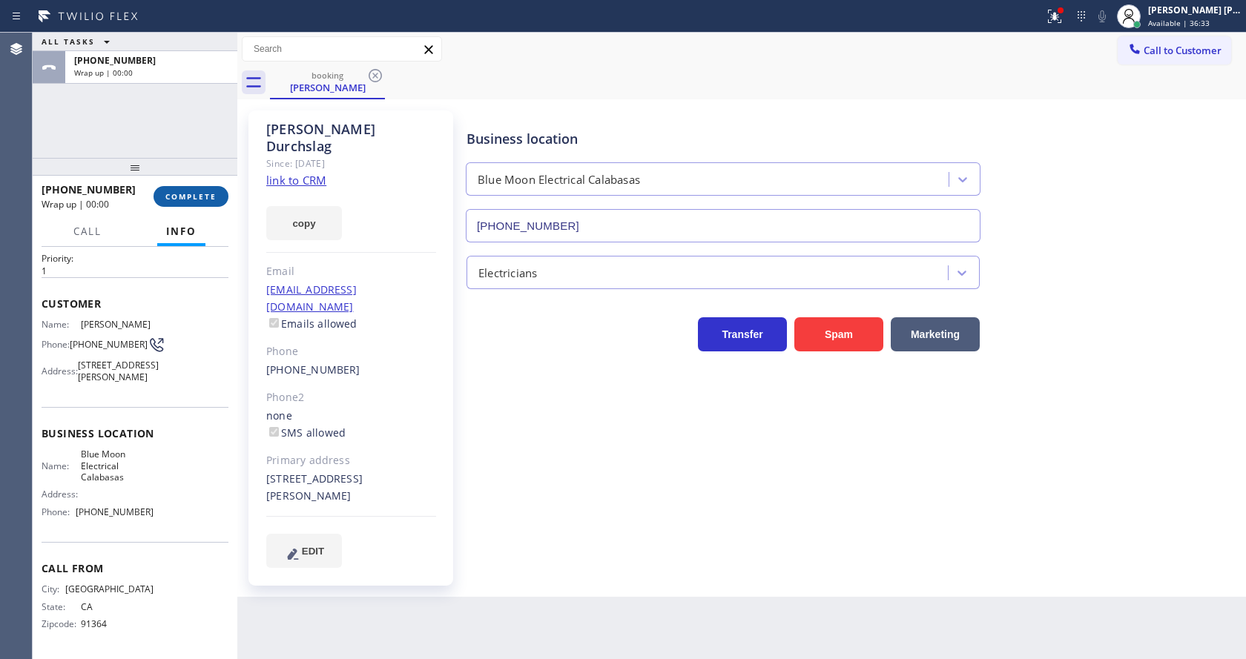
click at [195, 194] on span "COMPLETE" at bounding box center [190, 196] width 51 height 10
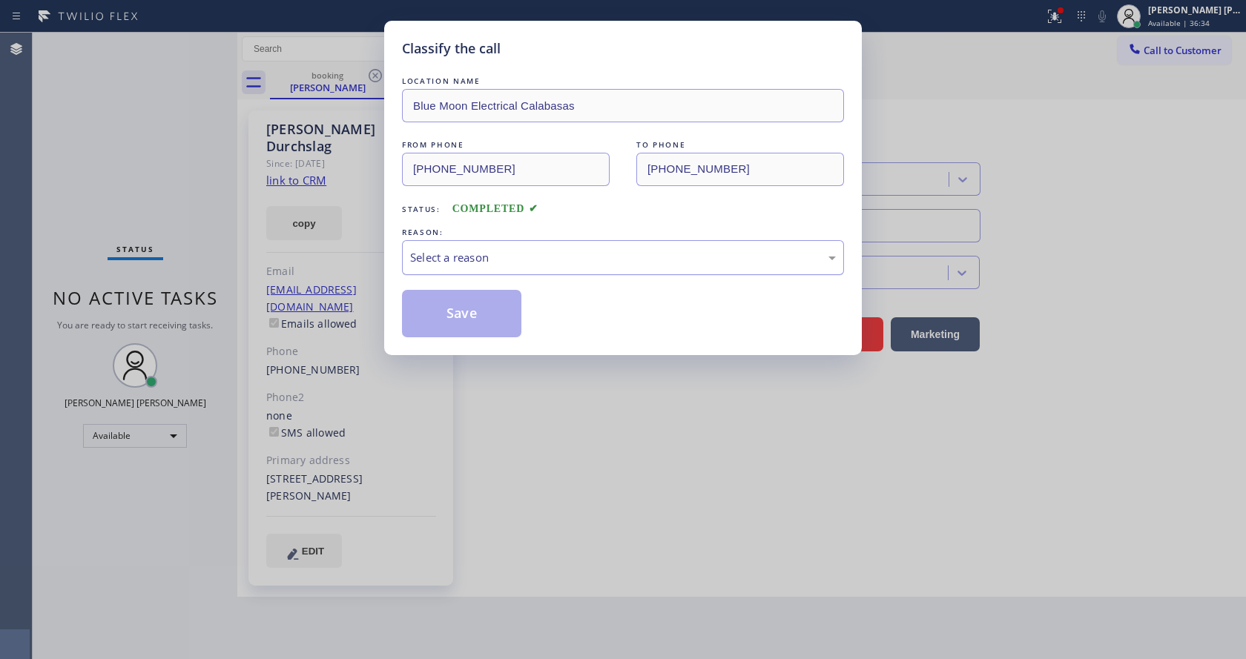
click at [536, 257] on div "Select a reason" at bounding box center [623, 257] width 426 height 17
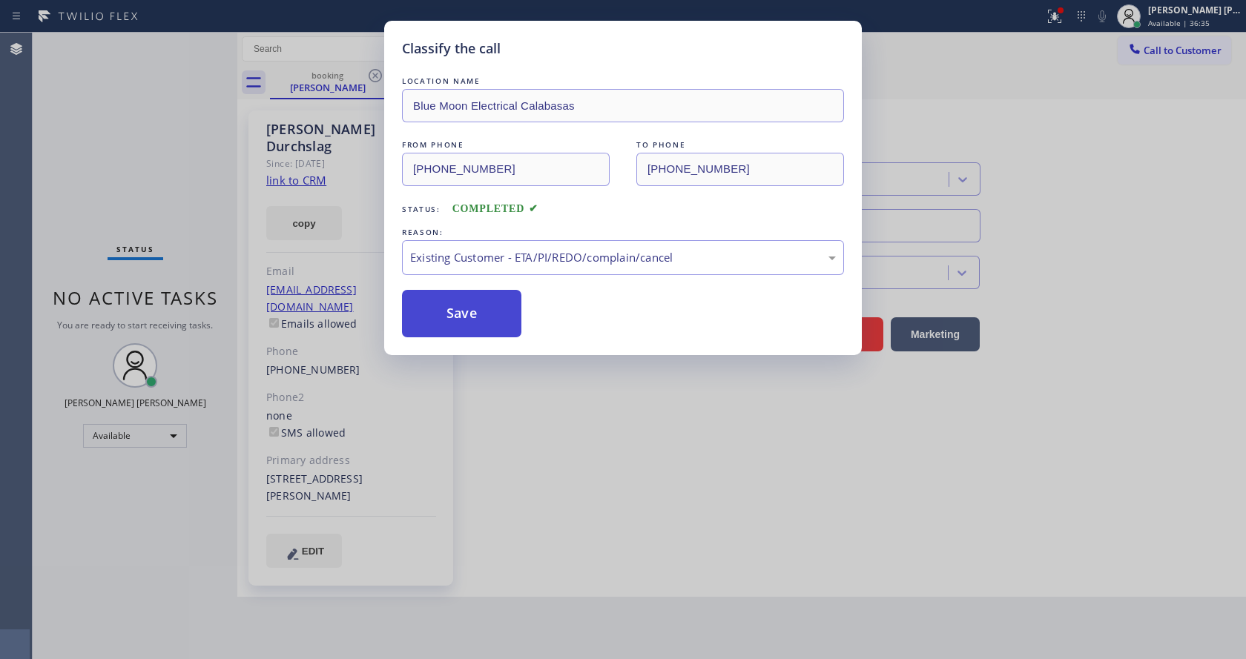
click at [454, 318] on button "Save" at bounding box center [461, 313] width 119 height 47
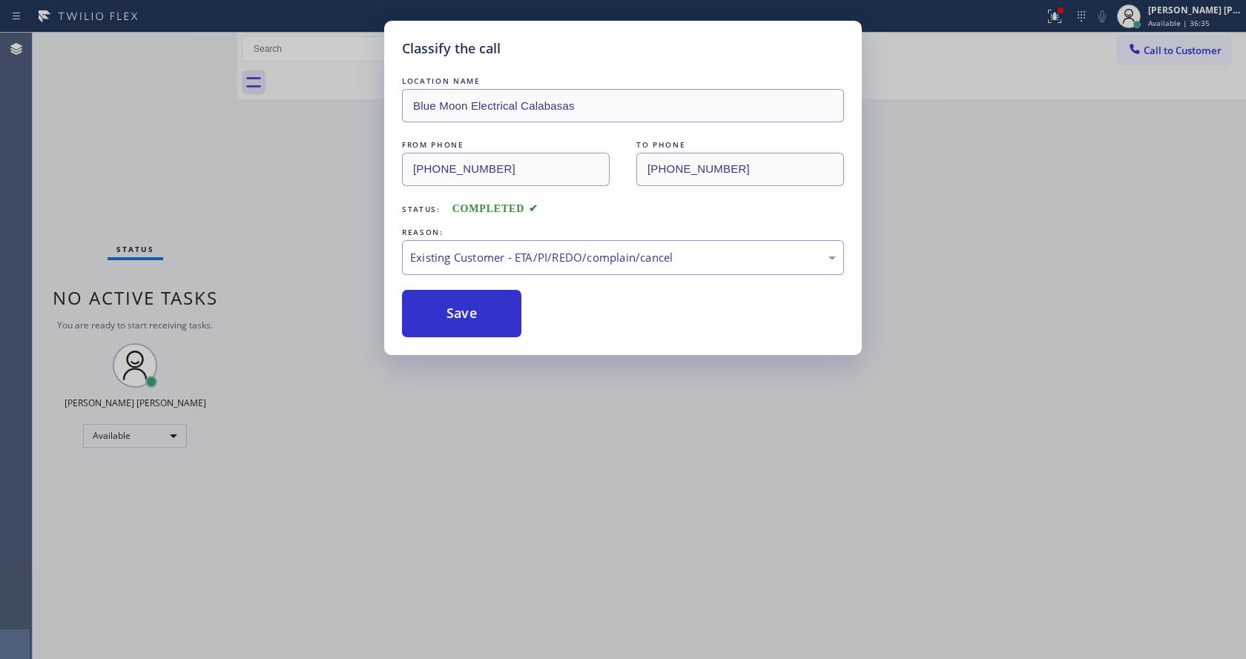
click at [549, 536] on div "Classify the call LOCATION NAME Blue Moon Electrical Calabasas FROM PHONE [PHON…" at bounding box center [623, 329] width 1246 height 659
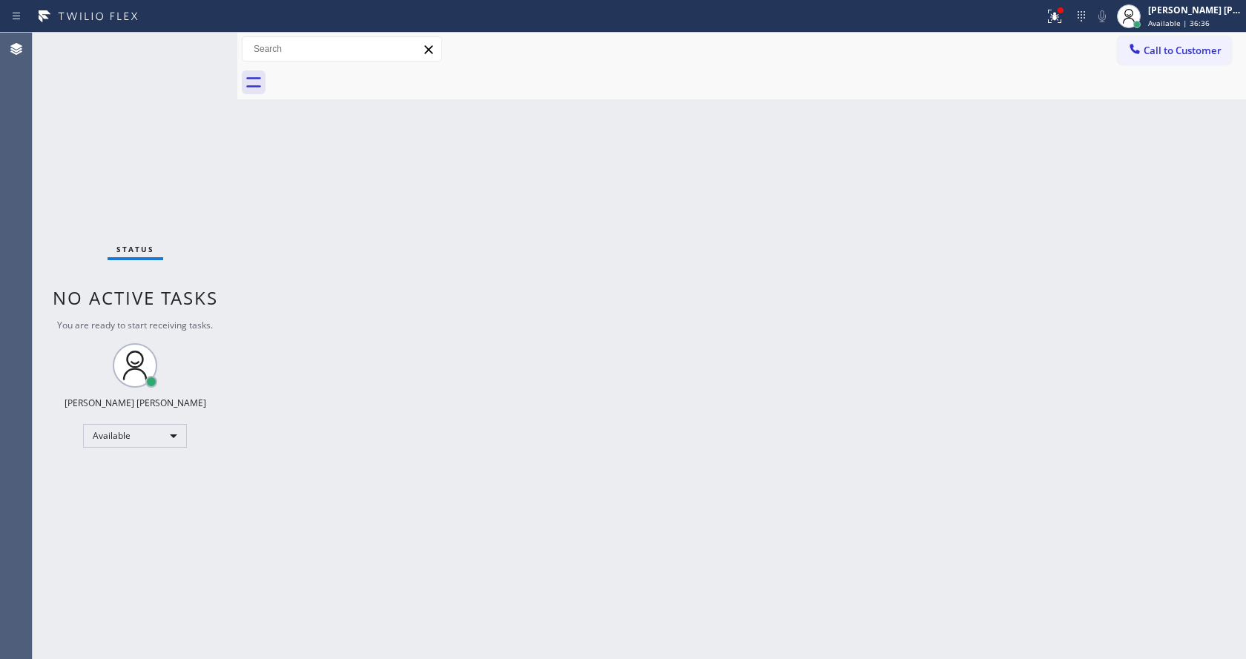
drag, startPoint x: 217, startPoint y: 213, endPoint x: 227, endPoint y: 154, distance: 59.4
click at [219, 212] on div "Status No active tasks You are ready to start receiving tasks. [PERSON_NAME] [P…" at bounding box center [135, 346] width 205 height 627
click at [1071, 16] on div at bounding box center [1054, 16] width 33 height 18
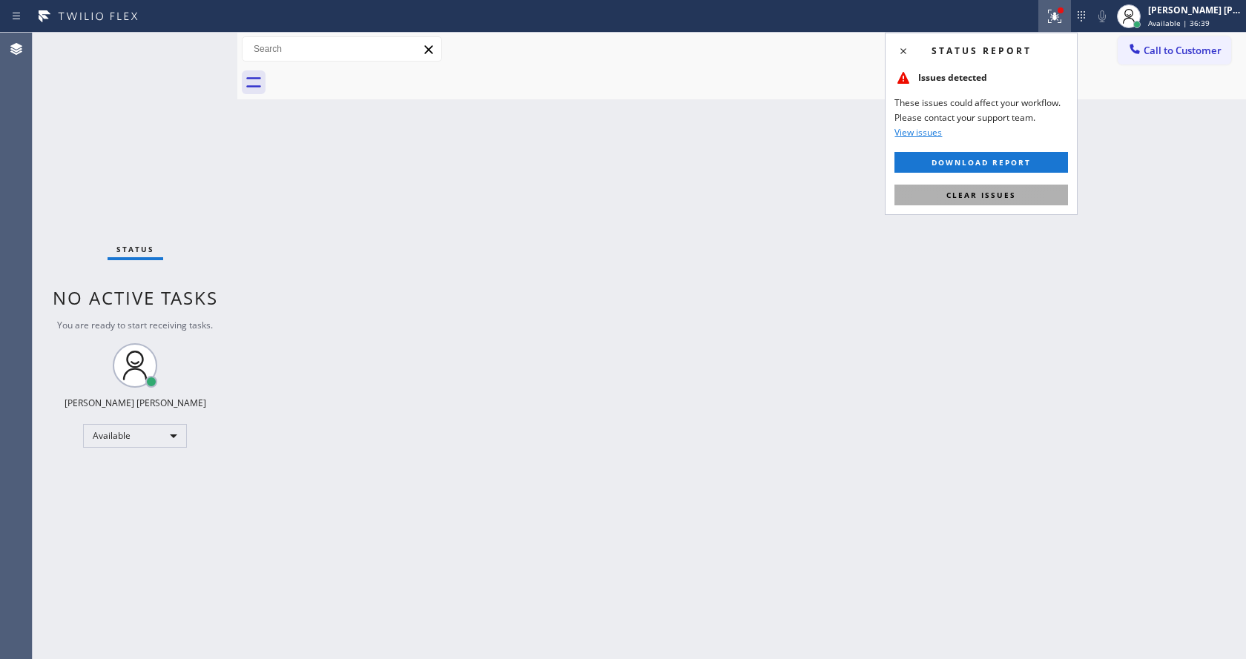
click at [1012, 197] on span "Clear issues" at bounding box center [981, 195] width 70 height 10
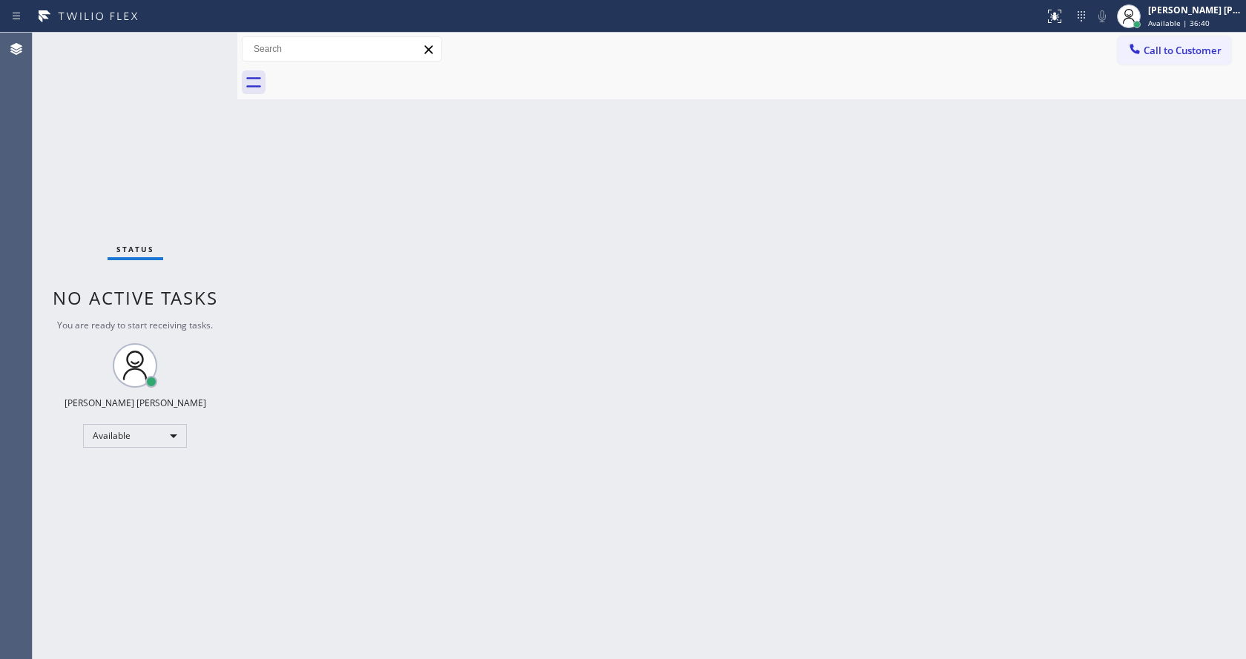
click at [746, 471] on div "Back to Dashboard Change Sender ID Customers Technicians Select a contact Outbo…" at bounding box center [741, 346] width 1009 height 627
drag, startPoint x: 145, startPoint y: 131, endPoint x: 591, endPoint y: 151, distance: 446.2
click at [152, 131] on div "Status No active tasks You are ready to start receiving tasks. [PERSON_NAME] [P…" at bounding box center [135, 346] width 205 height 627
click at [1177, 28] on div "[PERSON_NAME] [PERSON_NAME] Available | 36:49" at bounding box center [1195, 16] width 101 height 26
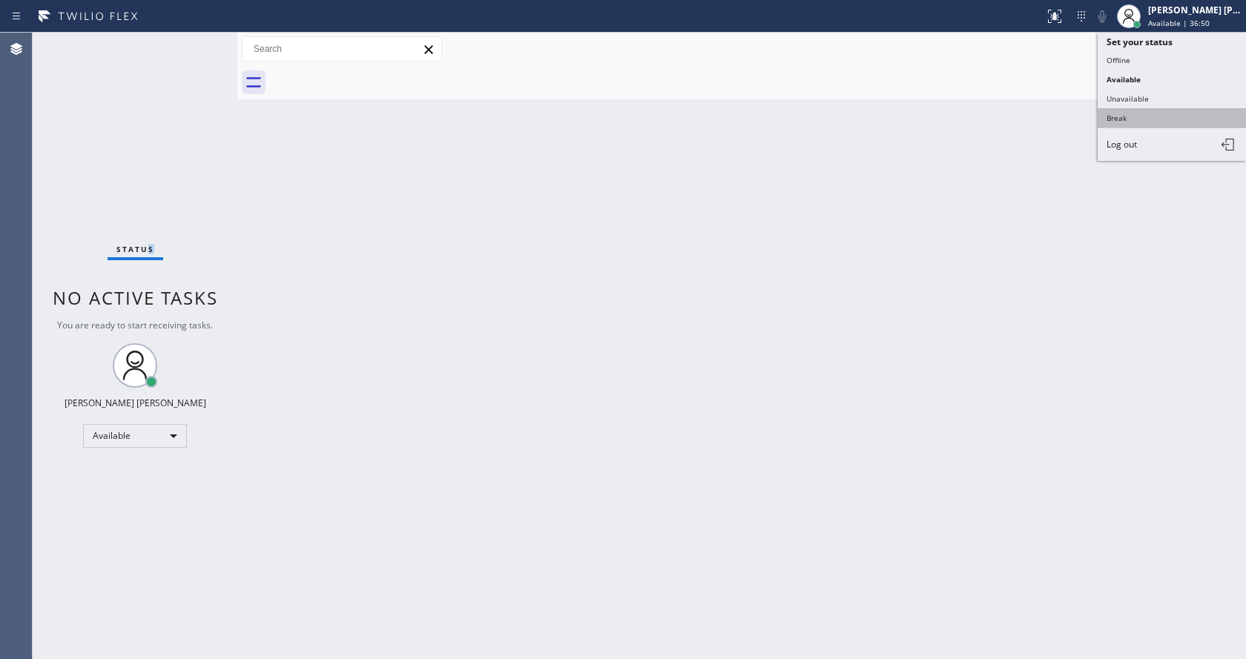
click at [1168, 125] on button "Break" at bounding box center [1172, 117] width 148 height 19
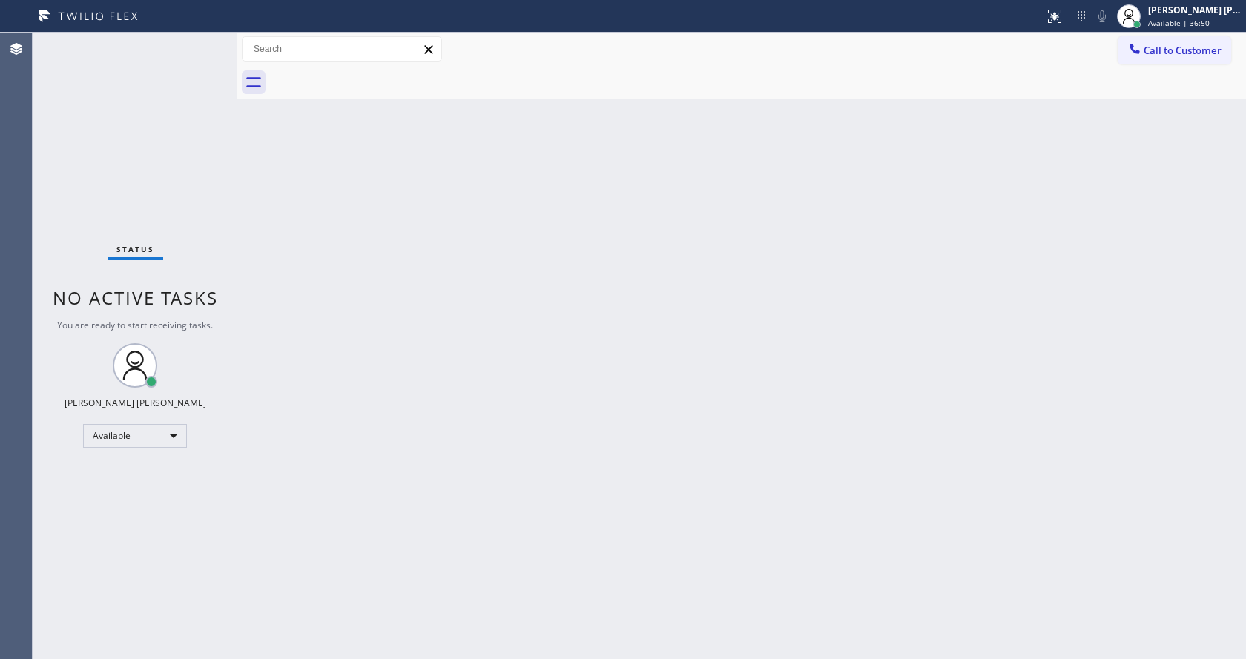
click at [673, 463] on div "Back to Dashboard Change Sender ID Customers Technicians Select a contact Outbo…" at bounding box center [741, 346] width 1009 height 627
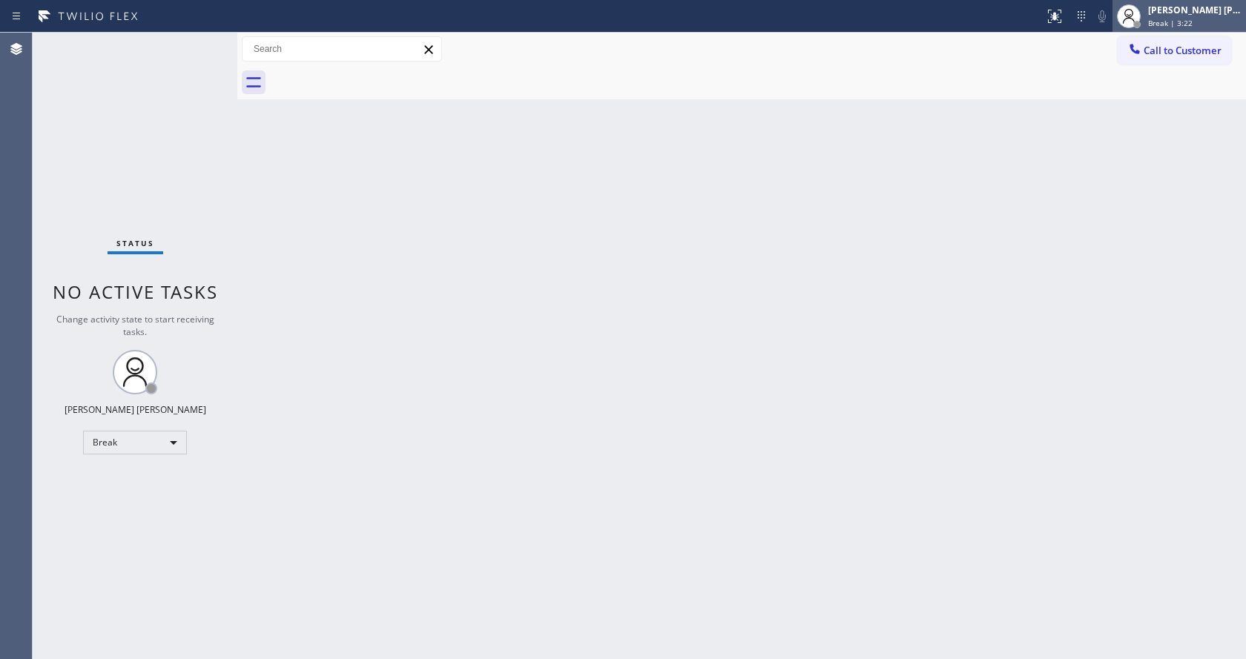
click at [1190, 14] on div "[PERSON_NAME] [PERSON_NAME]" at bounding box center [1194, 10] width 93 height 13
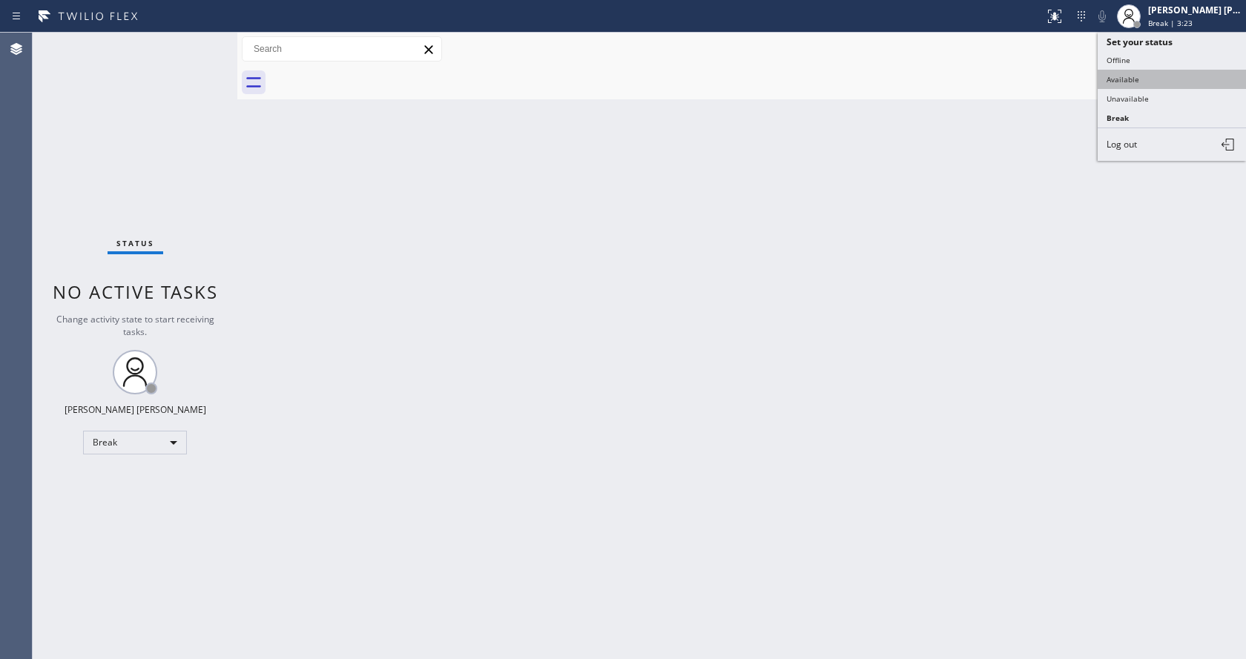
click at [1150, 73] on button "Available" at bounding box center [1172, 79] width 148 height 19
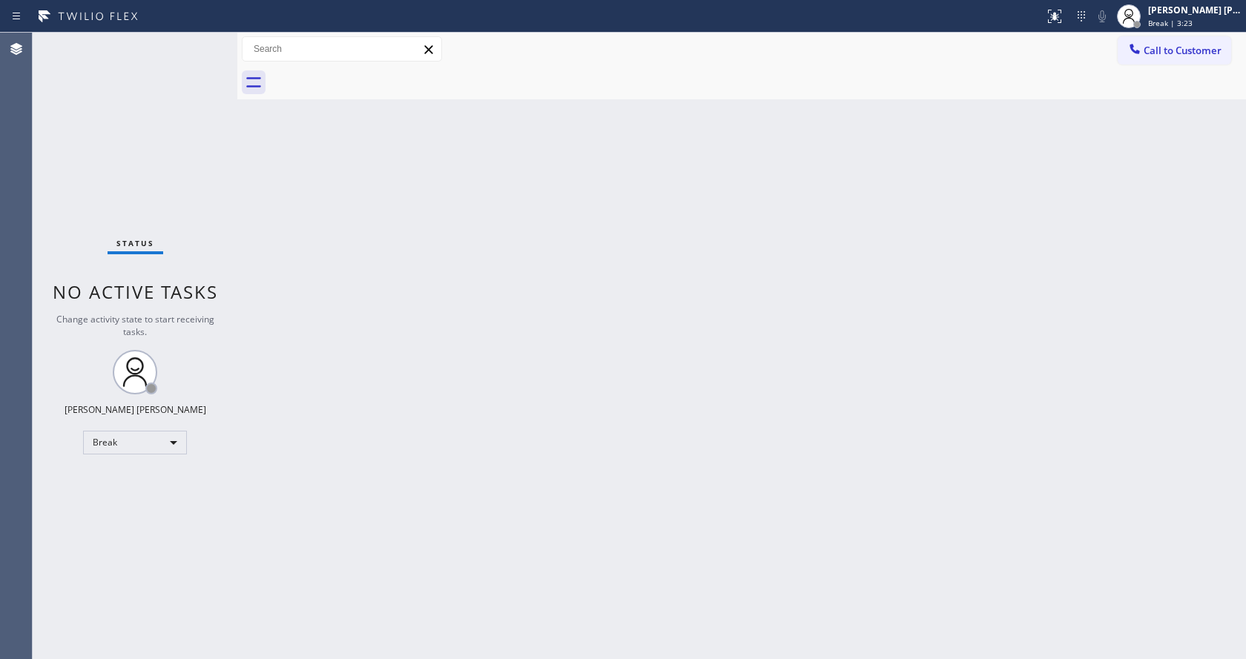
click at [332, 534] on div "Back to Dashboard Change Sender ID Customers Technicians Select a contact Outbo…" at bounding box center [741, 346] width 1009 height 627
click at [325, 352] on div "Back to Dashboard Change Sender ID Customers Technicians Select a contact Outbo…" at bounding box center [741, 346] width 1009 height 627
click at [462, 500] on div "Back to Dashboard Change Sender ID Customers Technicians Select a contact Outbo…" at bounding box center [741, 346] width 1009 height 627
click at [411, 356] on div "Back to Dashboard Change Sender ID Customers Technicians Select a contact Outbo…" at bounding box center [741, 346] width 1009 height 627
click at [204, 40] on div "Status No active tasks You are ready to start receiving tasks. [PERSON_NAME] [P…" at bounding box center [135, 346] width 205 height 627
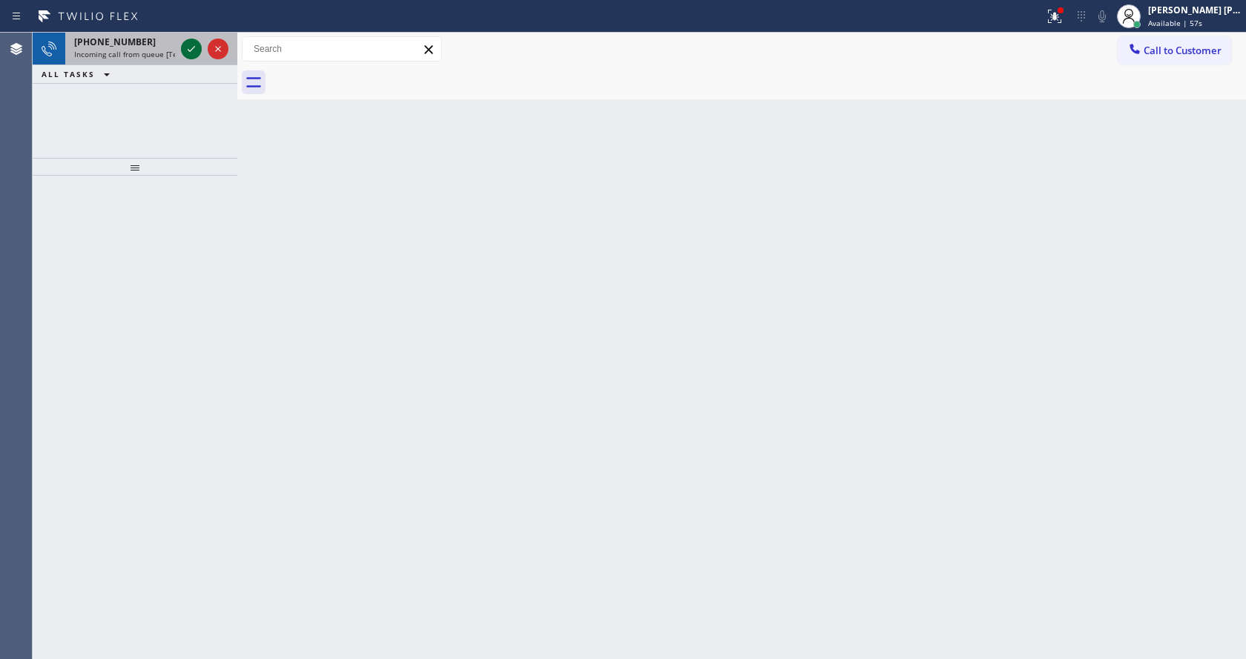
click at [193, 47] on icon at bounding box center [191, 49] width 18 height 18
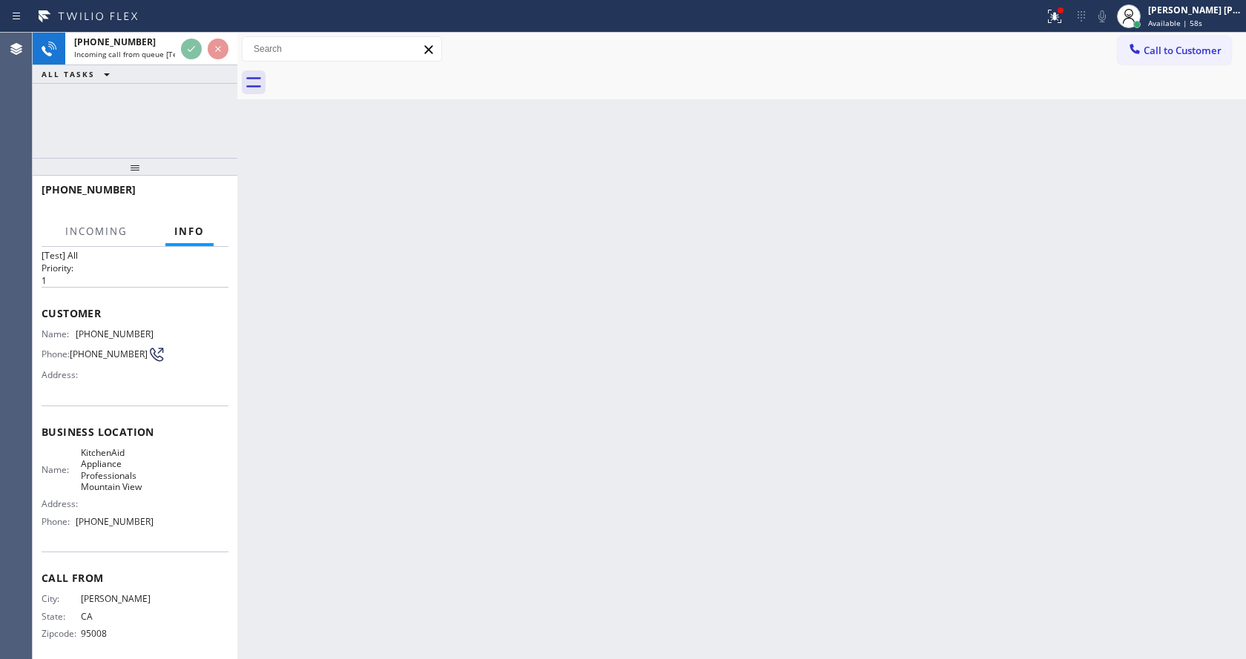
scroll to position [42, 0]
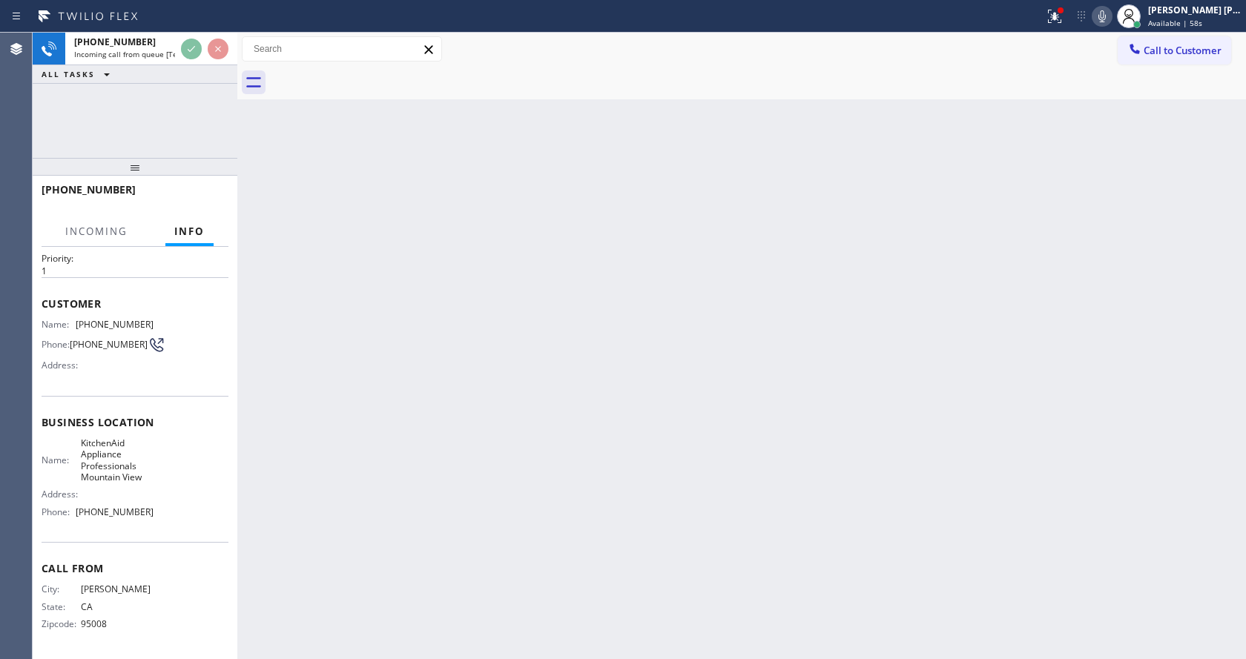
click at [706, 414] on div "Back to Dashboard Change Sender ID Customers Technicians Select a contact Outbo…" at bounding box center [741, 346] width 1009 height 627
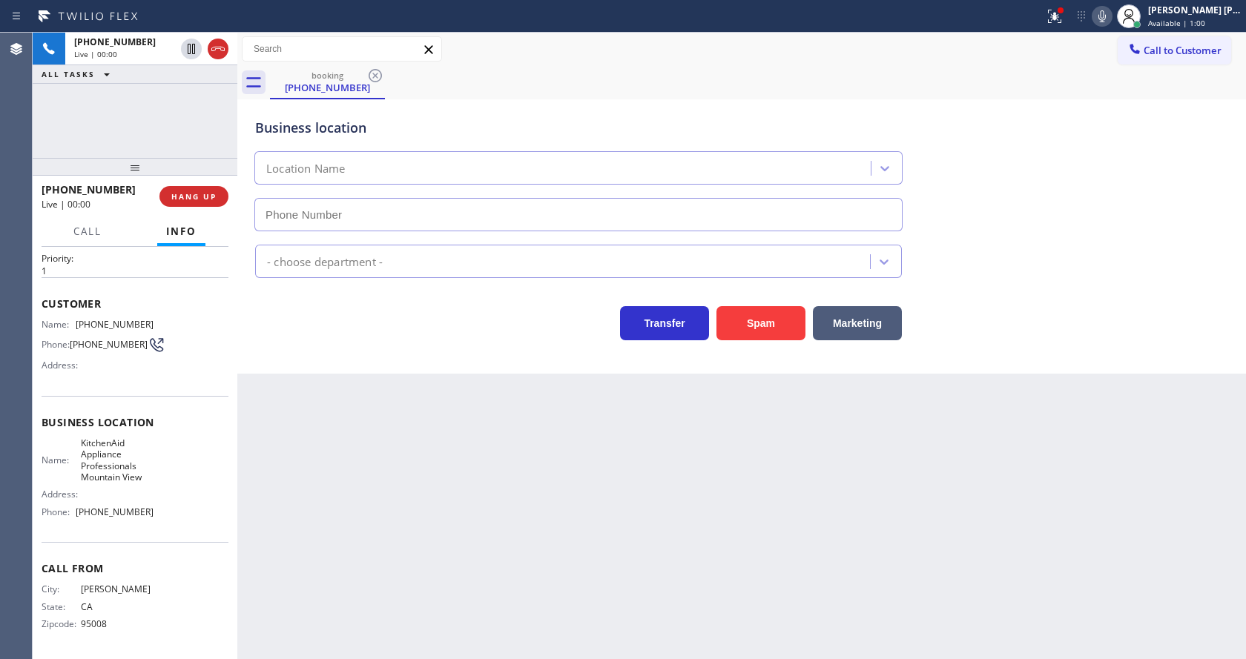
type input "[PHONE_NUMBER]"
drag, startPoint x: 372, startPoint y: 353, endPoint x: 243, endPoint y: 255, distance: 162.0
click at [372, 353] on div "Business location KitchenAid Appliance Professionals Mountain View [PHONE_NUMBE…" at bounding box center [741, 236] width 1009 height 274
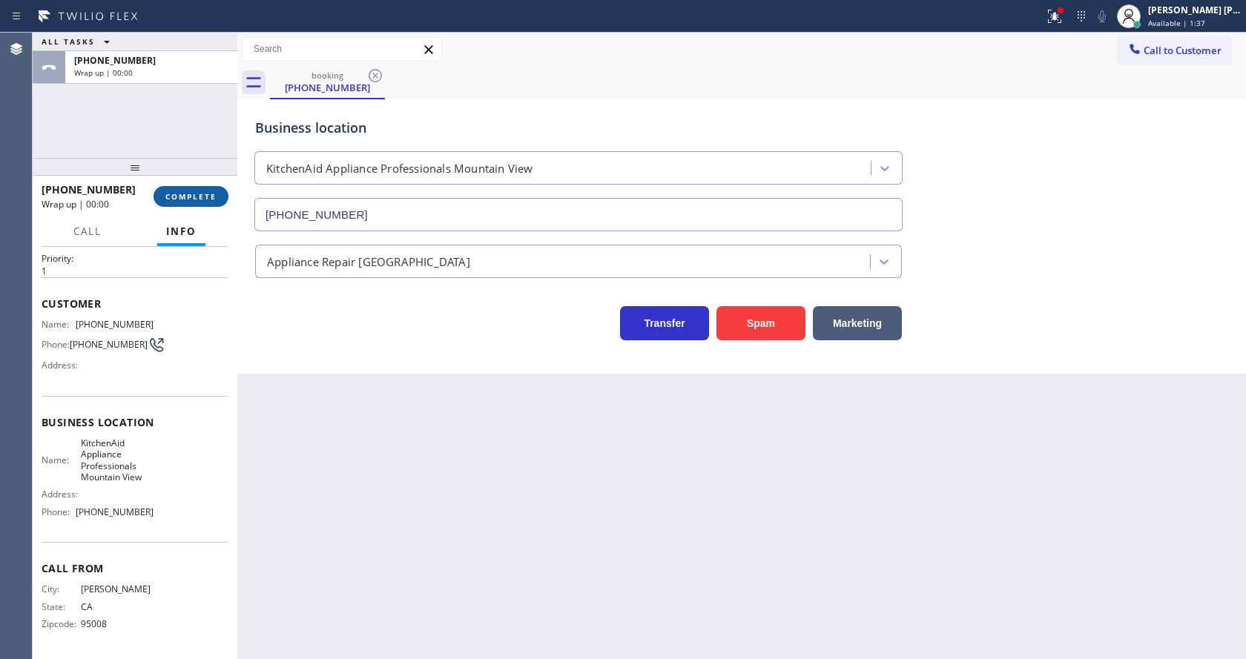
click at [214, 205] on button "COMPLETE" at bounding box center [191, 196] width 75 height 21
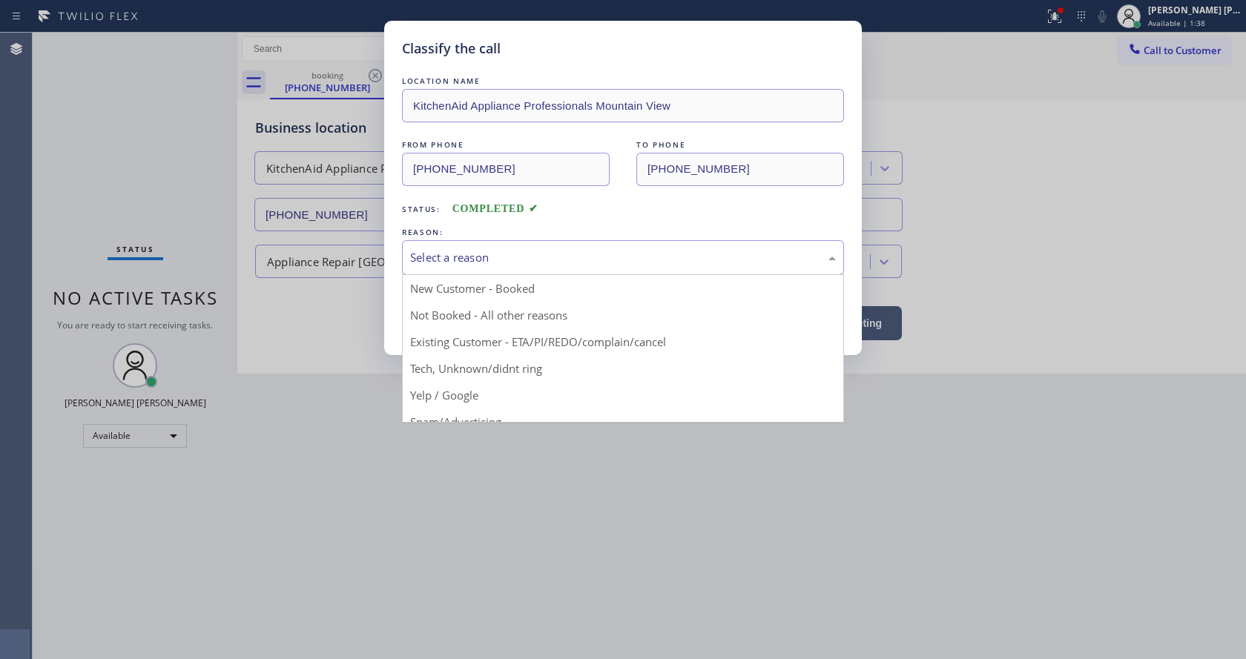
click at [452, 257] on div "Select a reason" at bounding box center [623, 257] width 426 height 17
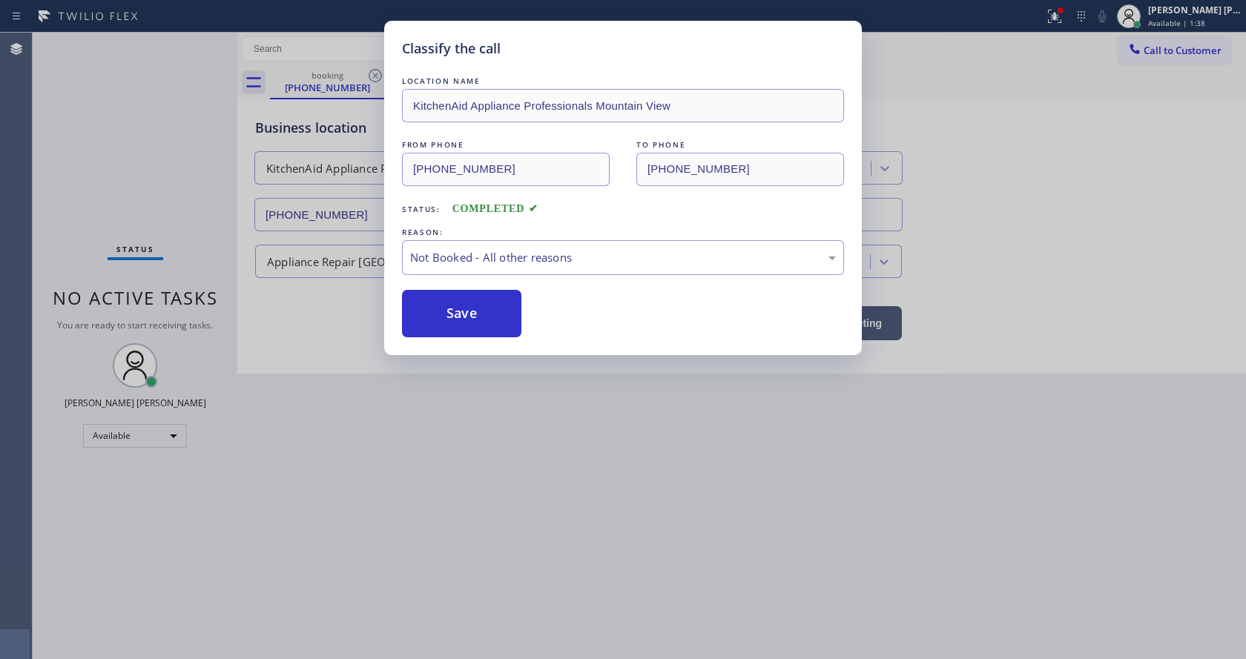
click at [458, 309] on button "Save" at bounding box center [461, 313] width 119 height 47
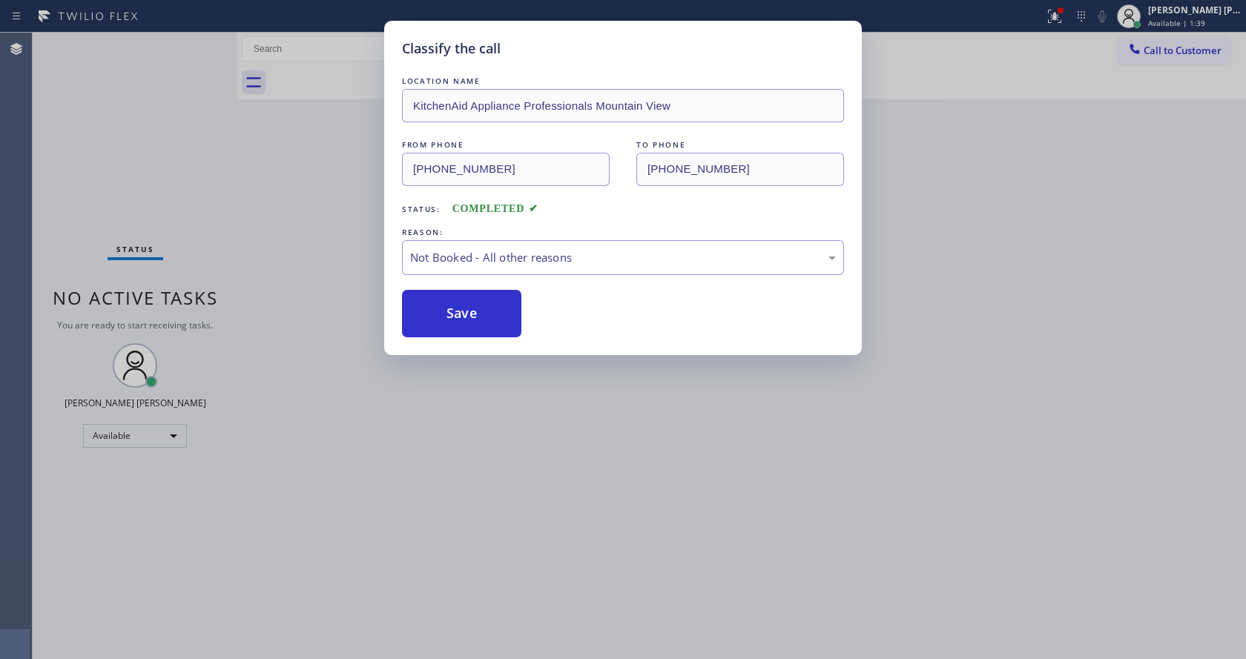
click at [458, 309] on button "Save" at bounding box center [461, 313] width 119 height 47
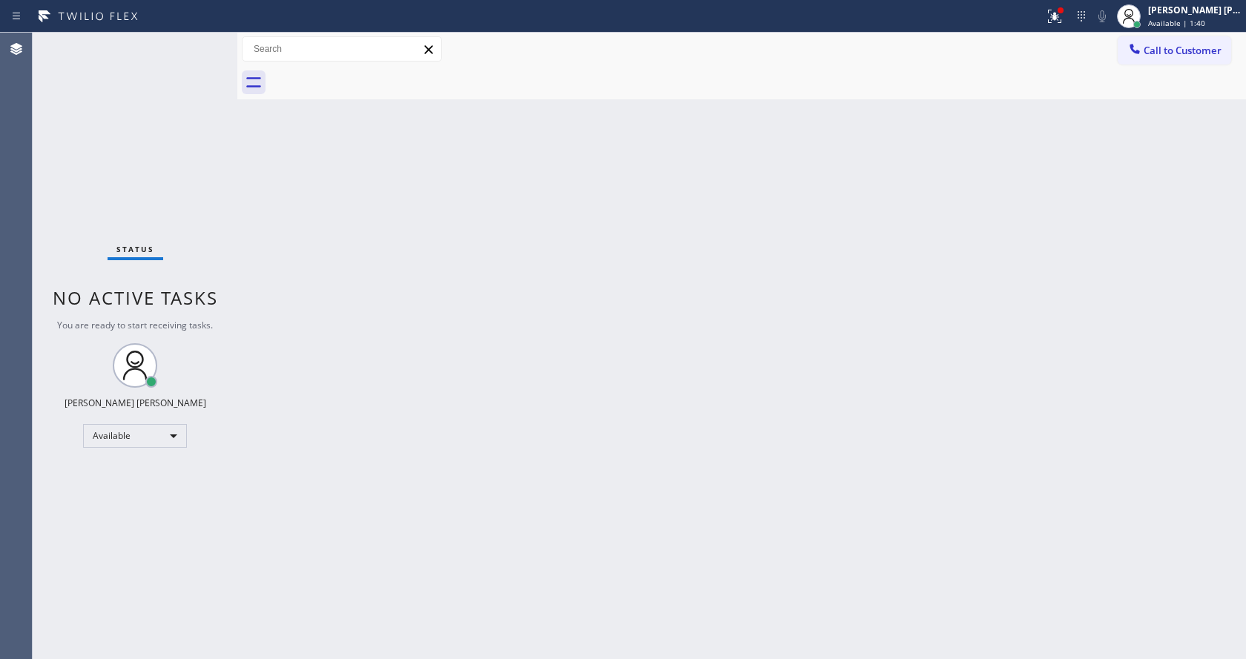
click at [200, 42] on div "Status No active tasks You are ready to start receiving tasks. [PERSON_NAME] [P…" at bounding box center [135, 346] width 205 height 627
click at [1064, 22] on icon at bounding box center [1055, 16] width 18 height 18
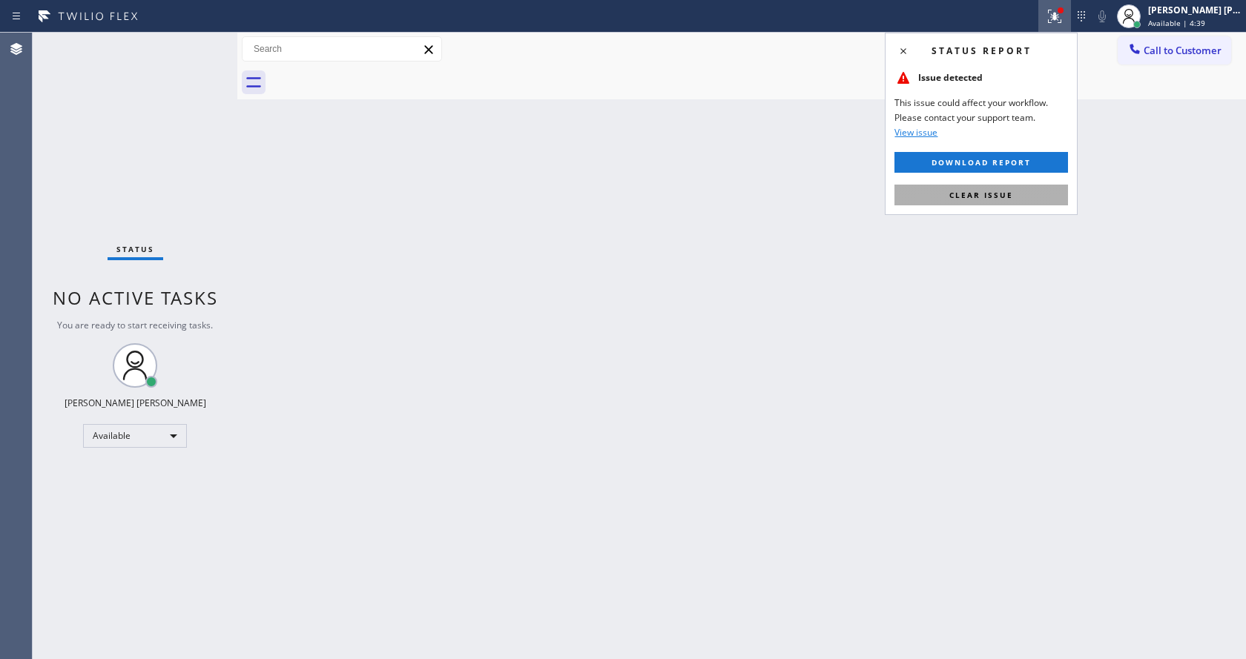
click at [994, 196] on span "Clear issue" at bounding box center [981, 195] width 64 height 10
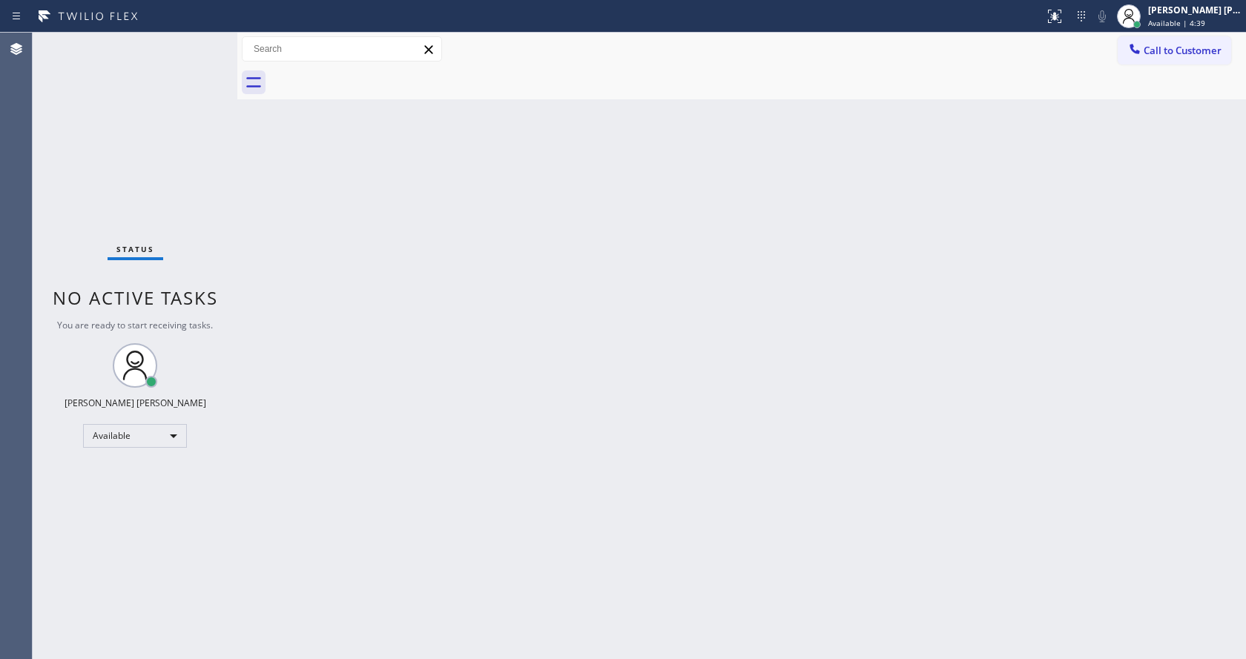
drag, startPoint x: 448, startPoint y: 607, endPoint x: 397, endPoint y: 650, distance: 66.9
click at [444, 609] on div "Back to Dashboard Change Sender ID Customers Technicians Select a contact Outbo…" at bounding box center [741, 346] width 1009 height 627
click at [328, 305] on div "Back to Dashboard Change Sender ID Customers Technicians Select a contact Outbo…" at bounding box center [741, 346] width 1009 height 627
click at [205, 39] on div "Status No active tasks You are ready to start receiving tasks. [PERSON_NAME] [P…" at bounding box center [135, 346] width 205 height 627
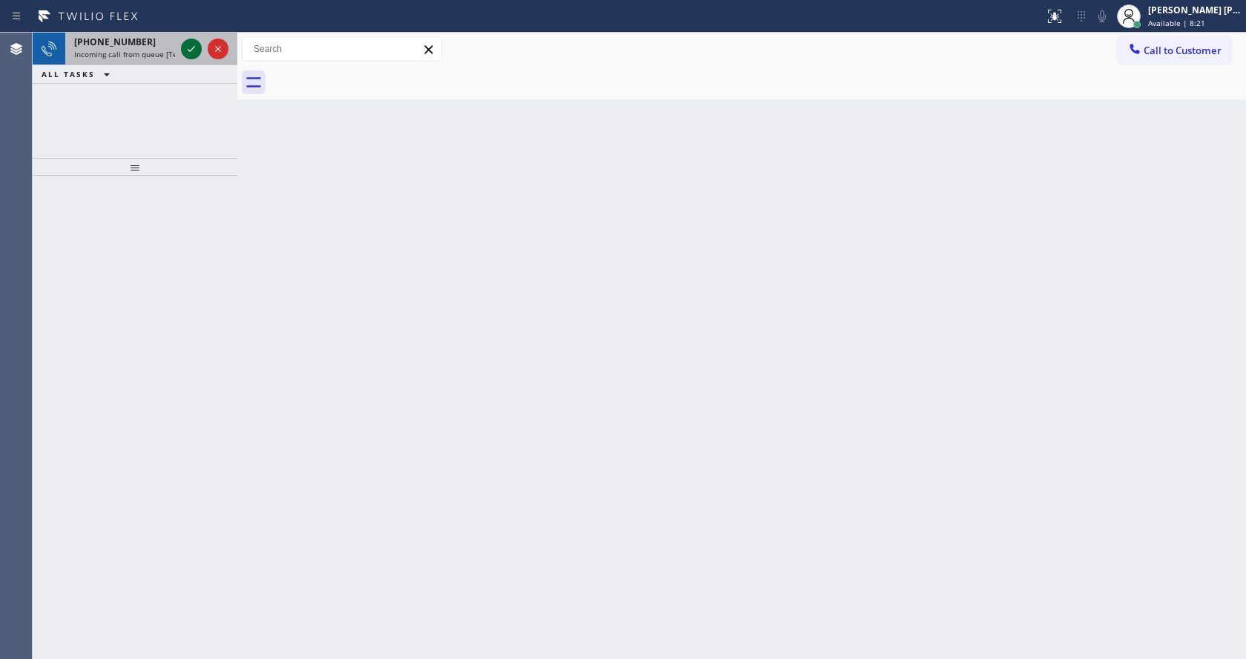
click at [198, 44] on icon at bounding box center [191, 49] width 18 height 18
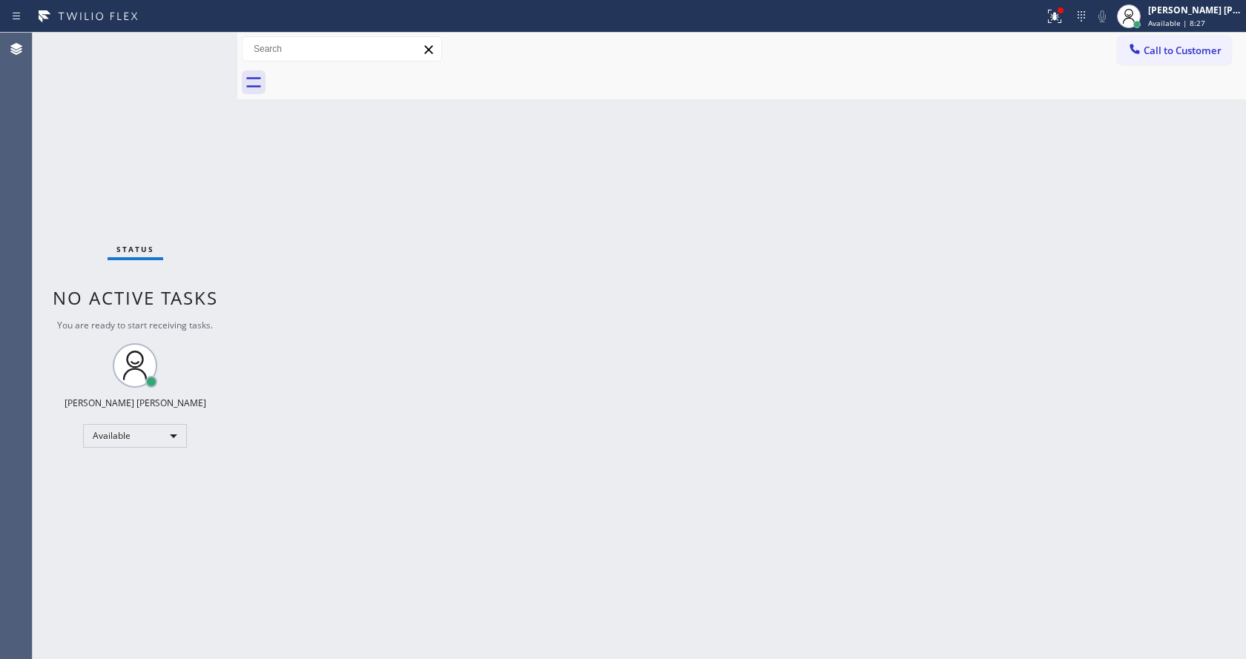
click at [200, 42] on div "Status No active tasks You are ready to start receiving tasks. [PERSON_NAME] [P…" at bounding box center [135, 346] width 205 height 627
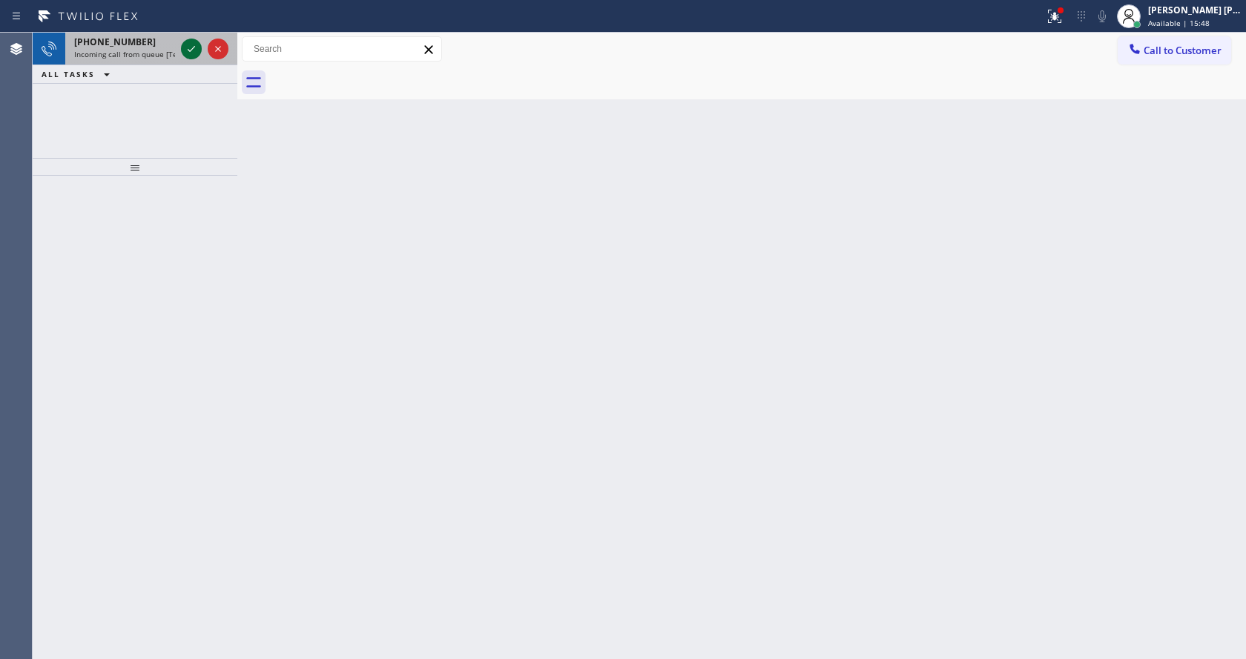
click at [188, 53] on icon at bounding box center [191, 49] width 18 height 18
click at [192, 52] on icon at bounding box center [191, 49] width 18 height 18
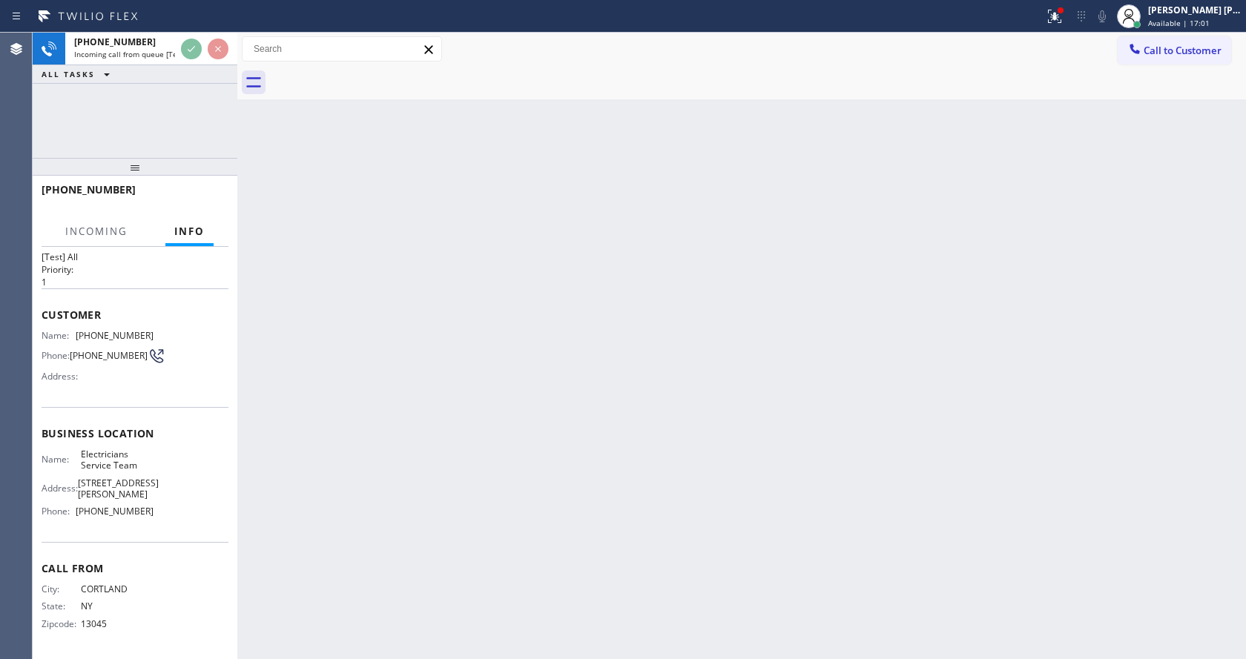
scroll to position [30, 0]
click at [612, 380] on div "Back to Dashboard Change Sender ID Customers Technicians Select a contact Outbo…" at bounding box center [741, 346] width 1009 height 627
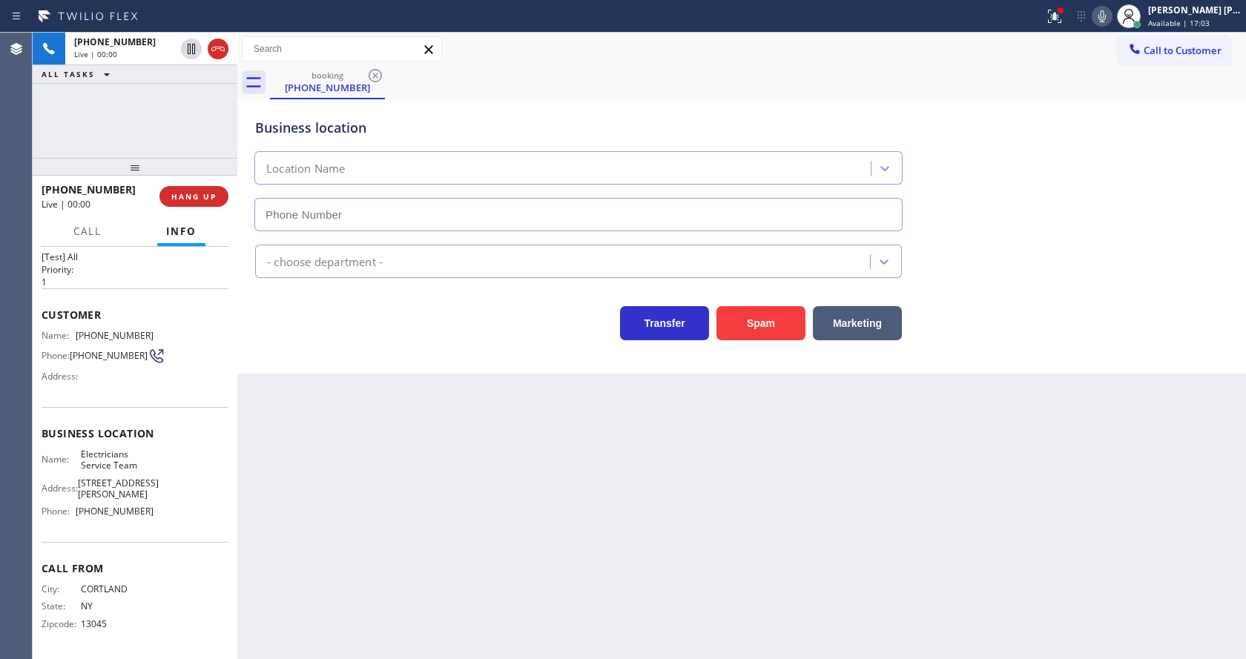
type input "[PHONE_NUMBER]"
click at [493, 590] on div "Back to Dashboard Change Sender ID Customers Technicians Select a contact Outbo…" at bounding box center [741, 346] width 1009 height 627
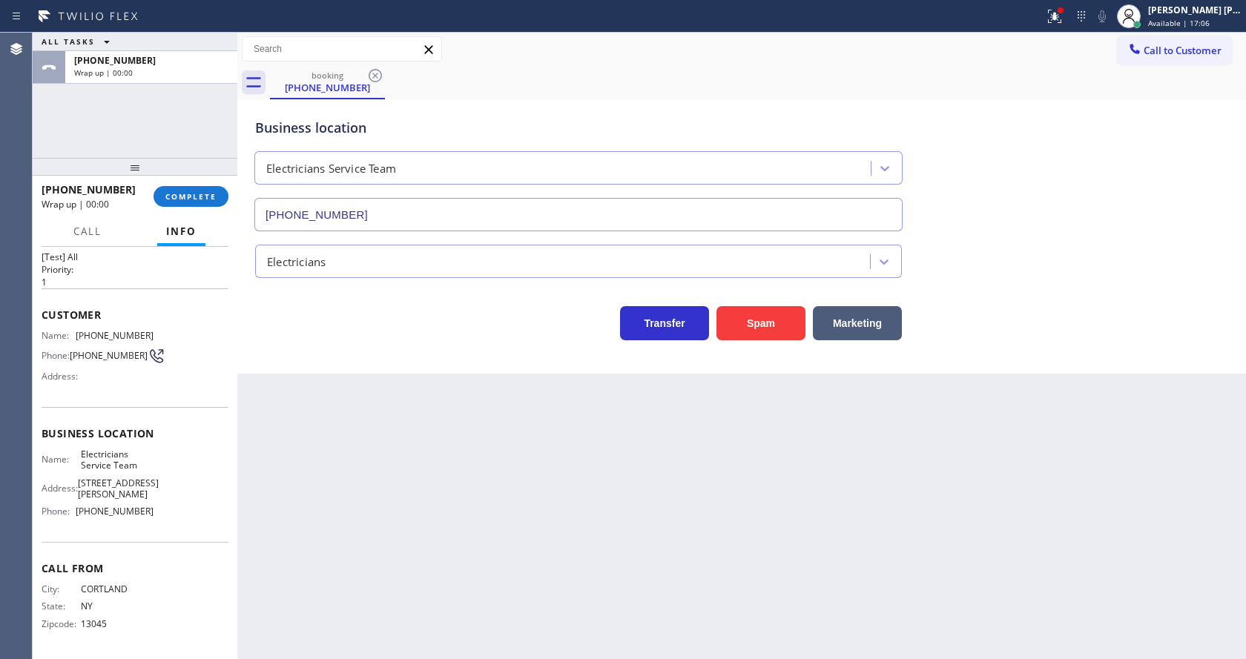
click at [215, 378] on div "Name: [PHONE_NUMBER] Phone: [PHONE_NUMBER] Address:" at bounding box center [135, 359] width 187 height 59
click at [181, 201] on span "COMPLETE" at bounding box center [190, 196] width 51 height 10
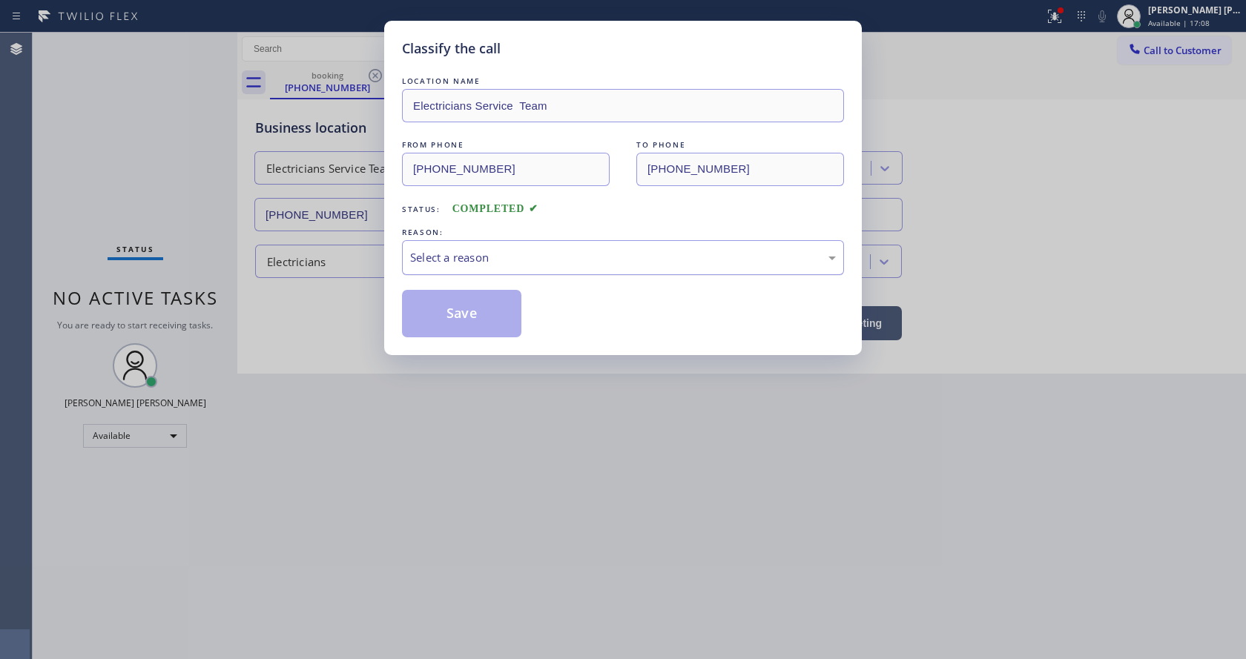
click at [481, 269] on div "Select a reason" at bounding box center [623, 257] width 442 height 35
click at [470, 309] on button "Save" at bounding box center [461, 313] width 119 height 47
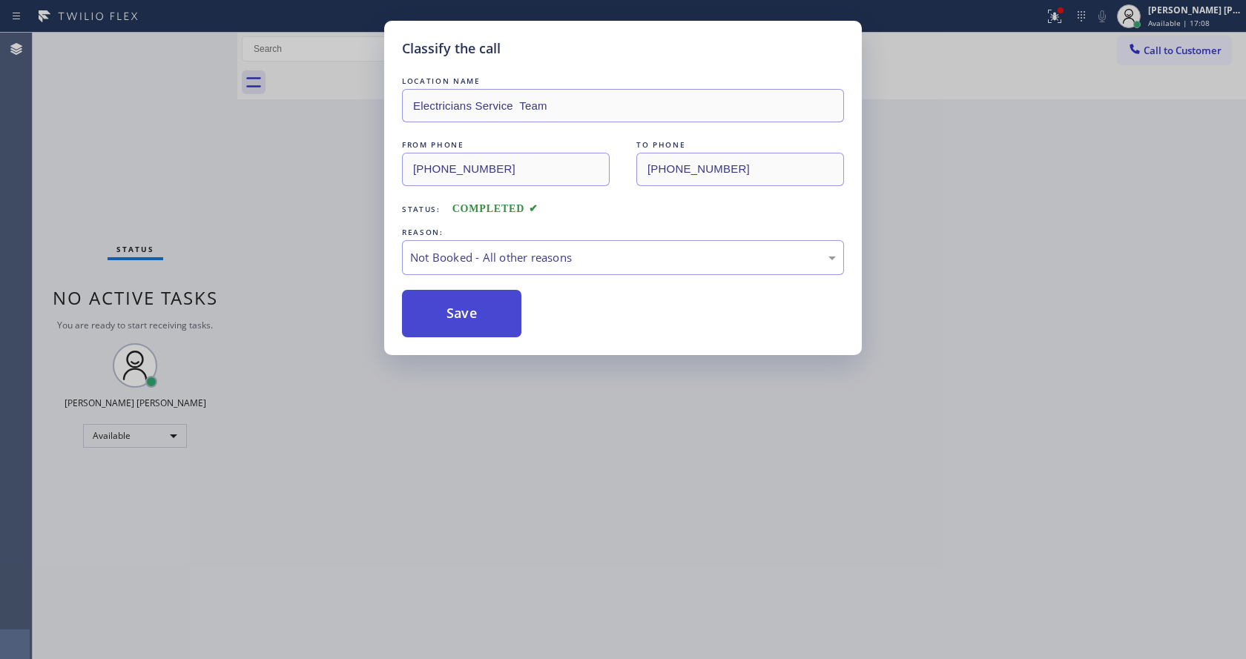
click at [472, 309] on button "Save" at bounding box center [461, 313] width 119 height 47
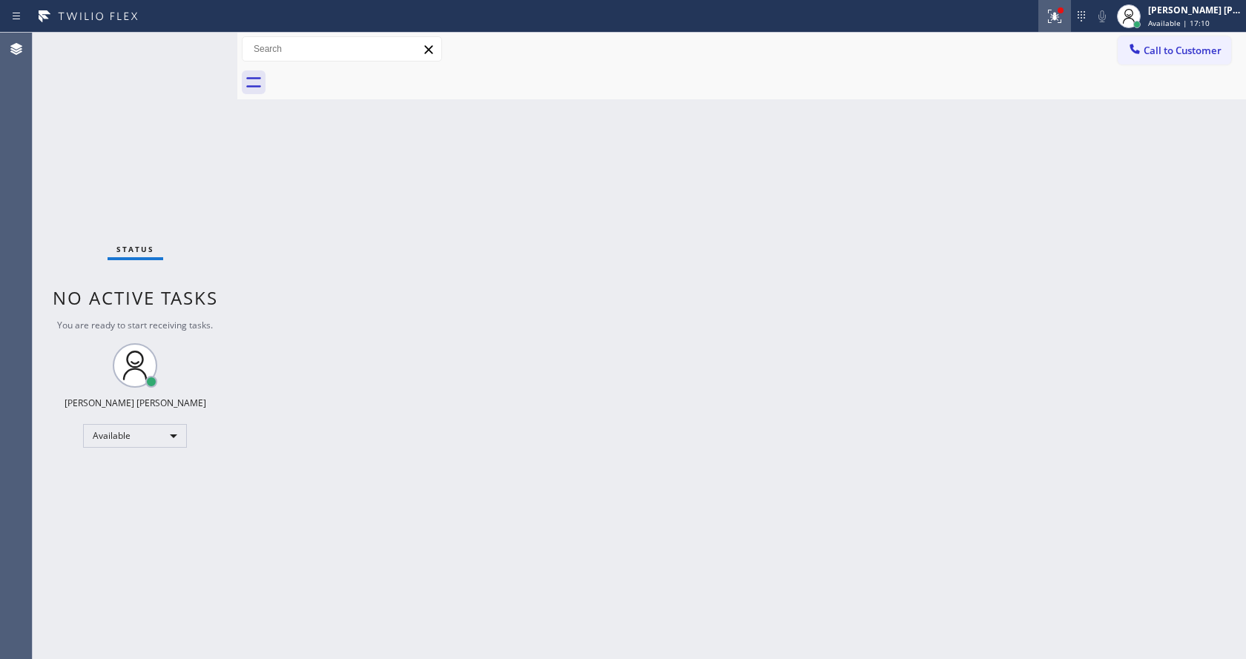
click at [1057, 20] on icon at bounding box center [1055, 16] width 18 height 18
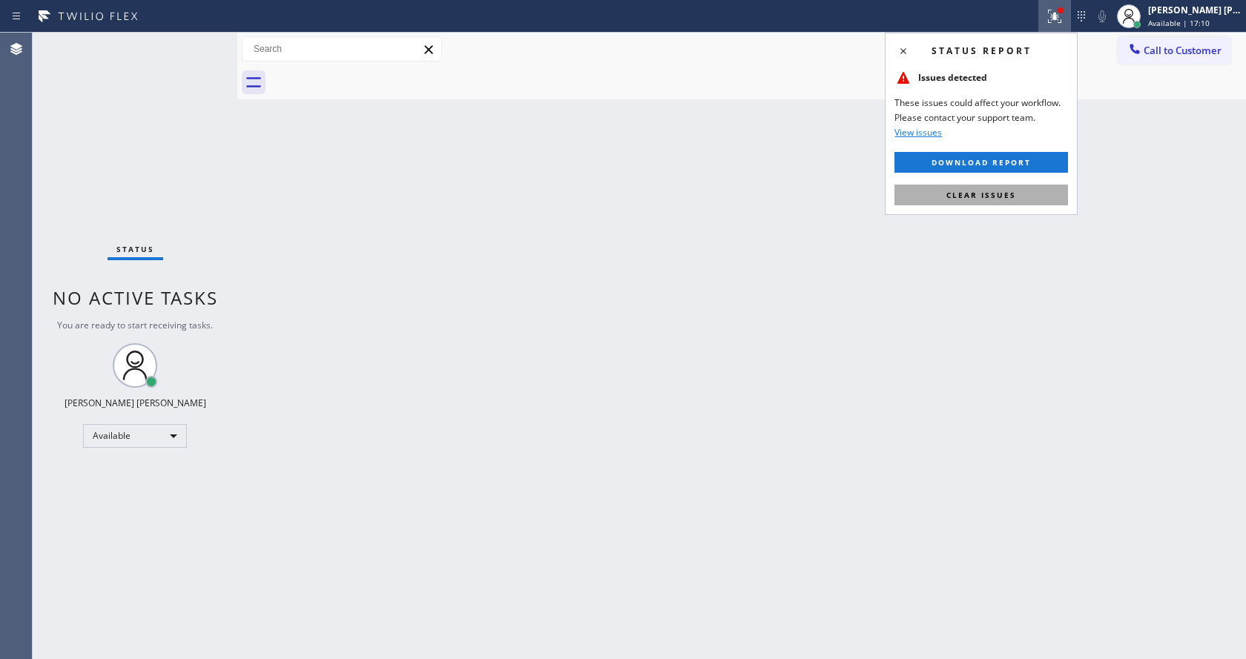
click at [1031, 194] on button "Clear issues" at bounding box center [982, 195] width 174 height 21
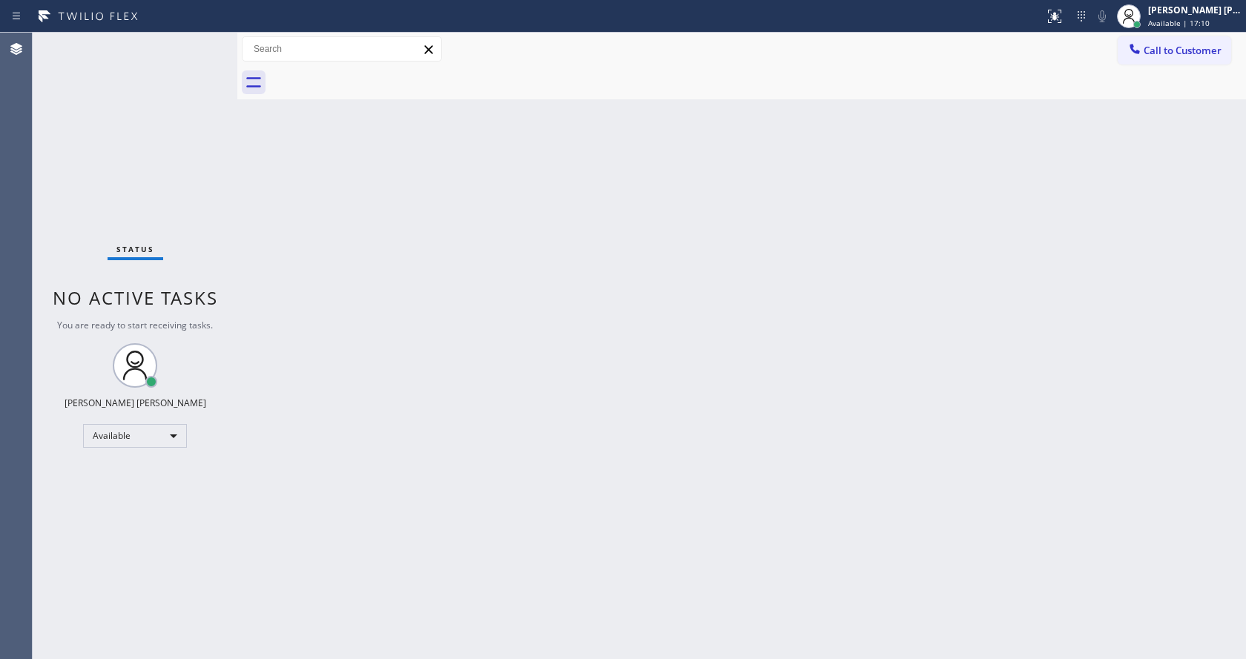
click at [1066, 164] on div "Back to Dashboard Change Sender ID Customers Technicians Select a contact Outbo…" at bounding box center [741, 346] width 1009 height 627
click at [149, 96] on div "Status No active tasks You are ready to start receiving tasks. [PERSON_NAME] [P…" at bounding box center [135, 346] width 205 height 627
click at [202, 39] on div "Status No active tasks You are ready to start receiving tasks. [PERSON_NAME] [P…" at bounding box center [135, 346] width 205 height 627
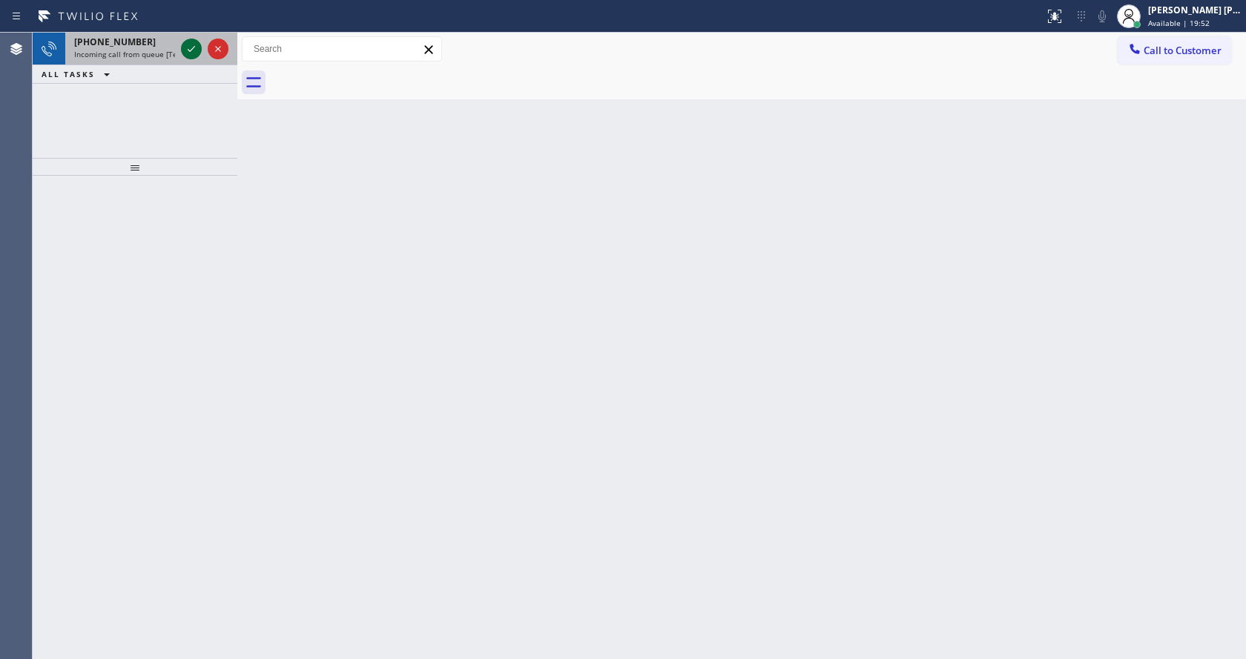
click at [192, 46] on icon at bounding box center [191, 49] width 18 height 18
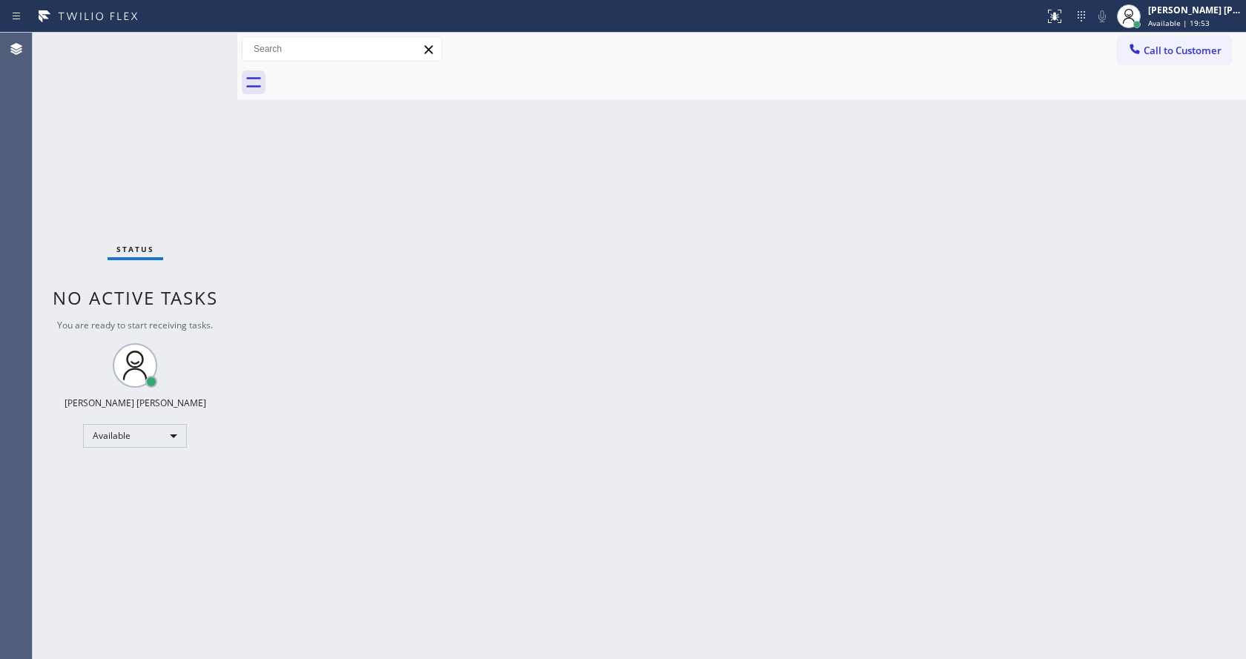
drag, startPoint x: 613, startPoint y: 303, endPoint x: 532, endPoint y: 530, distance: 241.2
click at [610, 310] on div "Back to Dashboard Change Sender ID Customers Technicians Select a contact Outbo…" at bounding box center [741, 346] width 1009 height 627
click at [237, 216] on div at bounding box center [237, 346] width 0 height 627
click at [211, 80] on div "Status No active tasks You are ready to start receiving tasks. [PERSON_NAME] [P…" at bounding box center [135, 346] width 205 height 627
click at [519, 353] on div "Back to Dashboard Change Sender ID Customers Technicians Select a contact Outbo…" at bounding box center [741, 346] width 1009 height 627
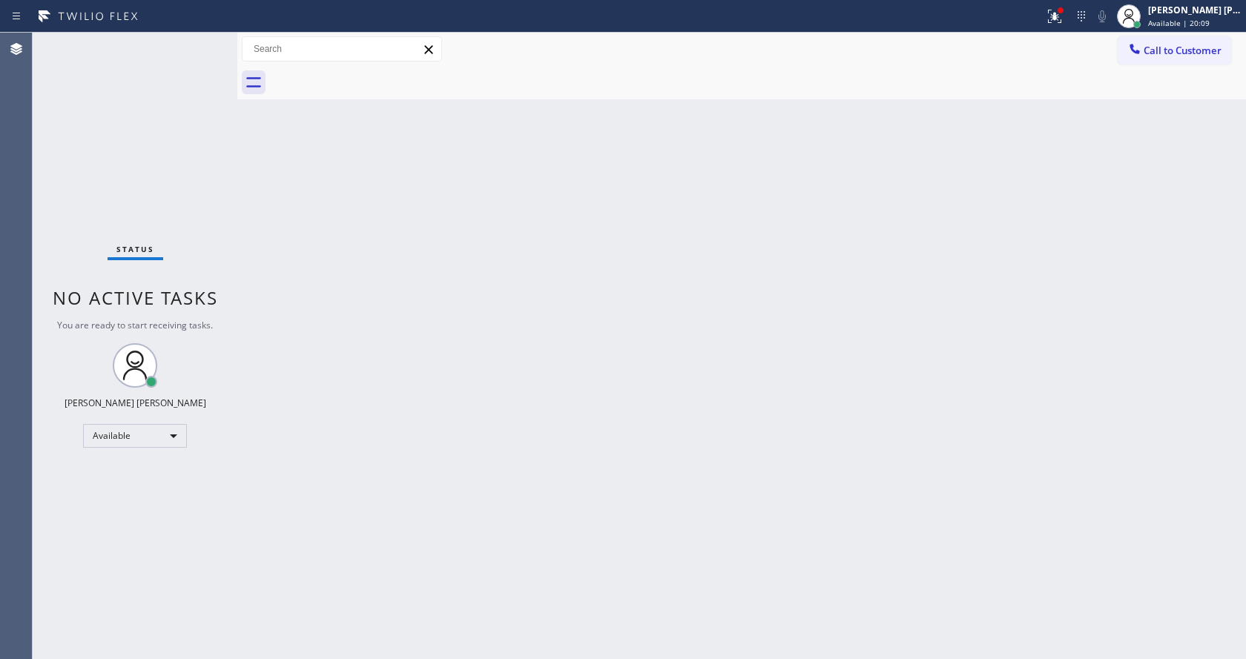
drag, startPoint x: 268, startPoint y: 205, endPoint x: 222, endPoint y: 119, distance: 97.6
click at [268, 205] on div "Back to Dashboard Change Sender ID Customers Technicians Select a contact Outbo…" at bounding box center [741, 346] width 1009 height 627
click at [201, 40] on div "Status No active tasks You are ready to start receiving tasks. [PERSON_NAME] [P…" at bounding box center [135, 346] width 205 height 627
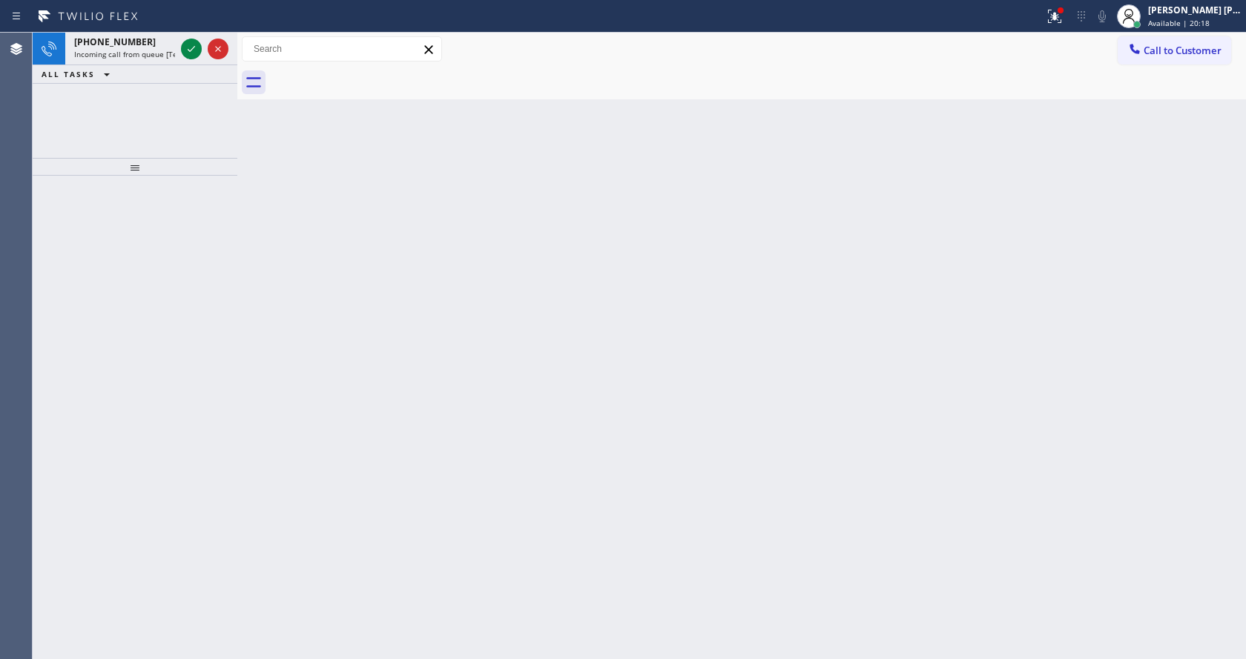
click at [194, 45] on icon at bounding box center [191, 49] width 18 height 18
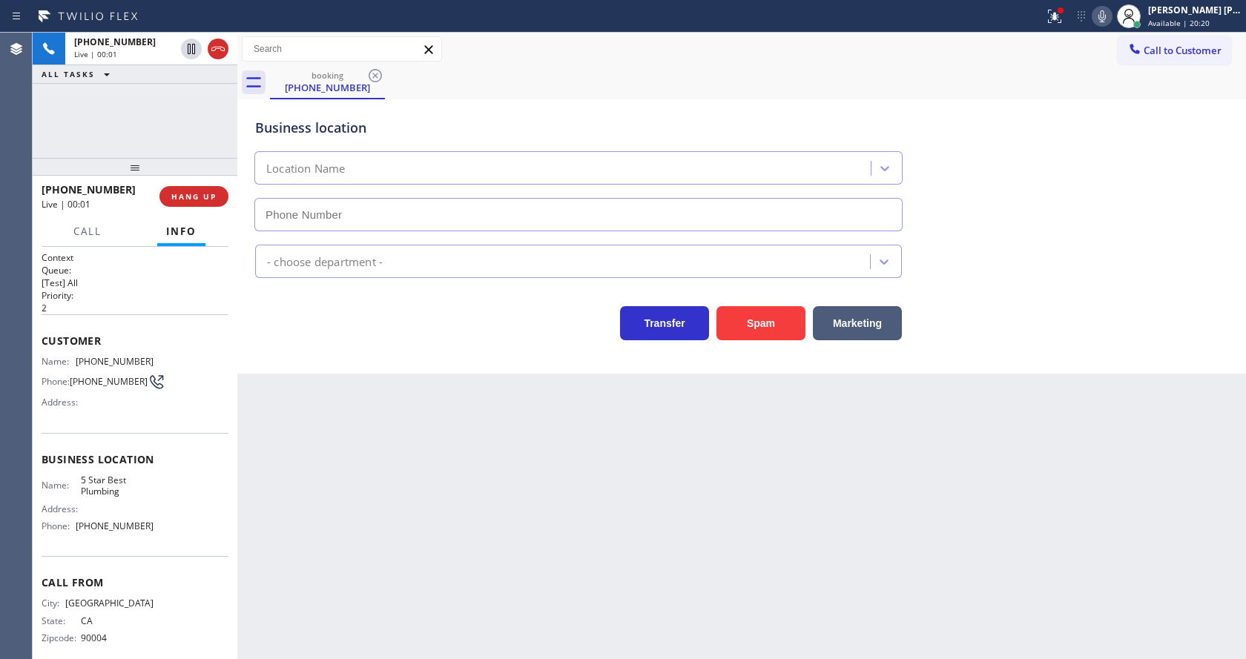
type input "[PHONE_NUMBER]"
drag, startPoint x: 110, startPoint y: 533, endPoint x: 88, endPoint y: 536, distance: 21.6
click at [88, 532] on span "[PHONE_NUMBER]" at bounding box center [115, 526] width 78 height 11
drag, startPoint x: 168, startPoint y: 535, endPoint x: 121, endPoint y: 537, distance: 47.5
click at [167, 536] on div "Name: 5 Star Best Plumbing Address: Phone: [PHONE_NUMBER]" at bounding box center [135, 507] width 187 height 64
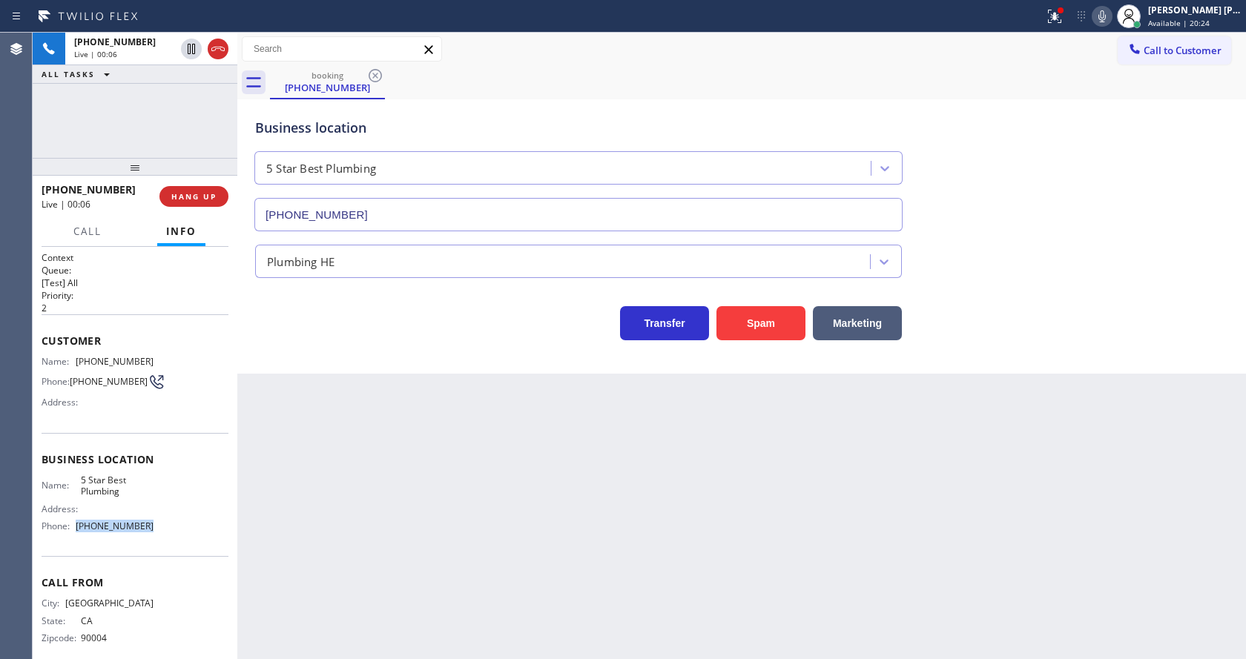
drag, startPoint x: 144, startPoint y: 533, endPoint x: 79, endPoint y: 543, distance: 66.0
click at [79, 539] on div "Name: 5 Star Best Plumbing Address: Phone: [PHONE_NUMBER]" at bounding box center [98, 507] width 112 height 64
click at [470, 431] on div "Back to Dashboard Change Sender ID Customers Technicians Select a contact Outbo…" at bounding box center [741, 346] width 1009 height 627
click at [471, 452] on div "Back to Dashboard Change Sender ID Customers Technicians Select a contact Outbo…" at bounding box center [741, 346] width 1009 height 627
click at [372, 412] on div "Back to Dashboard Change Sender ID Customers Technicians Select a contact Outbo…" at bounding box center [741, 346] width 1009 height 627
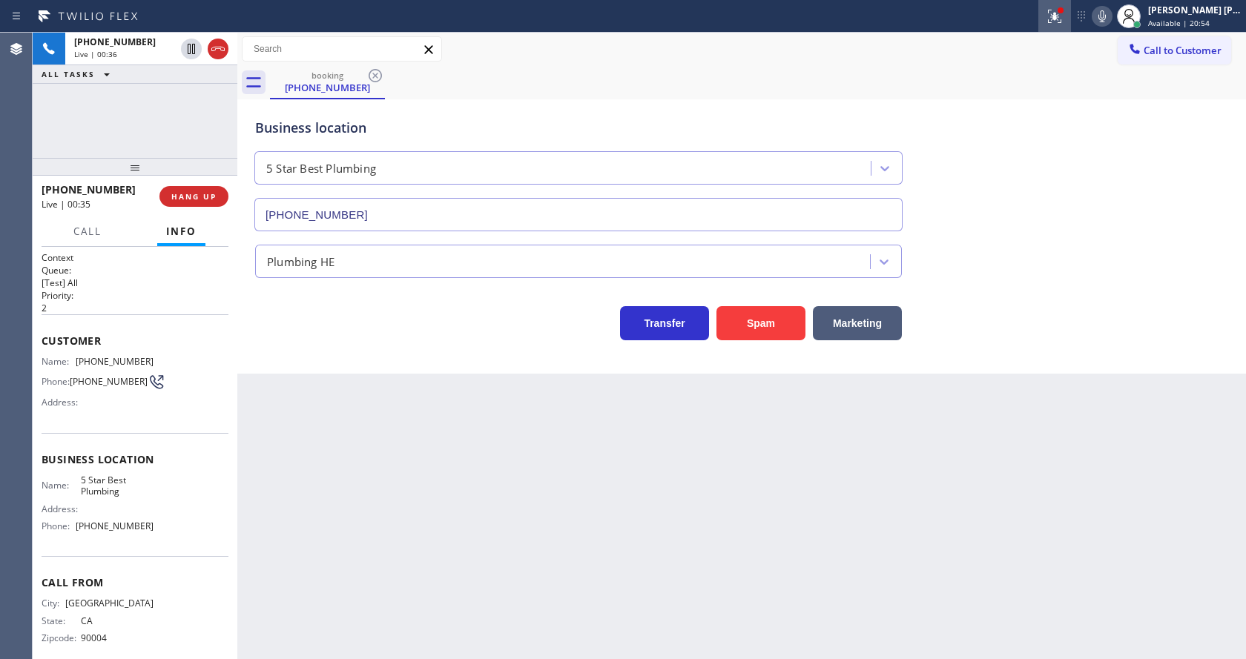
click at [1057, 16] on icon at bounding box center [1052, 15] width 9 height 10
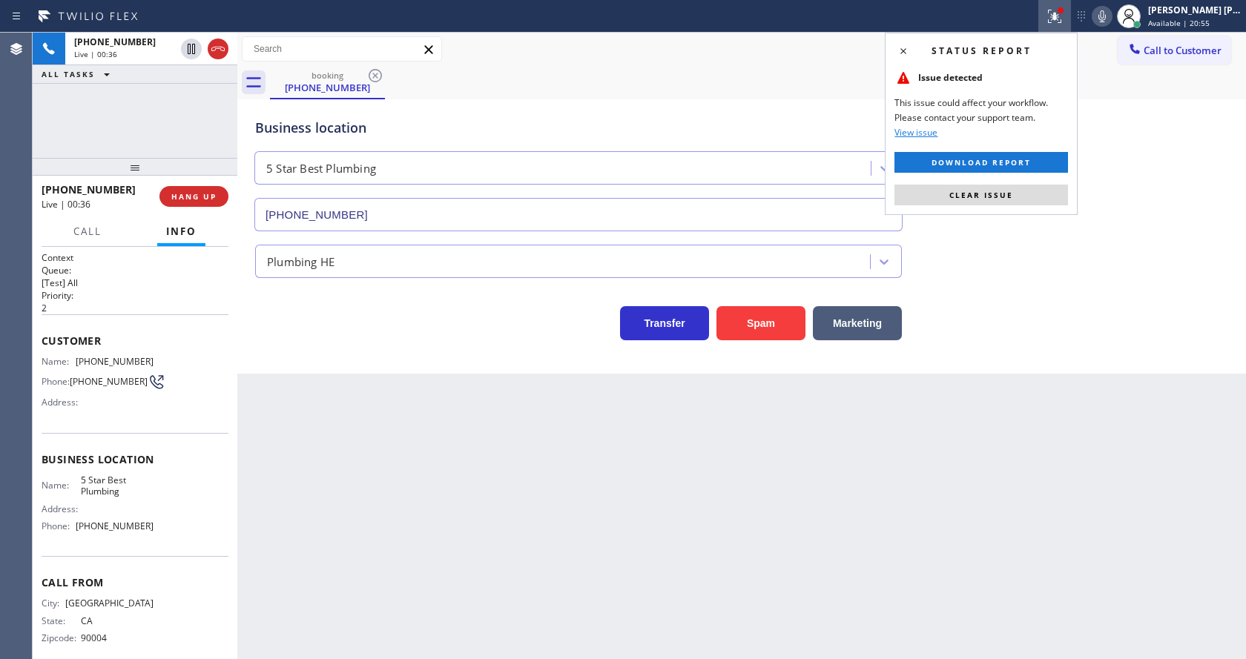
click at [1014, 182] on div "Status report Issue detected This issue could affect your workflow. Please cont…" at bounding box center [981, 124] width 193 height 182
click at [1015, 191] on button "Clear issue" at bounding box center [982, 195] width 174 height 21
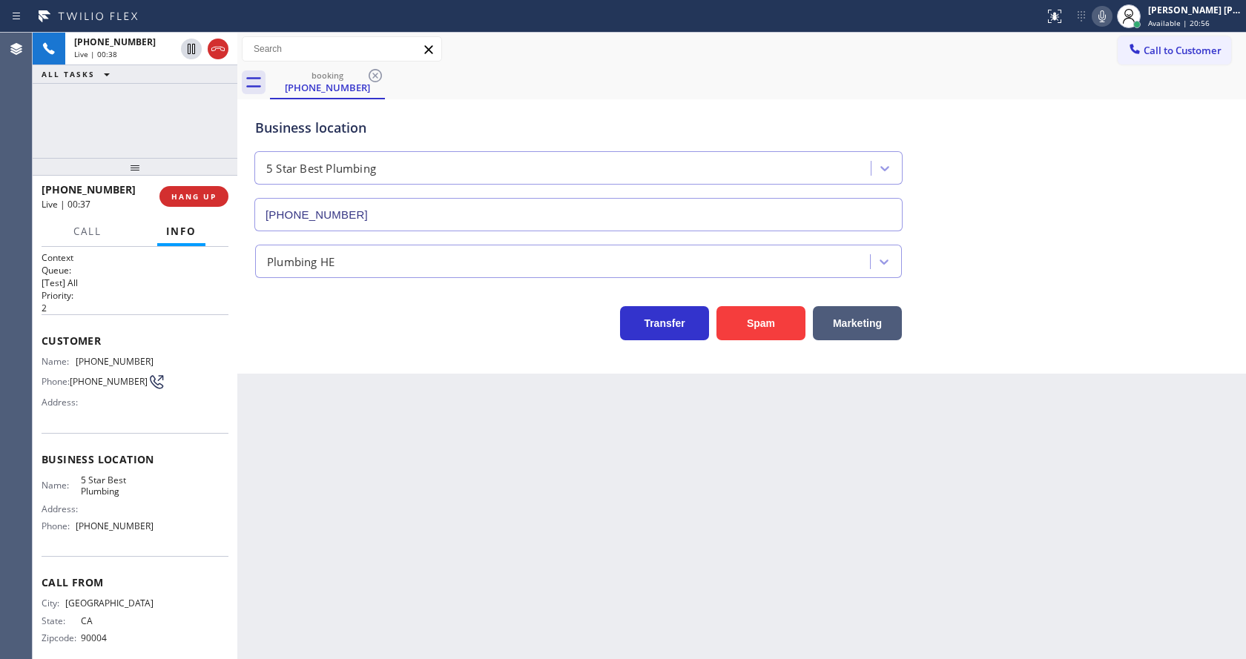
click at [354, 587] on div "Back to Dashboard Change Sender ID Customers Technicians Select a contact Outbo…" at bounding box center [741, 346] width 1009 height 627
click at [179, 194] on span "HANG UP" at bounding box center [193, 196] width 45 height 10
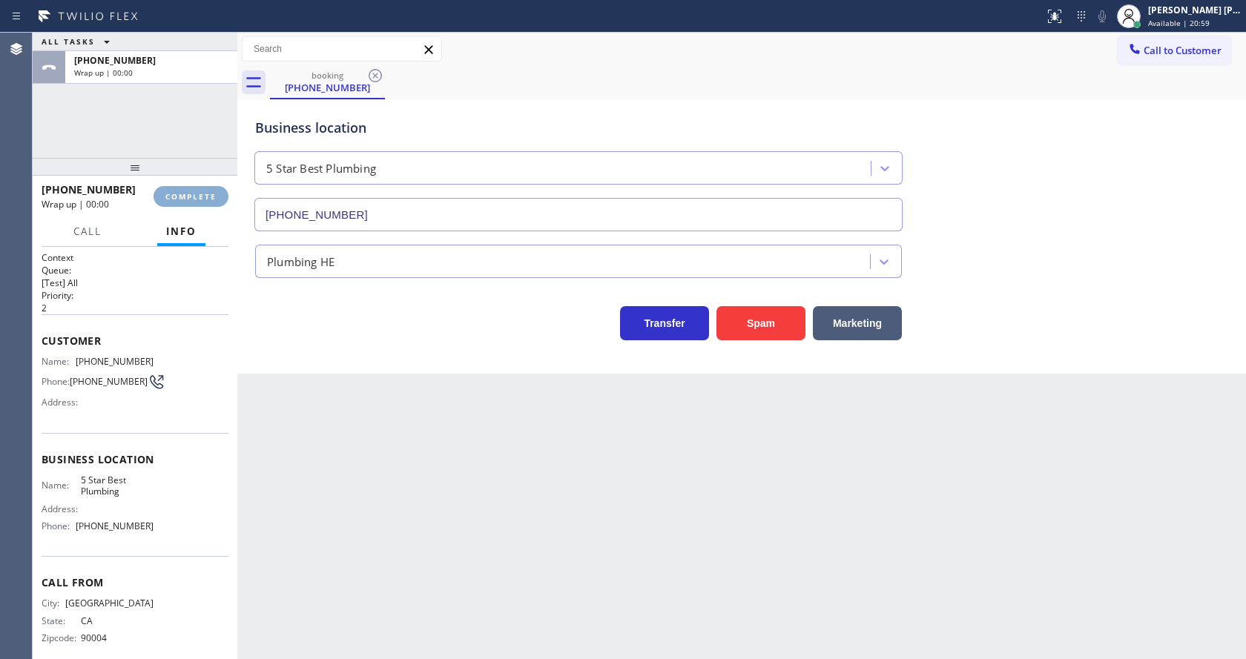
click at [179, 197] on span "COMPLETE" at bounding box center [190, 196] width 51 height 10
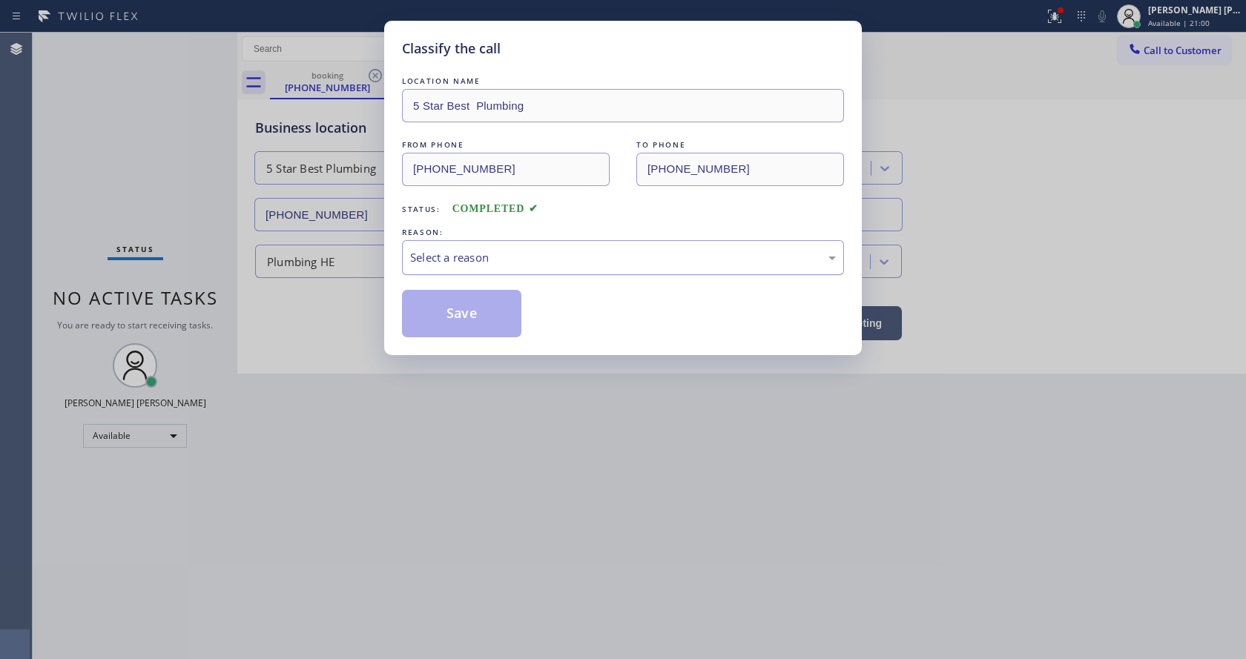
click at [490, 266] on div "Select a reason" at bounding box center [623, 257] width 426 height 17
click at [457, 303] on button "Save" at bounding box center [461, 313] width 119 height 47
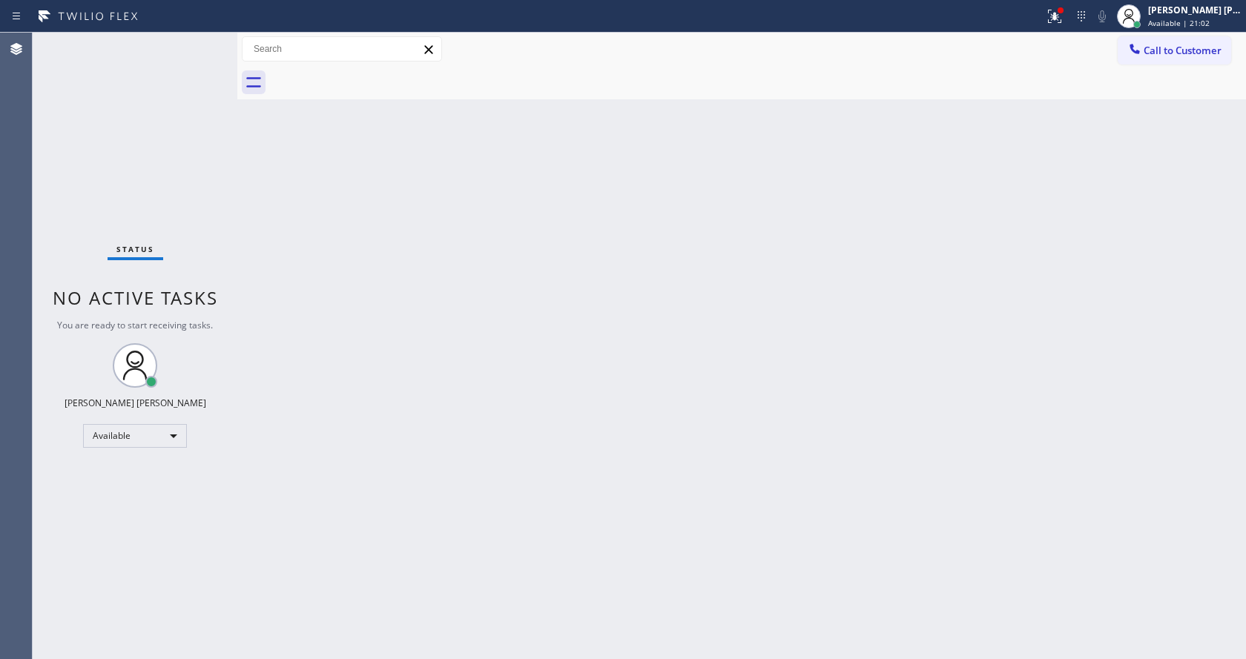
click at [202, 39] on div "Status No active tasks You are ready to start receiving tasks. [PERSON_NAME] [P…" at bounding box center [135, 346] width 205 height 627
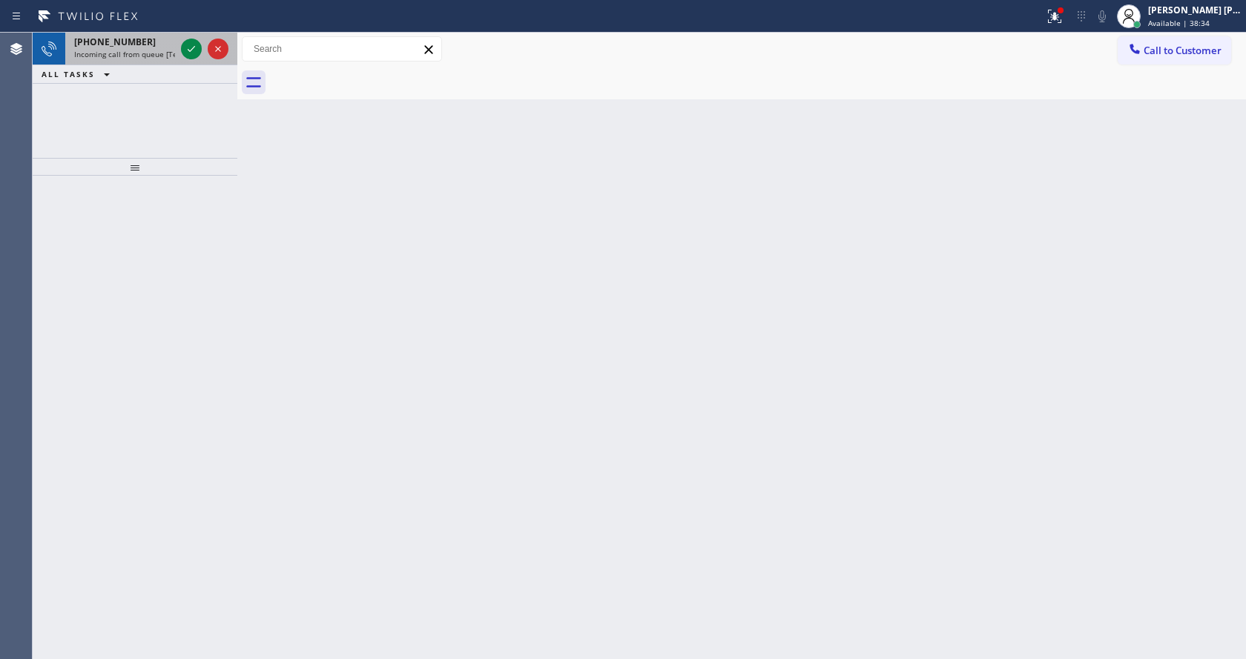
click at [125, 33] on div "[PHONE_NUMBER] Incoming call from queue [Test] All" at bounding box center [121, 49] width 113 height 33
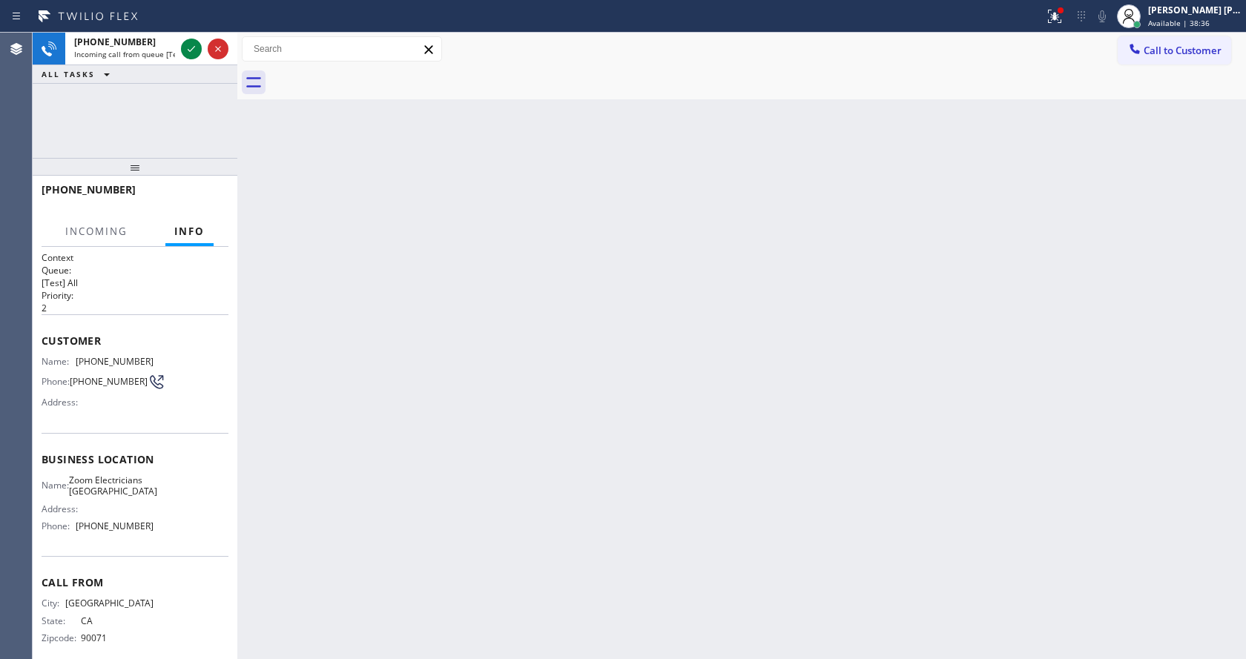
drag, startPoint x: 415, startPoint y: 422, endPoint x: 419, endPoint y: 441, distance: 19.8
click at [418, 437] on div "Back to Dashboard Change Sender ID Customers Technicians Select a contact Outbo…" at bounding box center [741, 346] width 1009 height 627
click at [266, 165] on div "Back to Dashboard Change Sender ID Customers Technicians Select a contact Outbo…" at bounding box center [741, 346] width 1009 height 627
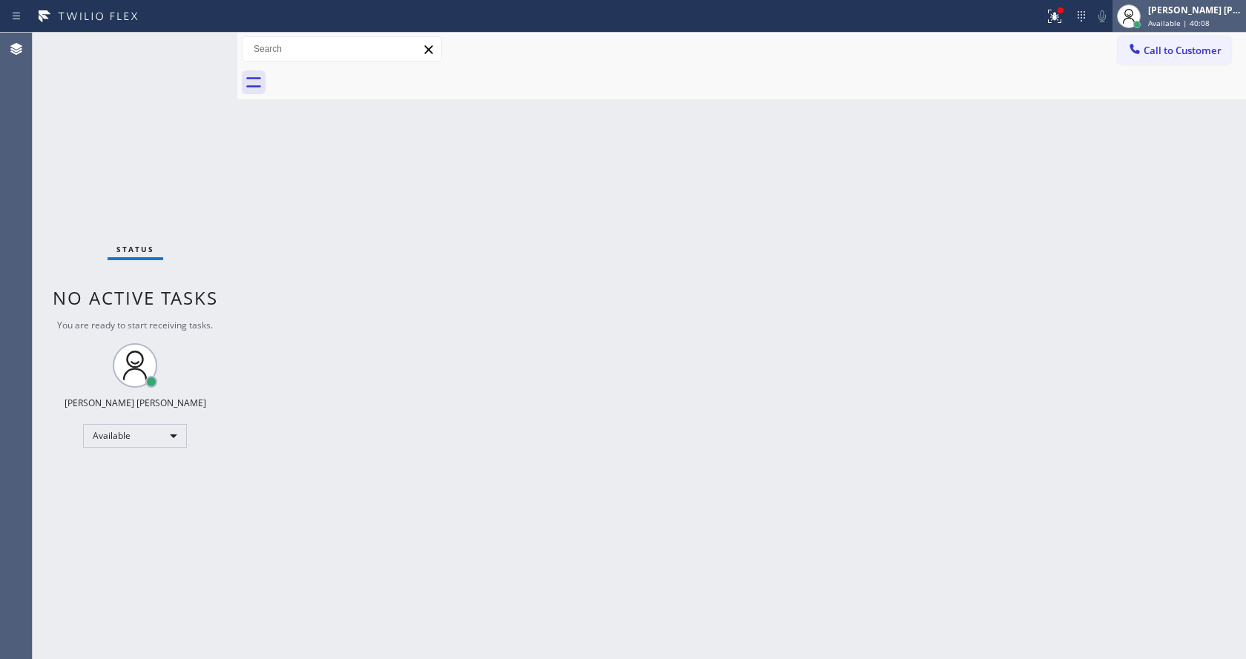
click at [1202, 11] on div "[PERSON_NAME] [PERSON_NAME]" at bounding box center [1194, 10] width 93 height 13
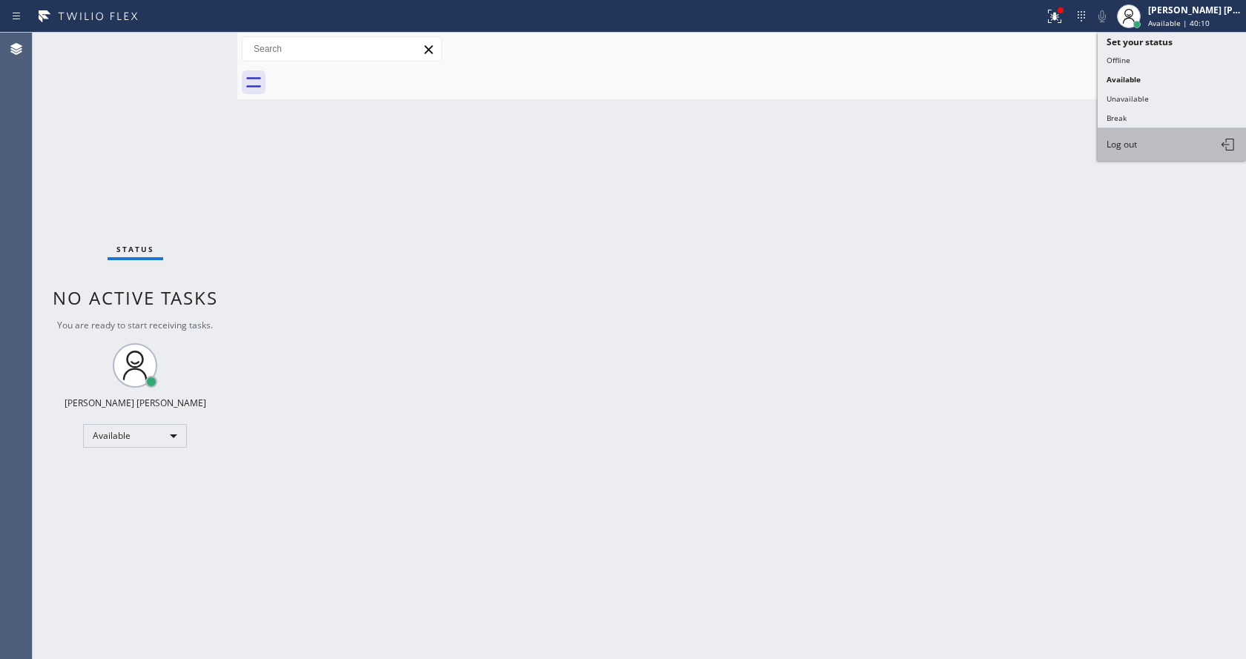
click at [1162, 158] on button "Log out" at bounding box center [1172, 144] width 148 height 33
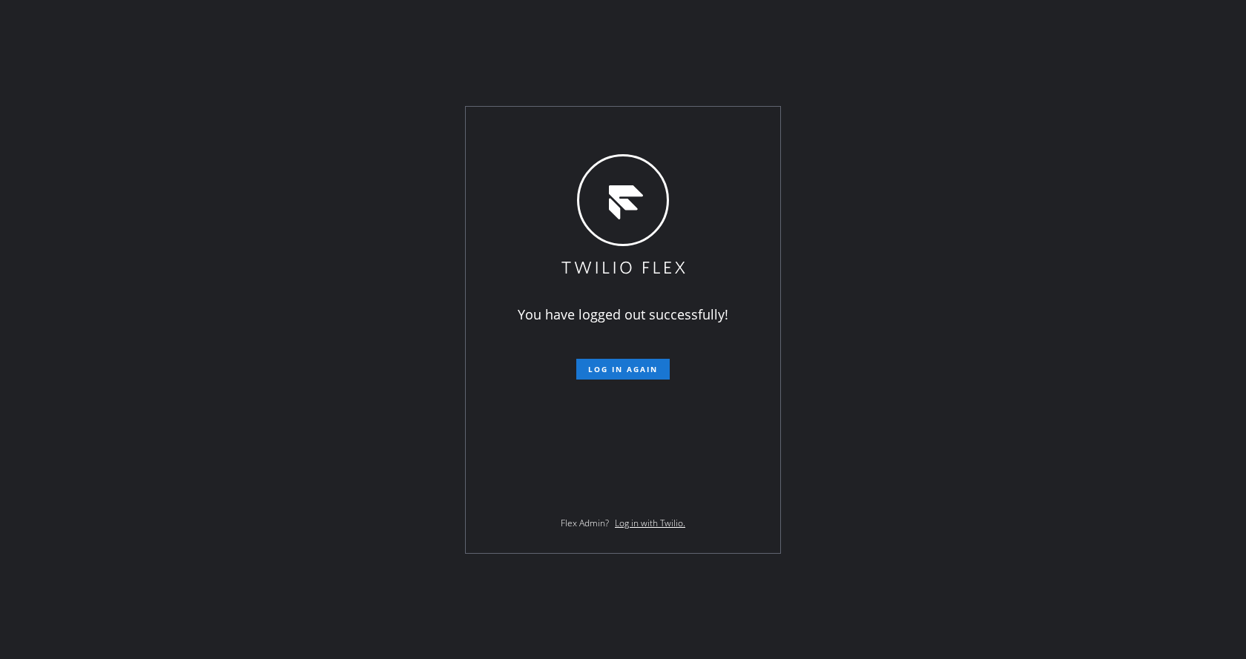
click at [247, 352] on div "You have logged out successfully! Log in again Flex Admin? Log in with Twilio." at bounding box center [623, 329] width 1246 height 659
